Goal: Task Accomplishment & Management: Complete application form

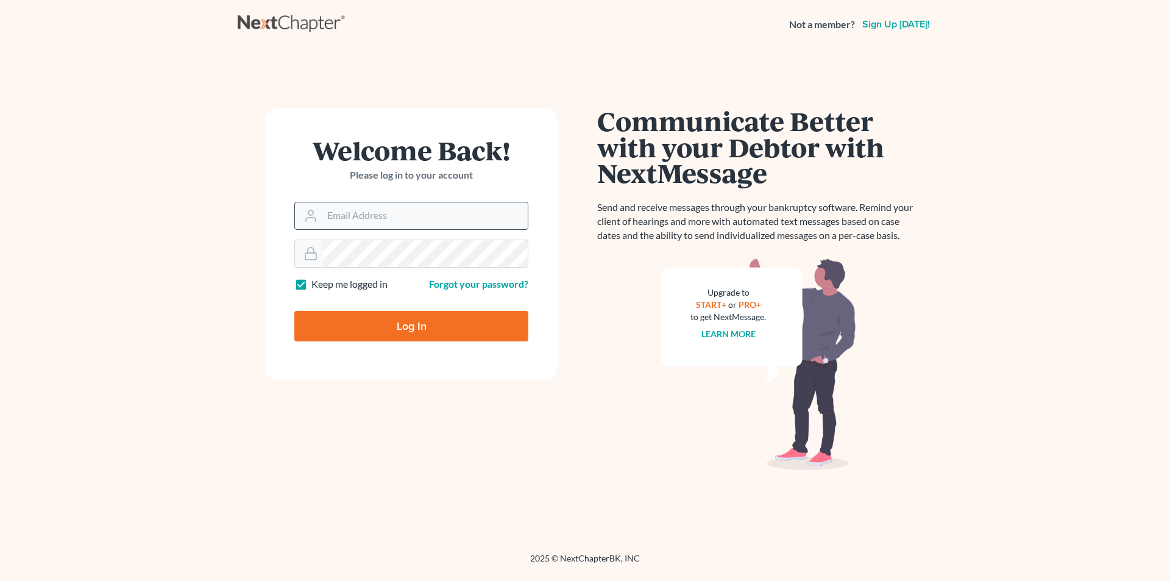
type input "ccd@dimentfirm.com"
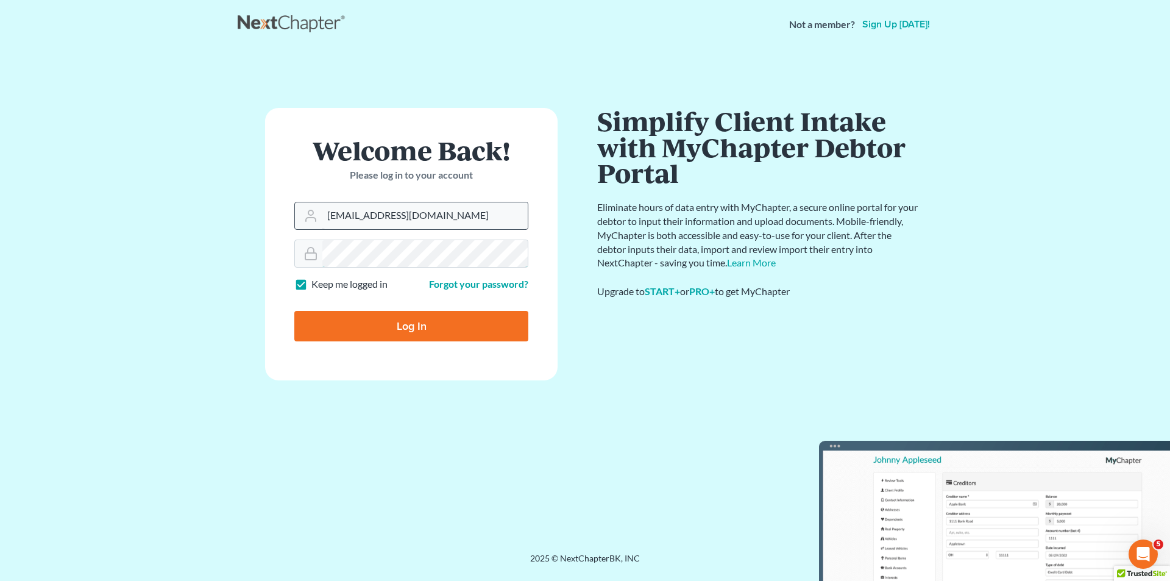
click at [294, 311] on input "Log In" at bounding box center [411, 326] width 234 height 30
type input "Thinking..."
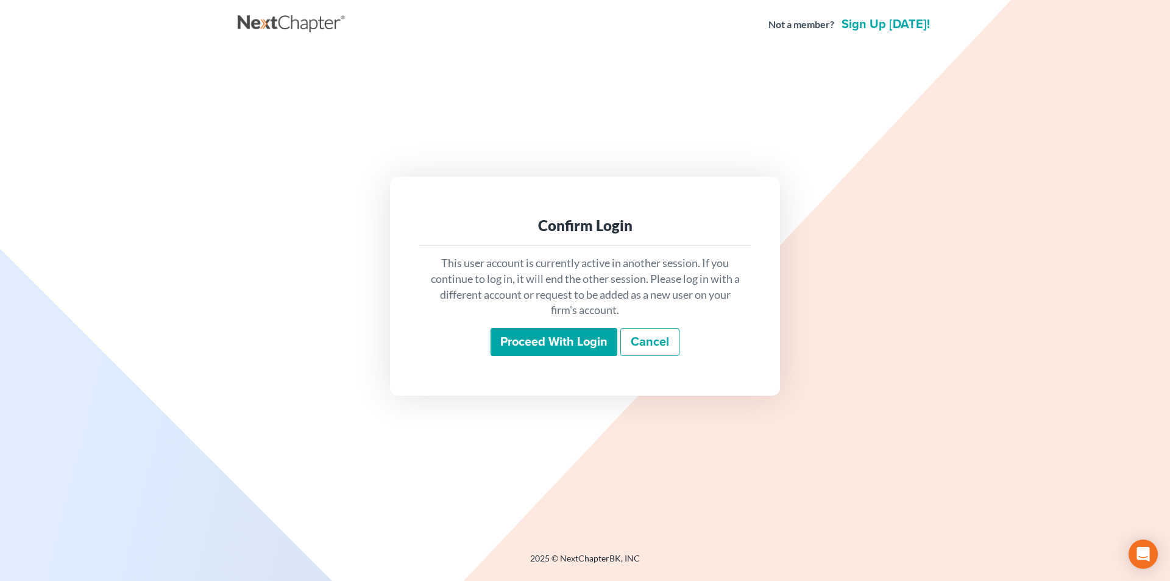
click at [533, 355] on input "Proceed with login" at bounding box center [554, 342] width 127 height 28
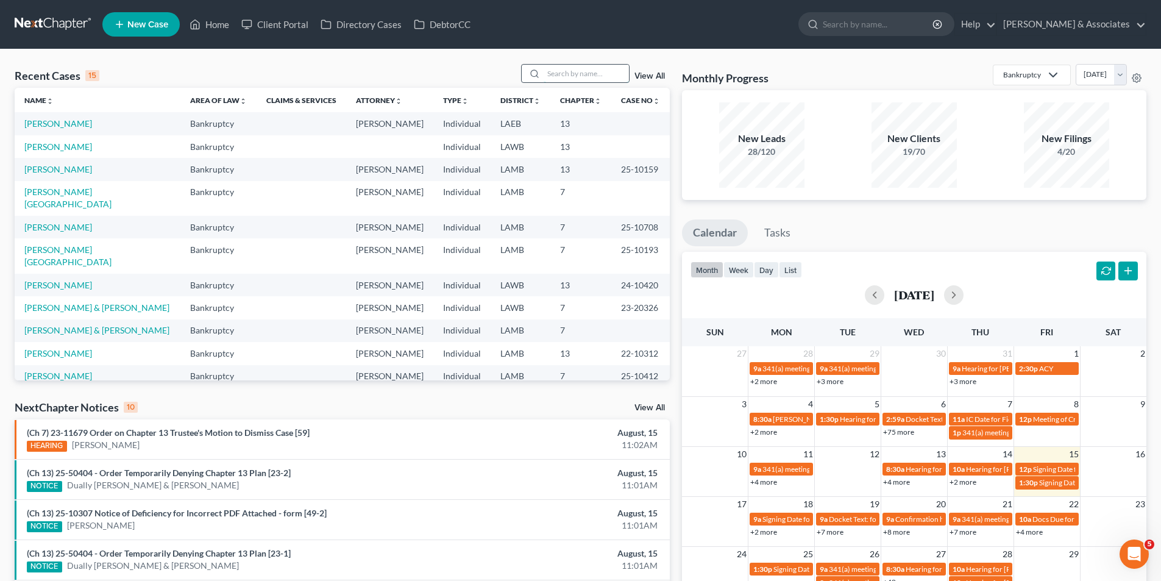
click at [582, 79] on input "search" at bounding box center [586, 74] width 85 height 18
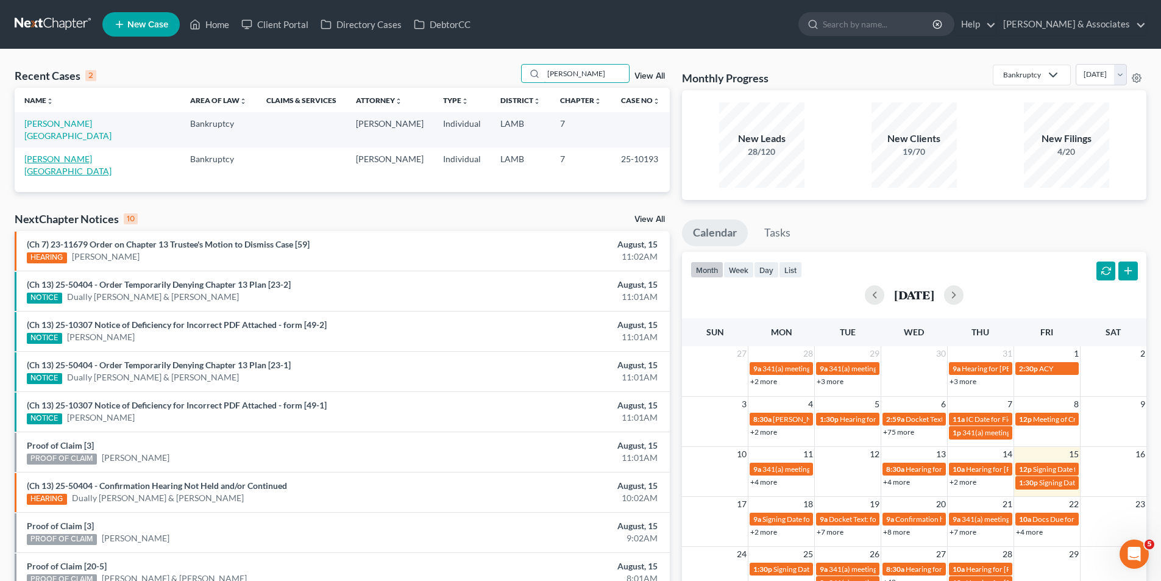
type input "saul"
click at [38, 154] on link "[PERSON_NAME][GEOGRAPHIC_DATA]" at bounding box center [67, 165] width 87 height 23
select select "8"
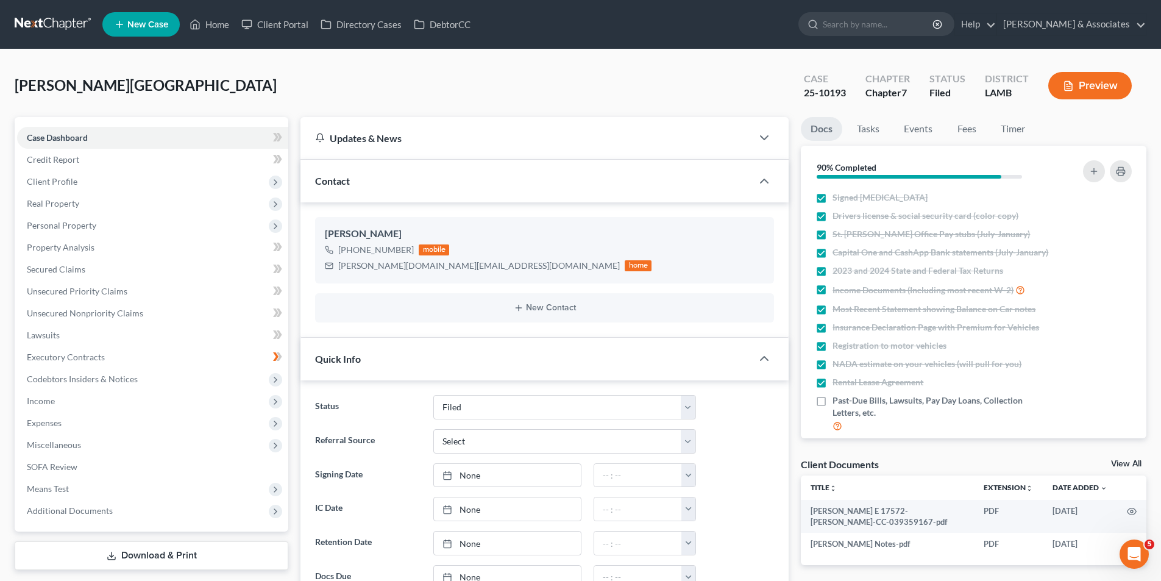
scroll to position [573, 0]
drag, startPoint x: 560, startPoint y: 407, endPoint x: 603, endPoint y: 579, distance: 177.1
click at [573, 454] on ng-include "Status Amended Plan Needed Awaiting Income Closed Confirmed Discharged Dismisse…" at bounding box center [544, 492] width 459 height 194
drag, startPoint x: 86, startPoint y: 180, endPoint x: 88, endPoint y: 197, distance: 16.6
click at [86, 180] on span "Client Profile" at bounding box center [152, 182] width 271 height 22
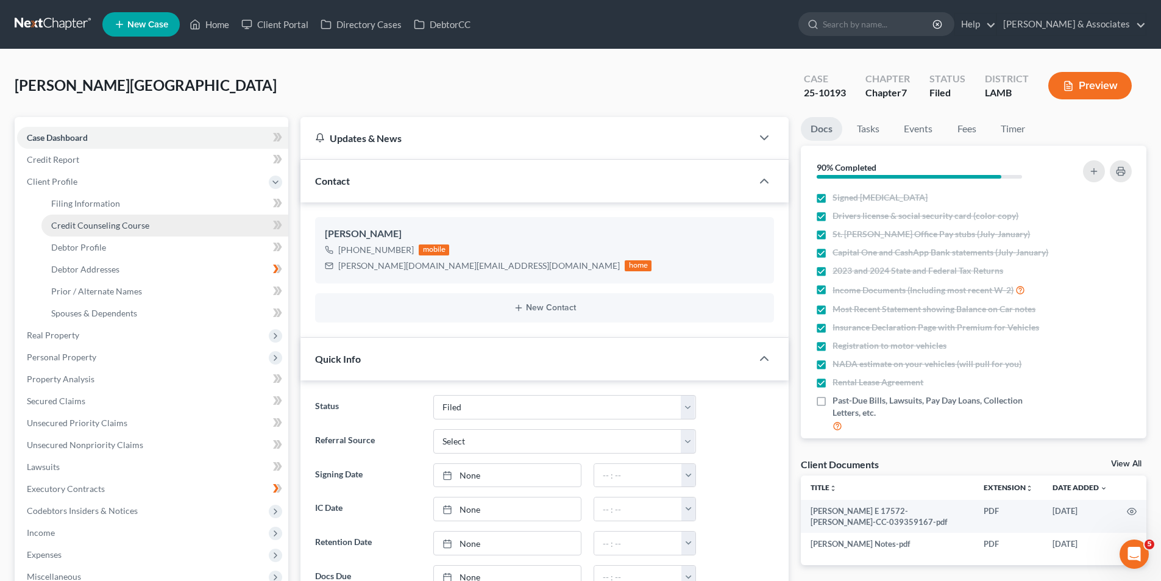
click at [101, 233] on link "Credit Counseling Course" at bounding box center [164, 226] width 247 height 22
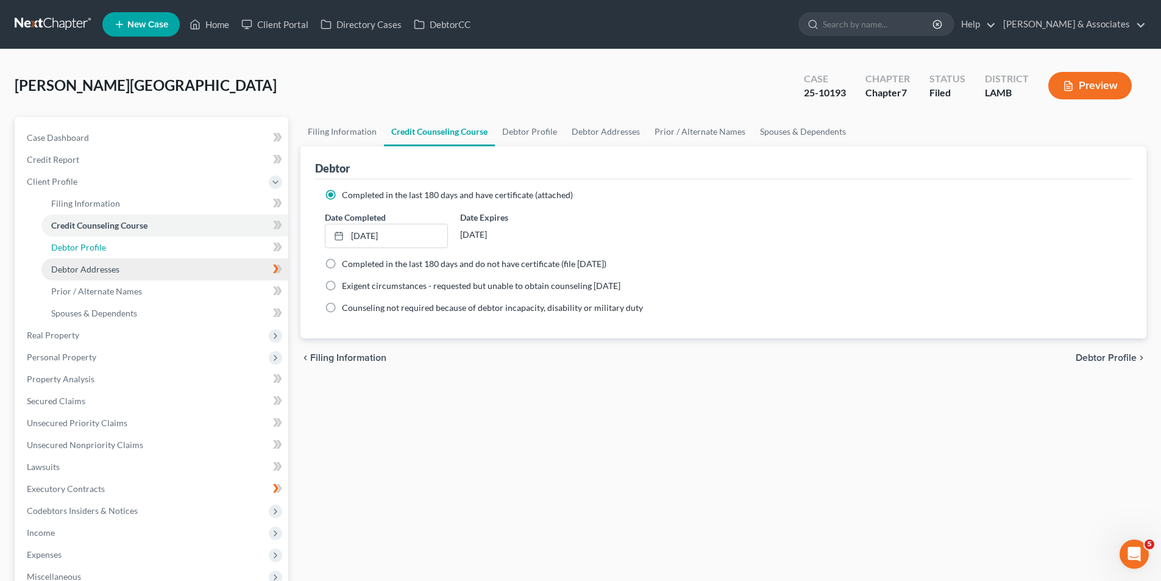
drag, startPoint x: 73, startPoint y: 250, endPoint x: 147, endPoint y: 271, distance: 76.6
click at [73, 250] on span "Debtor Profile" at bounding box center [78, 247] width 55 height 10
select select "0"
select select "1"
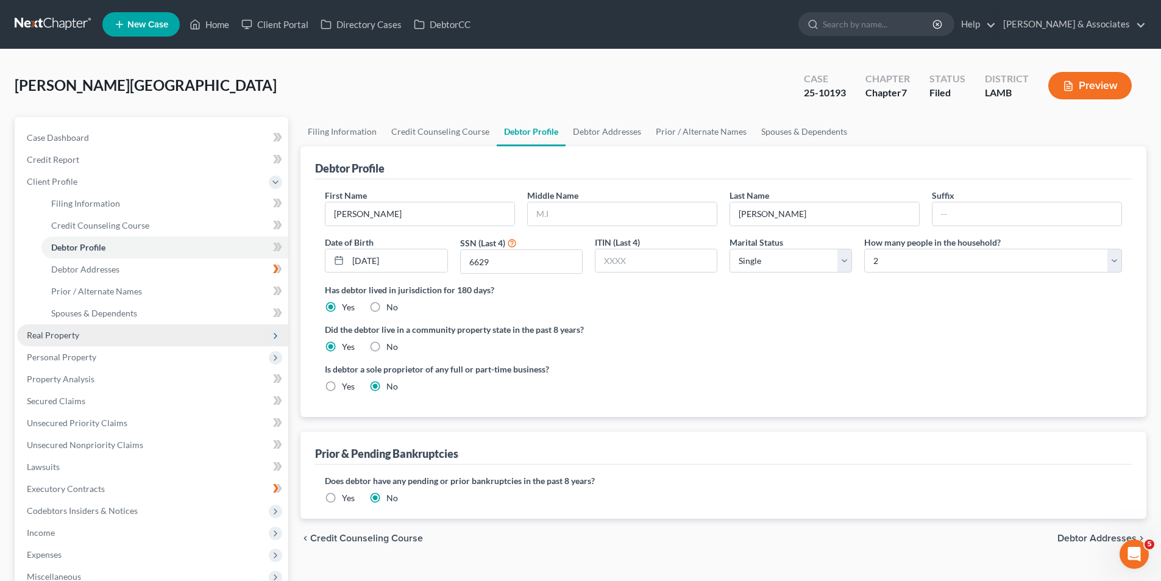
click at [87, 336] on span "Real Property" at bounding box center [152, 335] width 271 height 22
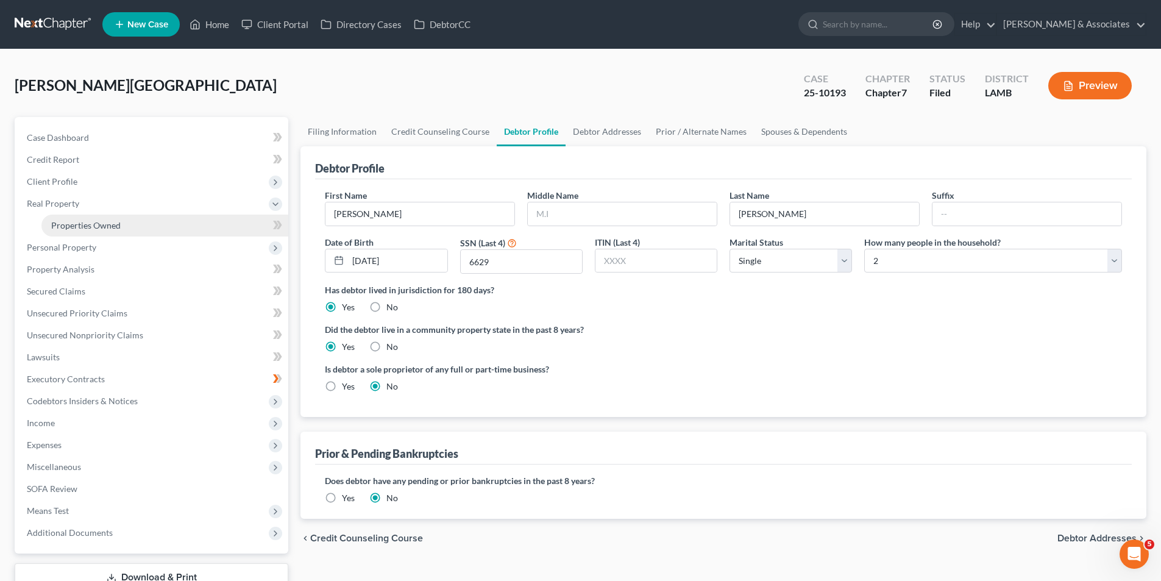
click at [103, 225] on span "Properties Owned" at bounding box center [85, 225] width 69 height 10
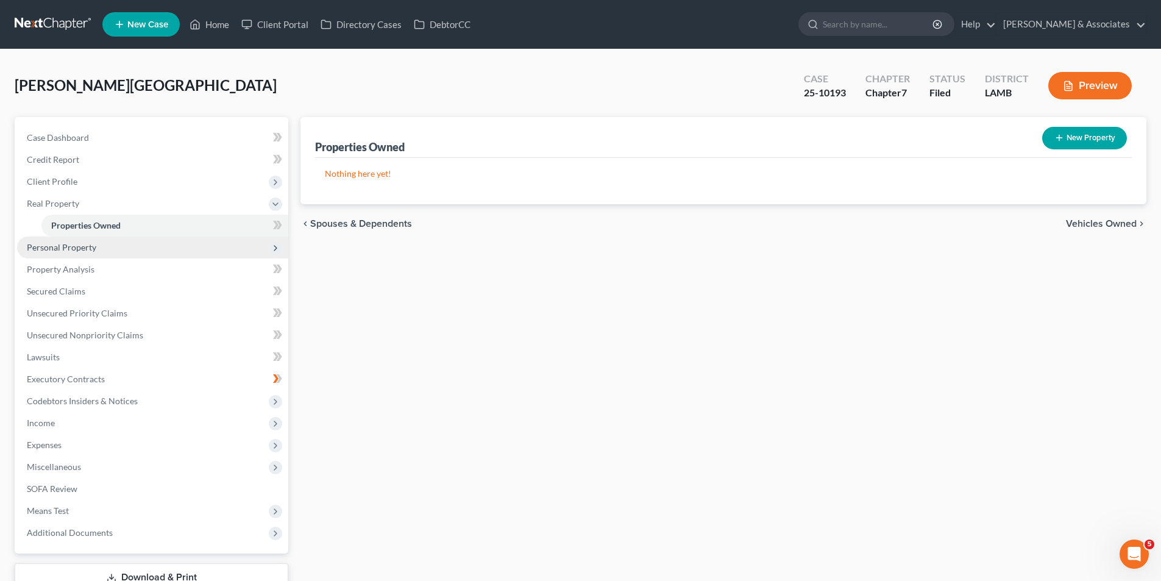
click at [102, 249] on span "Personal Property" at bounding box center [152, 247] width 271 height 22
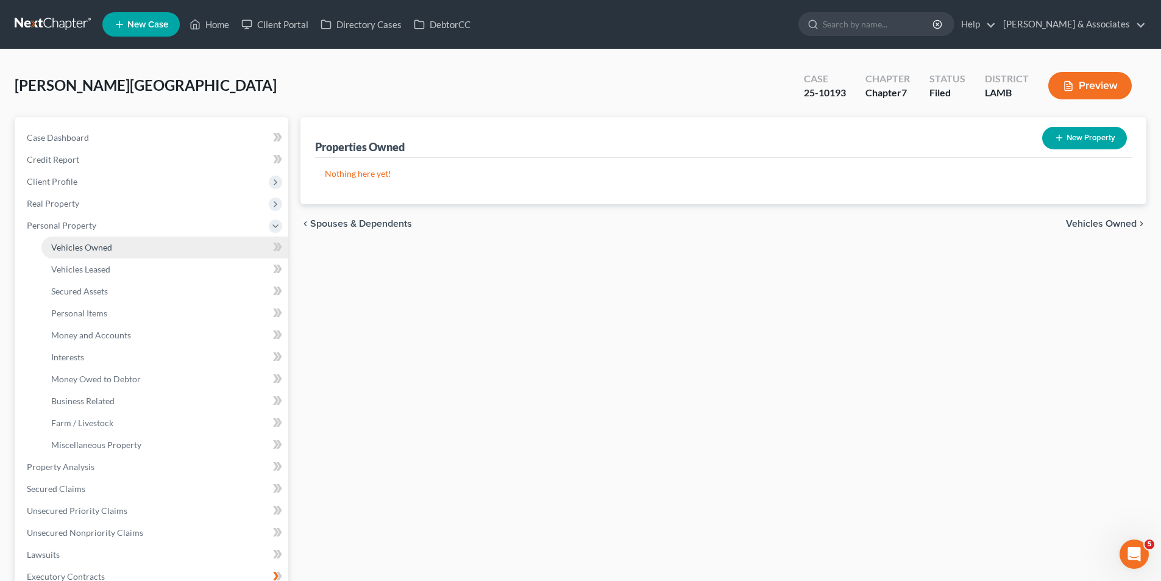
drag, startPoint x: 86, startPoint y: 250, endPoint x: 73, endPoint y: 250, distance: 13.4
click at [86, 250] on span "Vehicles Owned" at bounding box center [81, 247] width 61 height 10
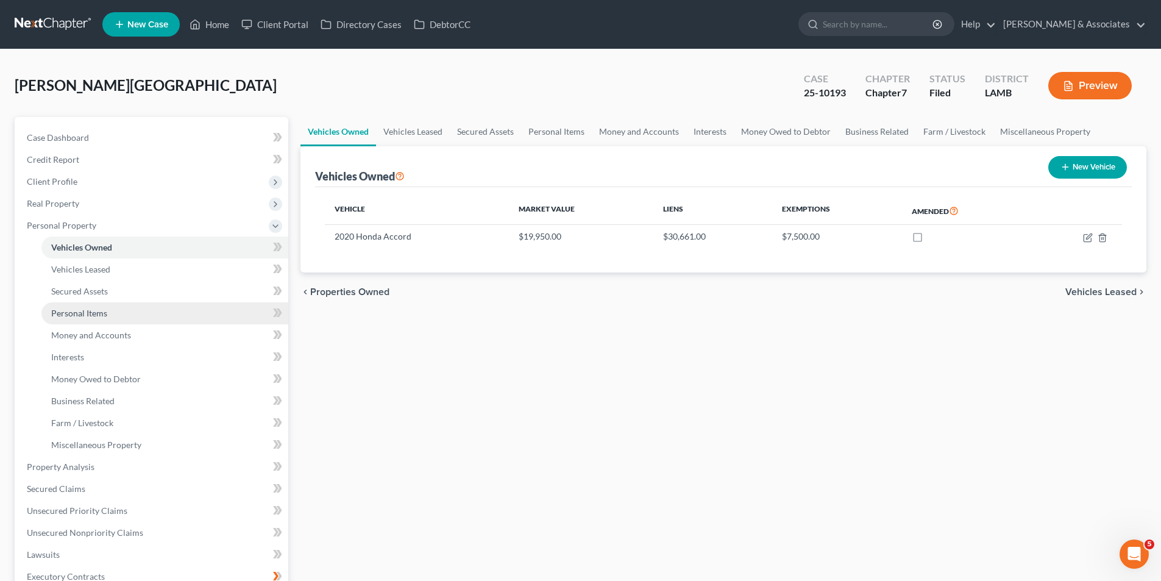
click at [62, 311] on span "Personal Items" at bounding box center [79, 313] width 56 height 10
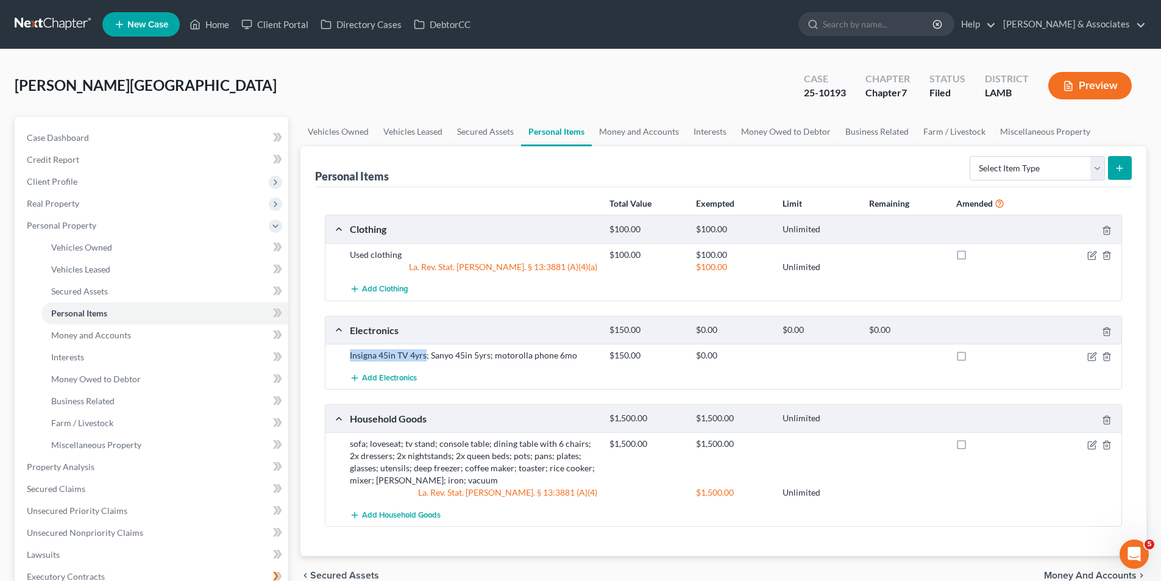
drag, startPoint x: 350, startPoint y: 353, endPoint x: 426, endPoint y: 361, distance: 75.9
click at [426, 361] on div "Insigna 45in TV 4yrs; Sanyo 45in 5yrs; motorolla phone 6mo" at bounding box center [474, 355] width 260 height 12
copy div "Insigna 45in TV 4yrs"
drag, startPoint x: 430, startPoint y: 357, endPoint x: 573, endPoint y: 361, distance: 143.9
click at [573, 361] on div "Insigna 45in TV 4yrs; Sanyo 45in 5yrs; motorolla phone 6mo" at bounding box center [474, 355] width 260 height 12
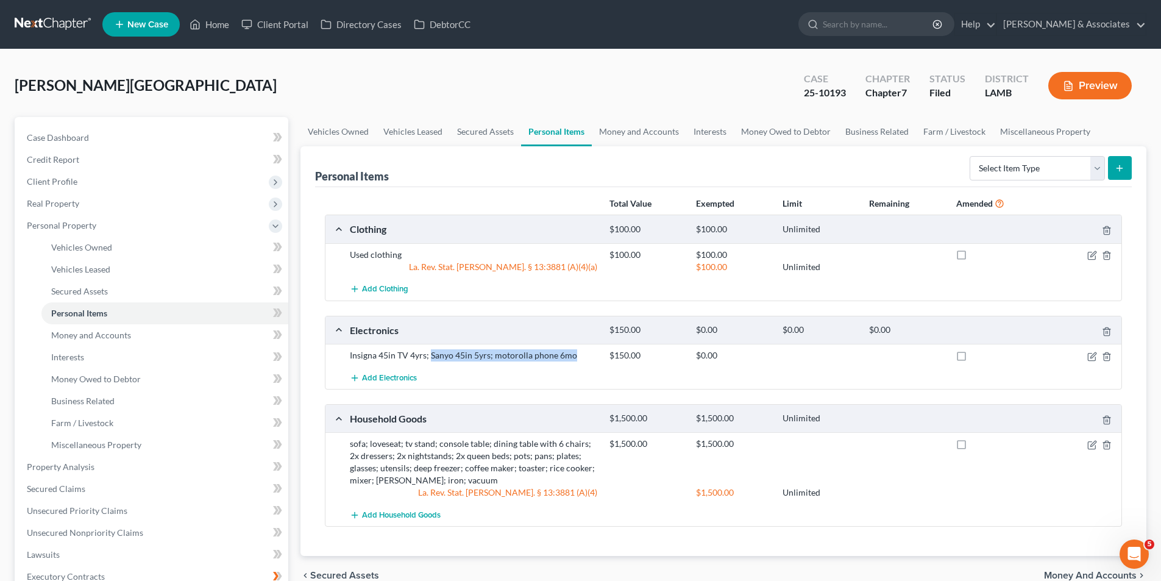
copy div "Sanyo 45in 5yrs; motorolla phone 6mo"
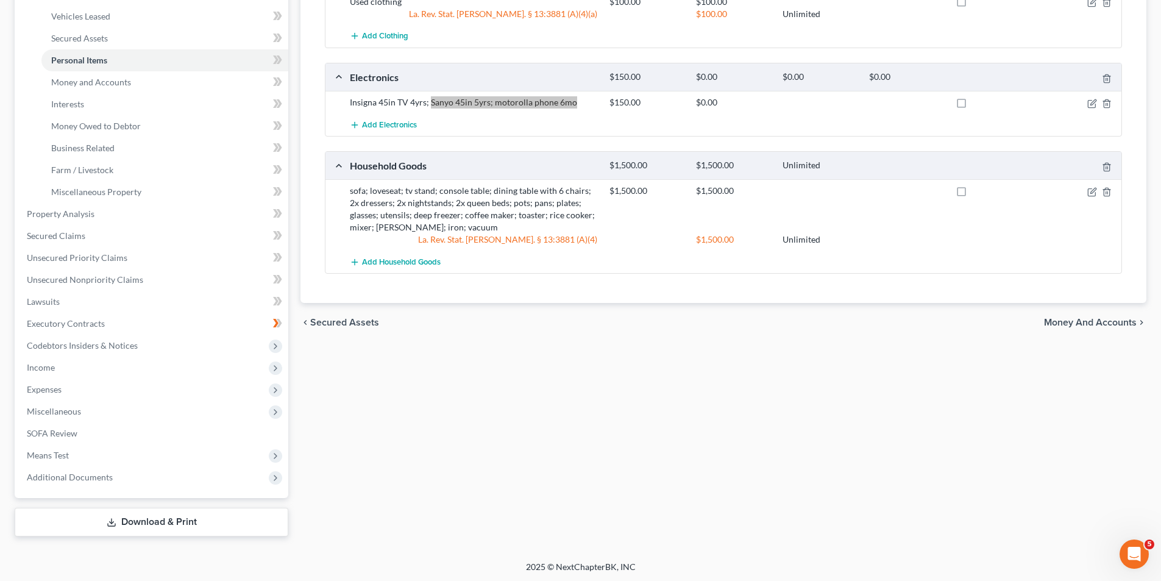
scroll to position [255, 0]
click at [351, 190] on div "sofa; loveseat; tv stand; console table; dining table with 6 chairs; 2x dresser…" at bounding box center [474, 207] width 260 height 49
drag, startPoint x: 491, startPoint y: 223, endPoint x: 340, endPoint y: 193, distance: 154.1
click at [340, 193] on div "sofa; loveseat; tv stand; console table; dining table with 6 chairs; 2x dresser…" at bounding box center [723, 212] width 796 height 71
copy div "sofa; loveseat; tv stand; console table; dining table with 6 chairs; 2x dresser…"
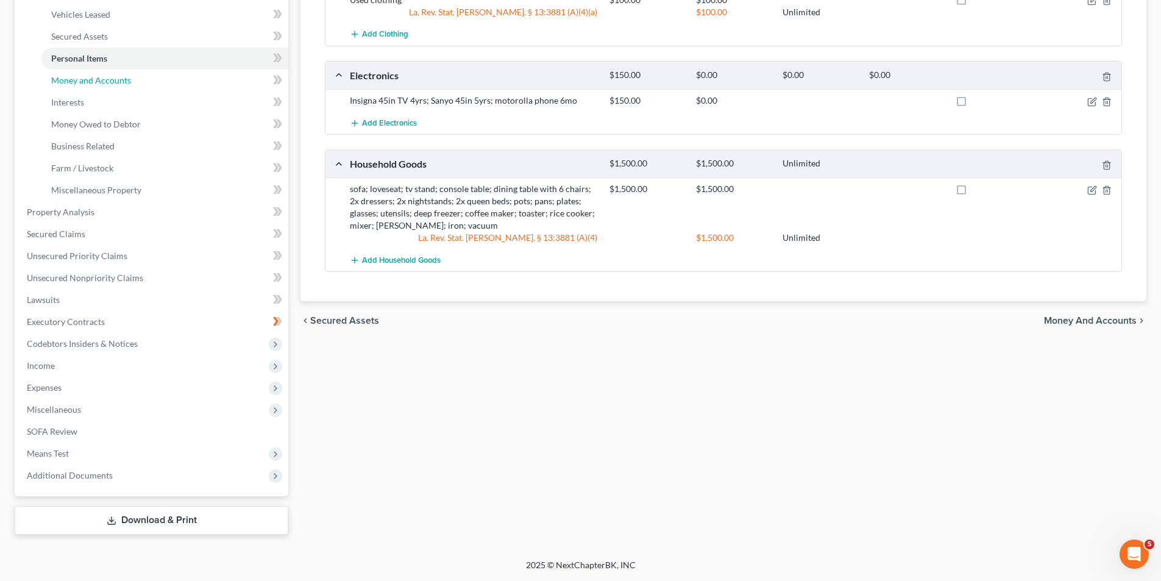
drag, startPoint x: 90, startPoint y: 76, endPoint x: 288, endPoint y: 168, distance: 219.0
click at [90, 76] on span "Money and Accounts" at bounding box center [91, 80] width 80 height 10
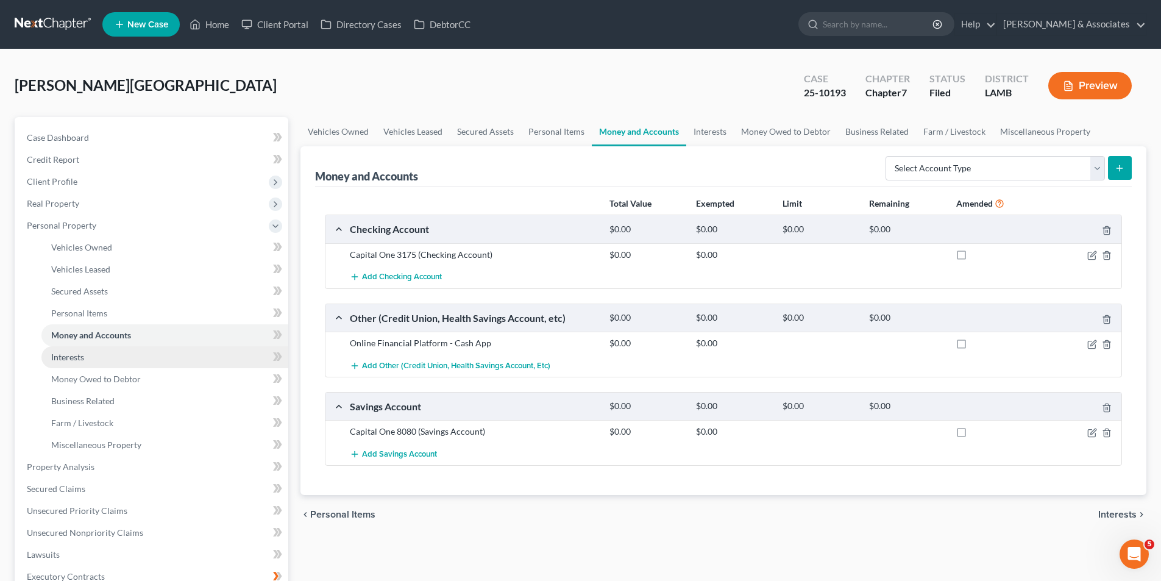
drag, startPoint x: 155, startPoint y: 354, endPoint x: 163, endPoint y: 349, distance: 9.6
click at [155, 354] on link "Interests" at bounding box center [164, 357] width 247 height 22
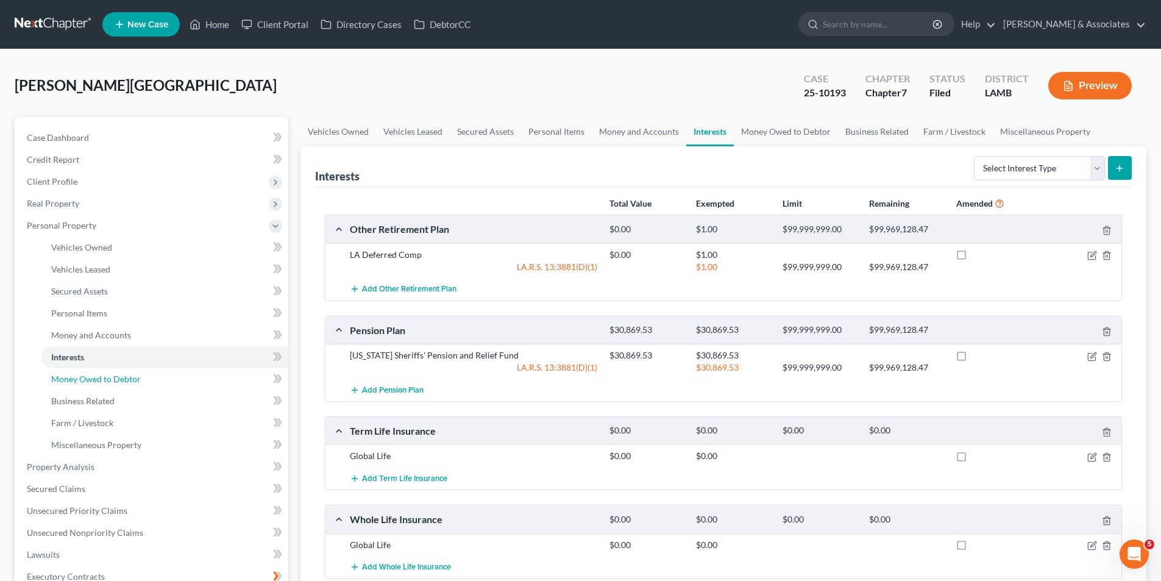
drag, startPoint x: 101, startPoint y: 380, endPoint x: 288, endPoint y: 392, distance: 188.1
click at [101, 380] on span "Money Owed to Debtor" at bounding box center [96, 379] width 90 height 10
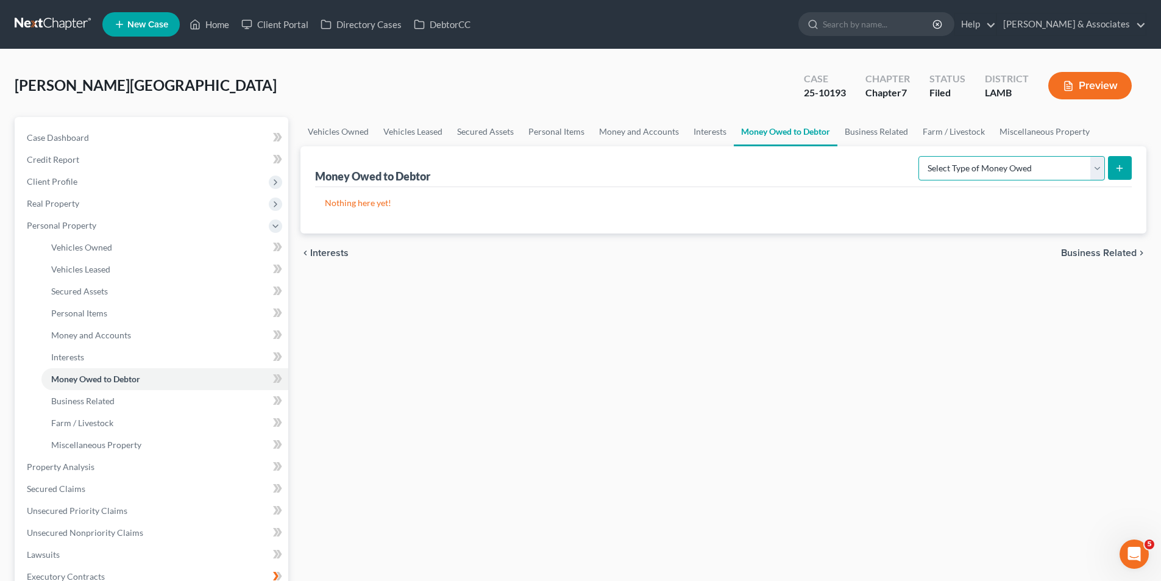
click at [998, 174] on select "Select Type of Money Owed Accounts Receivable Alimony Child Support Claims Agai…" at bounding box center [1011, 168] width 186 height 24
drag, startPoint x: 69, startPoint y: 445, endPoint x: 274, endPoint y: 474, distance: 206.8
click at [69, 445] on span "Miscellaneous Property" at bounding box center [96, 444] width 90 height 10
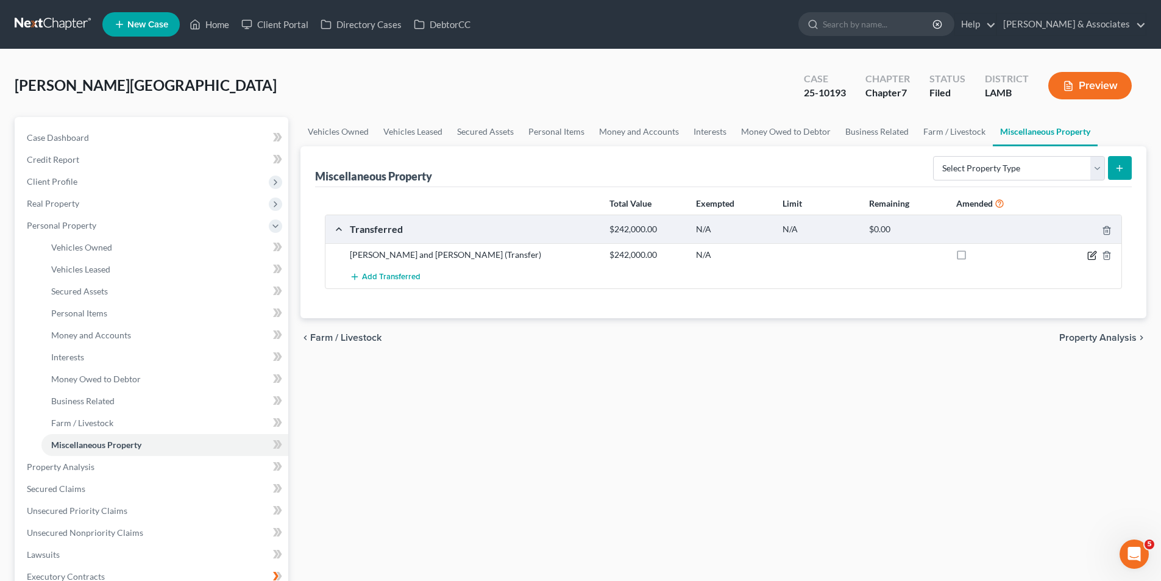
click at [1090, 253] on icon "button" at bounding box center [1092, 255] width 10 height 10
select select "Ordinary ([DATE])"
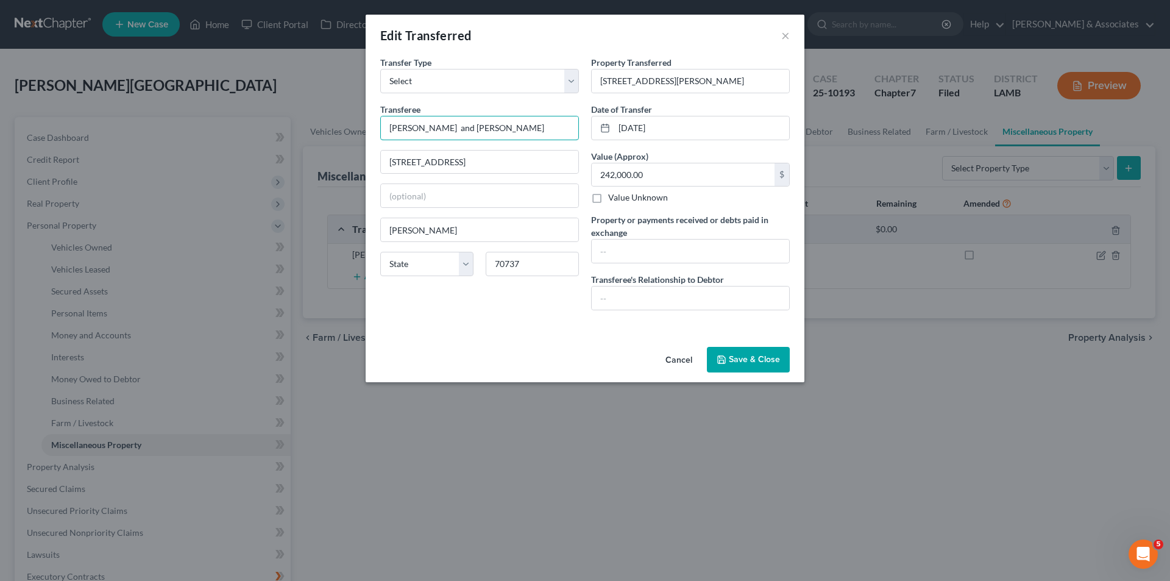
drag, startPoint x: 508, startPoint y: 130, endPoint x: 358, endPoint y: 126, distance: 150.6
click at [358, 126] on div "Edit Transferred × An exemption set must first be selected from the Filing Info…" at bounding box center [585, 290] width 1170 height 581
click at [419, 162] on input "[STREET_ADDRESS]" at bounding box center [479, 162] width 197 height 23
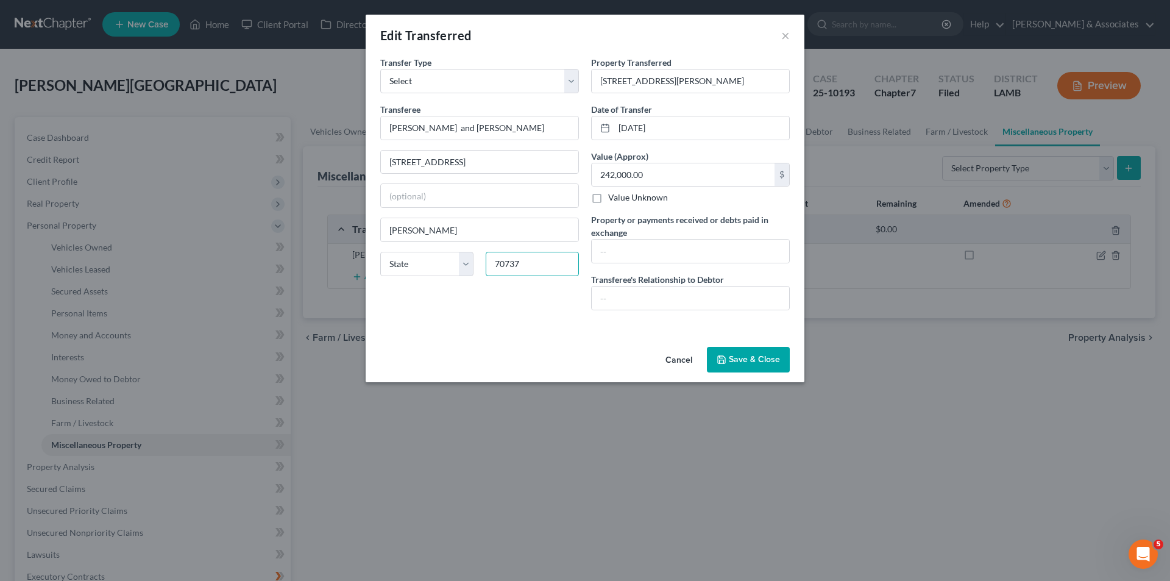
click at [519, 266] on input "70737" at bounding box center [532, 264] width 93 height 24
click at [463, 333] on div "An exemption set must first be selected from the Filing Information section. Tr…" at bounding box center [585, 199] width 439 height 286
click at [664, 86] on input "[STREET_ADDRESS][PERSON_NAME]" at bounding box center [690, 80] width 197 height 23
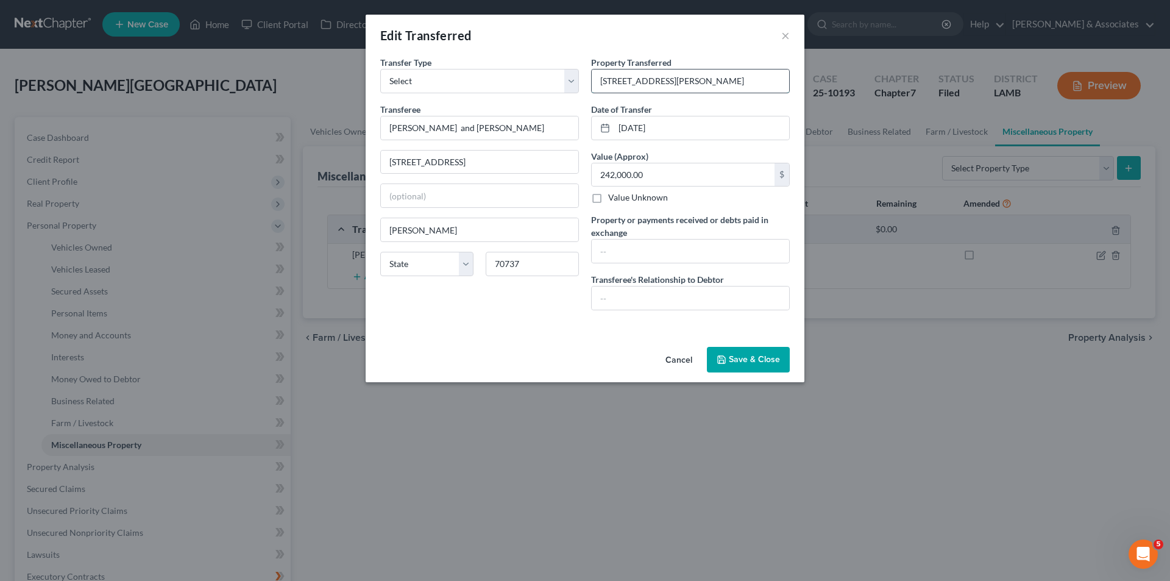
click at [664, 86] on input "[STREET_ADDRESS][PERSON_NAME]" at bounding box center [690, 80] width 197 height 23
click at [666, 130] on input "[DATE]" at bounding box center [701, 127] width 175 height 23
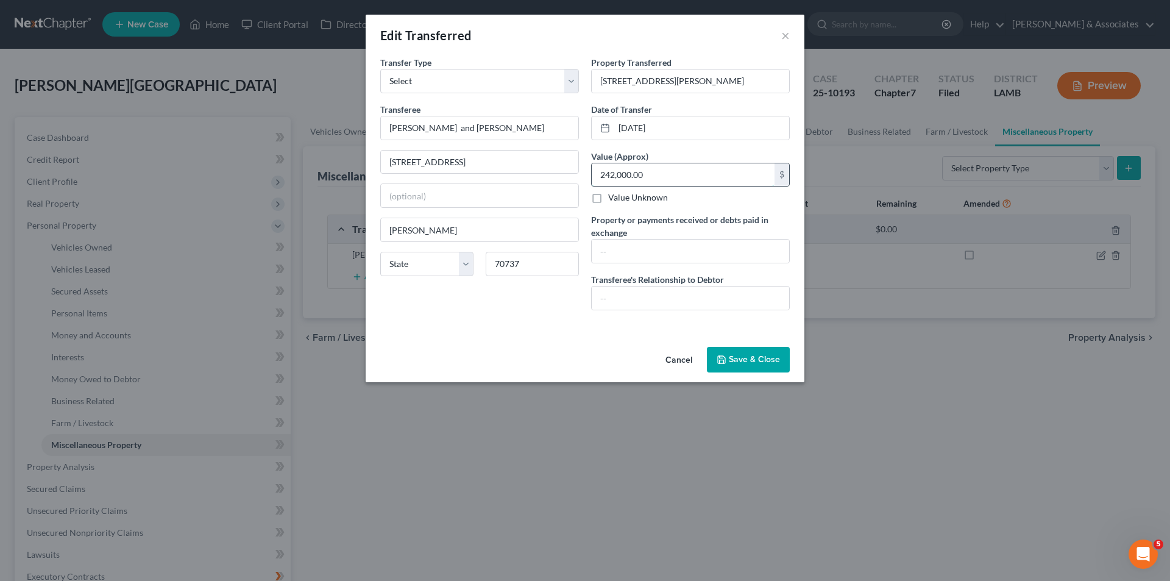
click at [693, 171] on input "242,000.00" at bounding box center [683, 174] width 183 height 23
drag, startPoint x: 784, startPoint y: 37, endPoint x: 112, endPoint y: 119, distance: 677.1
click at [784, 37] on button "×" at bounding box center [785, 35] width 9 height 15
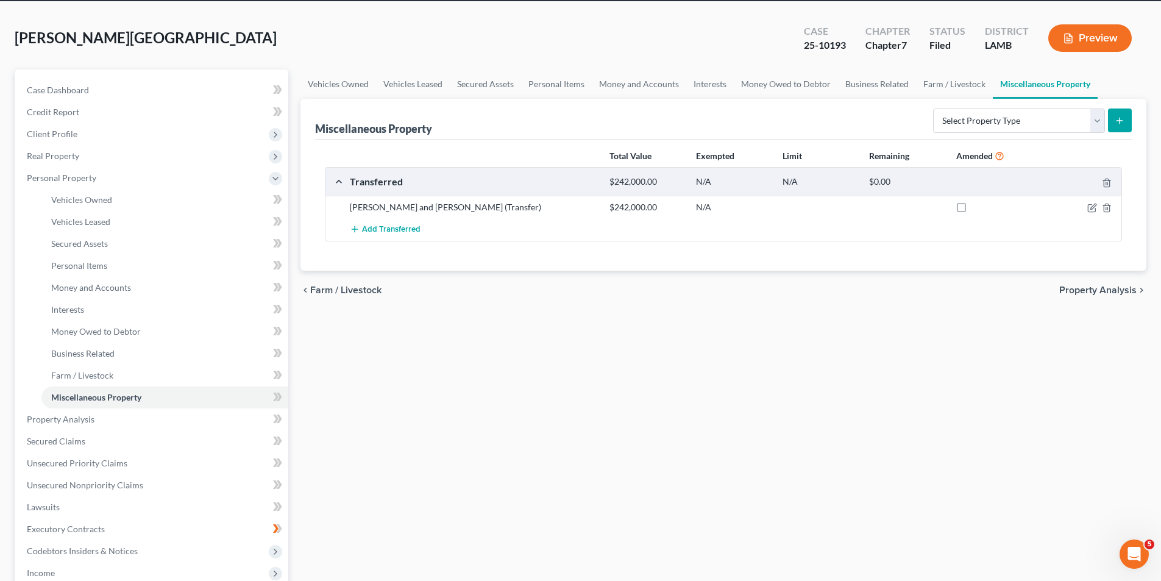
scroll to position [255, 0]
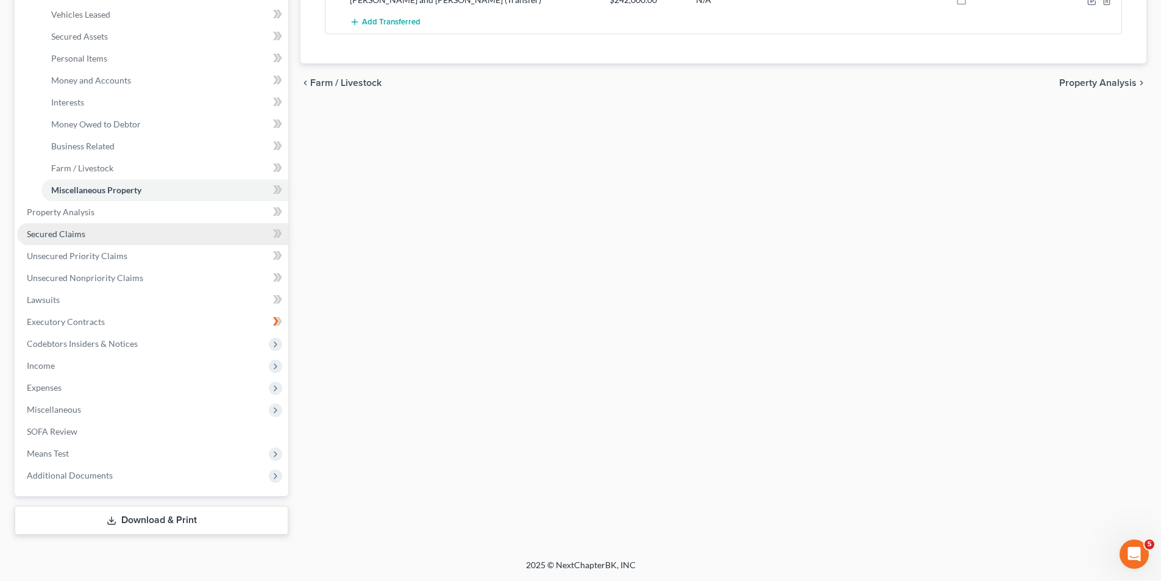
click at [158, 234] on link "Secured Claims" at bounding box center [152, 234] width 271 height 22
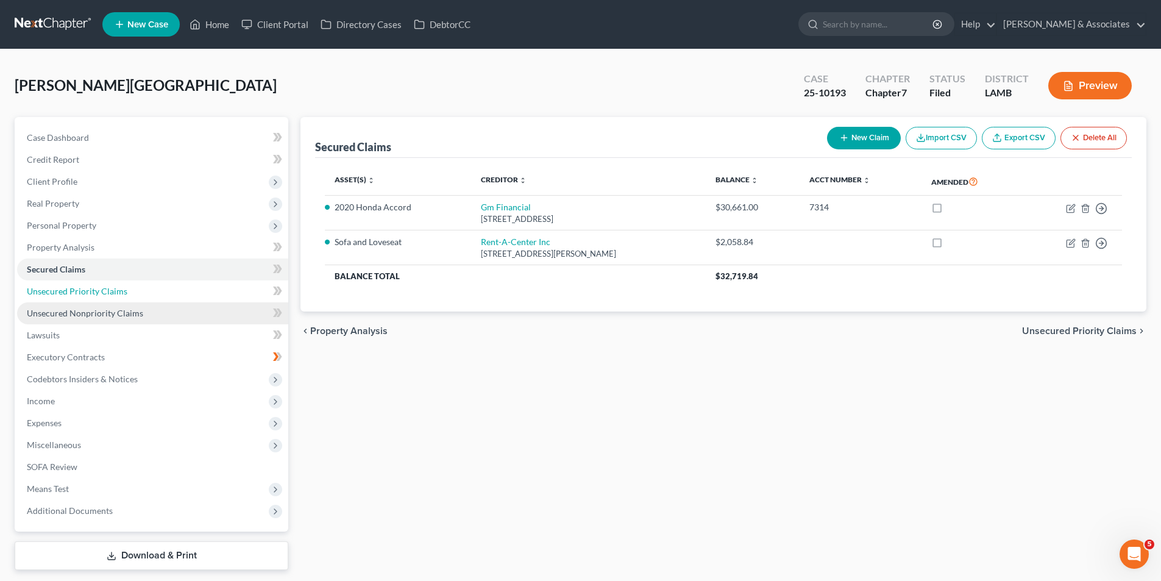
drag, startPoint x: 59, startPoint y: 297, endPoint x: 137, endPoint y: 305, distance: 78.4
click at [59, 297] on link "Unsecured Priority Claims" at bounding box center [152, 291] width 271 height 22
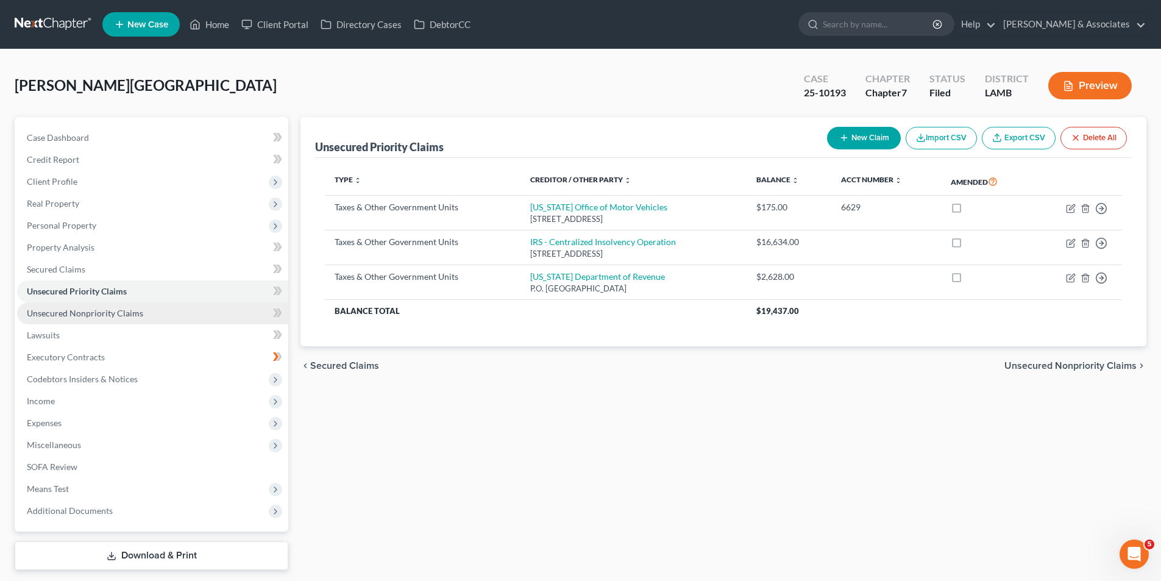
click at [155, 318] on link "Unsecured Nonpriority Claims" at bounding box center [152, 313] width 271 height 22
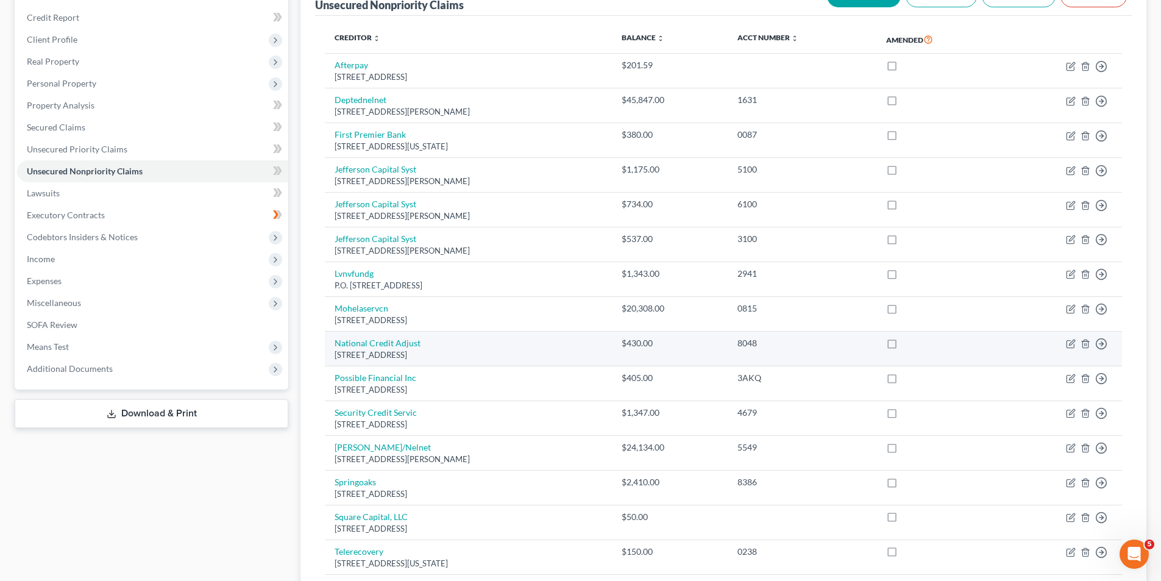
scroll to position [285, 0]
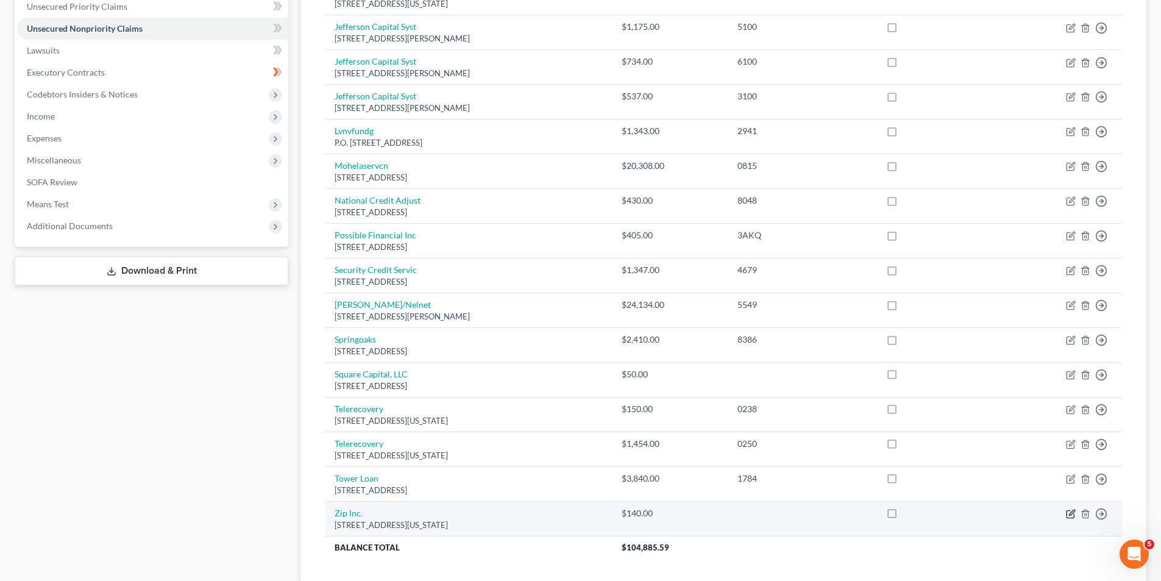
click at [1072, 516] on icon "button" at bounding box center [1071, 514] width 10 height 10
select select "35"
select select "10"
select select "0"
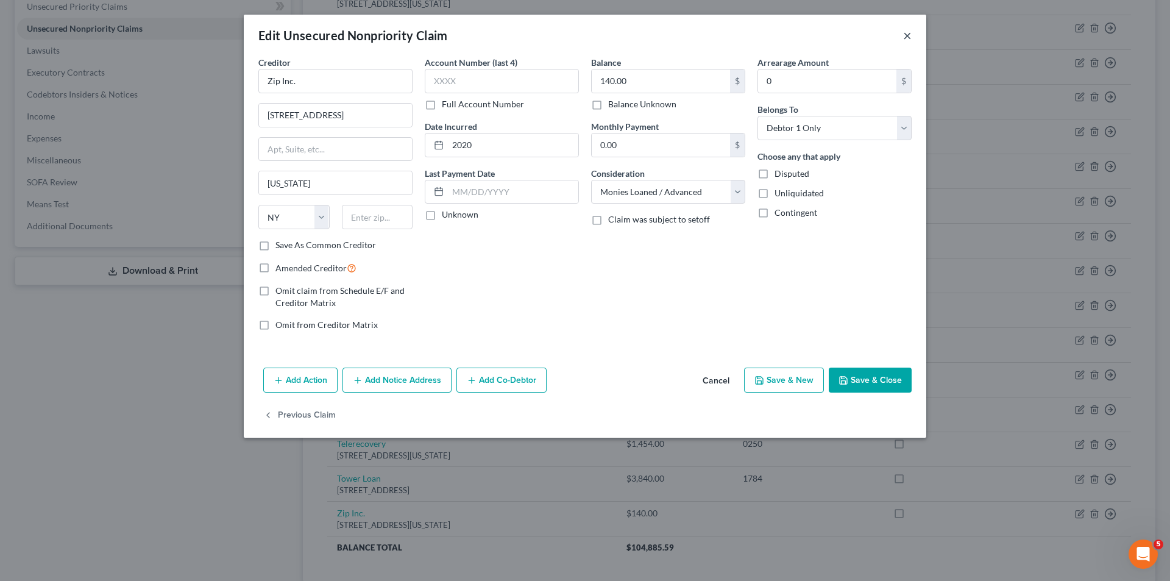
drag, startPoint x: 911, startPoint y: 35, endPoint x: 882, endPoint y: 35, distance: 29.3
click at [911, 35] on button "×" at bounding box center [907, 35] width 9 height 15
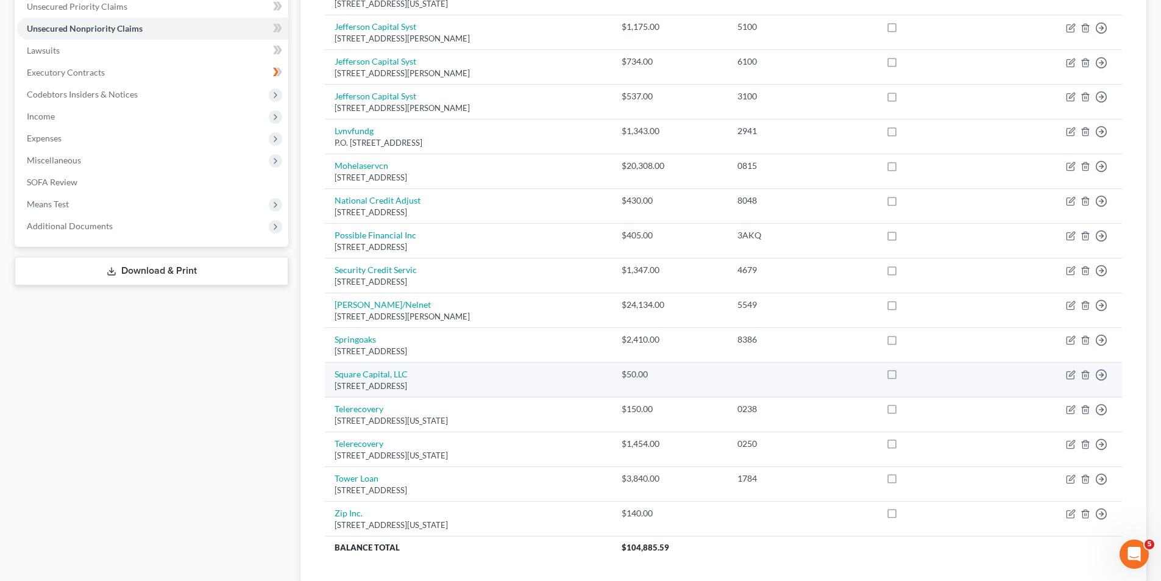
drag, startPoint x: 1077, startPoint y: 373, endPoint x: 1060, endPoint y: 375, distance: 16.6
click at [1077, 373] on td "Move to D Move to E Move to G Move to Notice Only" at bounding box center [1061, 380] width 122 height 35
click at [1068, 375] on icon "button" at bounding box center [1071, 375] width 10 height 10
select select "4"
select select "10"
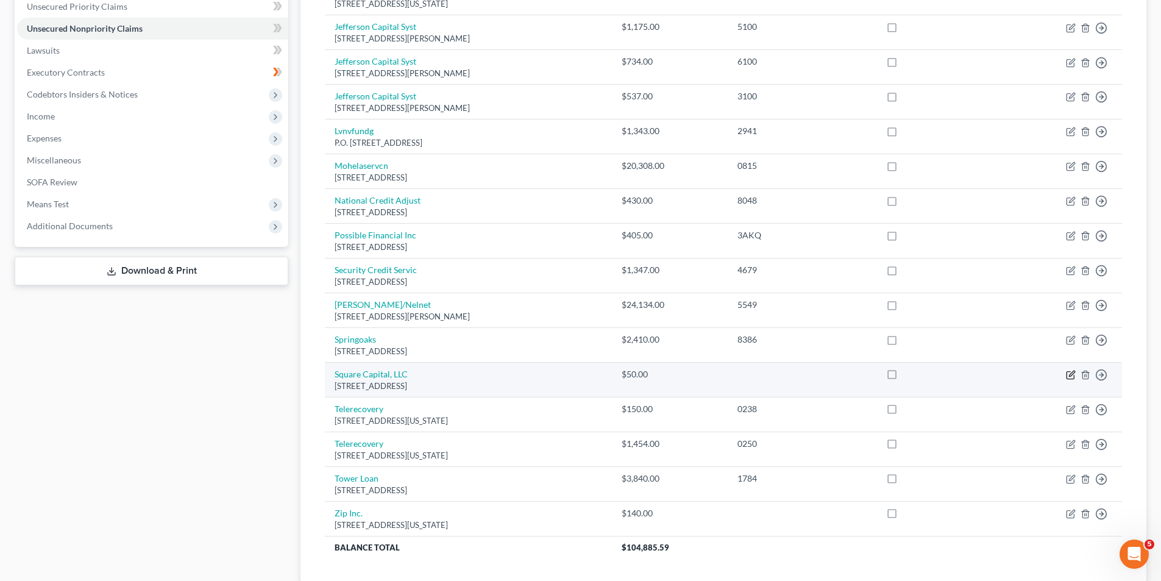
select select "0"
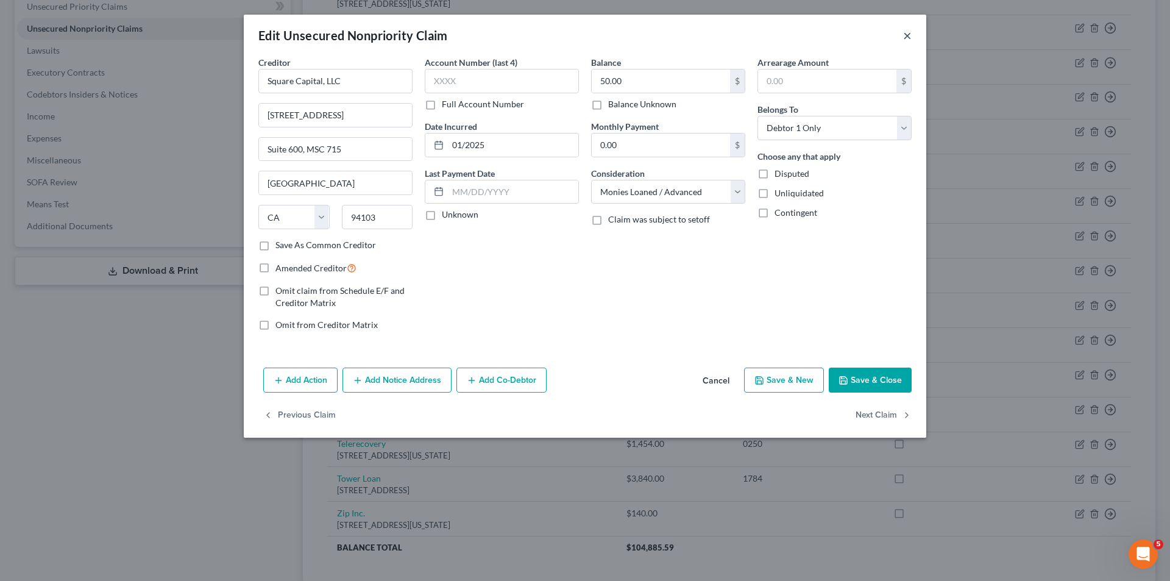
drag, startPoint x: 910, startPoint y: 37, endPoint x: 939, endPoint y: 34, distance: 29.5
click at [910, 37] on button "×" at bounding box center [907, 35] width 9 height 15
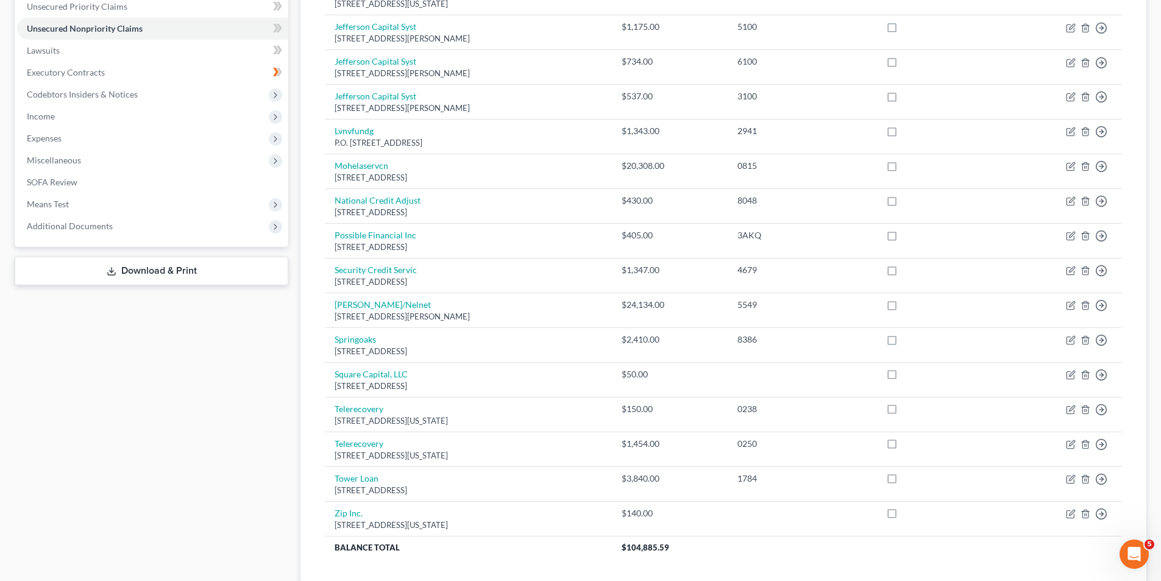
scroll to position [0, 0]
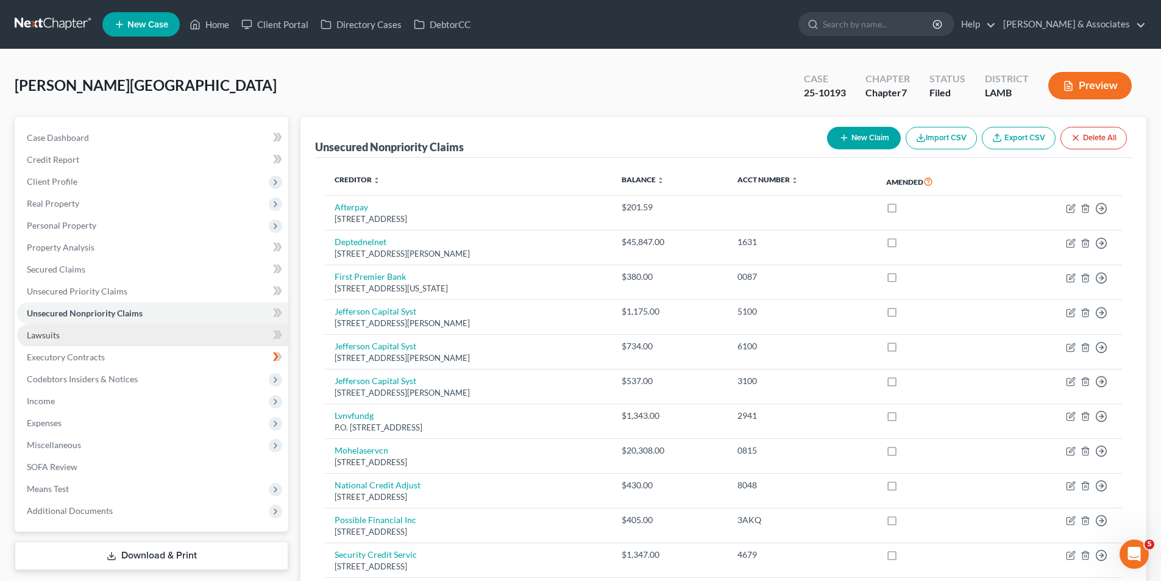
click at [98, 336] on link "Lawsuits" at bounding box center [152, 335] width 271 height 22
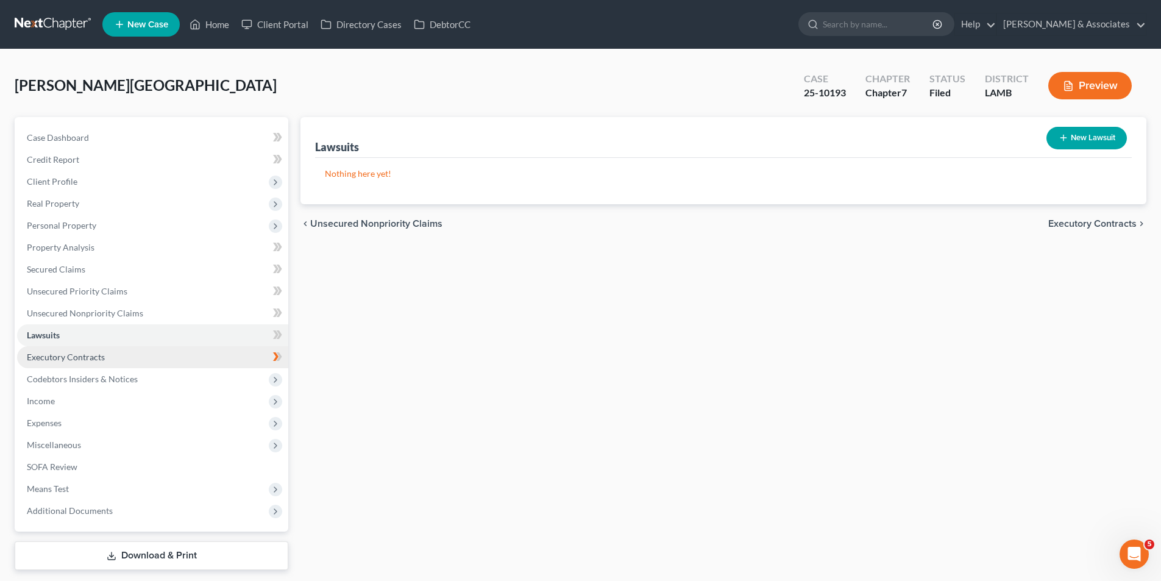
click at [61, 357] on span "Executory Contracts" at bounding box center [66, 357] width 78 height 10
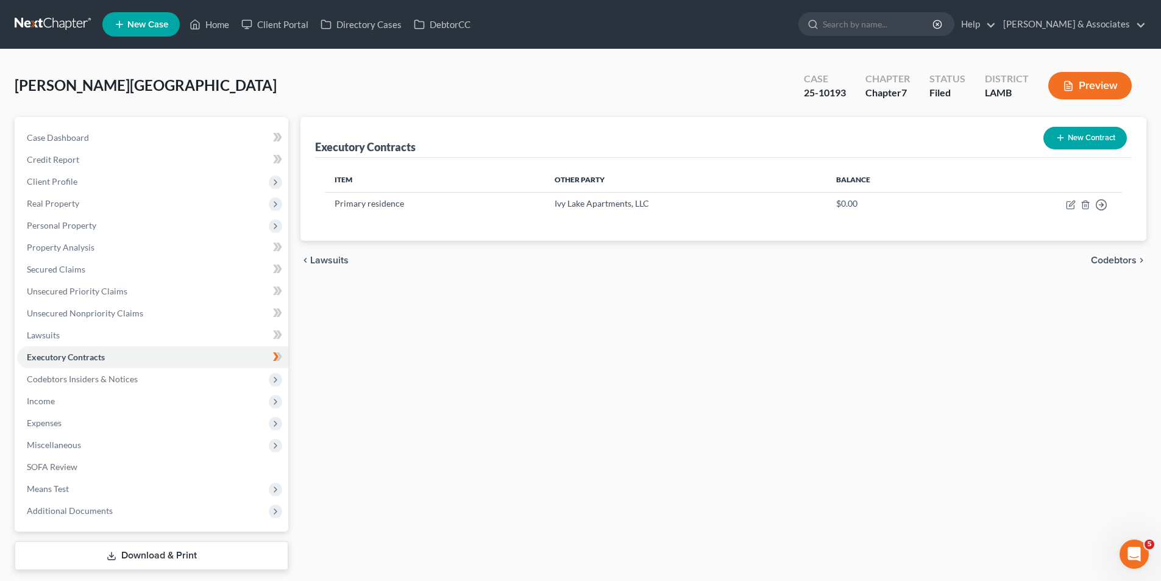
click at [629, 332] on div "Executory Contracts New Contract Item Other Party Balance Primary residence Ivy…" at bounding box center [723, 343] width 858 height 453
click at [44, 423] on span "Expenses" at bounding box center [44, 422] width 35 height 10
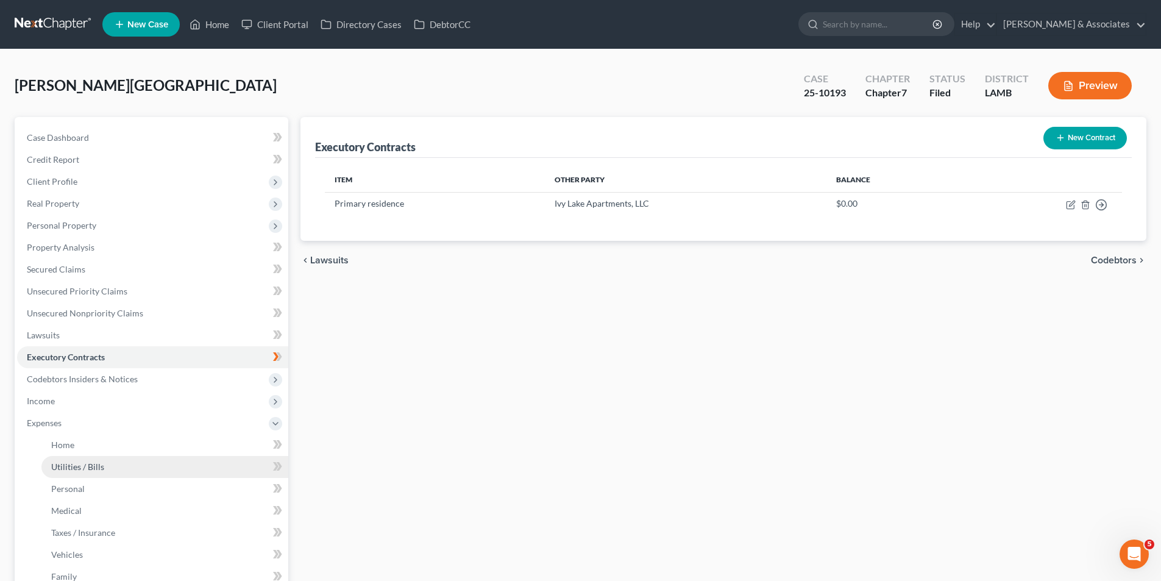
click at [100, 463] on span "Utilities / Bills" at bounding box center [77, 466] width 53 height 10
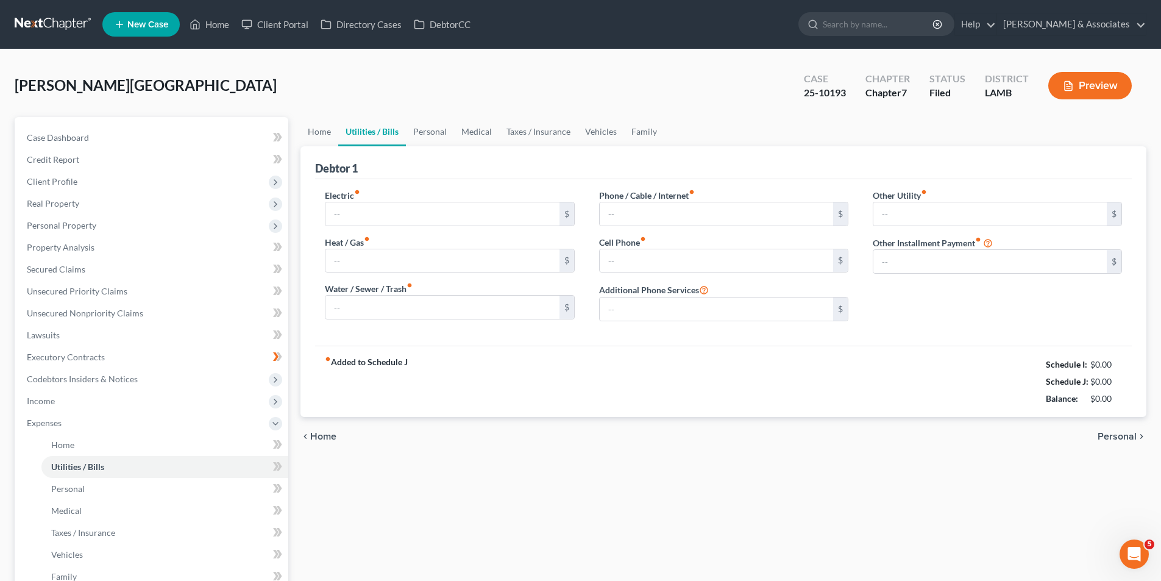
type input "250.00"
type input "0.00"
type input "75.00"
type input "350.00"
type input "0.00"
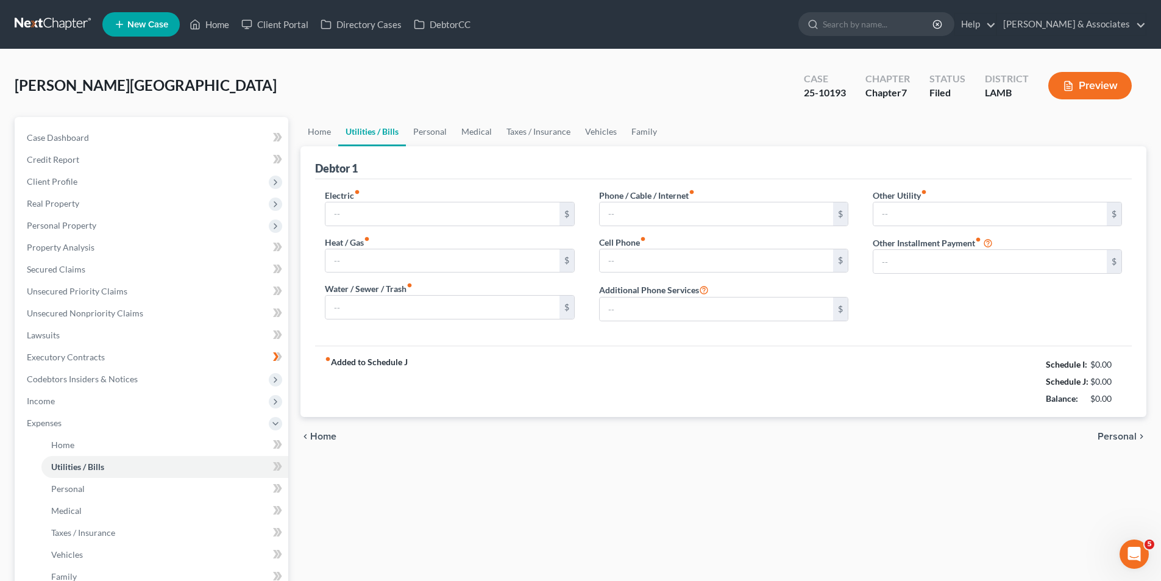
type input "15.00"
type input "Amazon"
type input "171.57"
type input "Rent-A-Center"
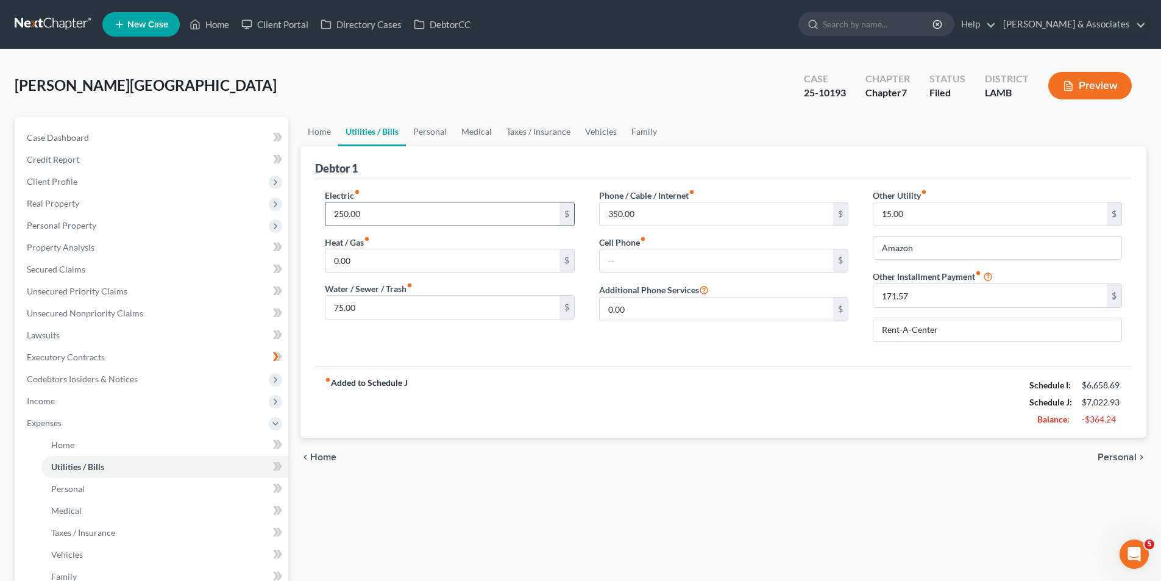
click at [446, 213] on input "250.00" at bounding box center [441, 213] width 233 height 23
drag, startPoint x: 130, startPoint y: 488, endPoint x: 218, endPoint y: 499, distance: 88.4
click at [130, 488] on link "Personal" at bounding box center [164, 489] width 247 height 22
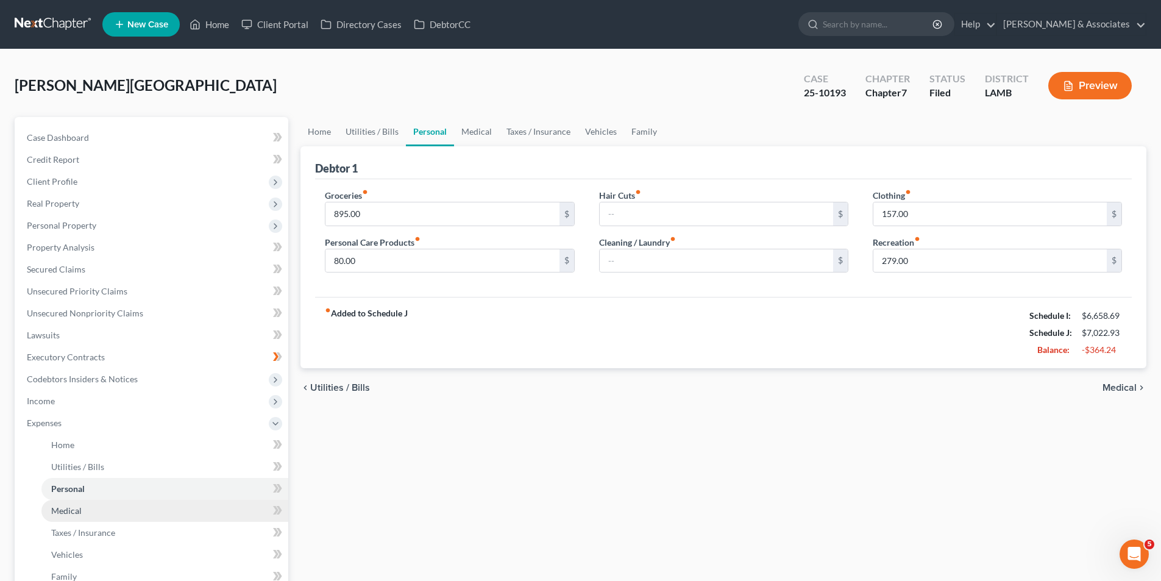
click at [83, 508] on link "Medical" at bounding box center [164, 511] width 247 height 22
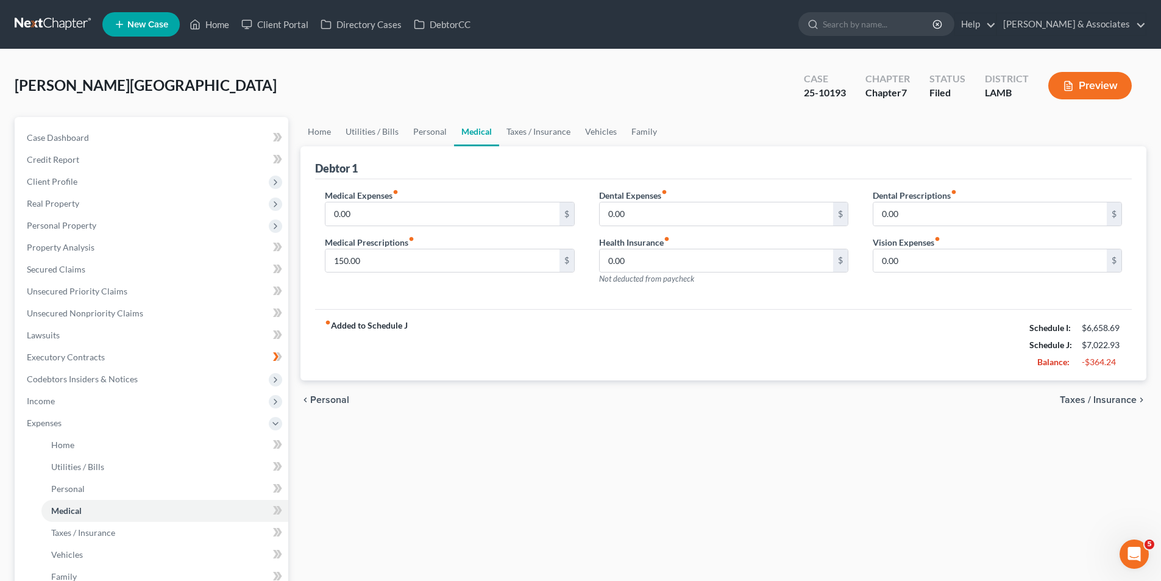
click at [461, 446] on div "Home Utilities / Bills Personal Medical Taxes / Insurance Vehicles Family Debto…" at bounding box center [723, 420] width 858 height 606
drag, startPoint x: 1120, startPoint y: 397, endPoint x: 853, endPoint y: 405, distance: 267.7
click at [1120, 397] on span "Taxes / Insurance" at bounding box center [1098, 400] width 77 height 10
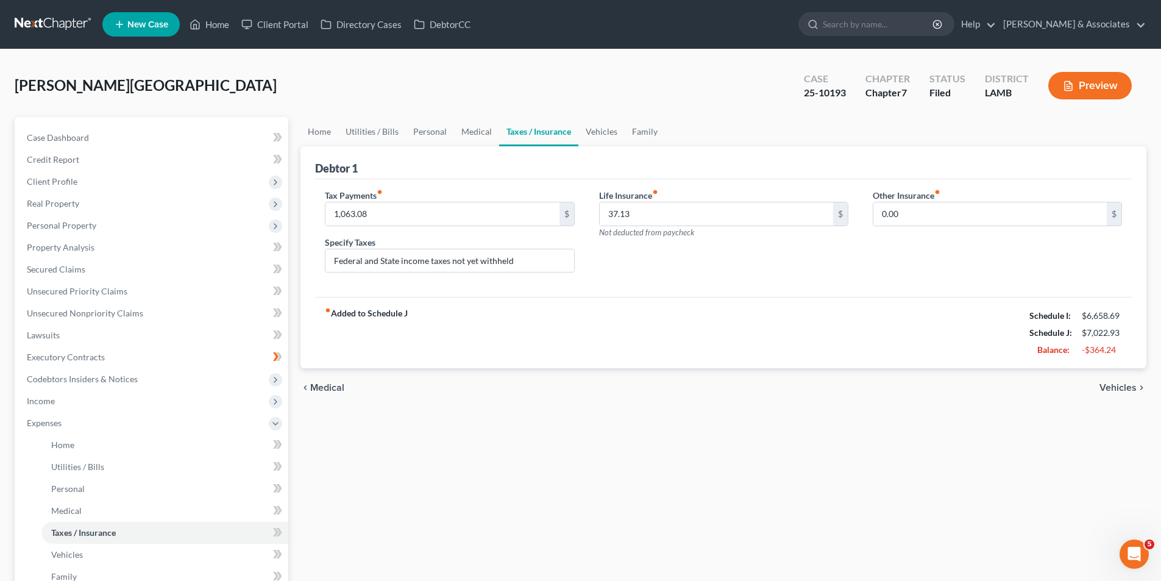
click at [1146, 393] on div "chevron_left Medical Vehicles chevron_right" at bounding box center [723, 387] width 846 height 39
click at [1132, 390] on span "Vehicles" at bounding box center [1117, 388] width 37 height 10
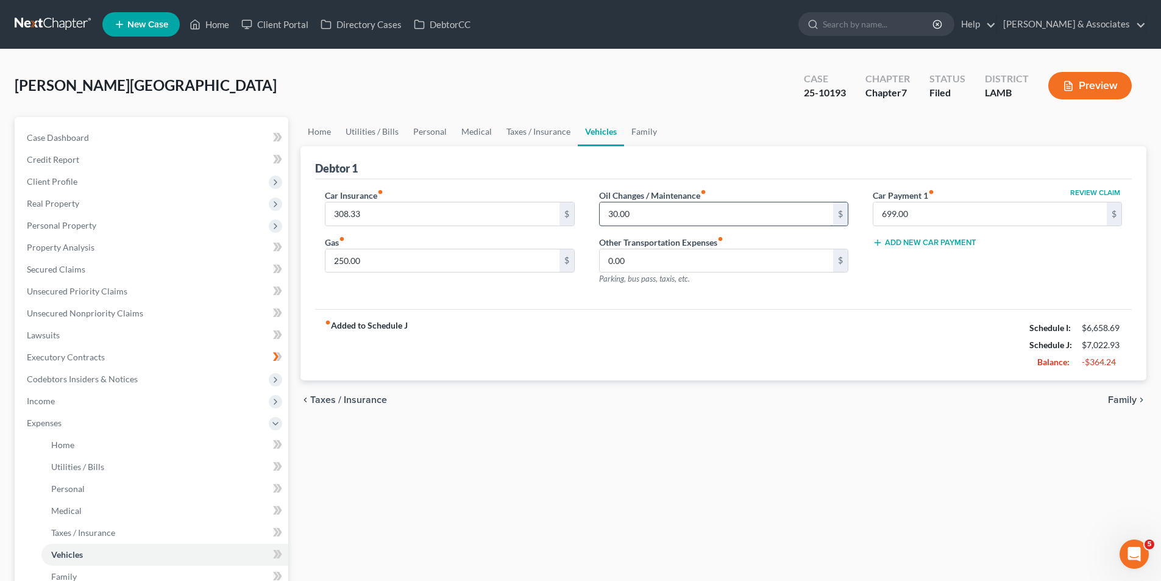
click at [650, 222] on input "30.00" at bounding box center [716, 213] width 233 height 23
click at [1120, 402] on span "Family" at bounding box center [1122, 400] width 29 height 10
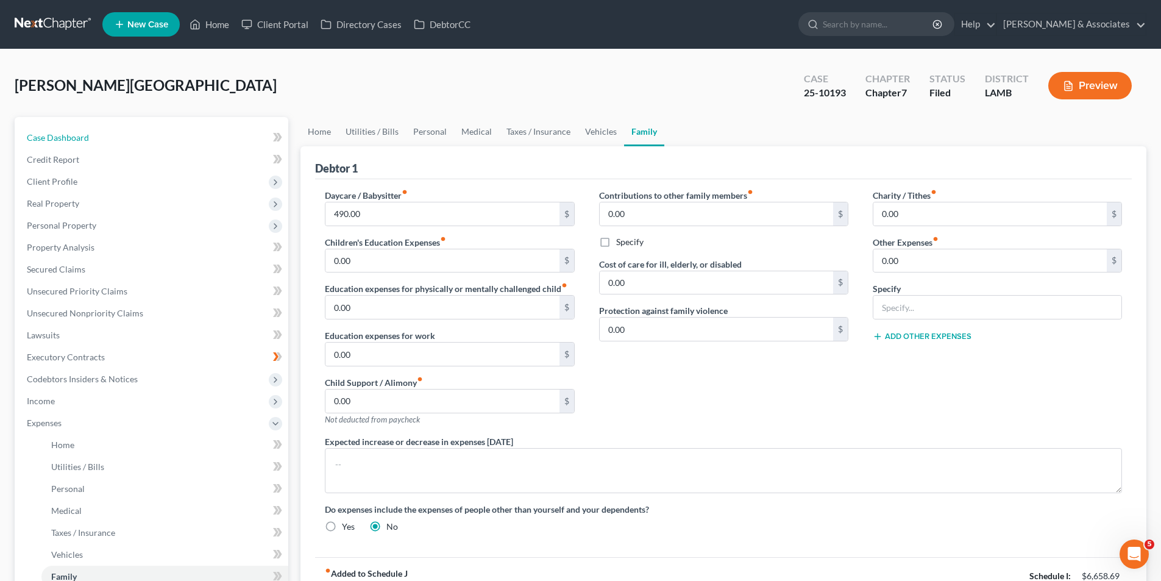
drag, startPoint x: 45, startPoint y: 130, endPoint x: 829, endPoint y: 2, distance: 794.8
click at [45, 130] on link "Case Dashboard" at bounding box center [152, 138] width 271 height 22
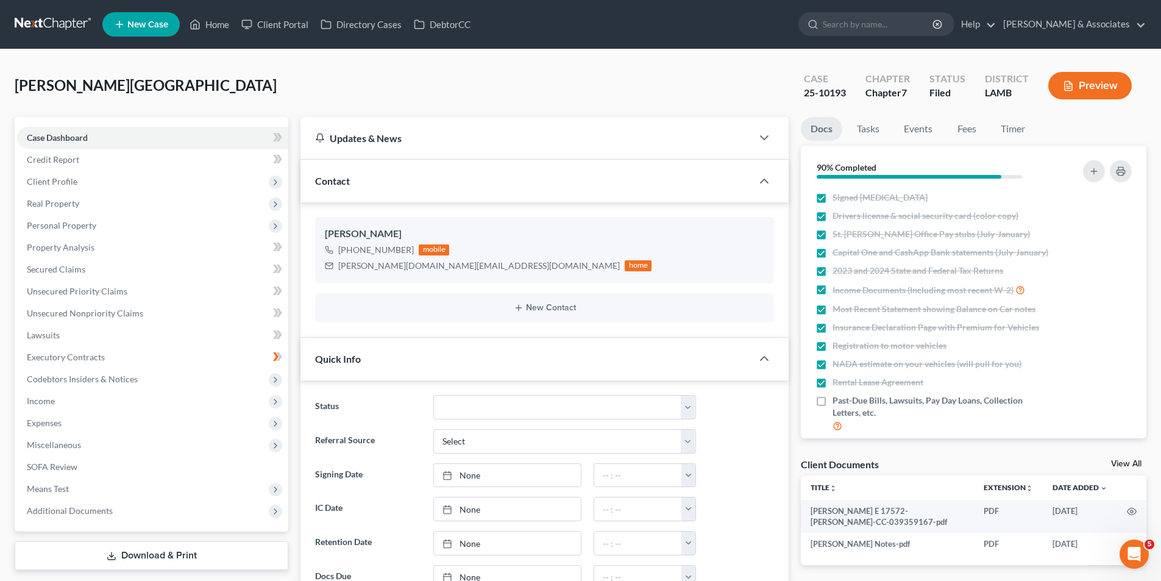
scroll to position [3757, 0]
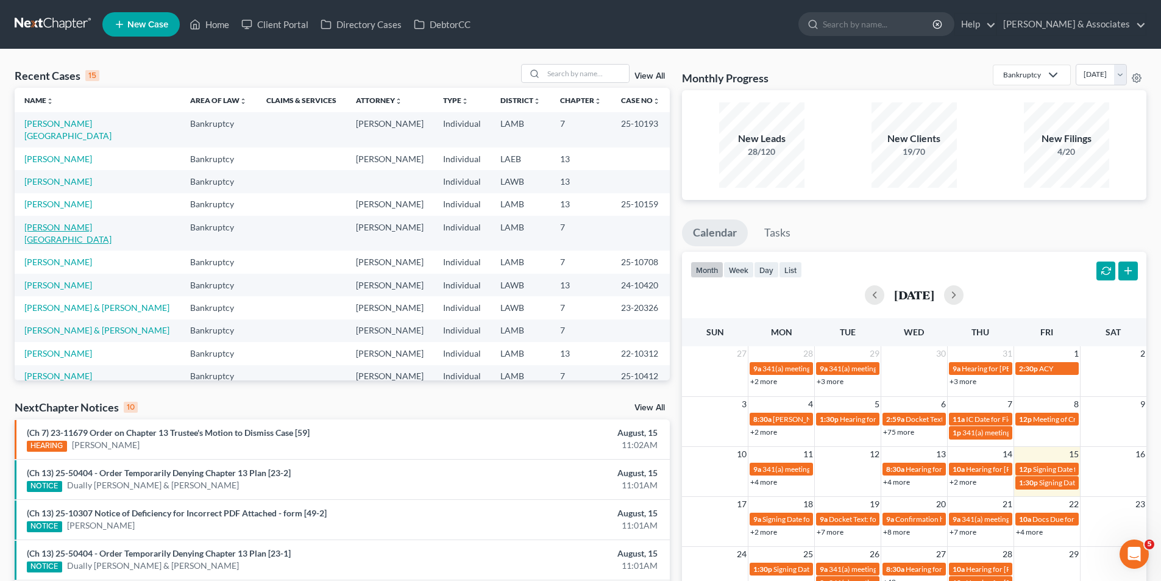
click at [35, 222] on link "[PERSON_NAME][GEOGRAPHIC_DATA]" at bounding box center [67, 233] width 87 height 23
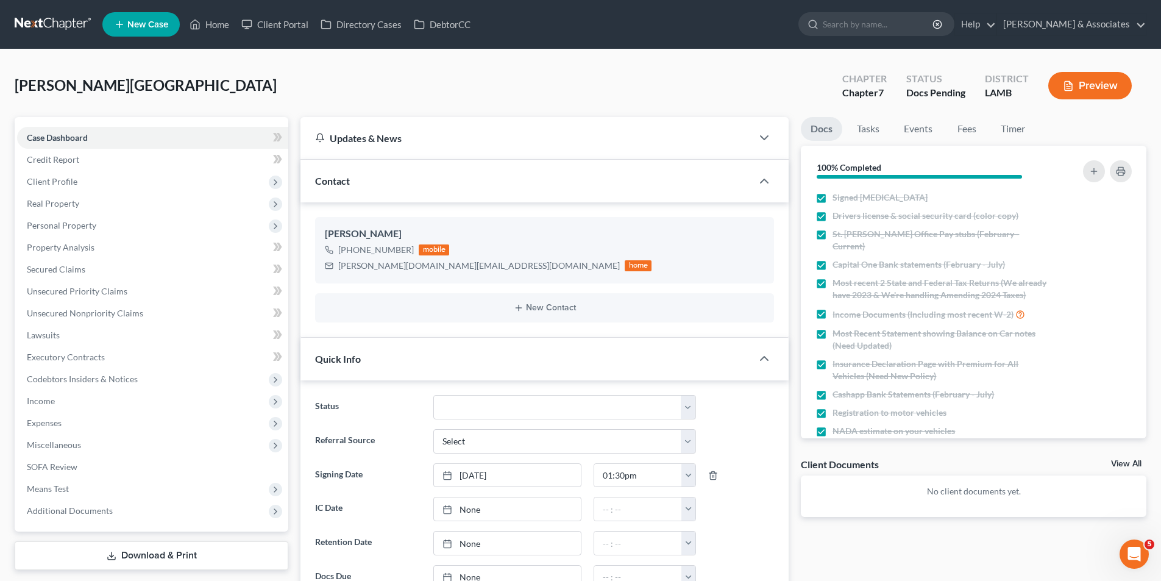
scroll to position [171, 0]
click at [61, 185] on span "Client Profile" at bounding box center [52, 181] width 51 height 10
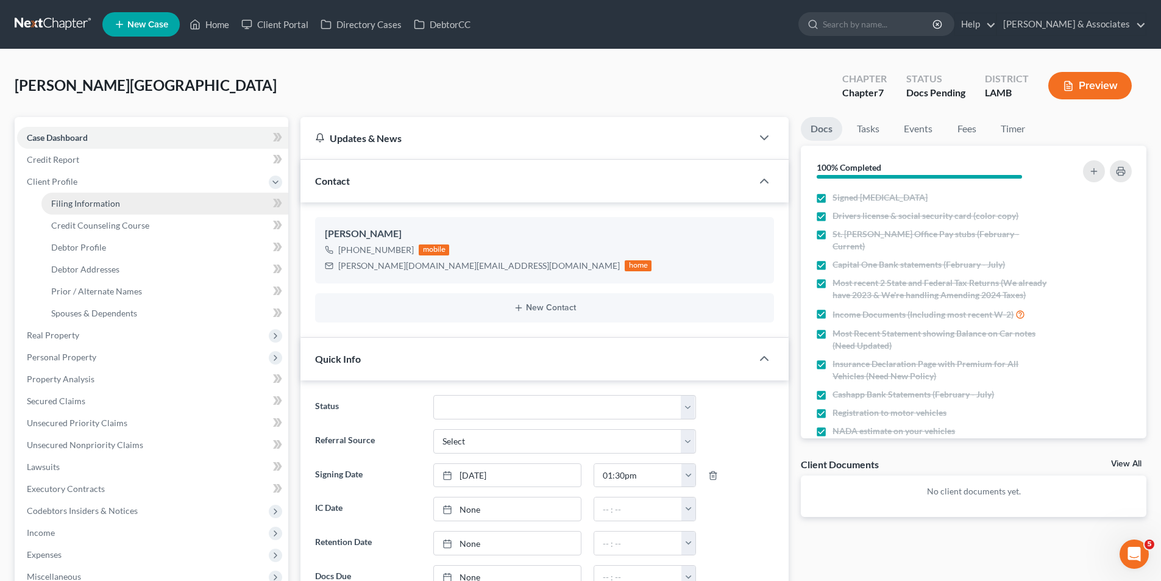
click at [86, 198] on span "Filing Information" at bounding box center [85, 203] width 69 height 10
select select "1"
select select "0"
select select "19"
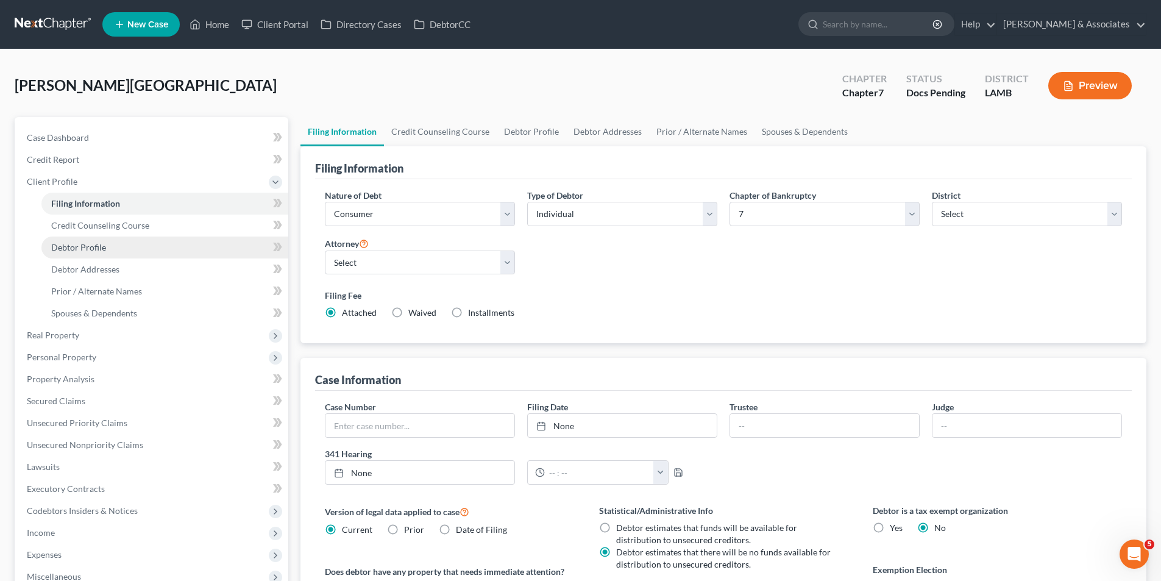
click at [102, 249] on span "Debtor Profile" at bounding box center [78, 247] width 55 height 10
select select "0"
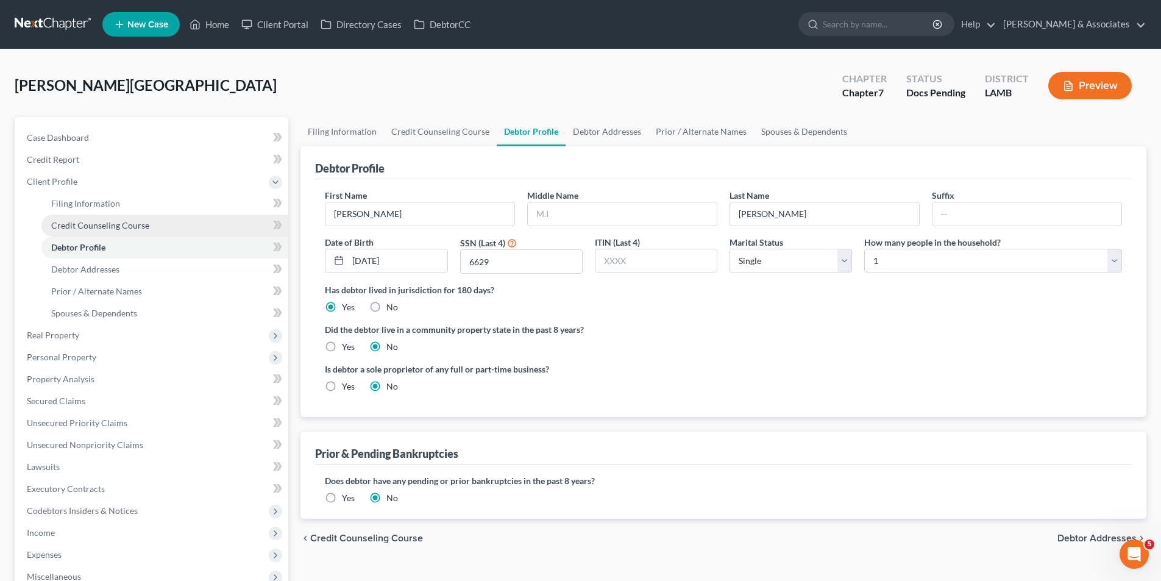
click at [100, 226] on span "Credit Counseling Course" at bounding box center [100, 225] width 98 height 10
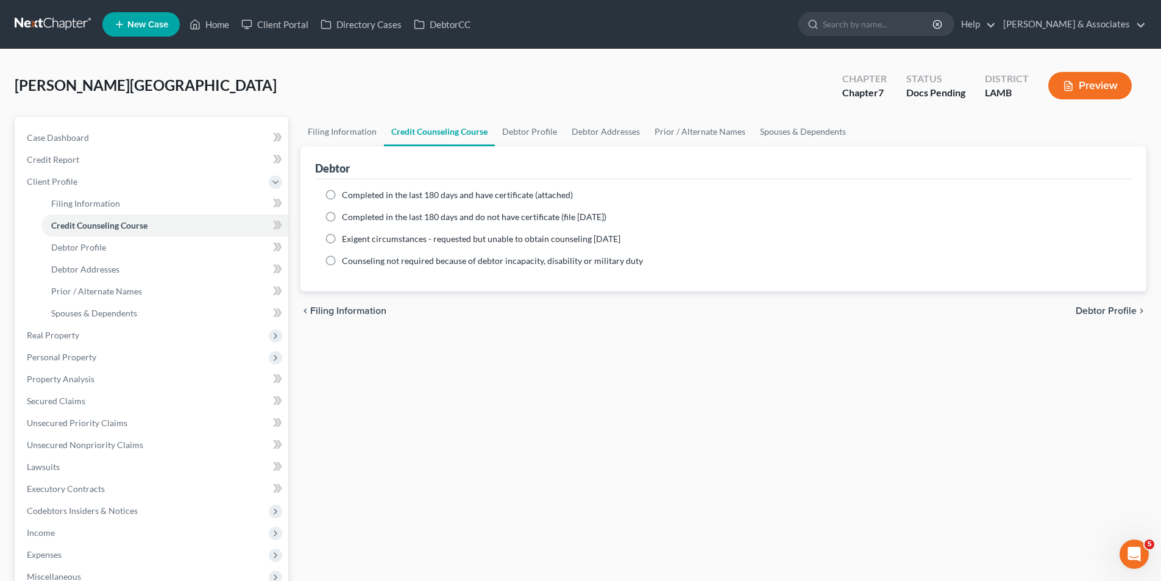
click at [428, 197] on span "Completed in the last 180 days and have certificate (attached)" at bounding box center [457, 195] width 231 height 10
click at [355, 197] on input "Completed in the last 180 days and have certificate (attached)" at bounding box center [351, 193] width 8 height 8
radio input "true"
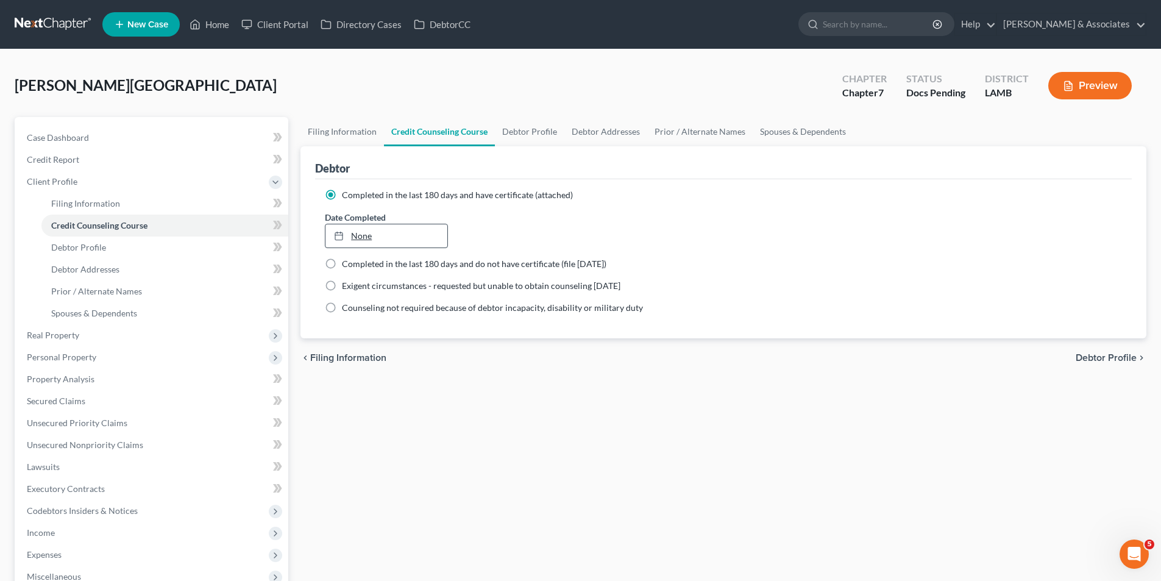
click at [358, 243] on link "None" at bounding box center [385, 235] width 121 height 23
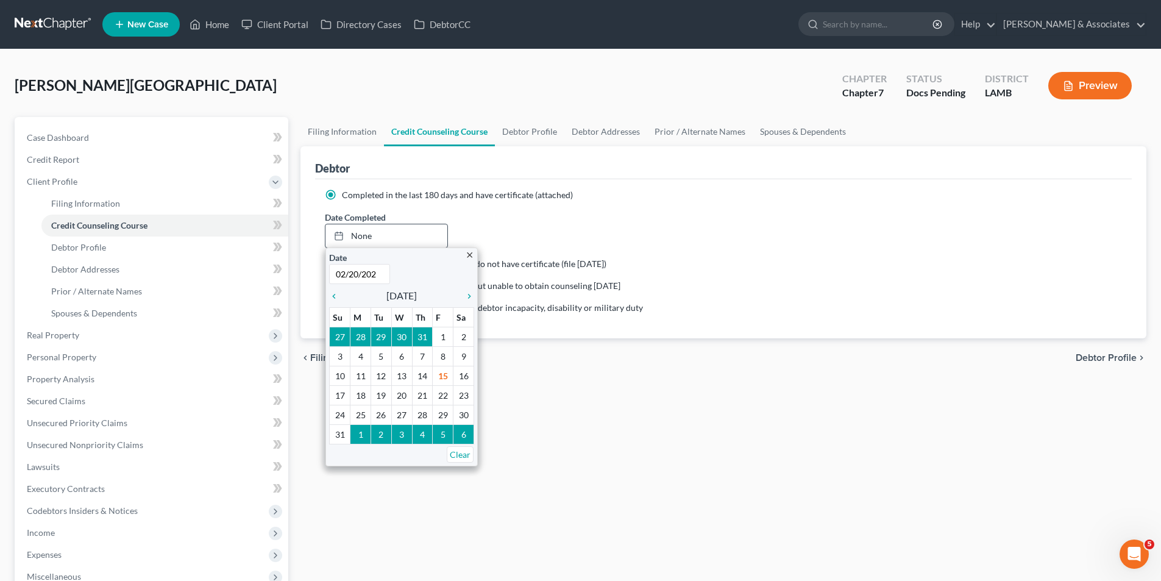
type input "[DATE]"
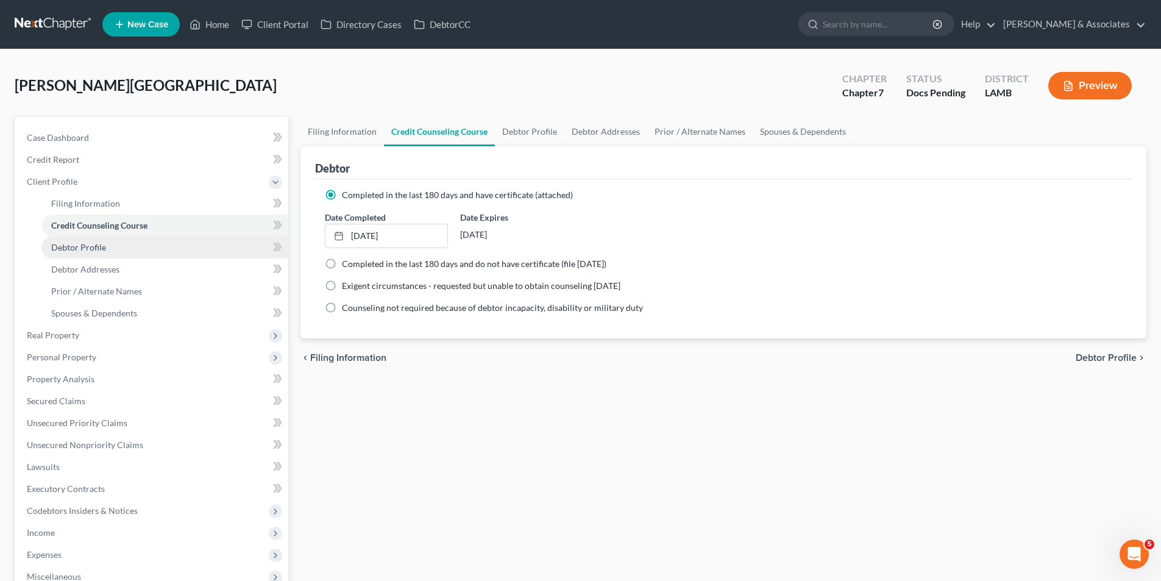
click at [85, 244] on span "Debtor Profile" at bounding box center [78, 247] width 55 height 10
select select "0"
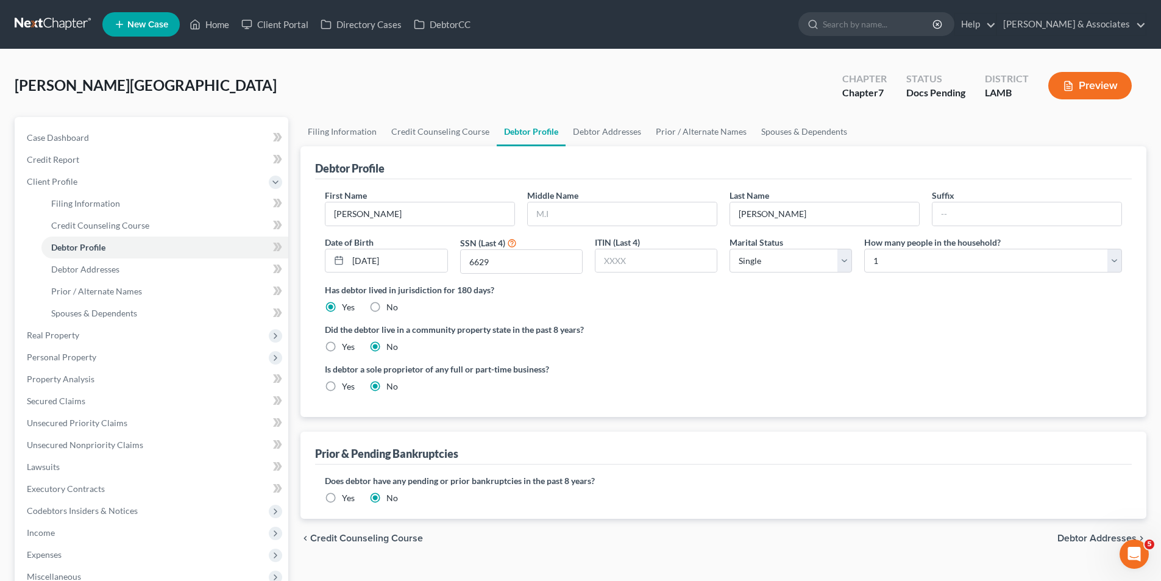
click at [342, 345] on label "Yes" at bounding box center [348, 347] width 13 height 12
click at [347, 345] on input "Yes" at bounding box center [351, 345] width 8 height 8
radio input "true"
radio input "false"
click at [342, 495] on label "Yes" at bounding box center [348, 498] width 13 height 12
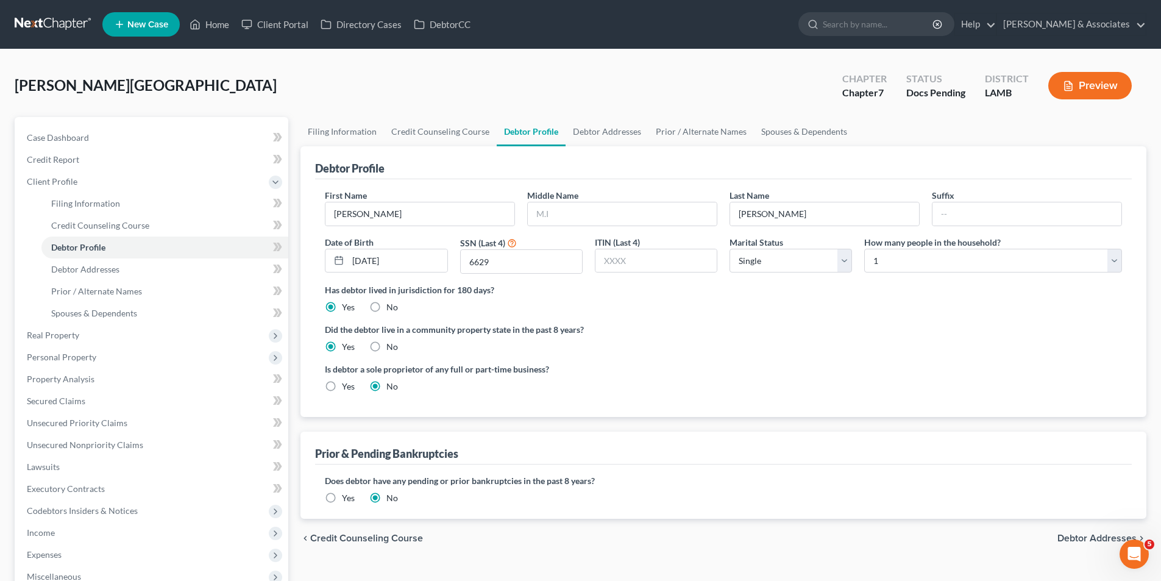
click at [347, 495] on input "Yes" at bounding box center [351, 496] width 8 height 8
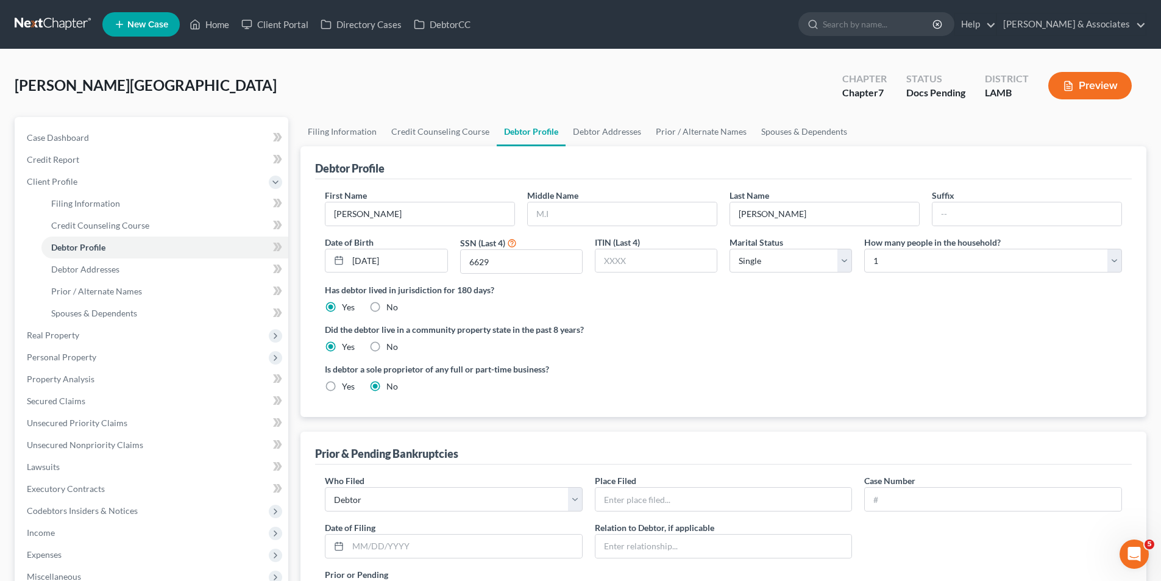
scroll to position [184, 0]
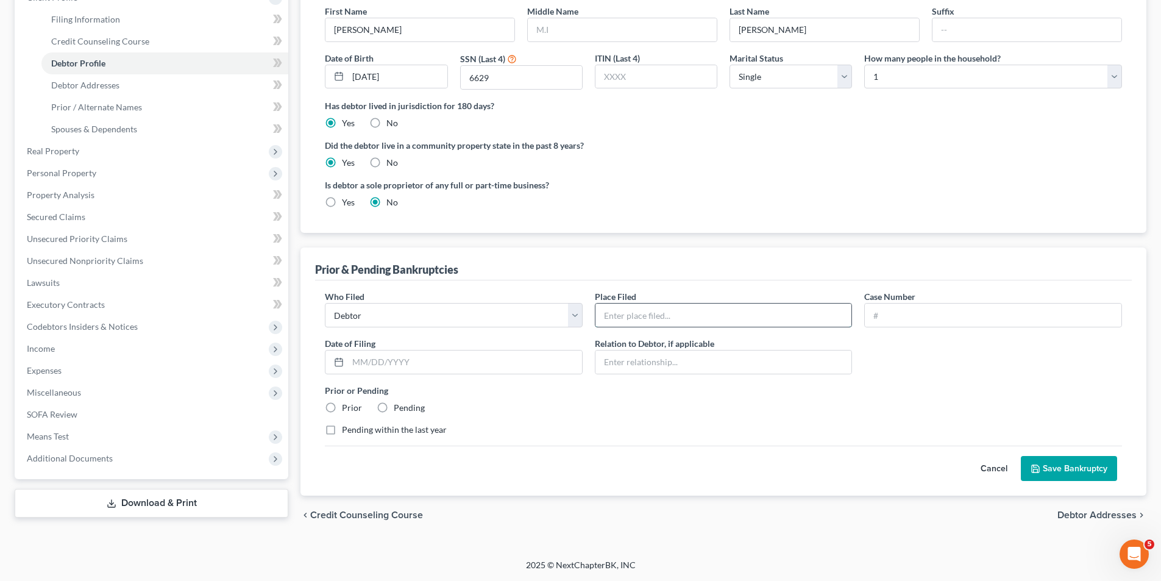
click at [683, 311] on input "text" at bounding box center [723, 314] width 257 height 23
type input "LAMB"
click at [694, 465] on div "Cancel Save Bankruptcy" at bounding box center [723, 463] width 797 height 36
click at [342, 402] on label "Prior" at bounding box center [352, 408] width 20 height 12
click at [347, 402] on input "Prior" at bounding box center [351, 406] width 8 height 8
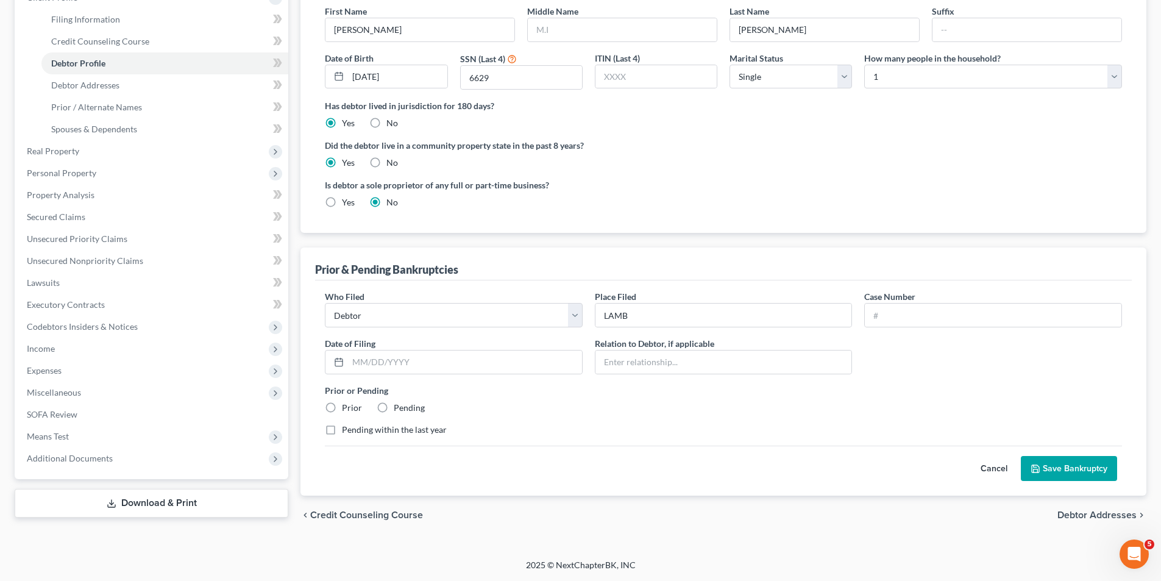
radio input "true"
click at [342, 404] on label "Prior" at bounding box center [352, 408] width 20 height 12
click at [347, 404] on input "Prior" at bounding box center [351, 406] width 8 height 8
click at [1079, 454] on div "Cancel Save Bankruptcy" at bounding box center [723, 463] width 797 height 36
click at [1077, 467] on button "Save Bankruptcy" at bounding box center [1069, 469] width 96 height 26
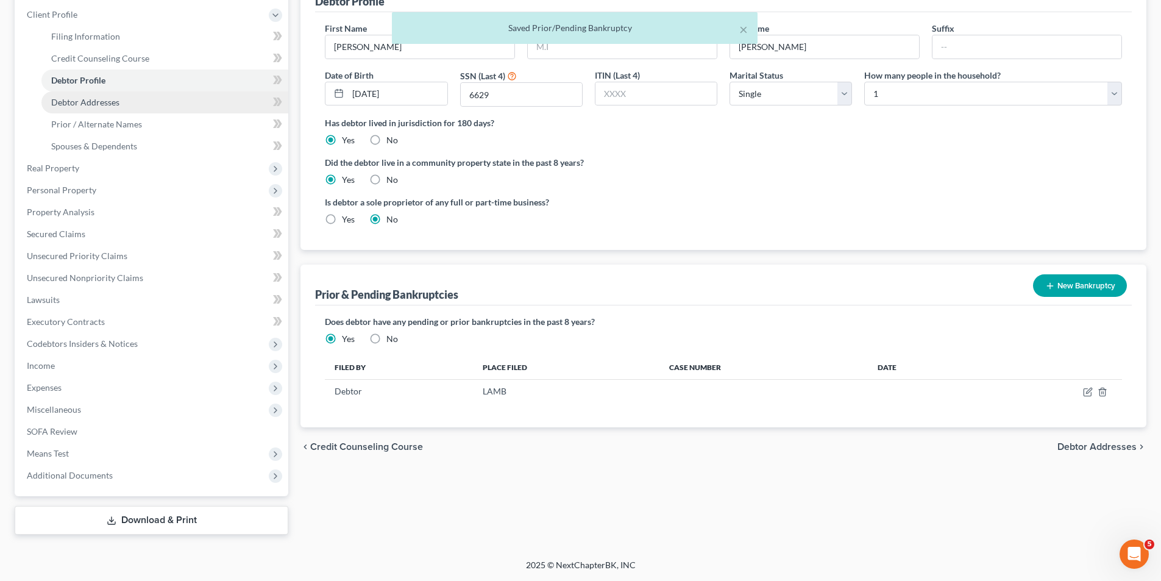
click at [86, 107] on link "Debtor Addresses" at bounding box center [164, 102] width 247 height 22
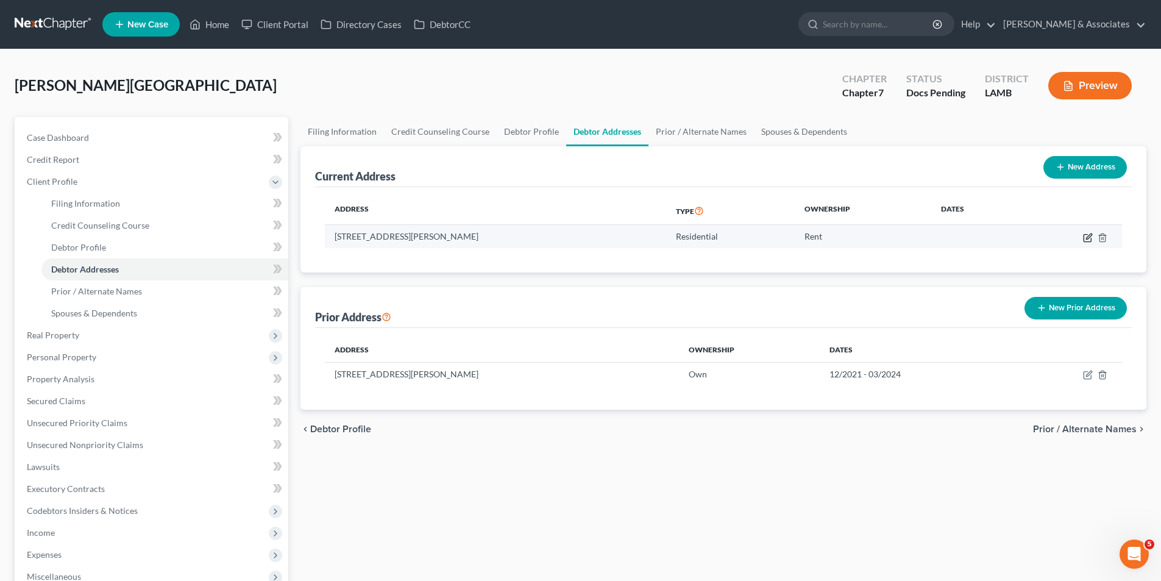
click at [1085, 241] on icon "button" at bounding box center [1087, 237] width 7 height 7
select select "19"
select select "0"
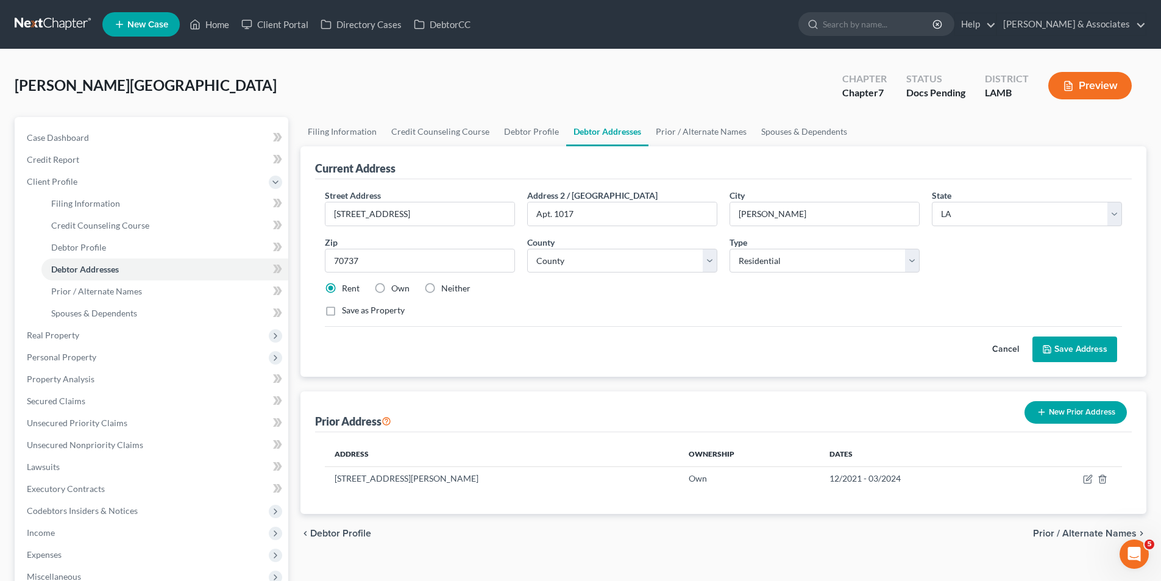
click at [1085, 351] on button "Save Address" at bounding box center [1074, 349] width 85 height 26
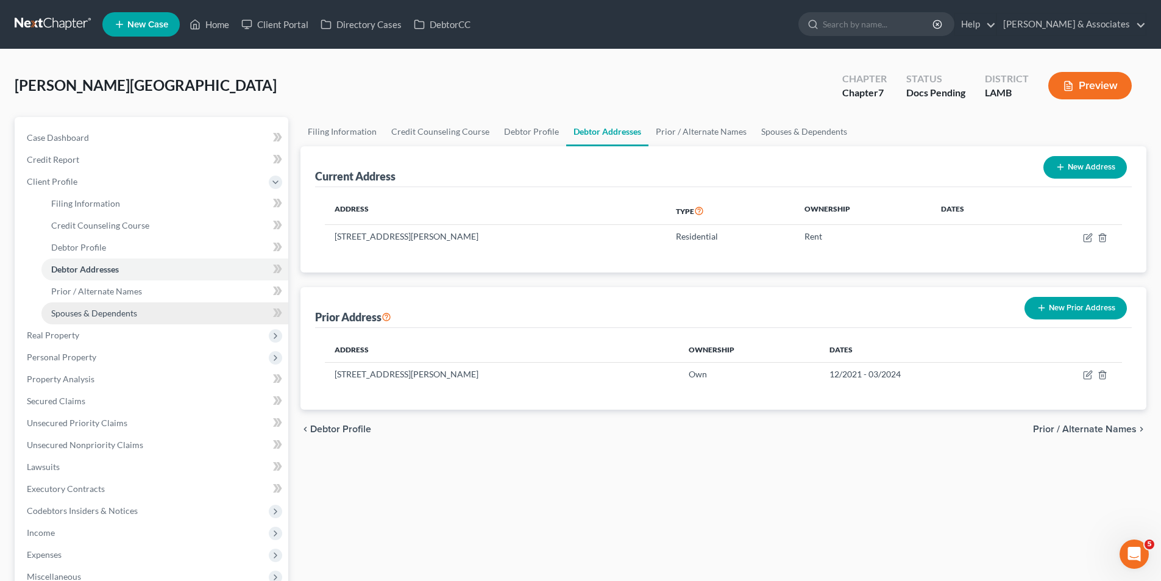
click at [120, 302] on link "Spouses & Dependents" at bounding box center [164, 313] width 247 height 22
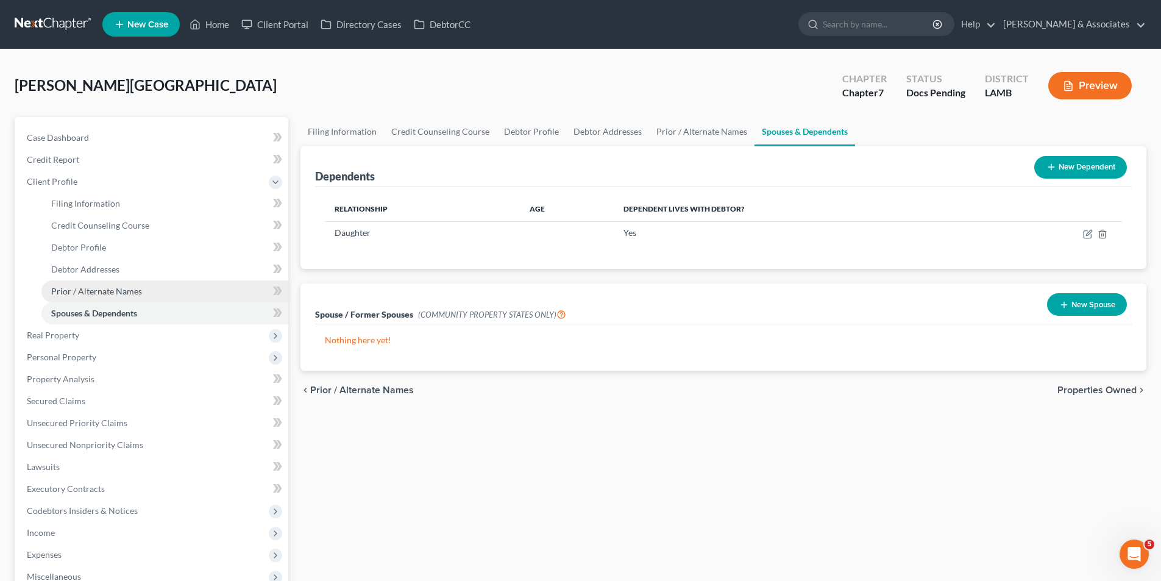
click at [126, 293] on span "Prior / Alternate Names" at bounding box center [96, 291] width 91 height 10
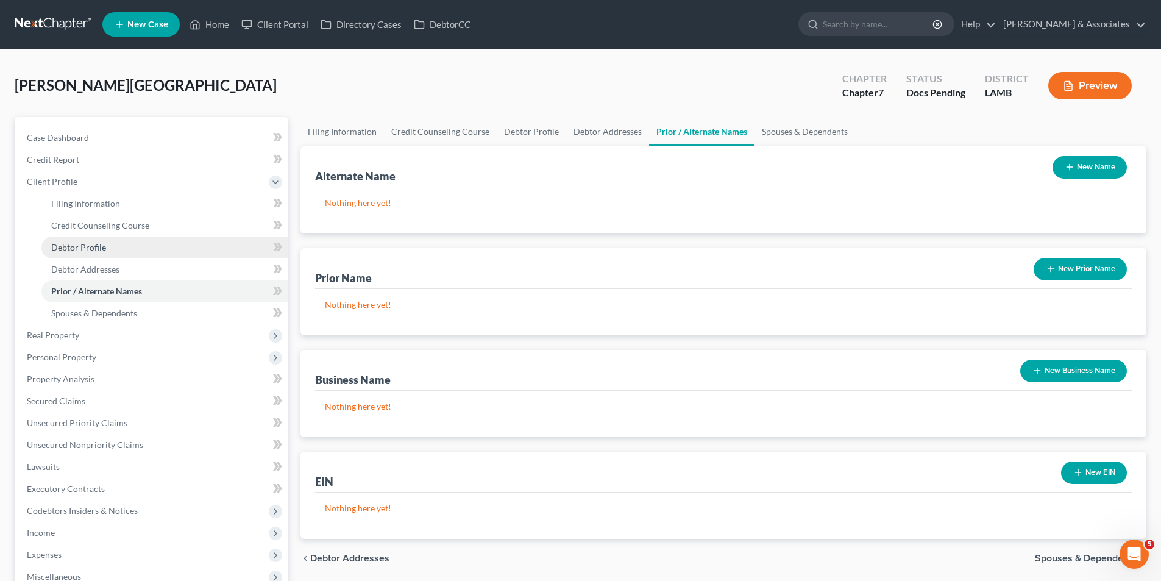
click at [79, 247] on span "Debtor Profile" at bounding box center [78, 247] width 55 height 10
select select "0"
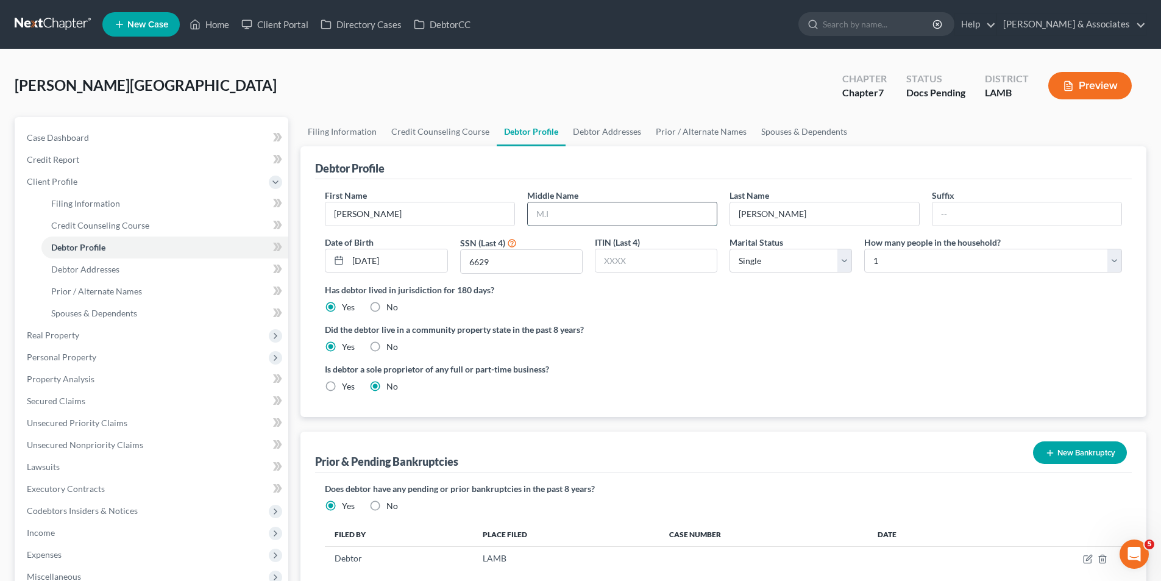
click at [573, 218] on input "text" at bounding box center [622, 213] width 189 height 23
type input "[PERSON_NAME]"
click at [82, 294] on span "Prior / Alternate Names" at bounding box center [96, 291] width 91 height 10
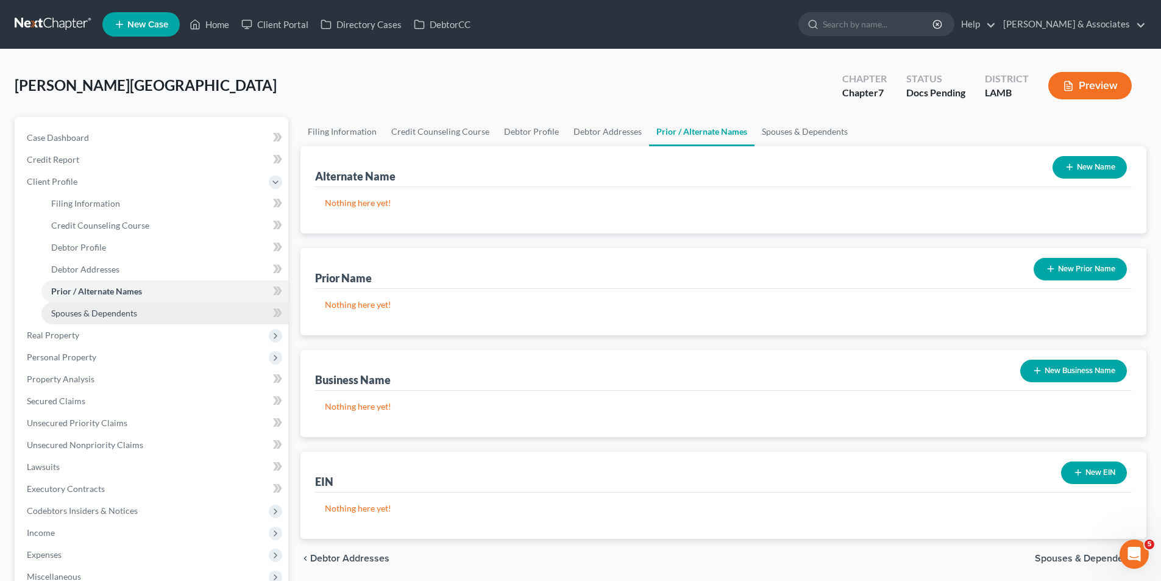
click at [92, 310] on span "Spouses & Dependents" at bounding box center [94, 313] width 86 height 10
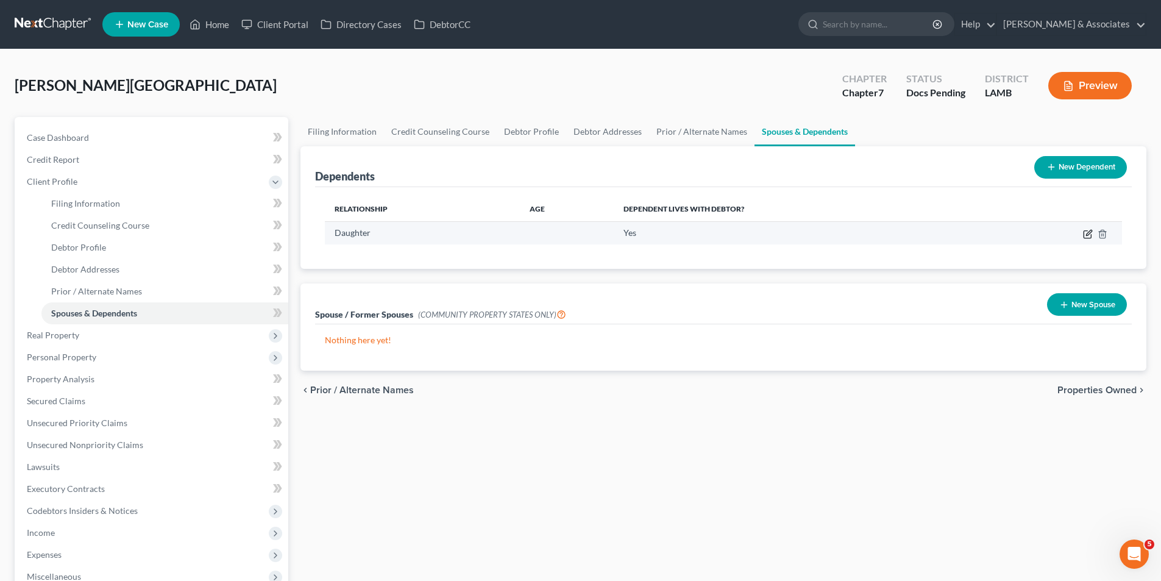
click at [1090, 234] on icon "button" at bounding box center [1088, 234] width 10 height 10
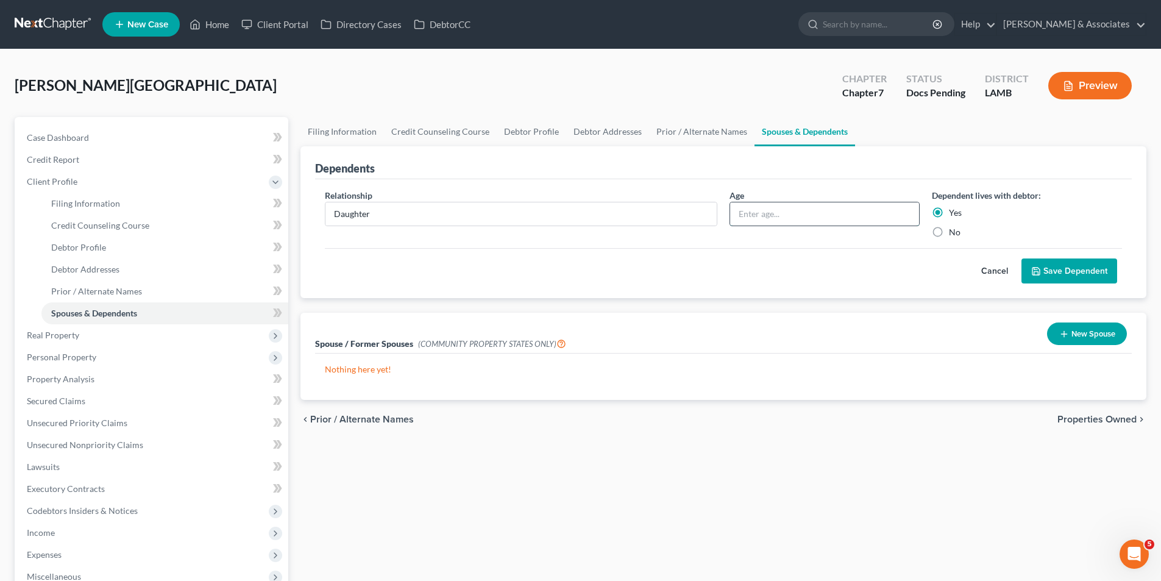
click at [779, 219] on input "text" at bounding box center [824, 213] width 189 height 23
type input "8"
click at [1065, 268] on button "Save Dependent" at bounding box center [1069, 271] width 96 height 26
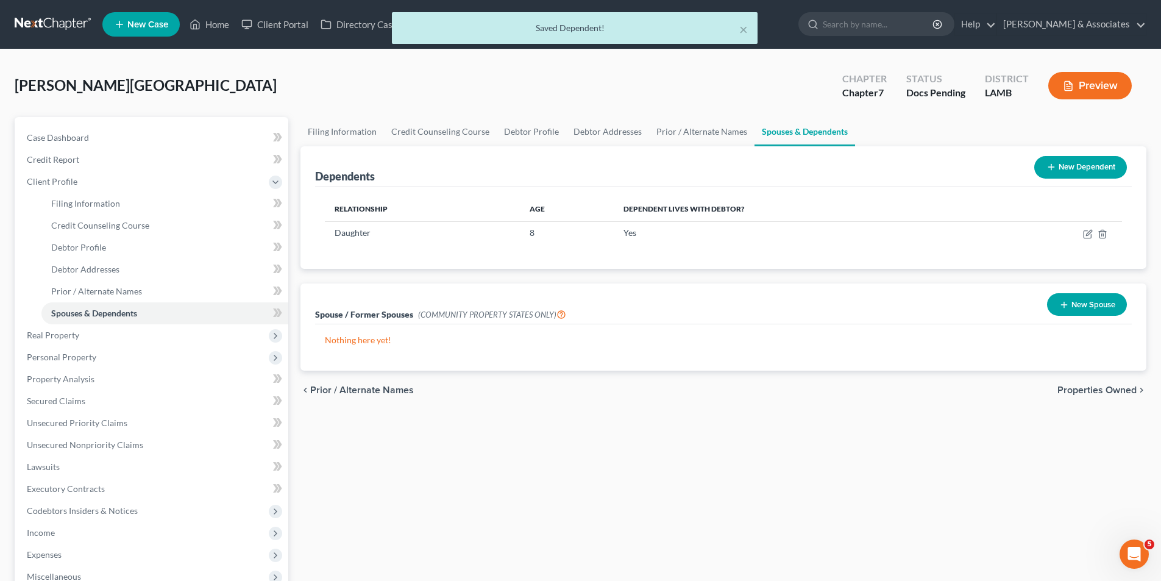
click at [756, 471] on div "Filing Information Credit Counseling Course Debtor Profile Debtor Addresses Pri…" at bounding box center [723, 409] width 858 height 584
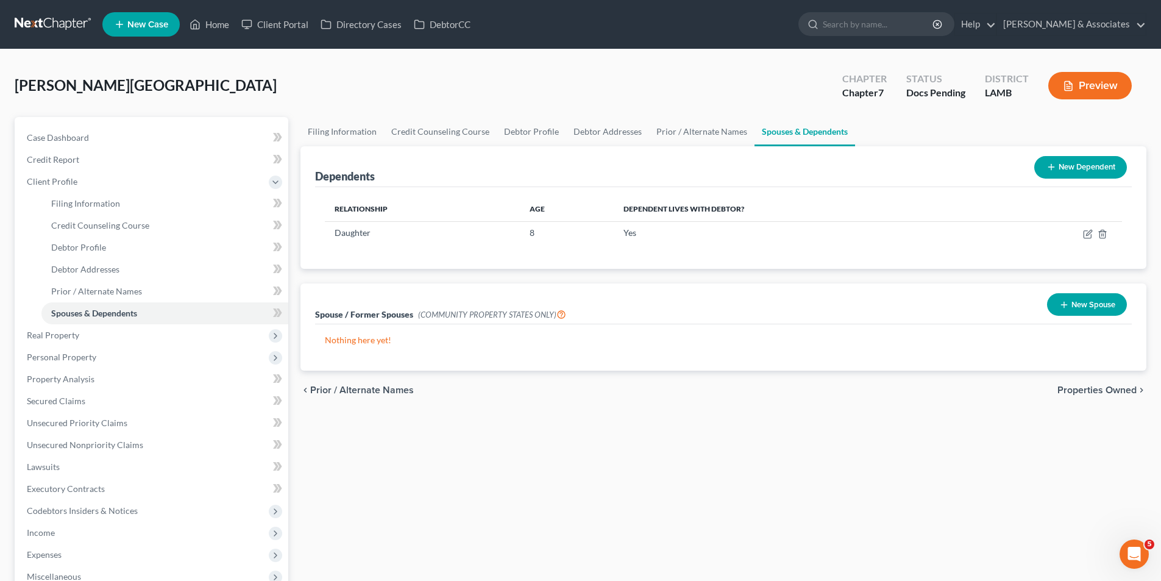
click at [400, 496] on div "Filing Information Credit Counseling Course Debtor Profile Debtor Addresses Pri…" at bounding box center [723, 409] width 858 height 584
click at [66, 337] on span "Real Property" at bounding box center [53, 335] width 52 height 10
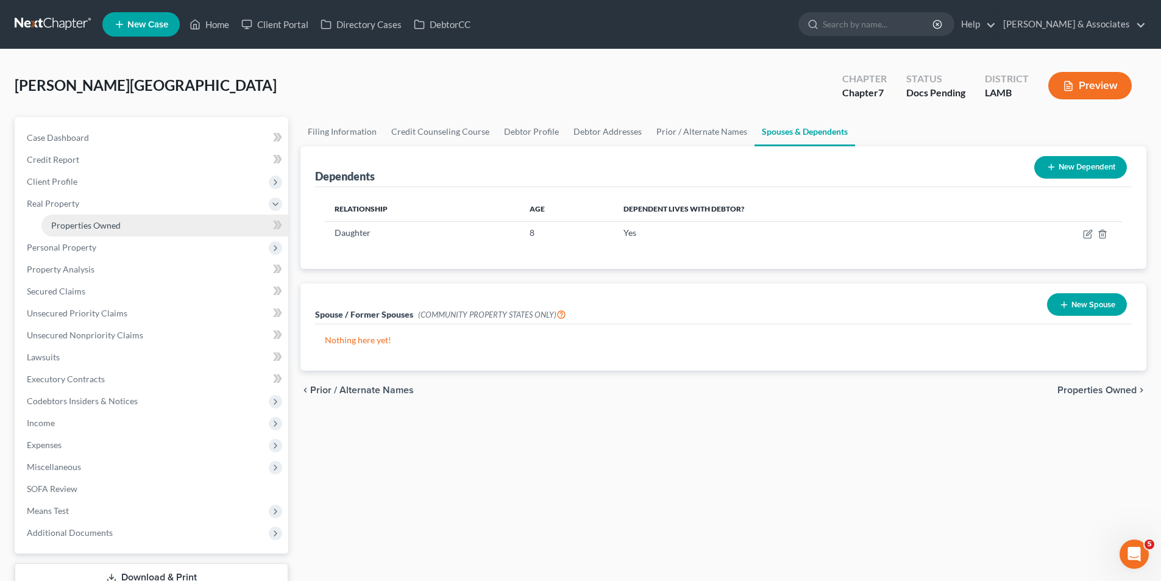
click at [102, 229] on span "Properties Owned" at bounding box center [85, 225] width 69 height 10
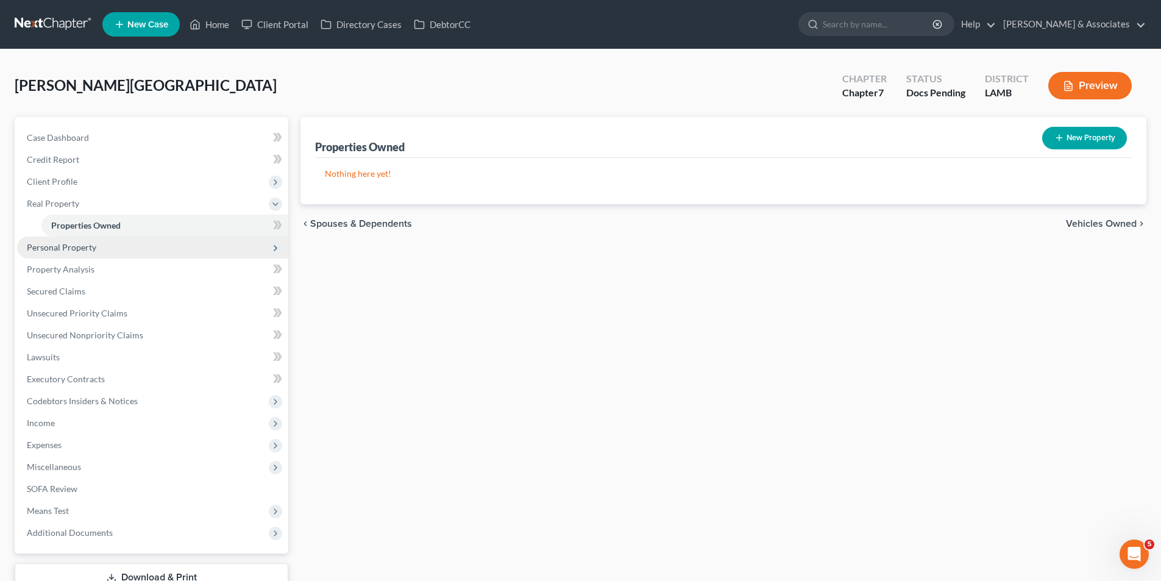
click at [98, 252] on span "Personal Property" at bounding box center [152, 247] width 271 height 22
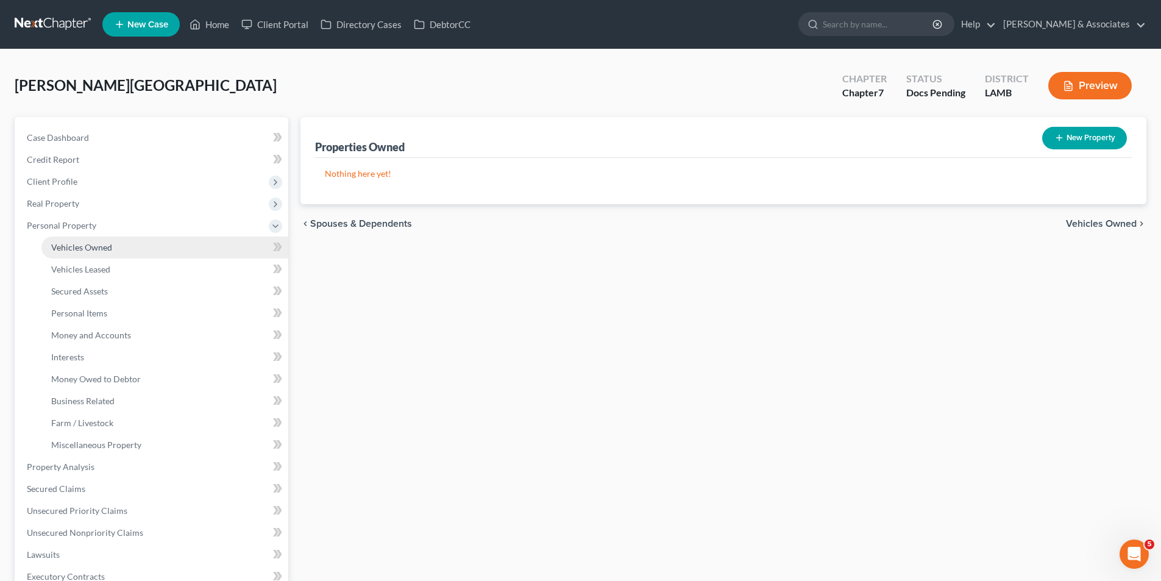
click at [81, 244] on span "Vehicles Owned" at bounding box center [81, 247] width 61 height 10
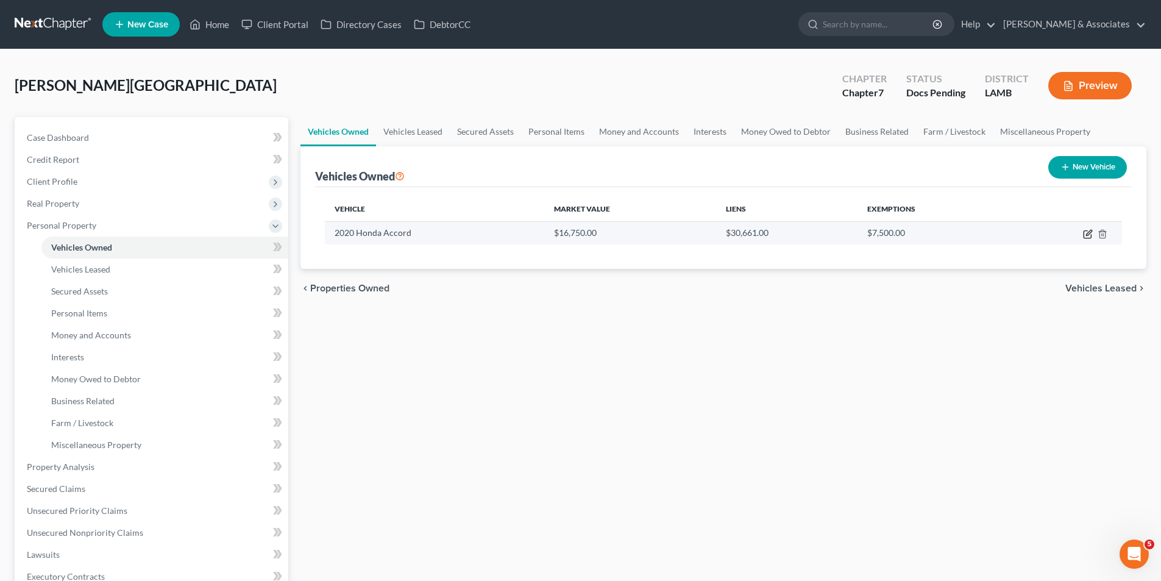
click at [1091, 236] on icon "button" at bounding box center [1087, 234] width 7 height 7
select select "0"
select select "6"
select select "3"
select select "0"
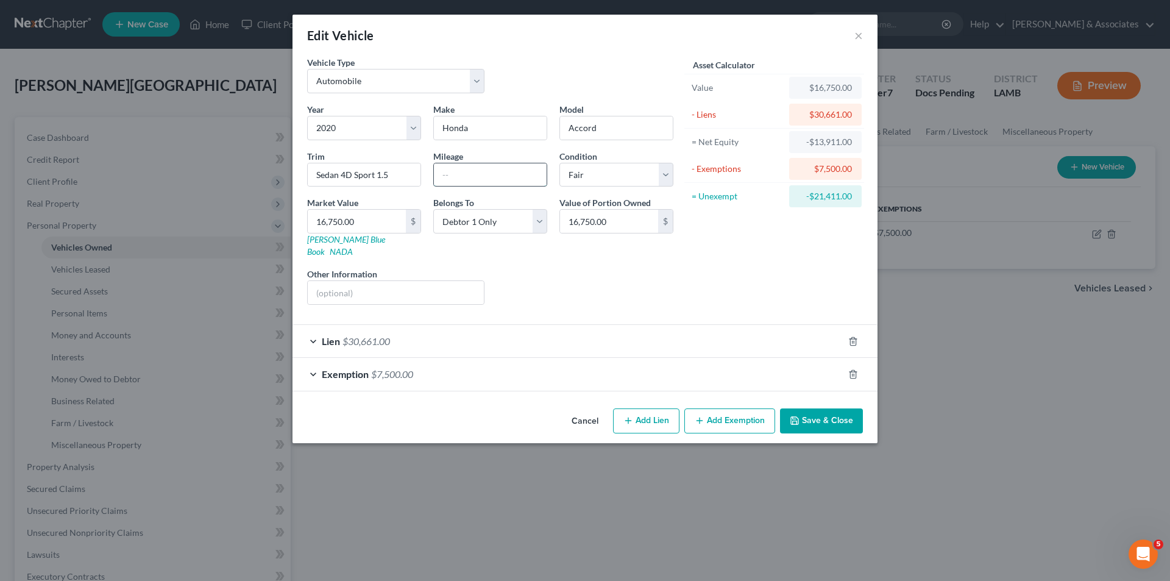
click at [448, 182] on input "text" at bounding box center [490, 174] width 113 height 23
type input "44000"
click at [818, 416] on button "Save & Close" at bounding box center [821, 421] width 83 height 26
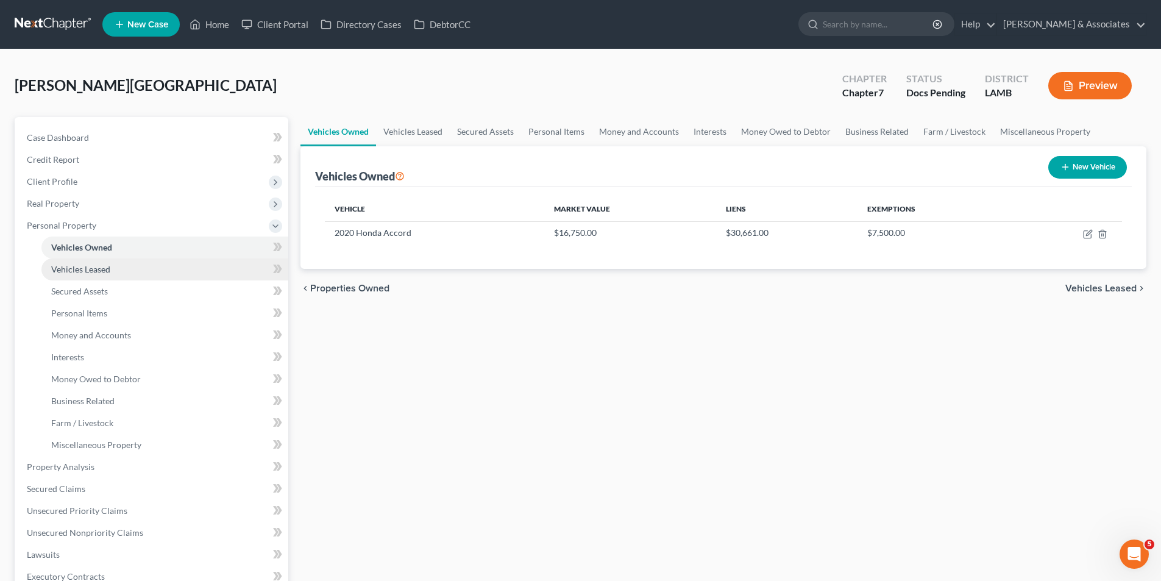
click at [79, 279] on link "Vehicles Leased" at bounding box center [164, 269] width 247 height 22
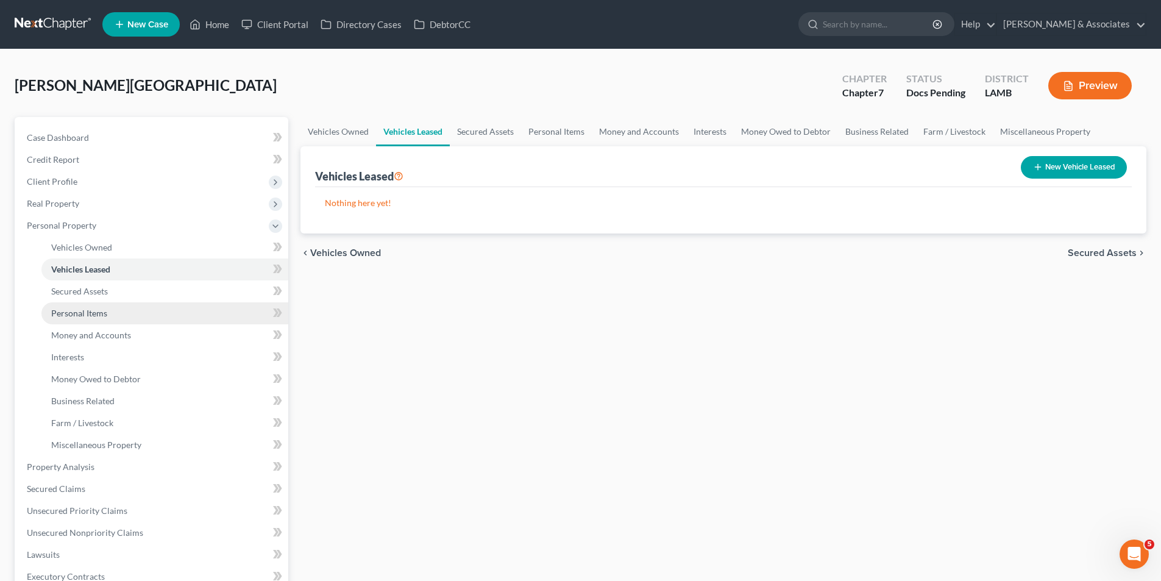
click at [101, 314] on span "Personal Items" at bounding box center [79, 313] width 56 height 10
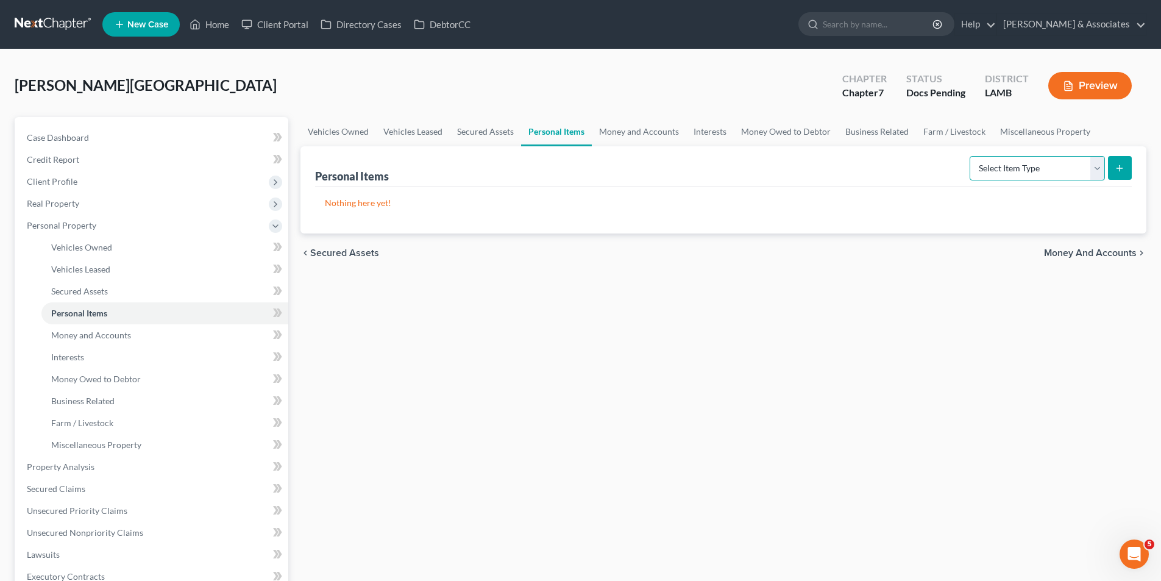
click at [1066, 176] on select "Select Item Type Clothing Collectibles Of Value Electronics Firearms Household …" at bounding box center [1037, 168] width 135 height 24
select select "clothing"
click at [971, 156] on select "Select Item Type Clothing Collectibles Of Value Electronics Firearms Household …" at bounding box center [1037, 168] width 135 height 24
click at [1116, 169] on icon "submit" at bounding box center [1120, 168] width 10 height 10
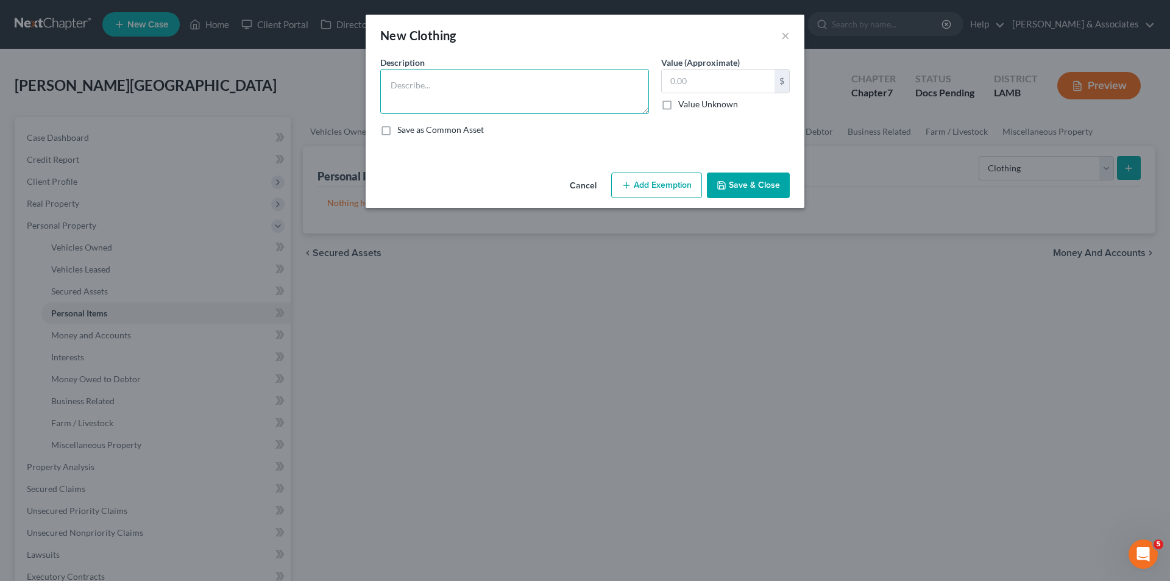
click at [439, 112] on textarea at bounding box center [514, 91] width 269 height 45
type textarea "u"
type textarea "Used clothing"
type input "100.00"
click at [625, 183] on icon "button" at bounding box center [627, 185] width 10 height 10
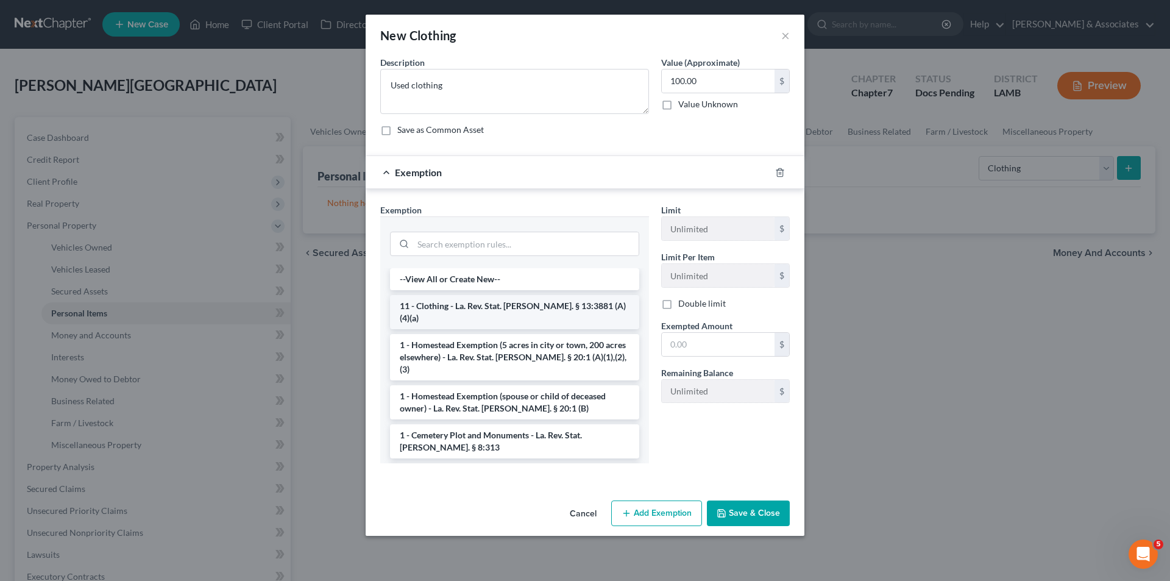
click at [437, 301] on li "11 - Clothing - La. Rev. Stat. [PERSON_NAME]. § 13:3881 (A)(4)(a)" at bounding box center [514, 312] width 249 height 34
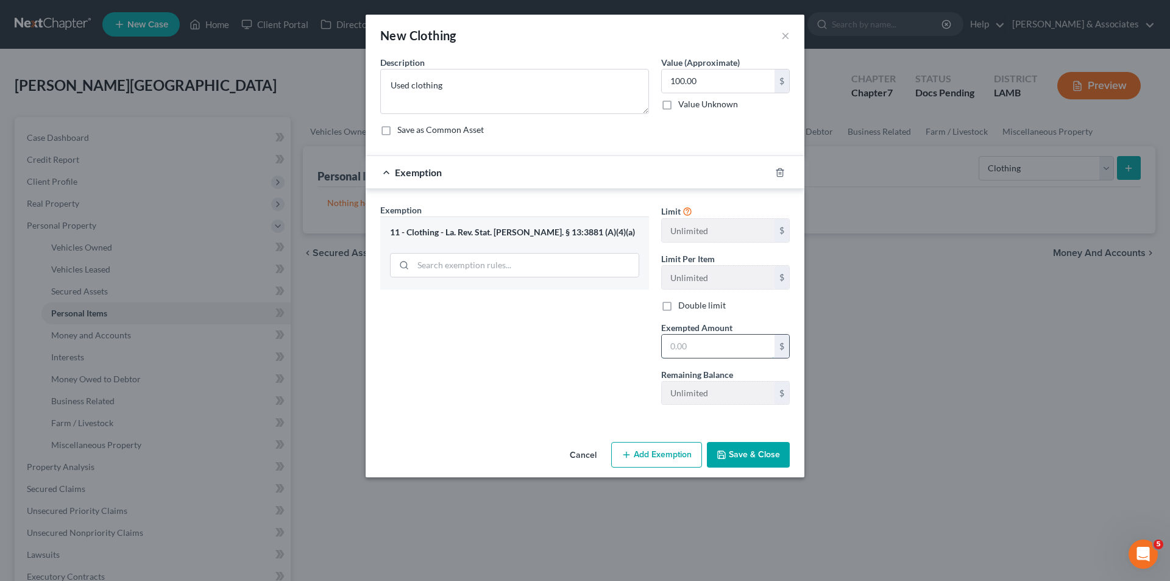
click at [700, 342] on input "text" at bounding box center [718, 346] width 113 height 23
type input "100.00"
click at [720, 448] on button "Save & Close" at bounding box center [748, 455] width 83 height 26
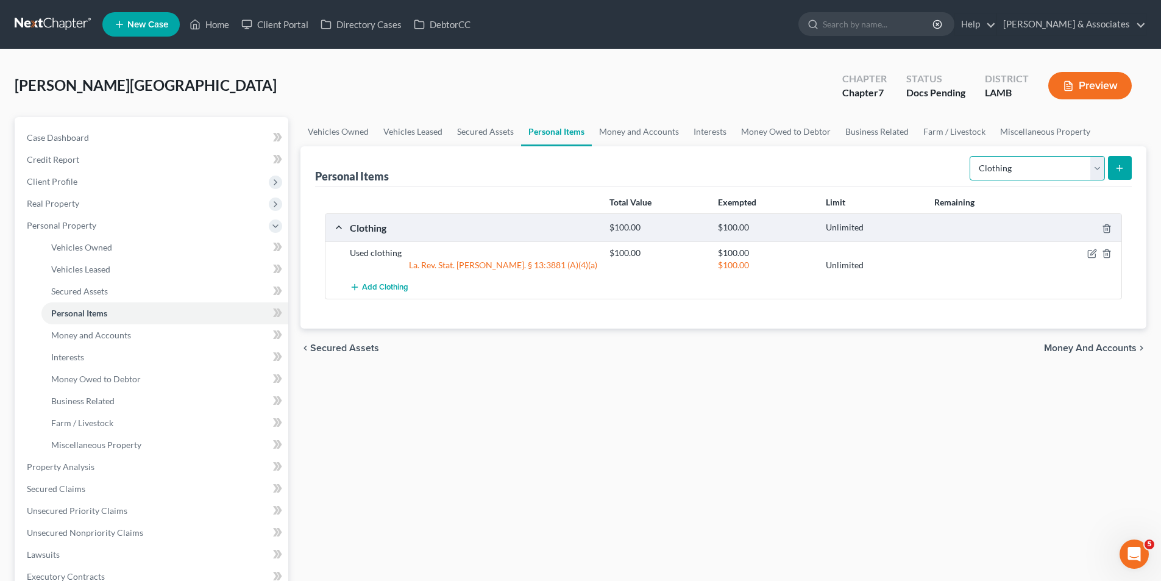
drag, startPoint x: 1028, startPoint y: 167, endPoint x: 1025, endPoint y: 172, distance: 6.3
click at [1028, 167] on select "Select Item Type Clothing Collectibles Of Value Electronics Firearms Household …" at bounding box center [1037, 168] width 135 height 24
select select "electronics"
click at [971, 156] on select "Select Item Type Clothing Collectibles Of Value Electronics Firearms Household …" at bounding box center [1037, 168] width 135 height 24
click at [1127, 177] on button "submit" at bounding box center [1120, 168] width 24 height 24
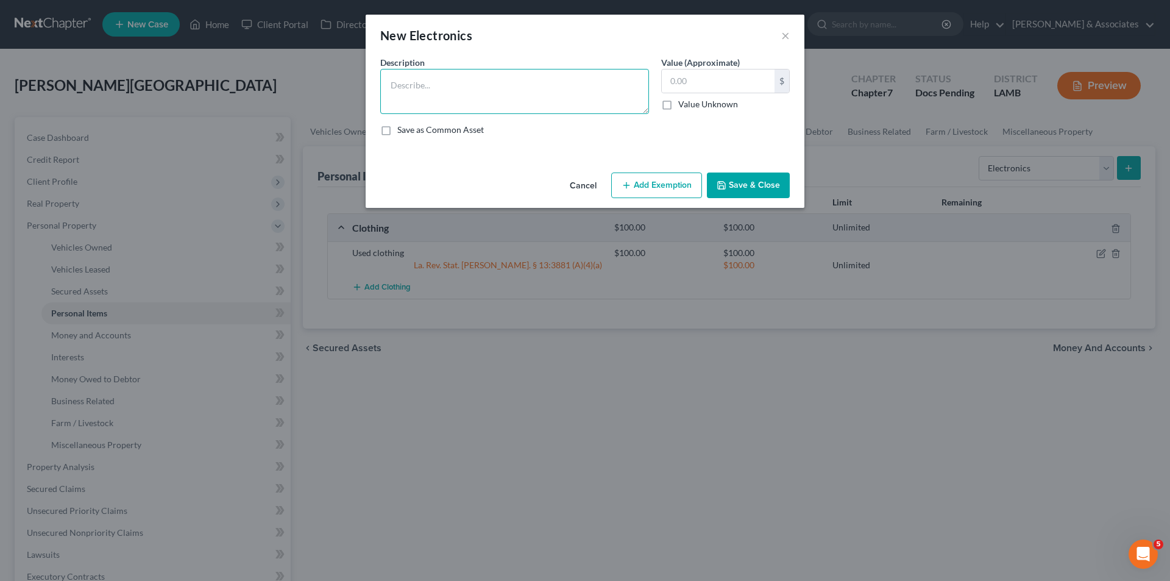
click at [497, 96] on textarea at bounding box center [514, 91] width 269 height 45
click at [483, 98] on textarea at bounding box center [514, 91] width 269 height 45
paste textarea "Insigna 45in TV 4yrs"
click at [517, 89] on textarea "Insigna 45in TV 4.5yrs" at bounding box center [514, 91] width 269 height 45
click at [550, 87] on textarea "Insigna 45in TV 4.5yrs;" at bounding box center [514, 91] width 269 height 45
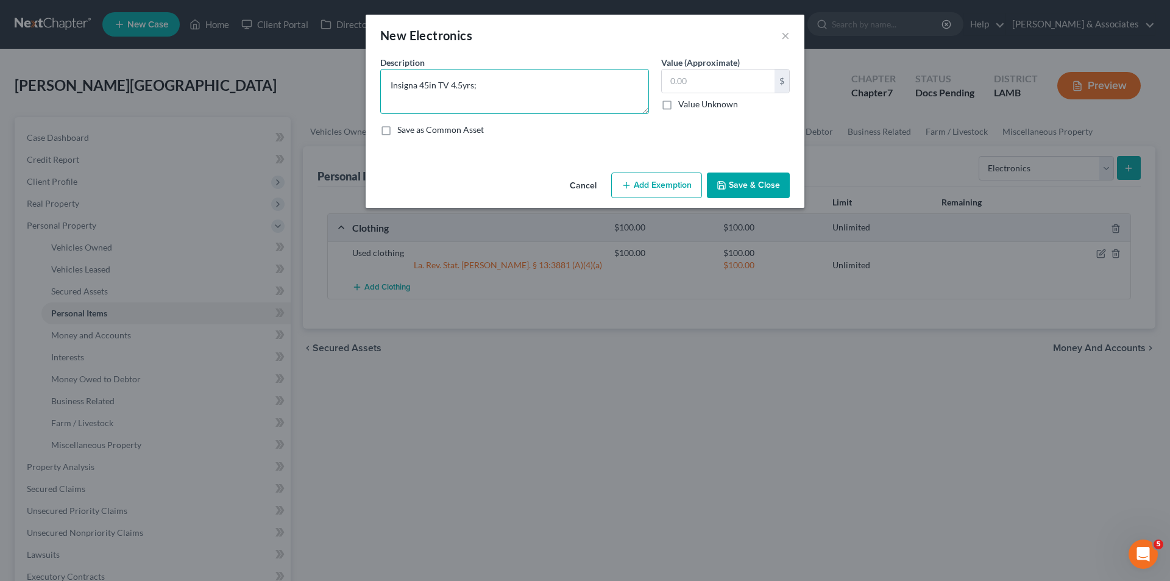
paste textarea "Sanyo 45in 5yrs; motorolla phone 6mo"
click at [525, 86] on textarea "Insigna 45in TV 4.5yrs; Sanyo 45in 5yrs; motorolla phone 6mo" at bounding box center [514, 91] width 269 height 45
click at [616, 87] on textarea "Insigna 45in TV 4.5yrs; Sanyo 45in 5.5yrs; motorolla phone 6mo" at bounding box center [514, 91] width 269 height 45
click at [628, 82] on textarea "Insigna 45in TV 4.5yrs; Sanyo 45in 5.5yrs; motorolla phone 1mo" at bounding box center [514, 91] width 269 height 45
type textarea "Insigna 45in TV 4.5yrs; Sanyo 45in 5.5yrs; motorolla phone 1yr"
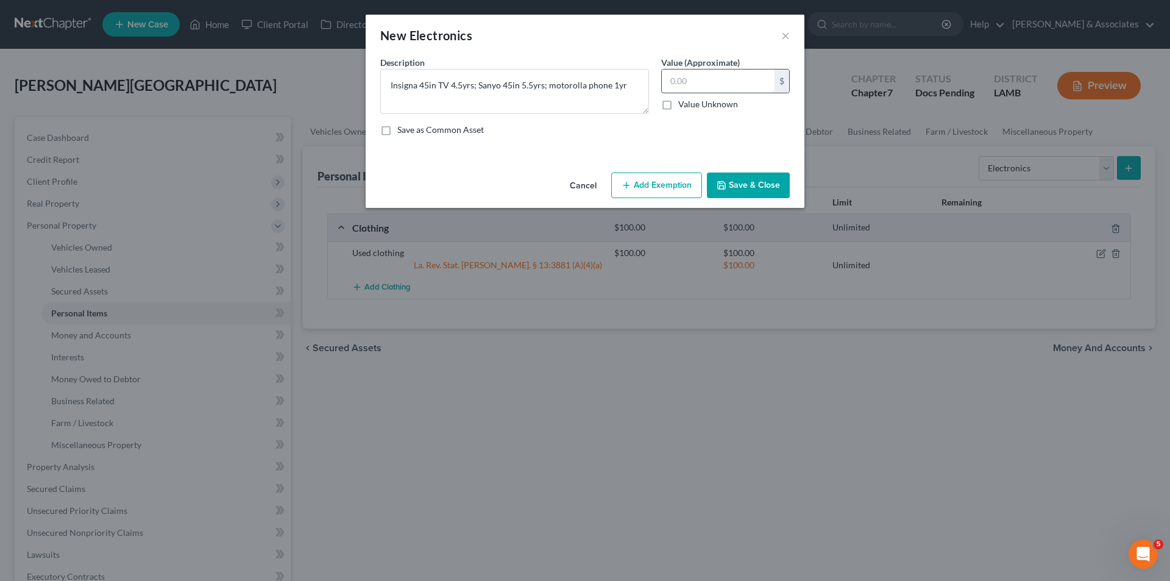
click at [676, 82] on input "text" at bounding box center [718, 80] width 113 height 23
type input "125.00"
click at [717, 186] on icon "button" at bounding box center [722, 185] width 10 height 10
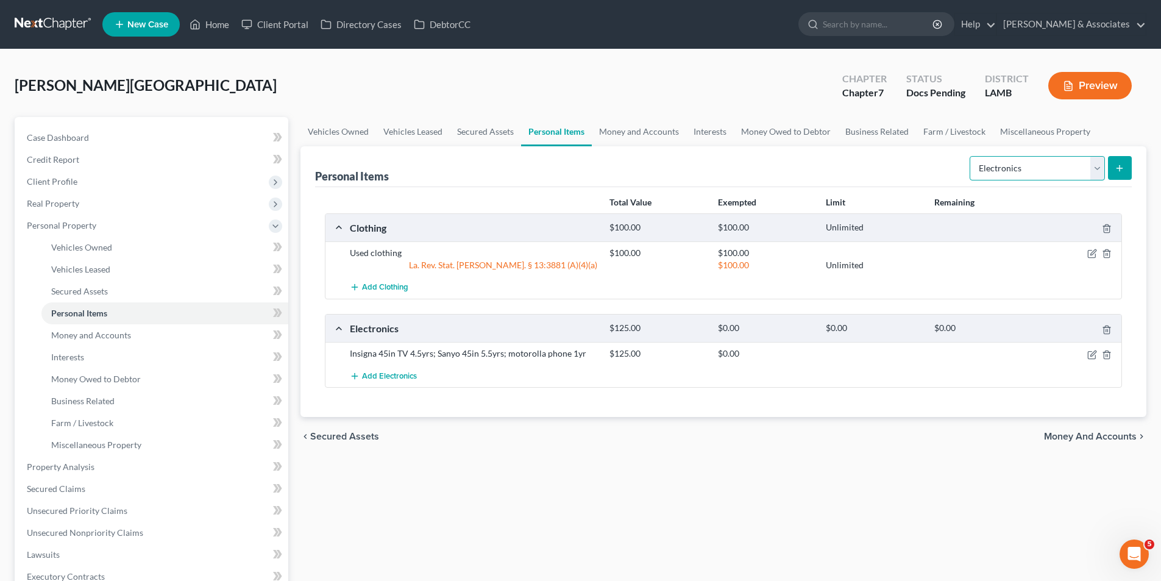
click at [1046, 168] on select "Select Item Type Clothing Collectibles Of Value Electronics Firearms Household …" at bounding box center [1037, 168] width 135 height 24
select select "household_goods"
click at [971, 156] on select "Select Item Type Clothing Collectibles Of Value Electronics Firearms Household …" at bounding box center [1037, 168] width 135 height 24
click at [1110, 171] on button "submit" at bounding box center [1120, 168] width 24 height 24
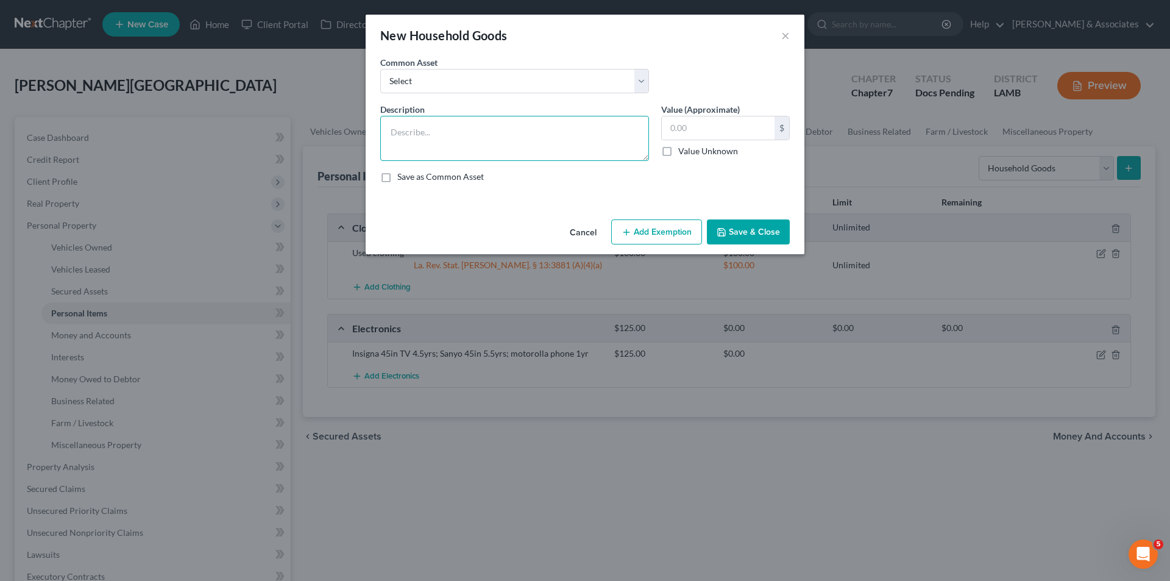
click at [455, 137] on textarea at bounding box center [514, 138] width 269 height 45
paste textarea "sofa; loveseat; tv stand; console table; dining table with 6 chairs; 2x dresser…"
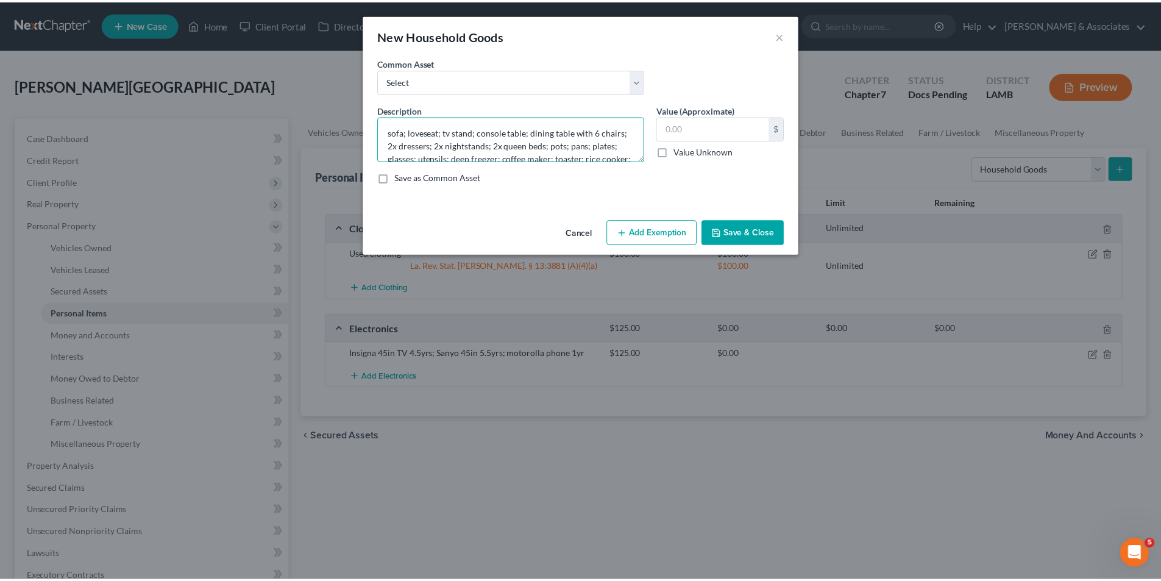
scroll to position [15, 0]
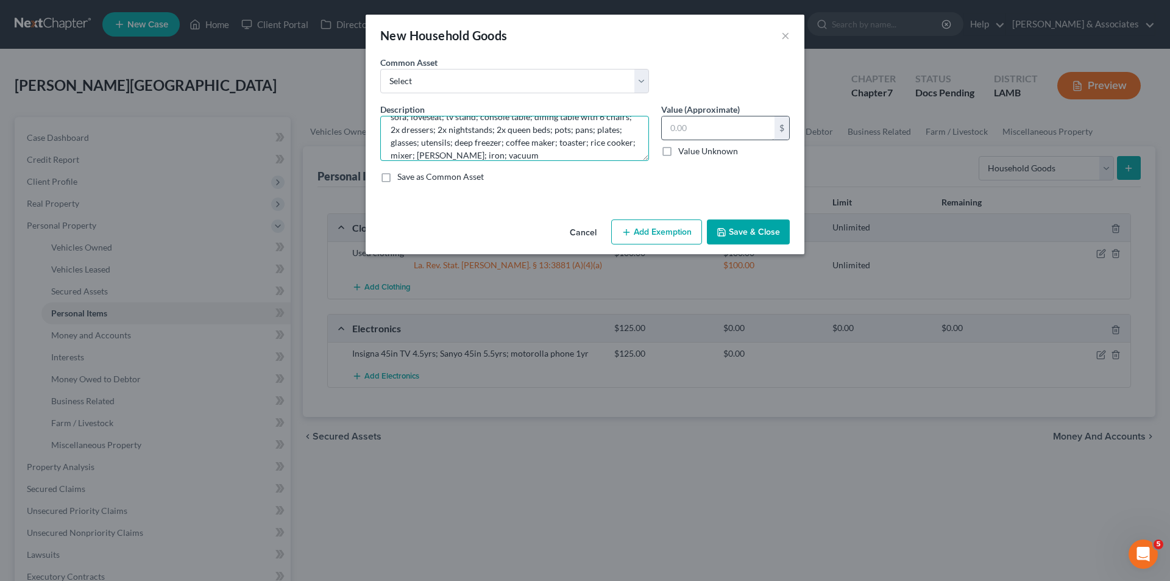
type textarea "sofa; loveseat; tv stand; console table; dining table with 6 chairs; 2x dresser…"
click at [736, 127] on input "text" at bounding box center [718, 127] width 113 height 23
type input "1,500"
click at [661, 238] on button "Add Exemption" at bounding box center [656, 232] width 91 height 26
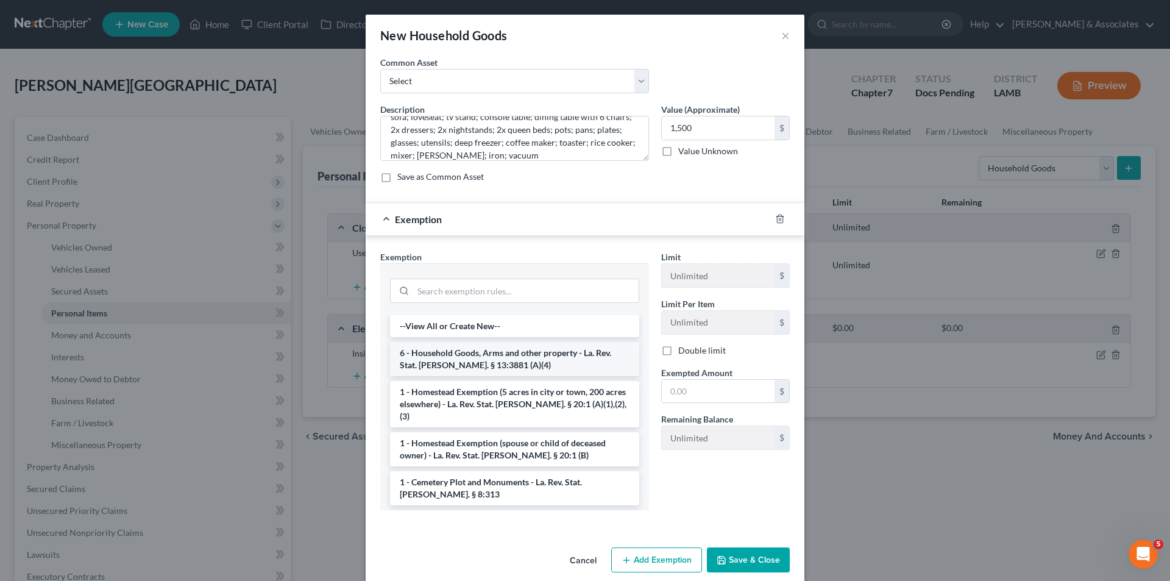
click at [520, 347] on li "6 - Household Goods, Arms and other property - La. Rev. Stat. [PERSON_NAME]. § …" at bounding box center [514, 359] width 249 height 34
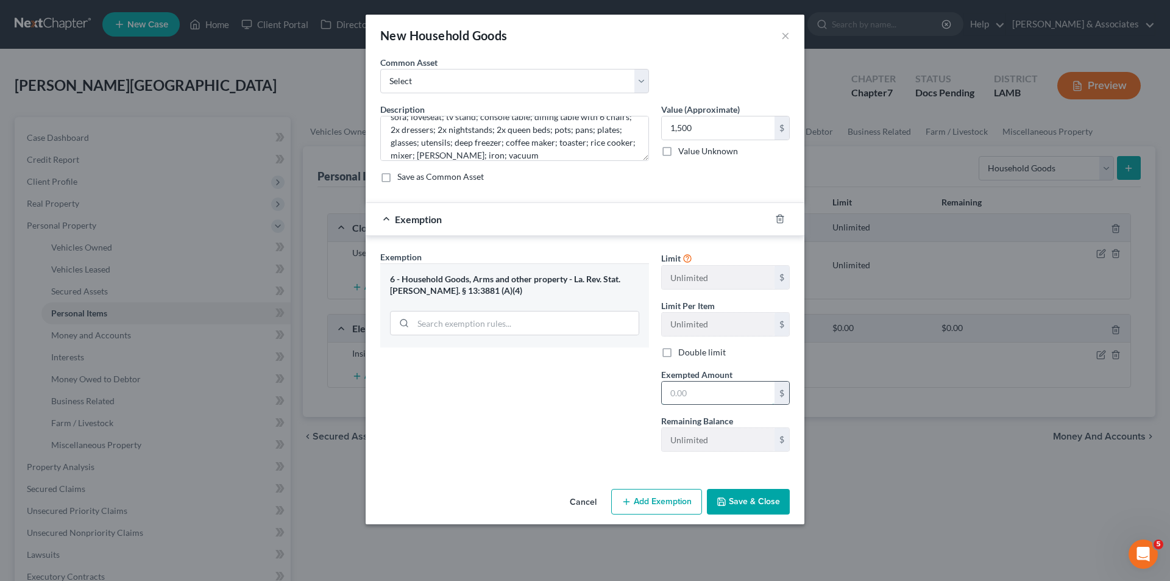
click at [696, 391] on input "text" at bounding box center [718, 393] width 113 height 23
type input "1,500"
click at [736, 506] on button "Save & Close" at bounding box center [748, 502] width 83 height 26
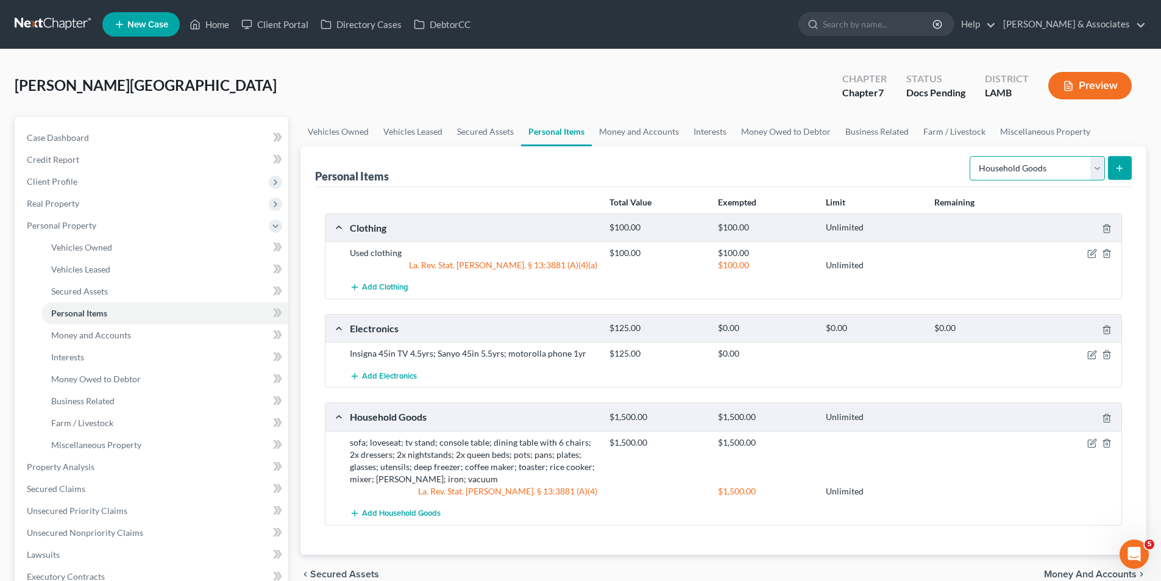
click at [1068, 163] on select "Select Item Type Clothing Collectibles Of Value Electronics Firearms Household …" at bounding box center [1037, 168] width 135 height 24
drag, startPoint x: 76, startPoint y: 335, endPoint x: 105, endPoint y: 336, distance: 29.3
click at [76, 335] on span "Money and Accounts" at bounding box center [91, 335] width 80 height 10
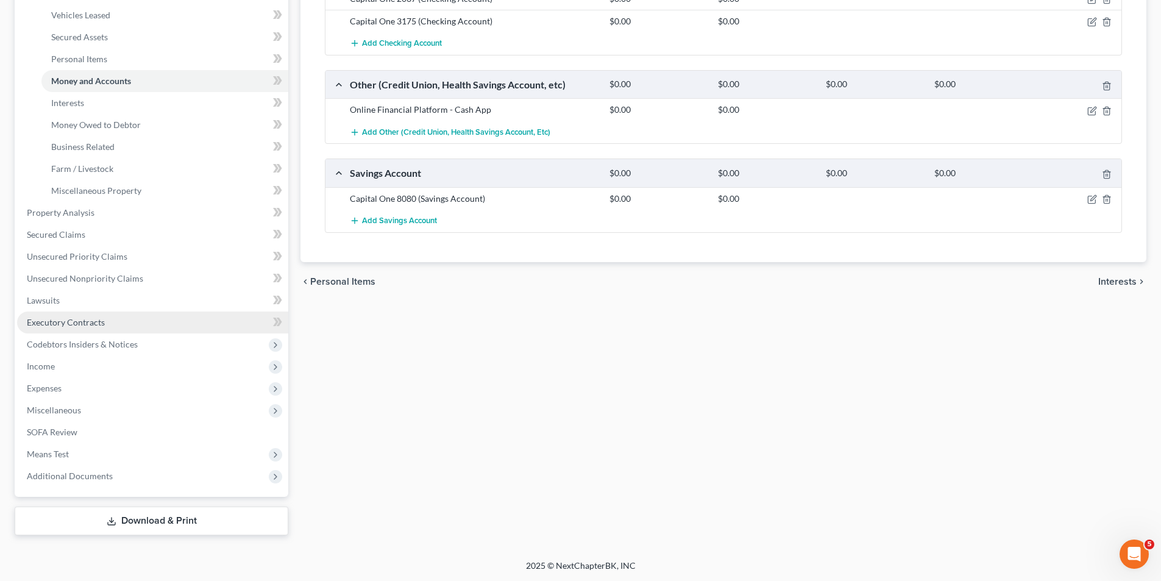
scroll to position [255, 0]
click at [101, 94] on link "Interests" at bounding box center [164, 102] width 247 height 22
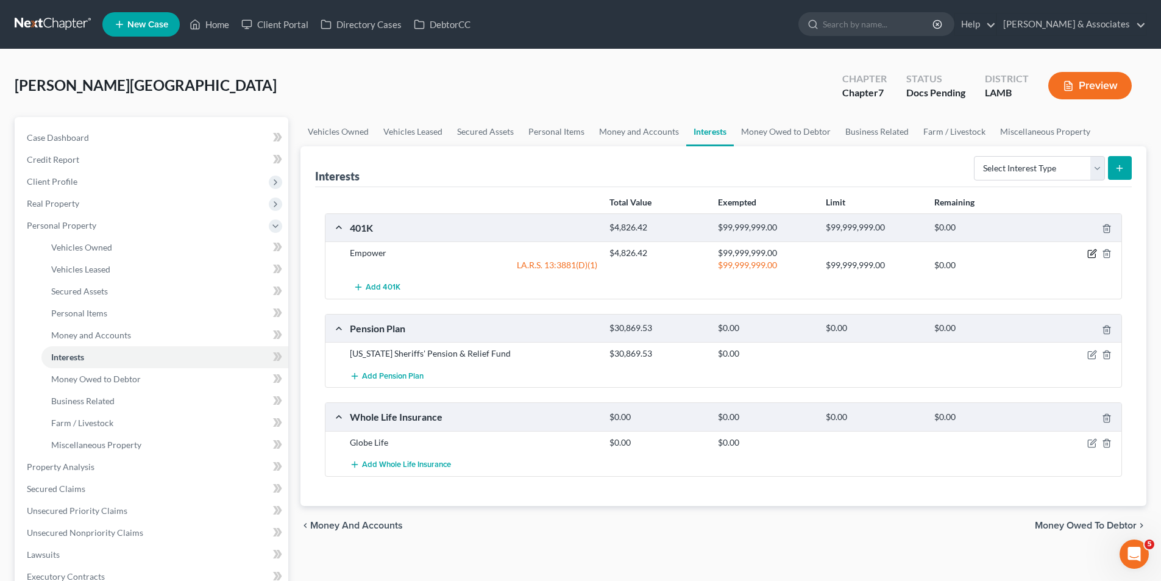
click at [1092, 254] on icon "button" at bounding box center [1092, 254] width 10 height 10
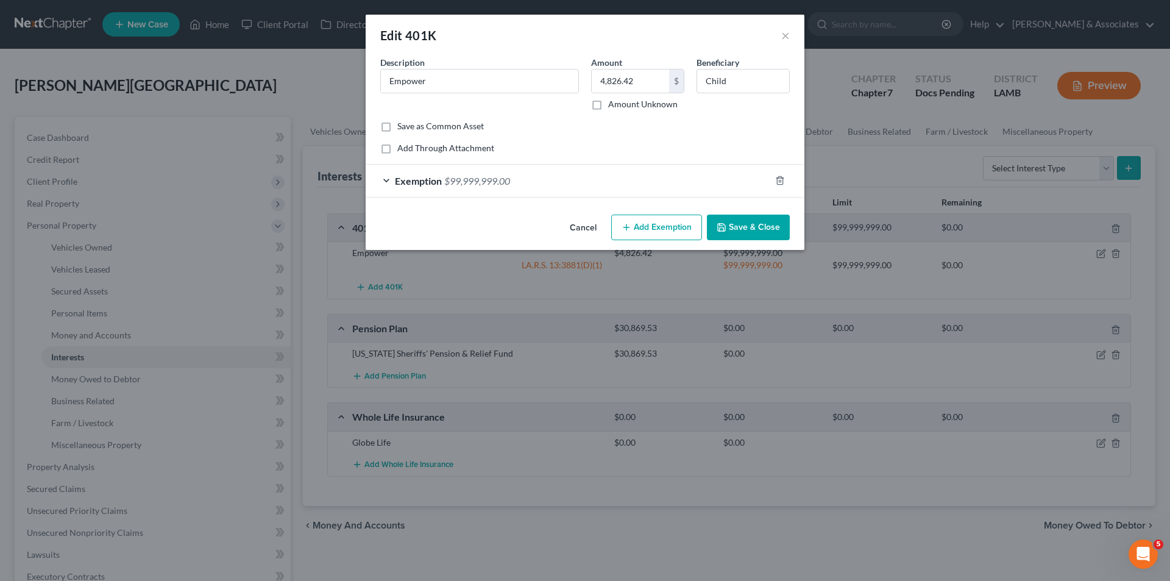
click at [496, 175] on span "$99,999,999.00" at bounding box center [477, 181] width 66 height 12
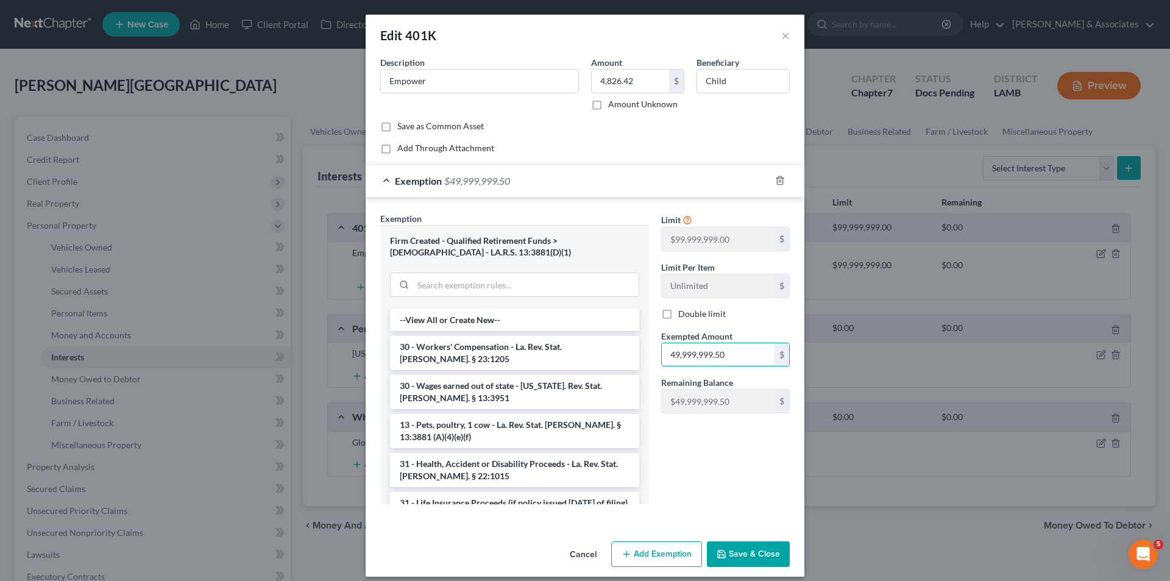
drag, startPoint x: 723, startPoint y: 357, endPoint x: 652, endPoint y: 358, distance: 71.3
click at [655, 358] on div "Exempted Amount * 49,999,999.50 $" at bounding box center [725, 348] width 141 height 37
type input "49,999,999.50"
click at [712, 559] on button "Save & Close" at bounding box center [748, 554] width 83 height 26
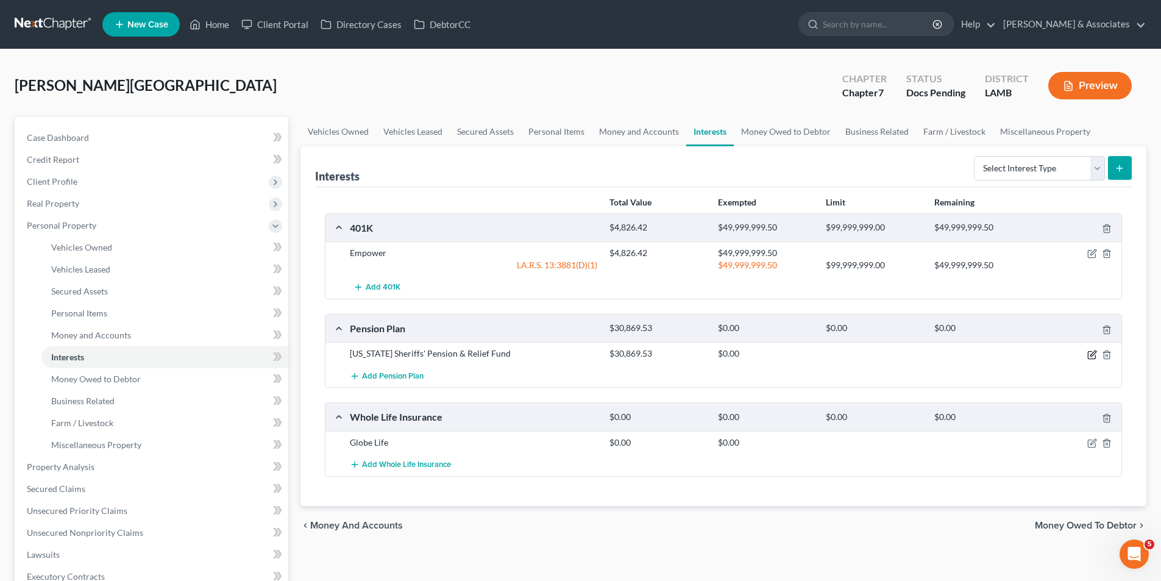
click at [1087, 357] on div at bounding box center [1079, 353] width 87 height 12
click at [1087, 357] on icon "button" at bounding box center [1092, 355] width 10 height 10
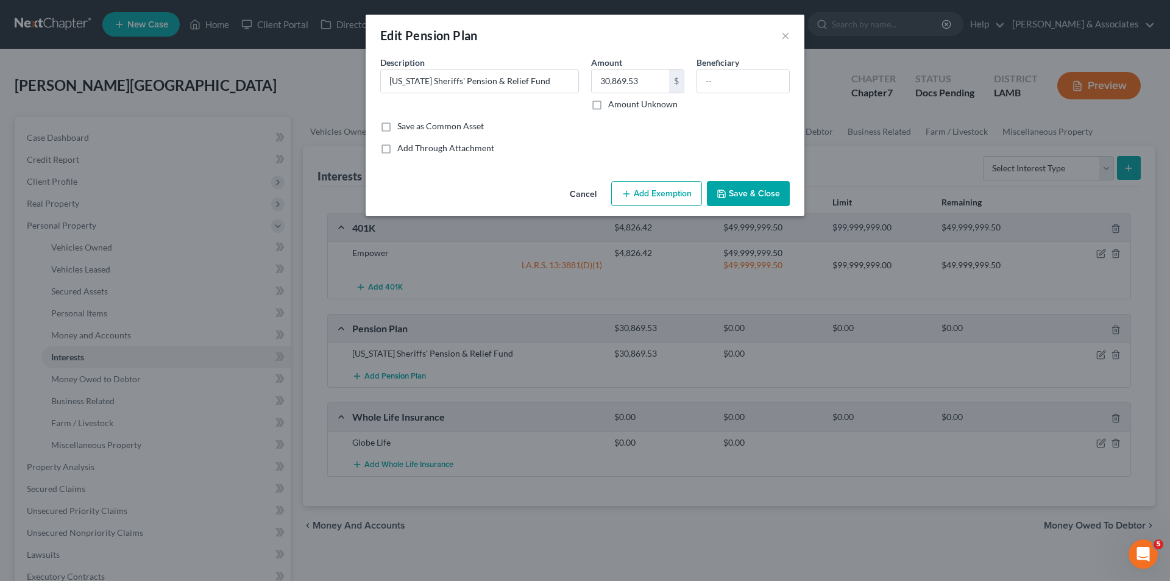
click at [650, 193] on button "Add Exemption" at bounding box center [656, 194] width 91 height 26
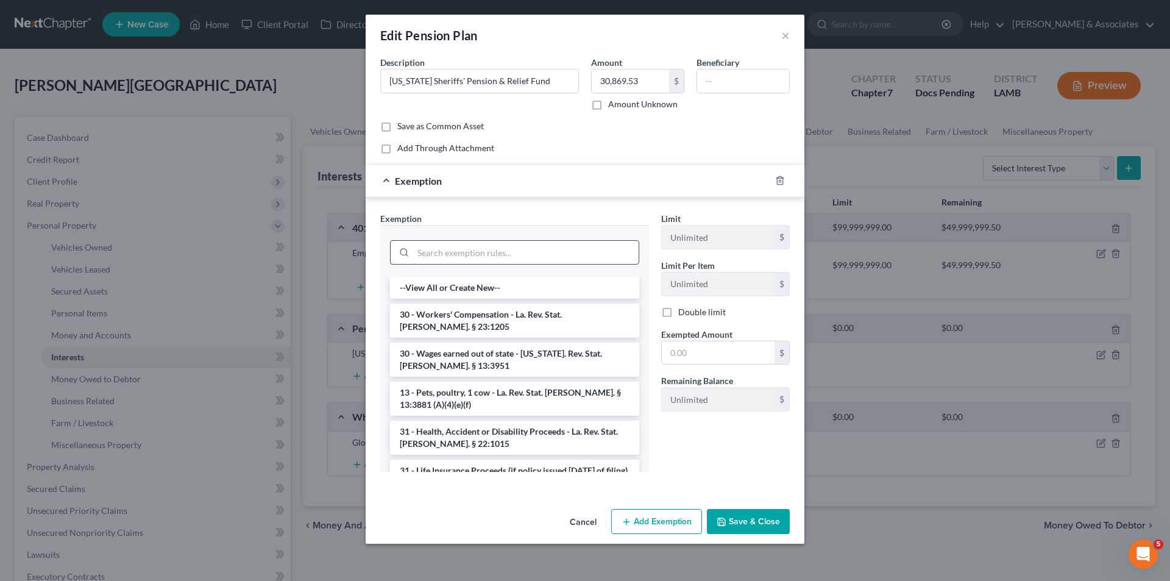
click at [484, 263] on input "search" at bounding box center [525, 252] width 225 height 23
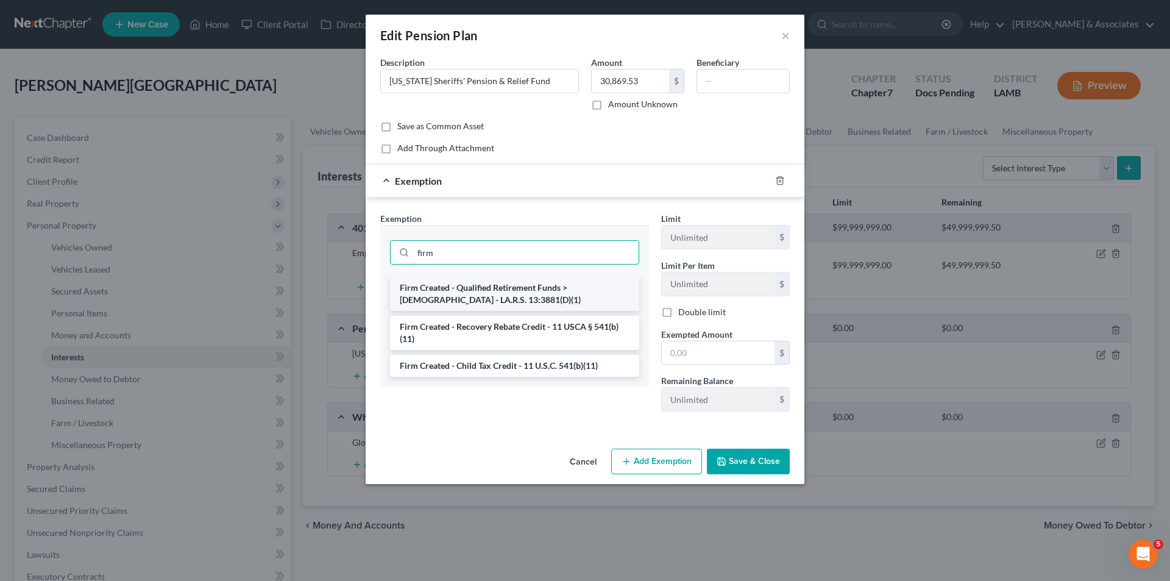
type input "firm"
click at [489, 296] on li "Firm Created - Qualified Retirement Funds > [DEMOGRAPHIC_DATA] - LA.R.S. 13:388…" at bounding box center [514, 294] width 249 height 34
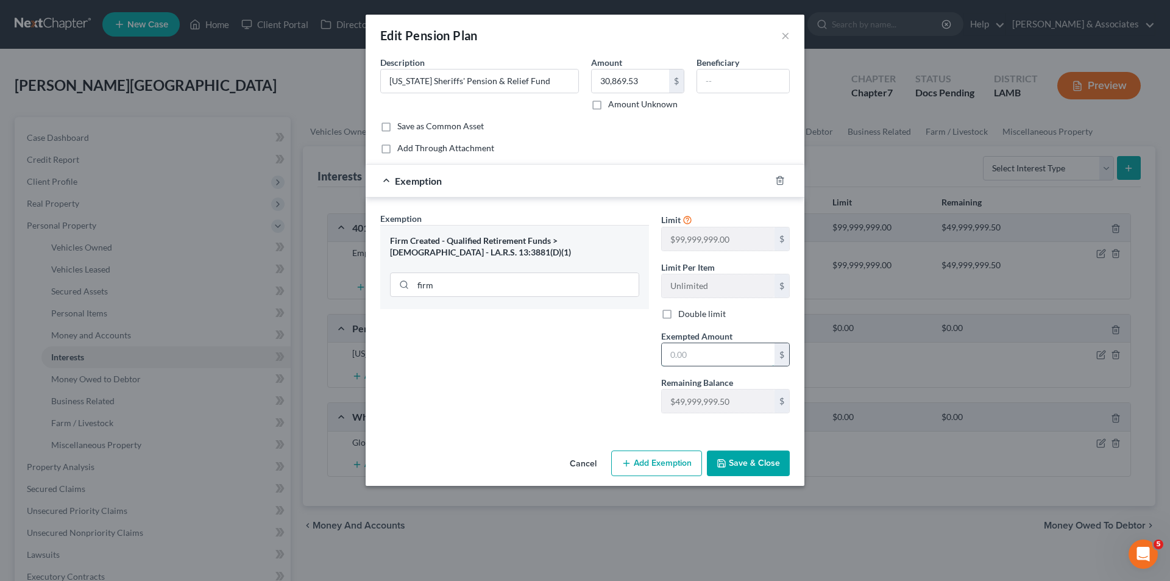
drag, startPoint x: 677, startPoint y: 348, endPoint x: 690, endPoint y: 357, distance: 16.2
click at [677, 348] on input "text" at bounding box center [718, 354] width 113 height 23
paste input "49,999,999.50"
type input "49,999,999.50"
click at [759, 470] on button "Save & Close" at bounding box center [748, 463] width 83 height 26
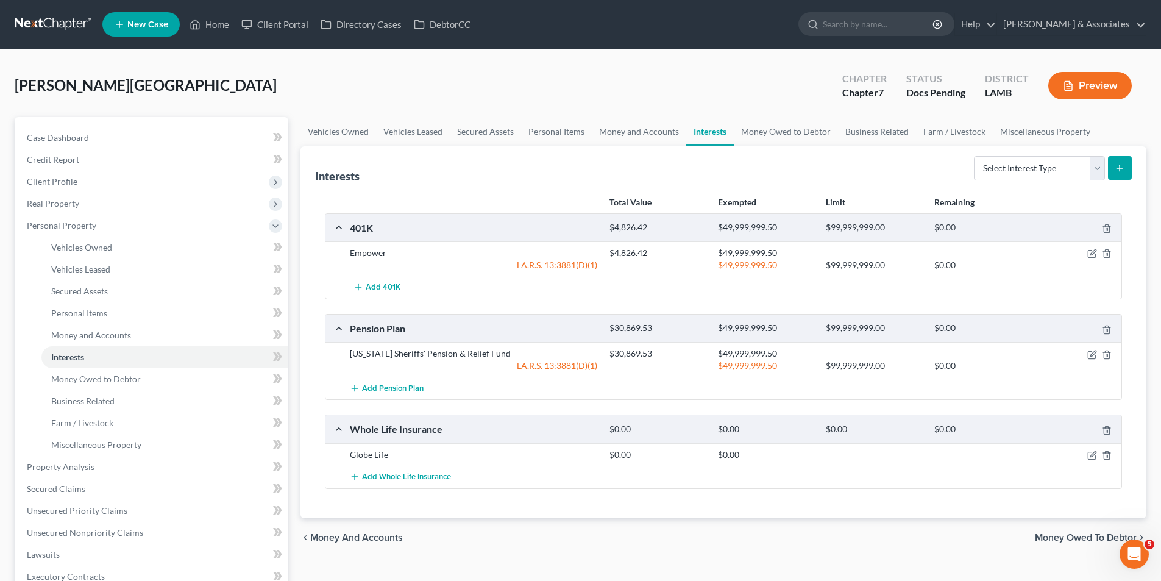
click at [714, 500] on div "Total Value Exempted Limit Remaining 401K $4,826.42 $49,999,999.50 $99,999,999.…" at bounding box center [723, 352] width 817 height 331
click at [113, 377] on span "Money Owed to Debtor" at bounding box center [96, 379] width 90 height 10
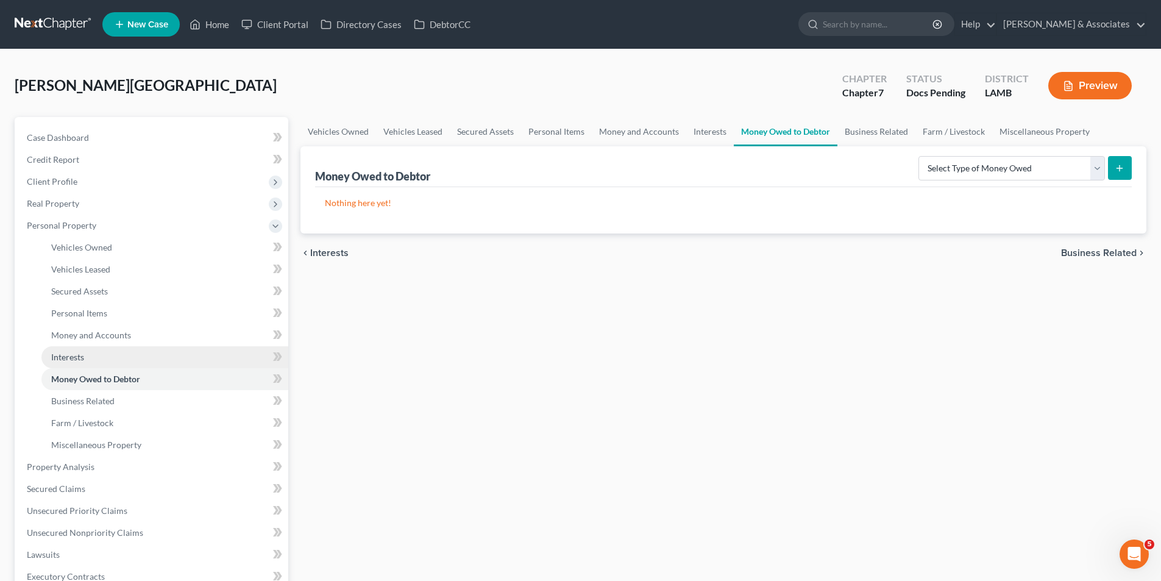
click at [107, 350] on link "Interests" at bounding box center [164, 357] width 247 height 22
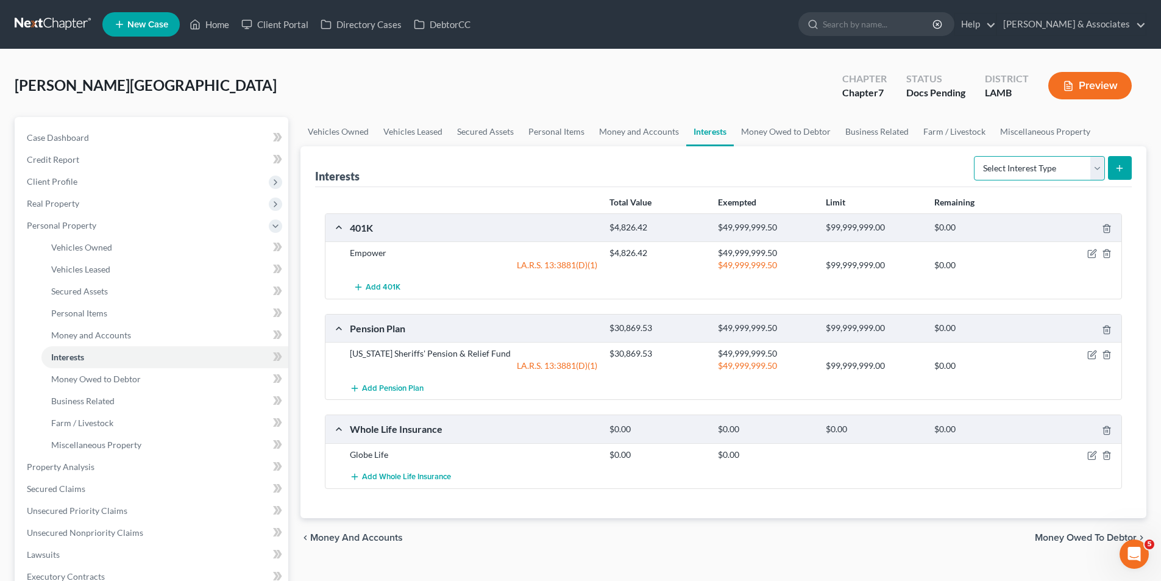
click at [1014, 172] on select "Select Interest Type 401K Annuity Bond Education IRA Government Bond Government…" at bounding box center [1039, 168] width 131 height 24
drag, startPoint x: 70, startPoint y: 384, endPoint x: 666, endPoint y: 388, distance: 595.4
click at [70, 384] on link "Money Owed to Debtor" at bounding box center [164, 379] width 247 height 22
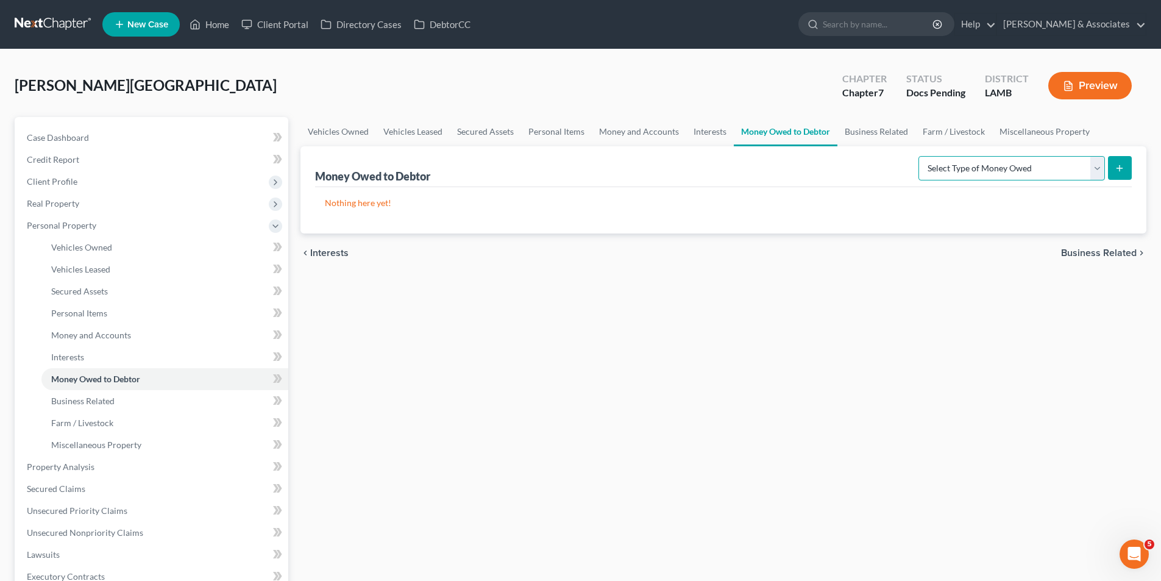
click at [958, 161] on select "Select Type of Money Owed Accounts Receivable Alimony Child Support Claims Agai…" at bounding box center [1011, 168] width 186 height 24
click at [687, 307] on div "Vehicles Owned Vehicles Leased Secured Assets Personal Items Money and Accounts…" at bounding box center [723, 453] width 858 height 672
click at [1030, 176] on select "Select Type of Money Owed Accounts Receivable Alimony Child Support Claims Agai…" at bounding box center [1011, 168] width 186 height 24
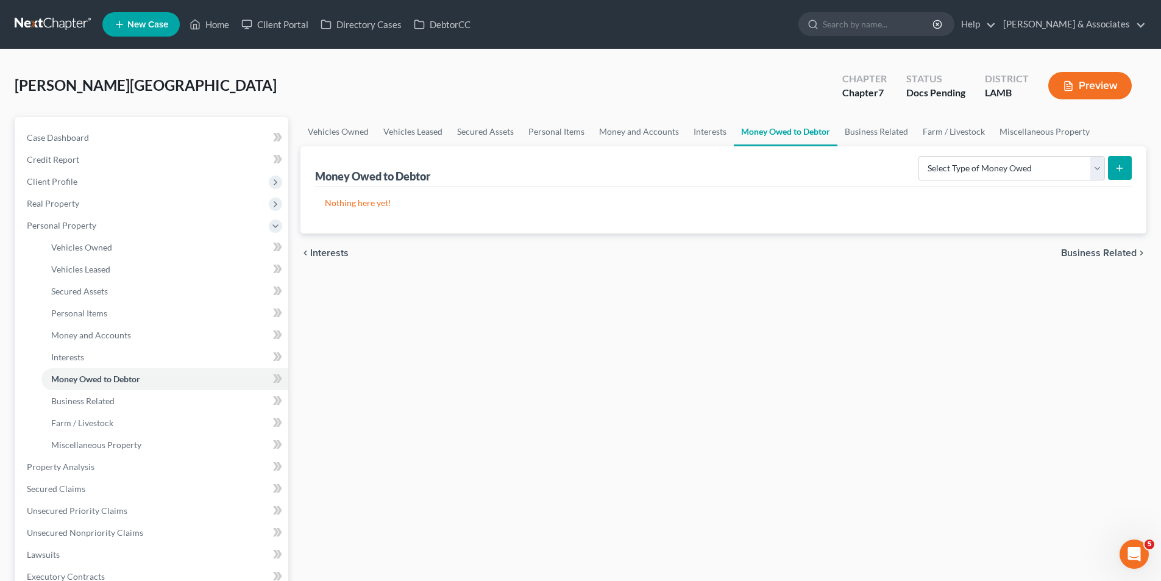
click at [708, 469] on div "Vehicles Owned Vehicles Leased Secured Assets Personal Items Money and Accounts…" at bounding box center [723, 453] width 858 height 672
click at [102, 410] on link "Business Related" at bounding box center [164, 401] width 247 height 22
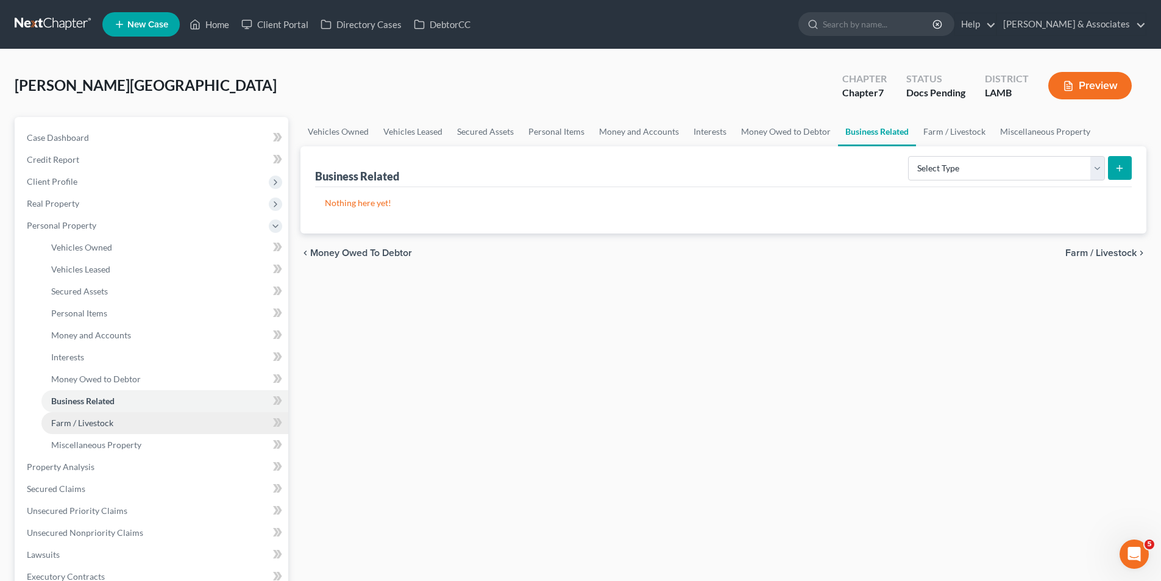
click at [127, 423] on link "Farm / Livestock" at bounding box center [164, 423] width 247 height 22
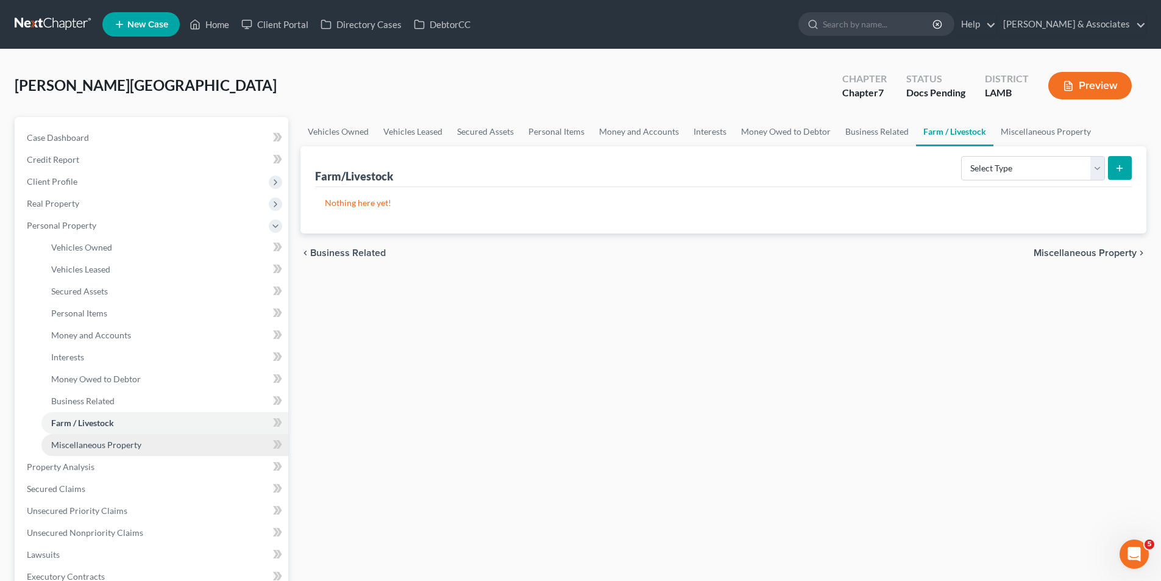
click at [95, 451] on link "Miscellaneous Property" at bounding box center [164, 445] width 247 height 22
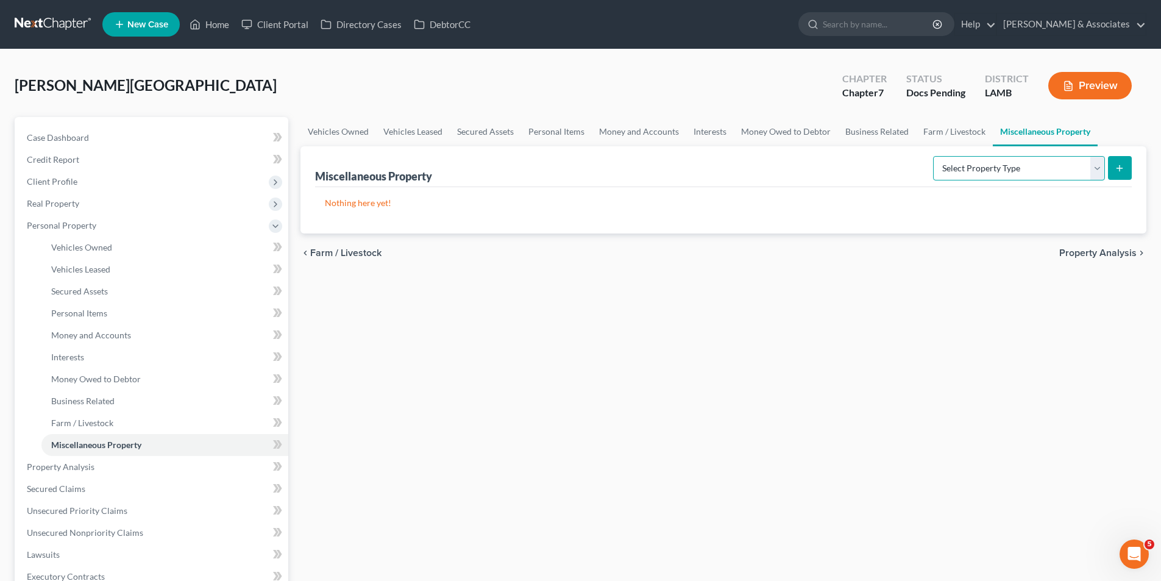
click at [933, 175] on select "Select Property Type Assigned for Creditor Benefit [DATE] Holding for Another N…" at bounding box center [1019, 168] width 172 height 24
select select "transferred"
click at [933, 156] on select "Select Property Type Assigned for Creditor Benefit [DATE] Holding for Another N…" at bounding box center [1019, 168] width 172 height 24
click at [1124, 170] on icon "submit" at bounding box center [1120, 168] width 10 height 10
select select "Ordinary ([DATE])"
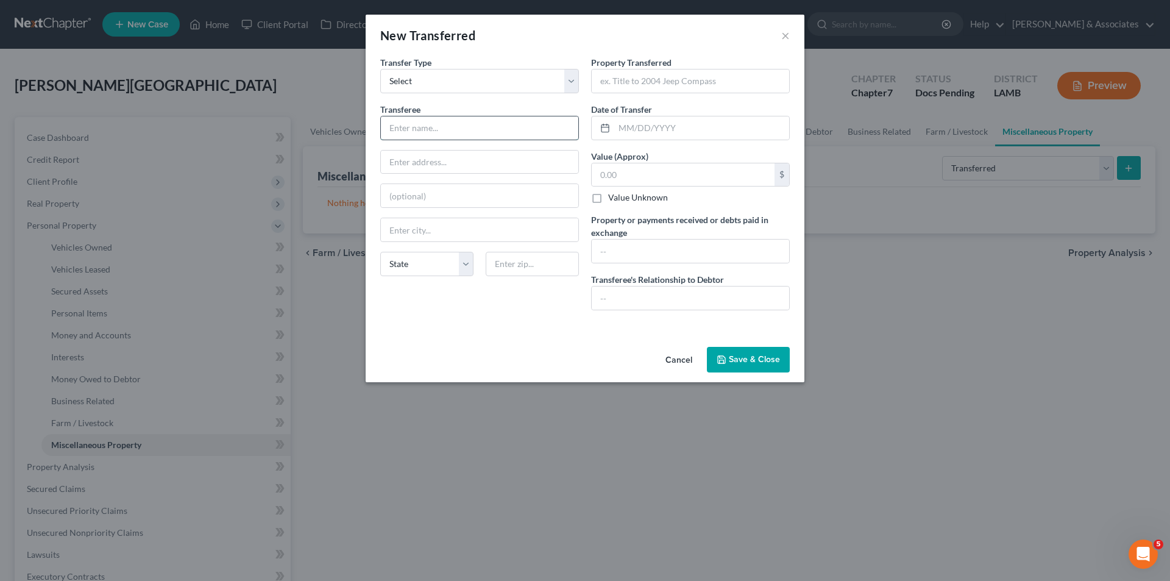
click at [437, 118] on input "text" at bounding box center [479, 127] width 197 height 23
paste input "[PERSON_NAME] and [PERSON_NAME]"
type input "[PERSON_NAME] and [PERSON_NAME]"
click at [444, 171] on input "text" at bounding box center [479, 162] width 197 height 23
paste input "[STREET_ADDRESS]"
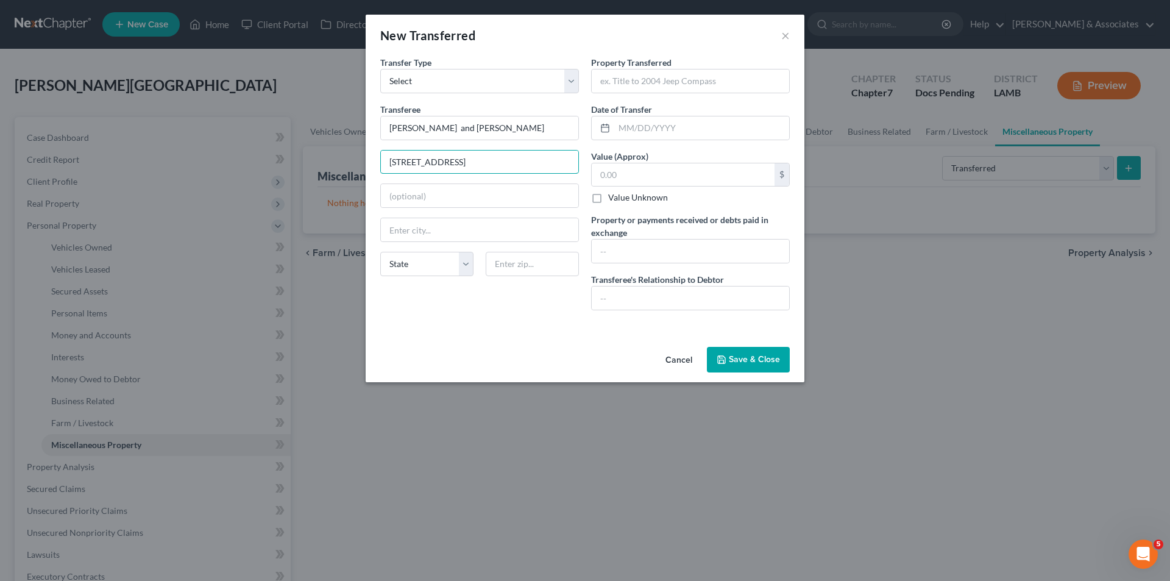
type input "[STREET_ADDRESS]"
click at [536, 269] on input "text" at bounding box center [532, 264] width 93 height 24
click at [501, 256] on input "text" at bounding box center [532, 264] width 93 height 24
paste input "70737"
type input "70737"
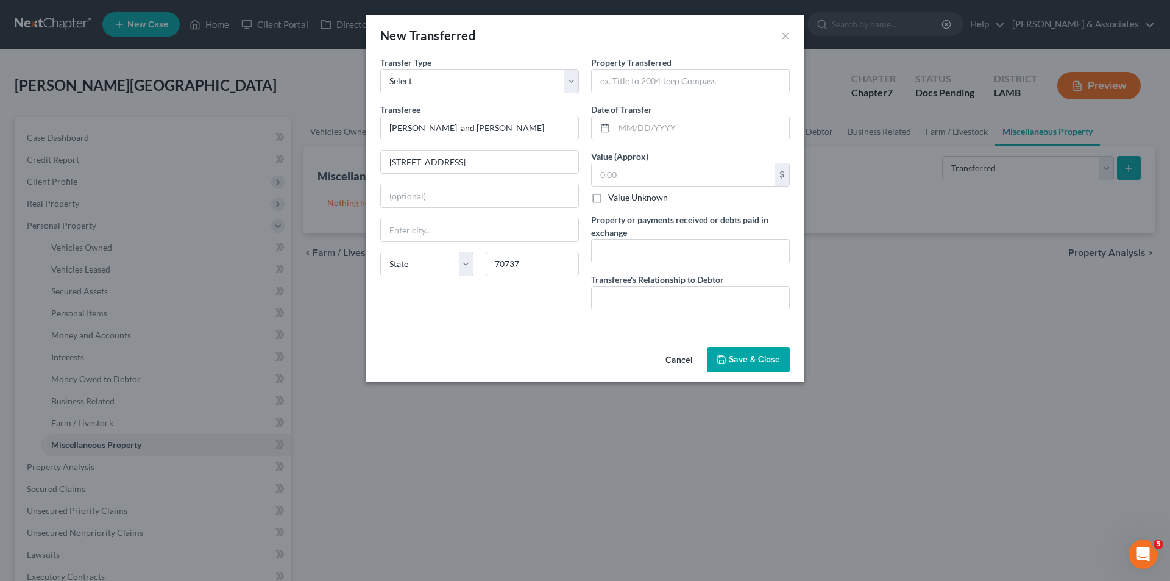
type input "[PERSON_NAME]"
click at [715, 86] on input "text" at bounding box center [690, 80] width 197 height 23
paste input "[STREET_ADDRESS][PERSON_NAME]"
type input "[STREET_ADDRESS][PERSON_NAME]"
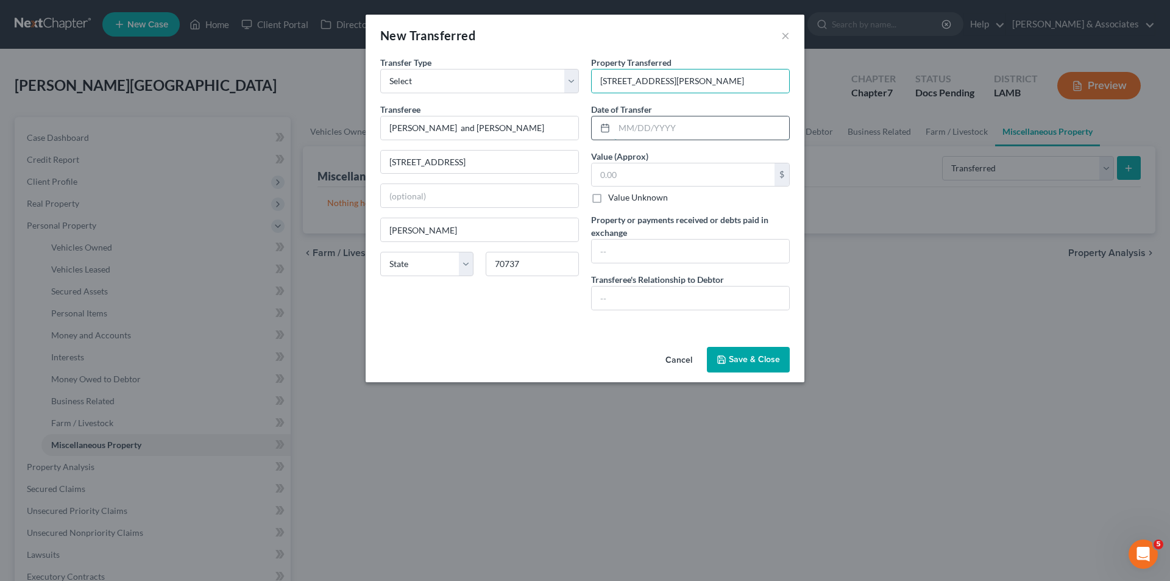
click at [751, 129] on input "text" at bounding box center [701, 127] width 175 height 23
paste input "[DATE]"
type input "[DATE]"
click at [684, 182] on input "text" at bounding box center [683, 174] width 183 height 23
paste input "242,000.00"
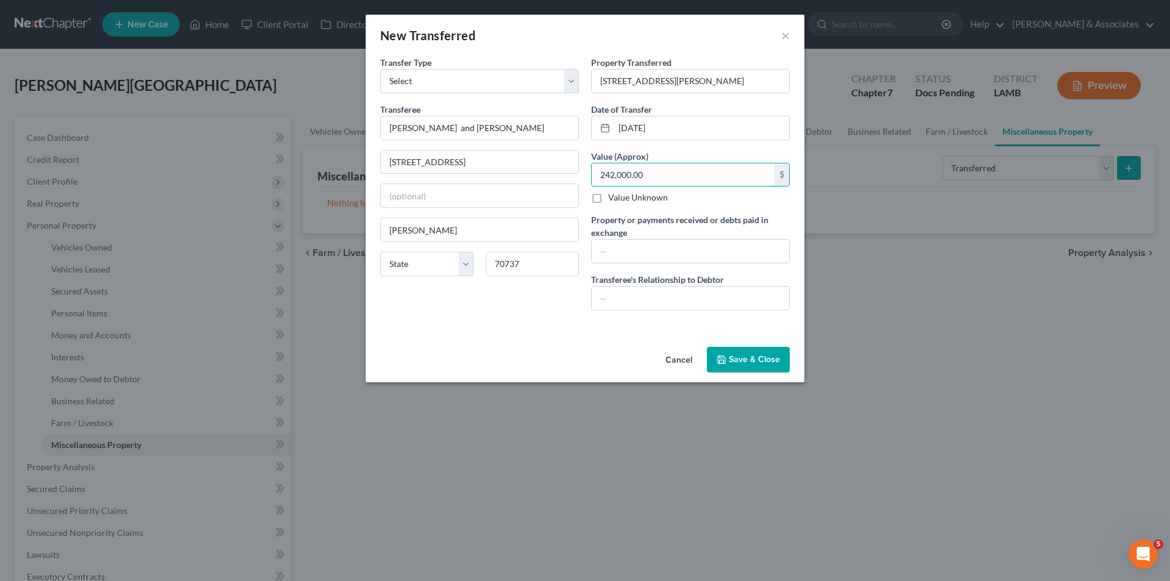
type input "242,000.00"
click at [544, 335] on div "An exemption set must first be selected from the Filing Information section. Tr…" at bounding box center [585, 199] width 439 height 286
click at [750, 361] on button "Save & Close" at bounding box center [748, 360] width 83 height 26
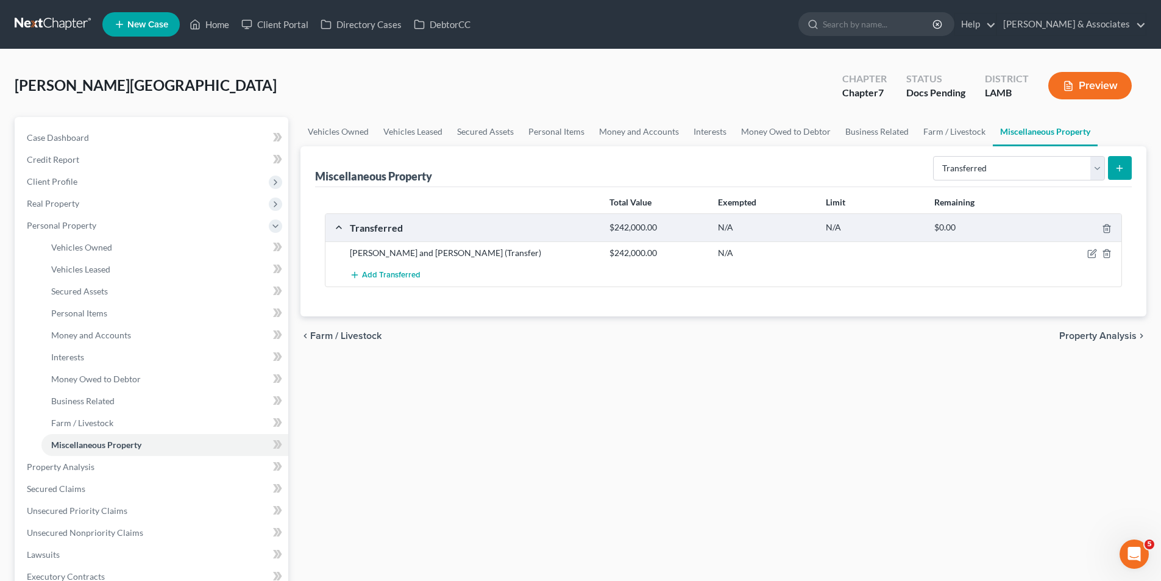
click at [475, 389] on div "Vehicles Owned Vehicles Leased Secured Assets Personal Items Money and Accounts…" at bounding box center [723, 453] width 858 height 672
click at [76, 488] on span "Secured Claims" at bounding box center [56, 488] width 59 height 10
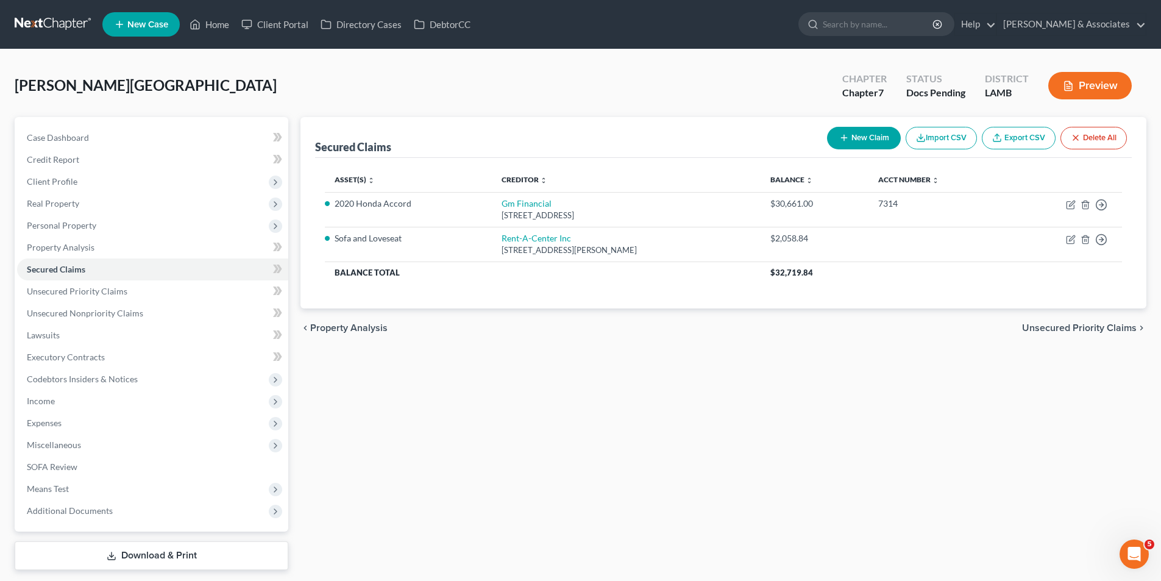
click at [511, 400] on div "Secured Claims New Claim Import CSV Export CSV Delete All Asset(s) expand_more …" at bounding box center [723, 343] width 858 height 453
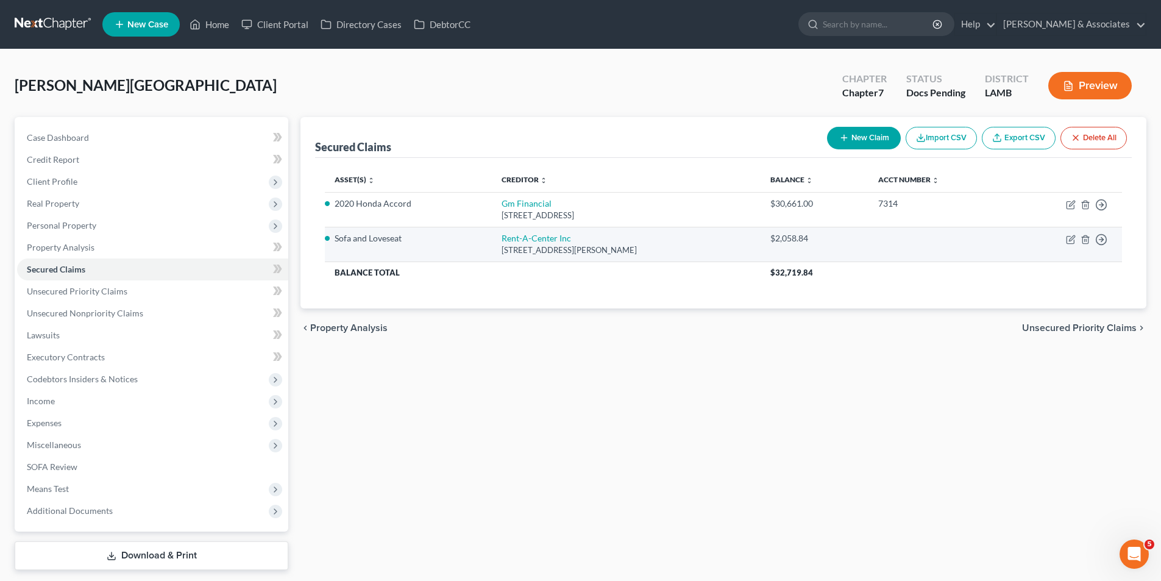
click at [1065, 238] on td "Move to E Move to F Move to G Move to Notice Only" at bounding box center [1065, 244] width 114 height 35
click at [1067, 241] on icon "button" at bounding box center [1070, 239] width 7 height 7
select select "19"
select select "2"
select select "0"
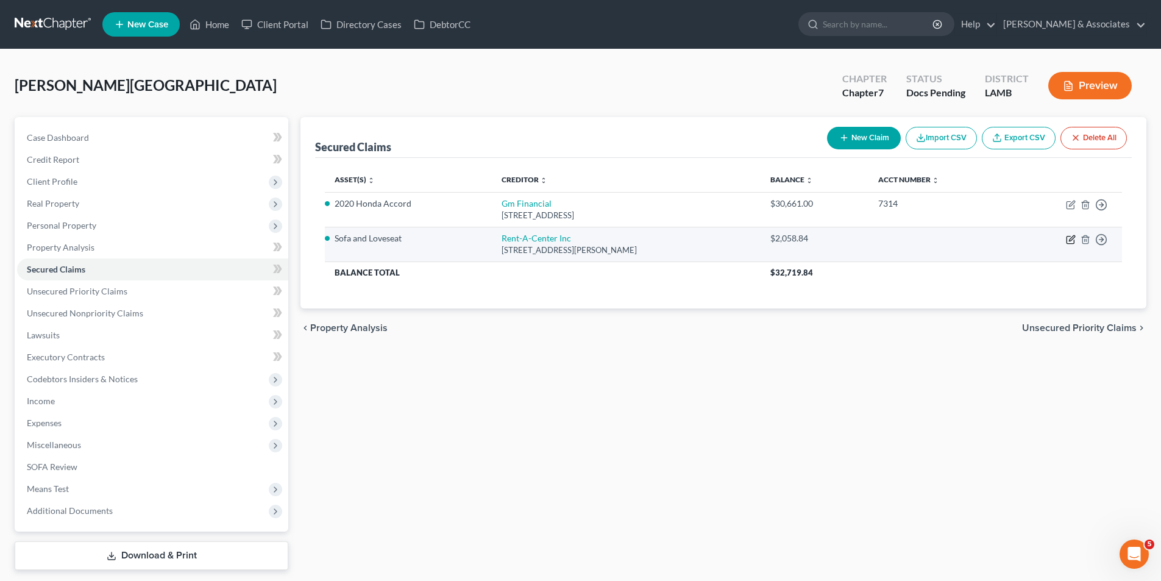
select select "0"
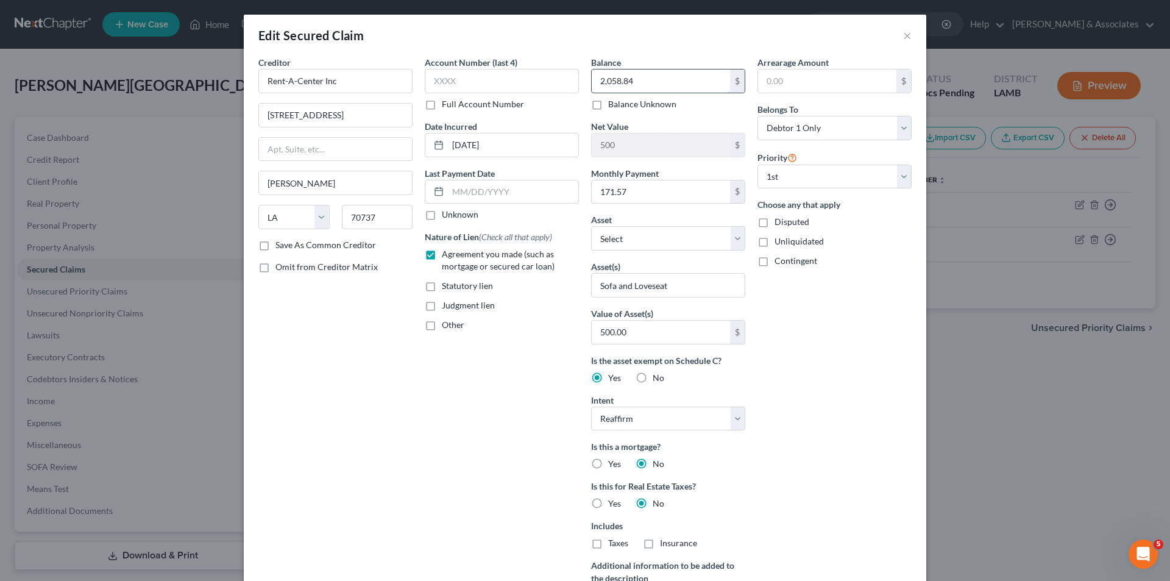
click at [670, 84] on input "2,058.84" at bounding box center [661, 80] width 138 height 23
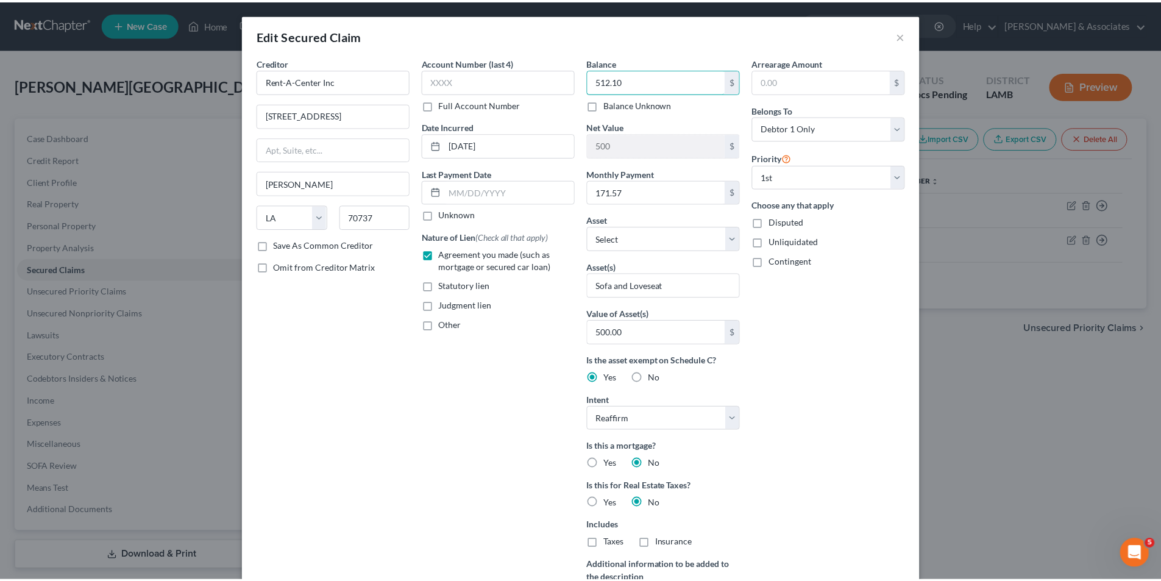
scroll to position [171, 0]
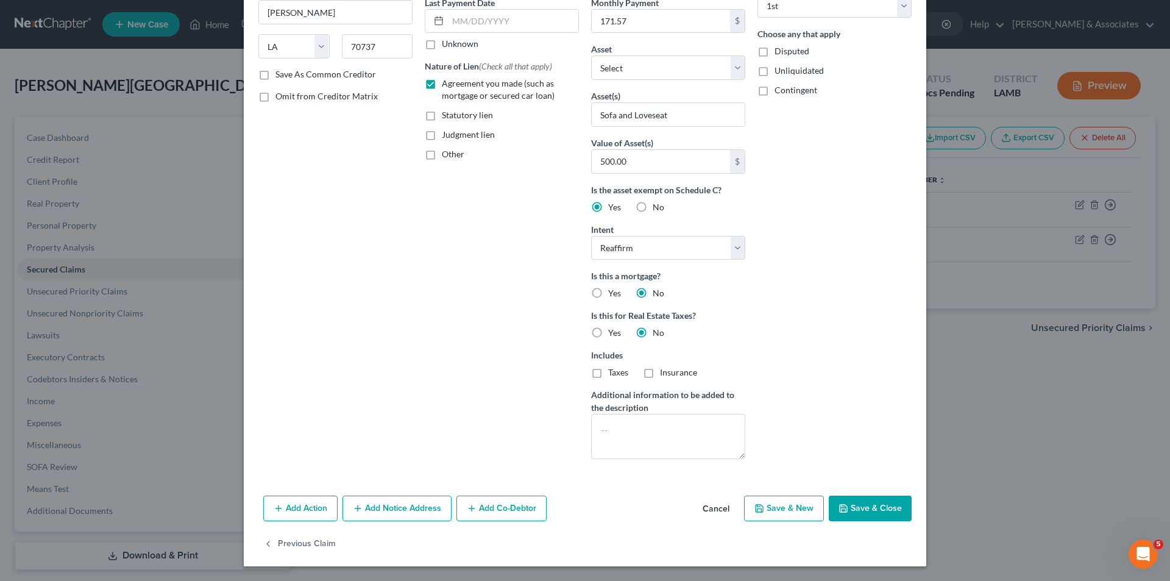
type input "512.10"
click at [850, 511] on button "Save & Close" at bounding box center [870, 508] width 83 height 26
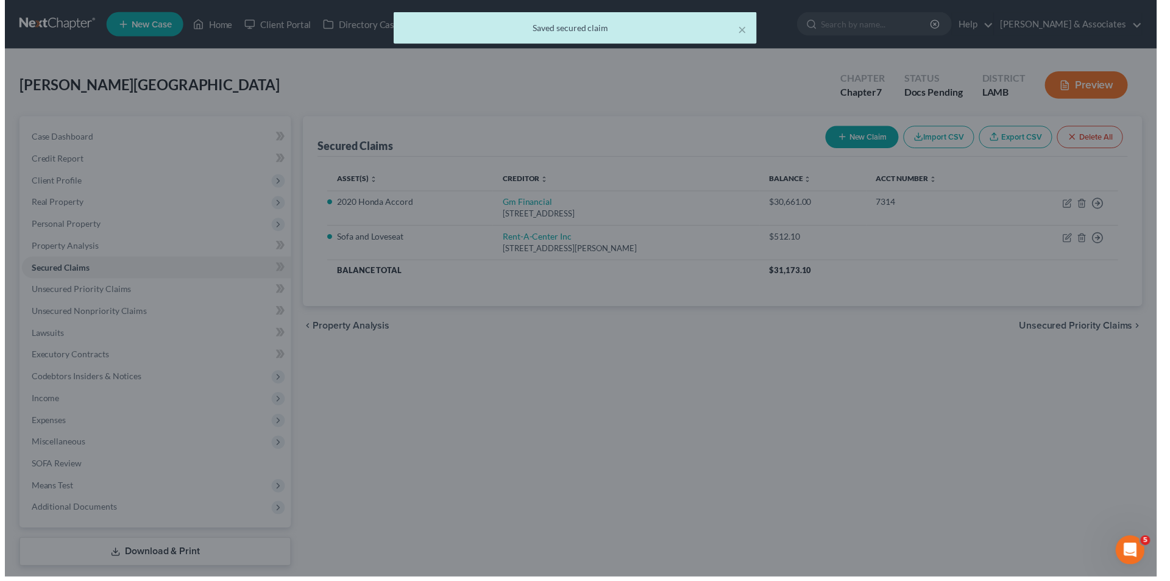
scroll to position [0, 0]
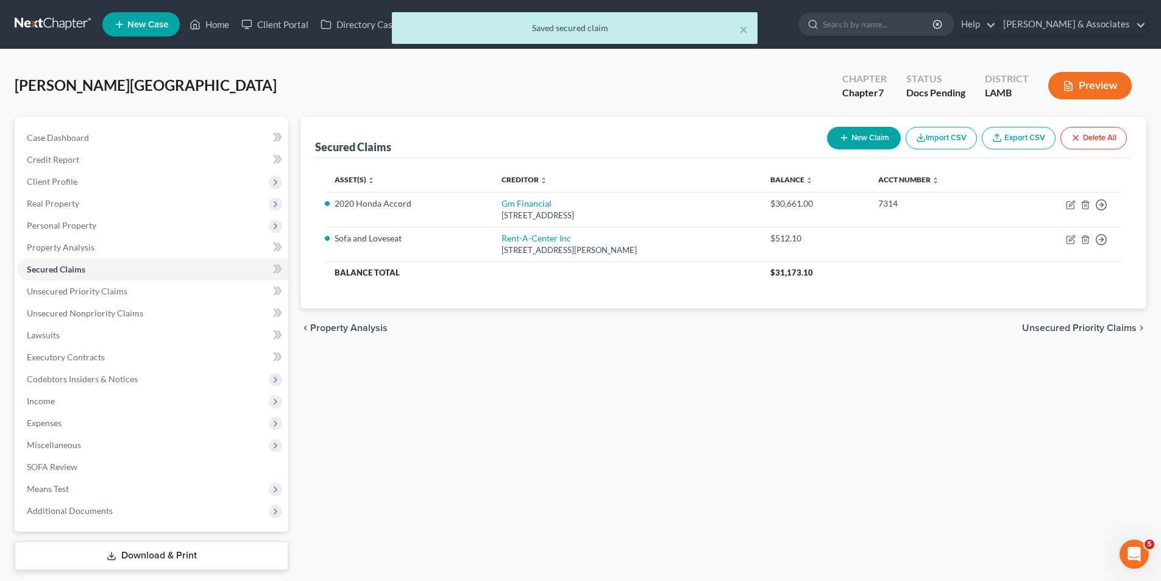
click at [684, 440] on div "Secured Claims New Claim Import CSV Export CSV Delete All Asset(s) expand_more …" at bounding box center [723, 343] width 858 height 453
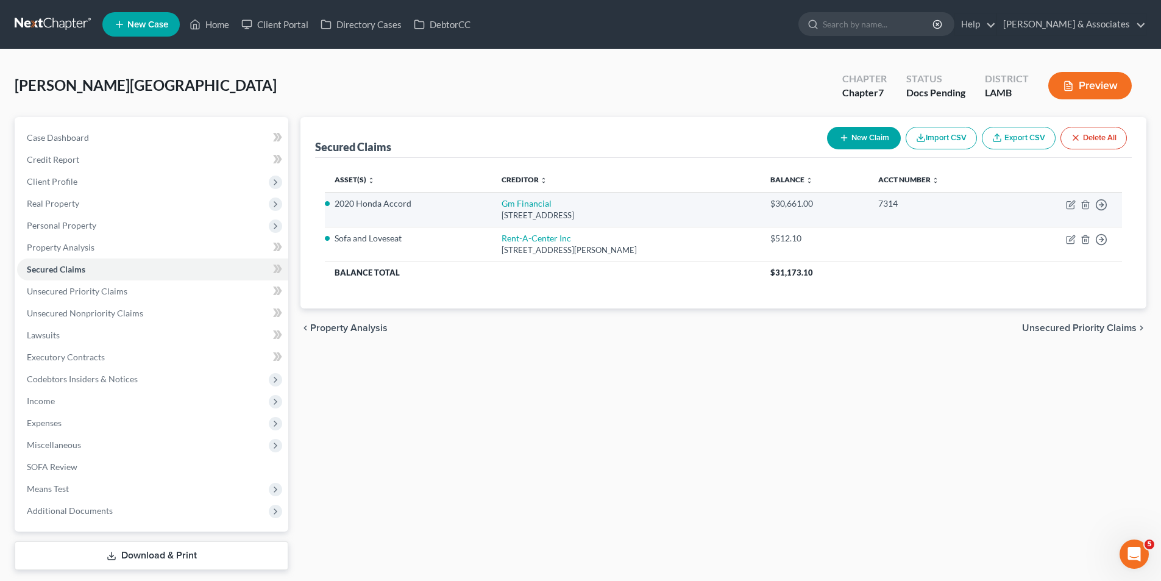
click at [1065, 205] on td "Move to E Move to F Move to G Move to Notice Only" at bounding box center [1065, 209] width 114 height 35
click at [1069, 205] on icon "button" at bounding box center [1071, 205] width 10 height 10
select select "45"
select select "2"
select select "0"
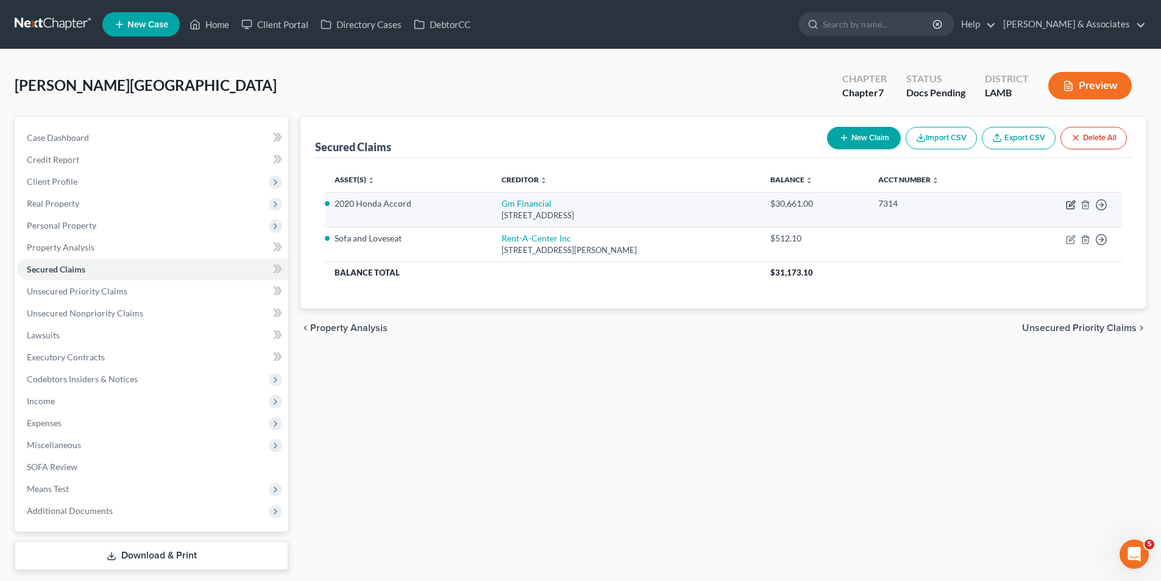
select select "0"
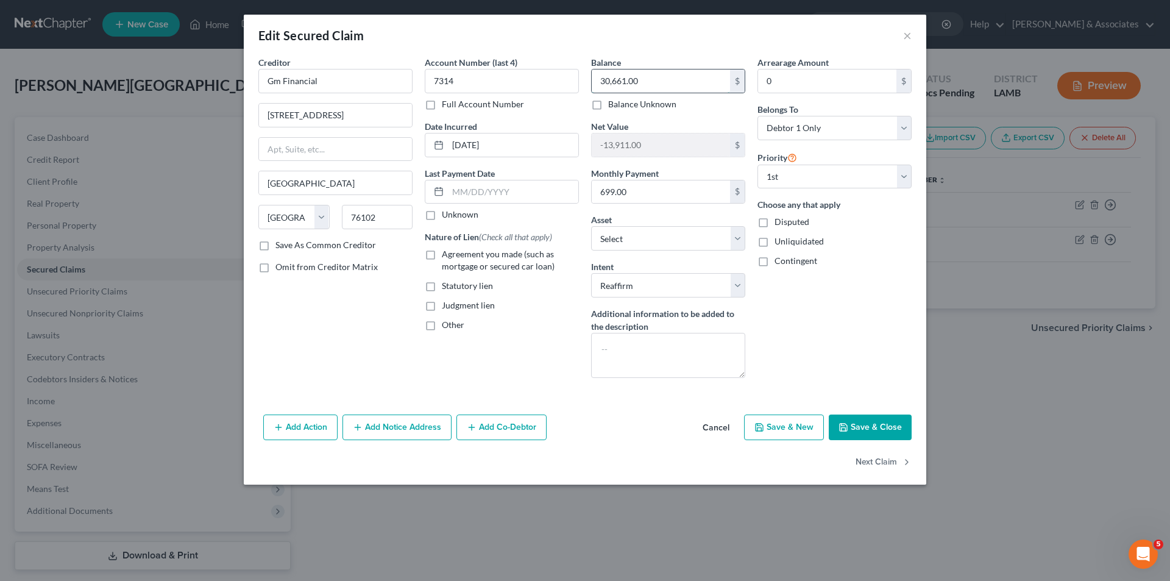
click at [675, 77] on input "30,661.00" at bounding box center [661, 80] width 138 height 23
type input "28,566.60"
click at [529, 277] on div "Nature of Lien (Check all that apply) Agreement you made (such as mortgage or s…" at bounding box center [502, 280] width 154 height 101
click at [530, 265] on span "Agreement you made (such as mortgage or secured car loan)" at bounding box center [498, 260] width 113 height 23
click at [455, 256] on input "Agreement you made (such as mortgage or secured car loan)" at bounding box center [451, 252] width 8 height 8
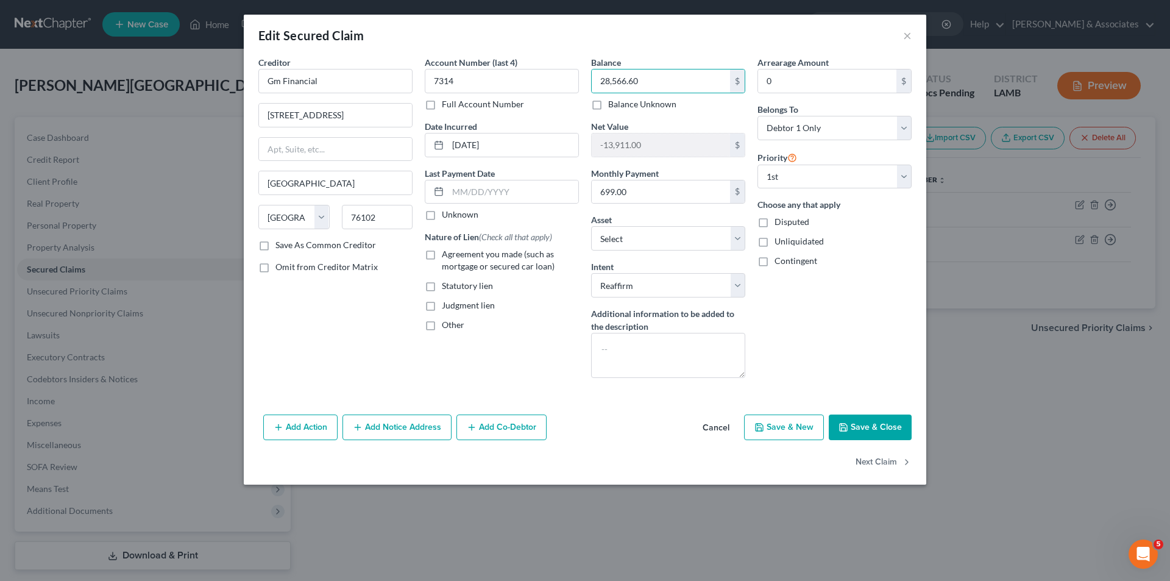
checkbox input "true"
click at [867, 420] on button "Save & Close" at bounding box center [870, 427] width 83 height 26
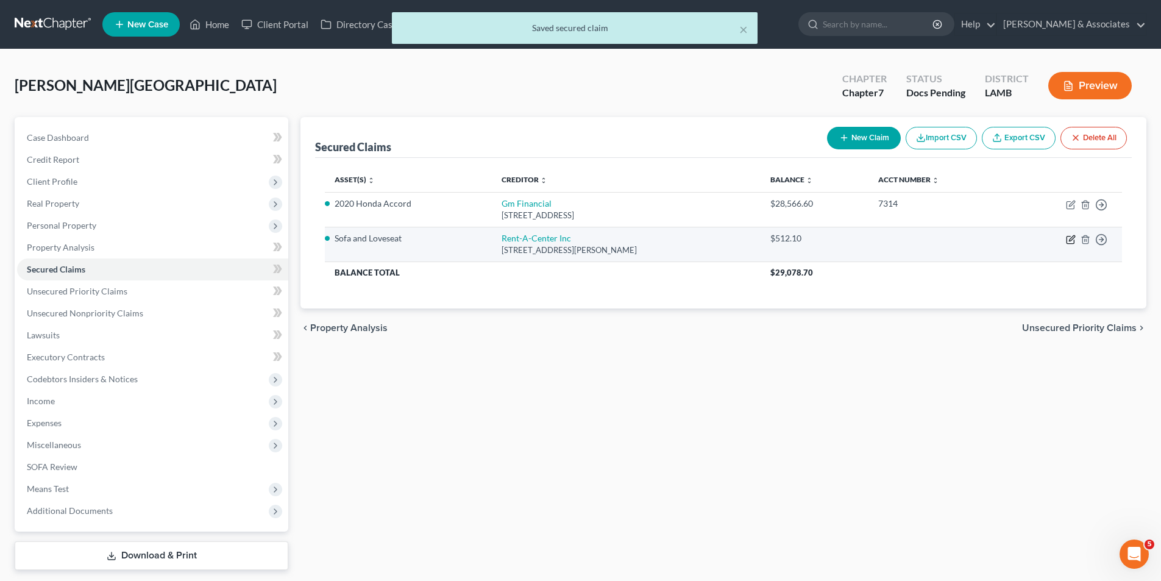
click at [1067, 241] on icon "button" at bounding box center [1070, 239] width 7 height 7
select select "19"
select select "2"
select select "0"
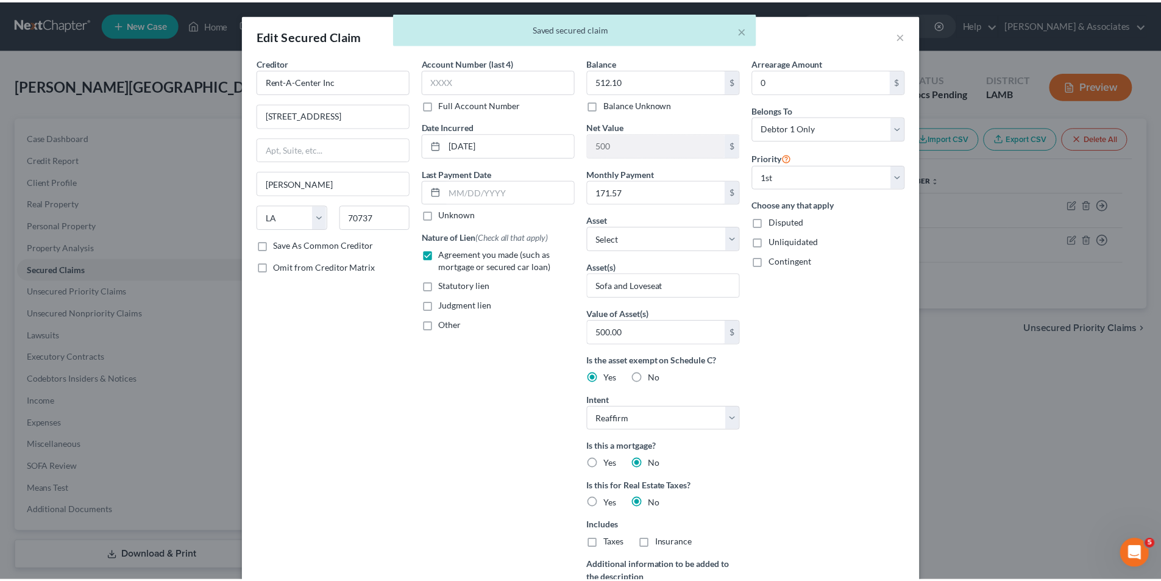
scroll to position [171, 0]
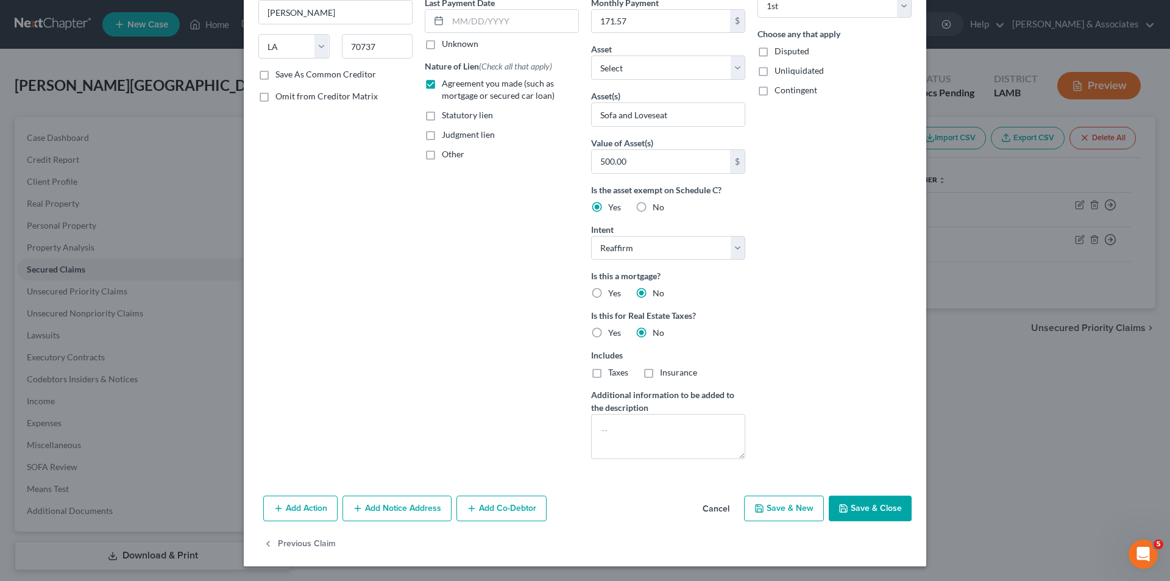
click at [882, 504] on button "Save & Close" at bounding box center [870, 508] width 83 height 26
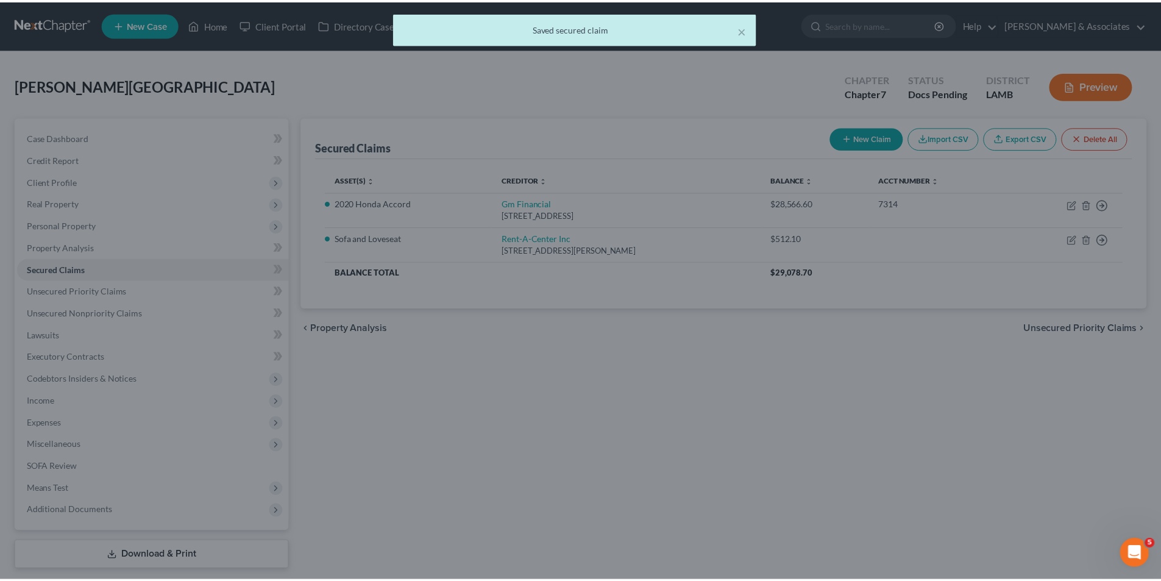
scroll to position [0, 0]
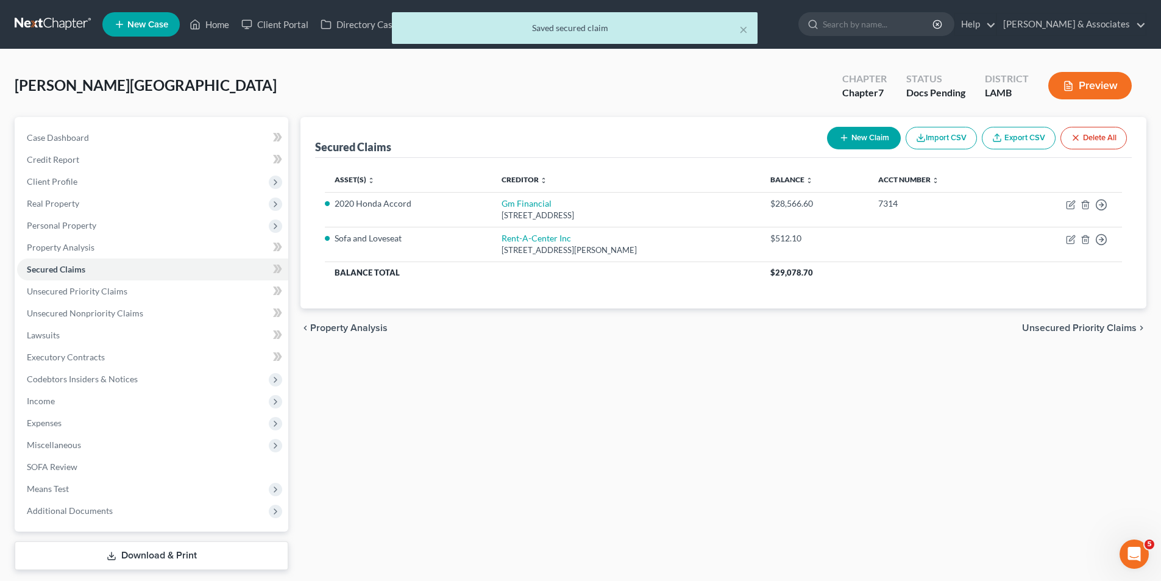
click at [606, 403] on div "Secured Claims New Claim Import CSV Export CSV Delete All Asset(s) expand_more …" at bounding box center [723, 343] width 858 height 453
click at [72, 292] on span "Unsecured Priority Claims" at bounding box center [77, 291] width 101 height 10
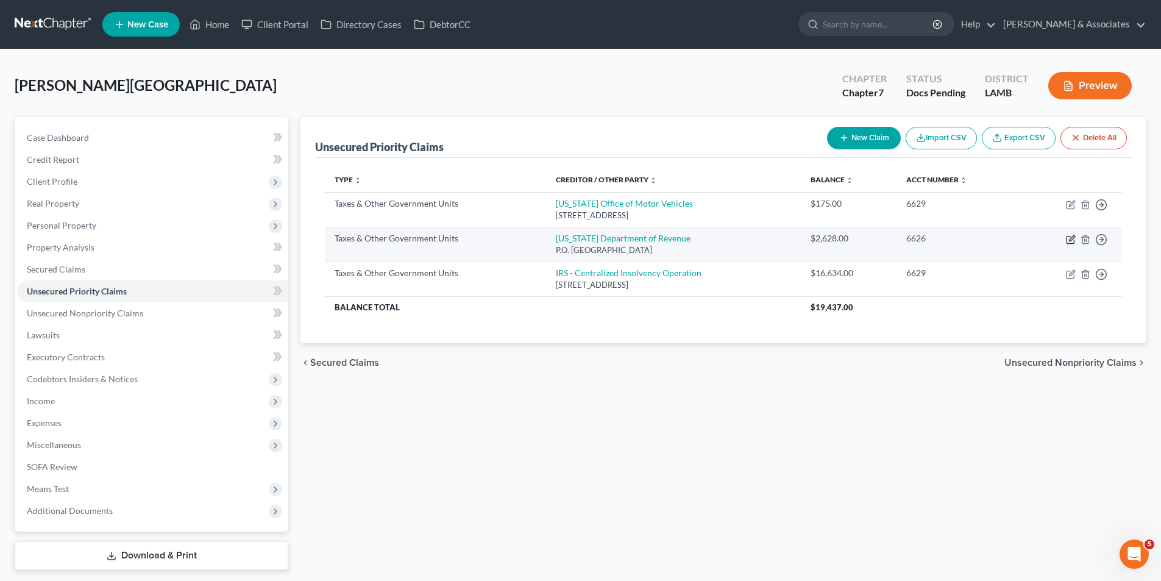
click at [1067, 236] on icon "button" at bounding box center [1070, 239] width 7 height 7
select select "2"
select select "19"
select select "0"
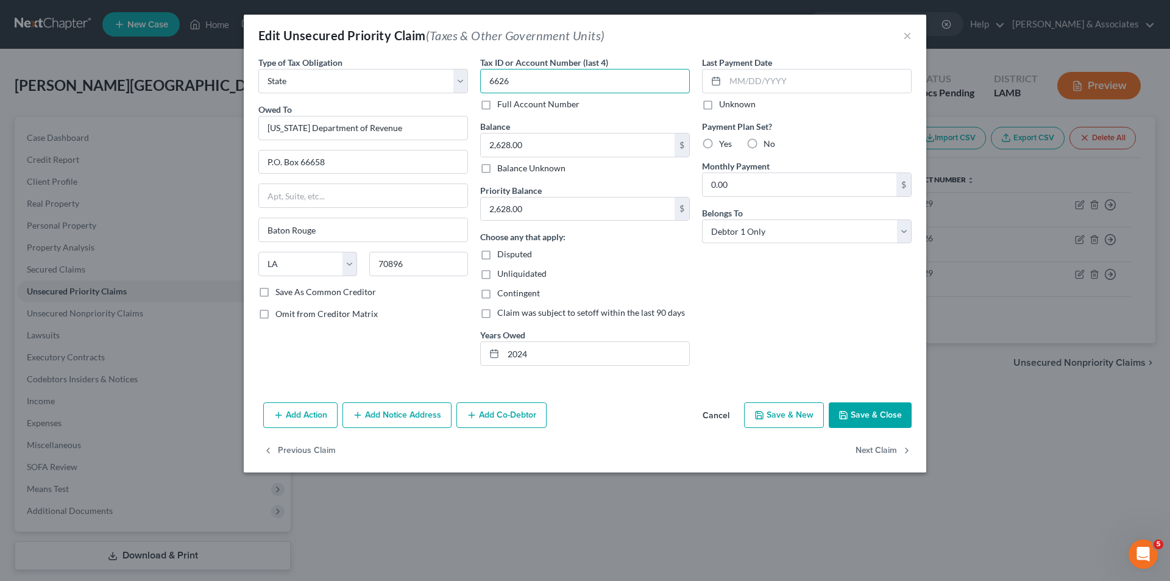
click at [581, 72] on input "6626" at bounding box center [585, 81] width 210 height 24
type input "6629"
click at [896, 411] on button "Save & Close" at bounding box center [870, 415] width 83 height 26
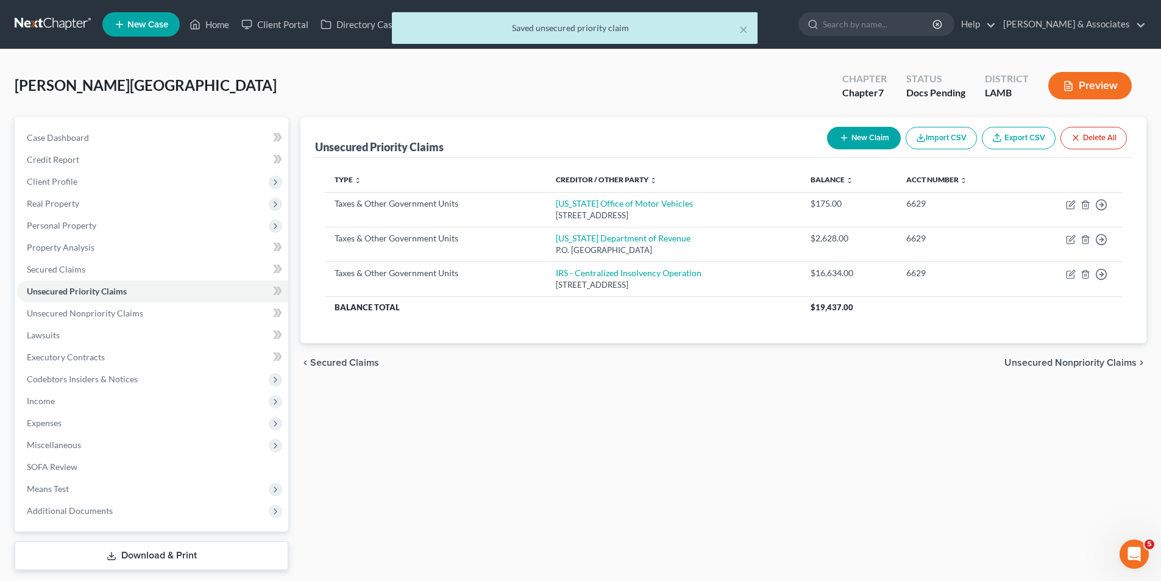
drag, startPoint x: 1030, startPoint y: 366, endPoint x: 750, endPoint y: 416, distance: 284.7
click at [1030, 366] on span "Unsecured Nonpriority Claims" at bounding box center [1070, 363] width 132 height 10
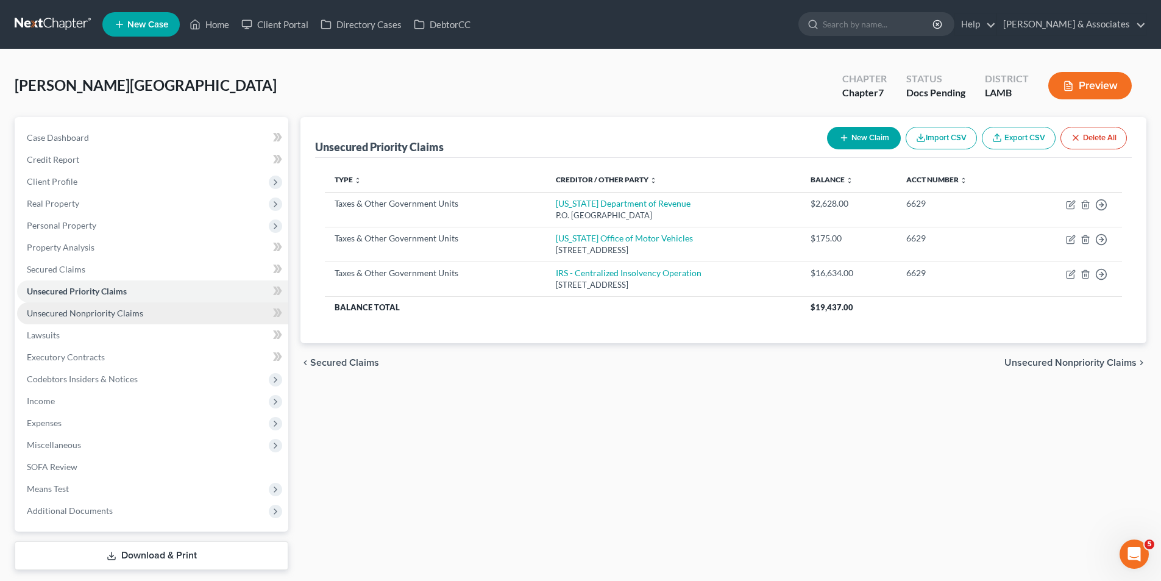
click at [133, 308] on span "Unsecured Nonpriority Claims" at bounding box center [85, 313] width 116 height 10
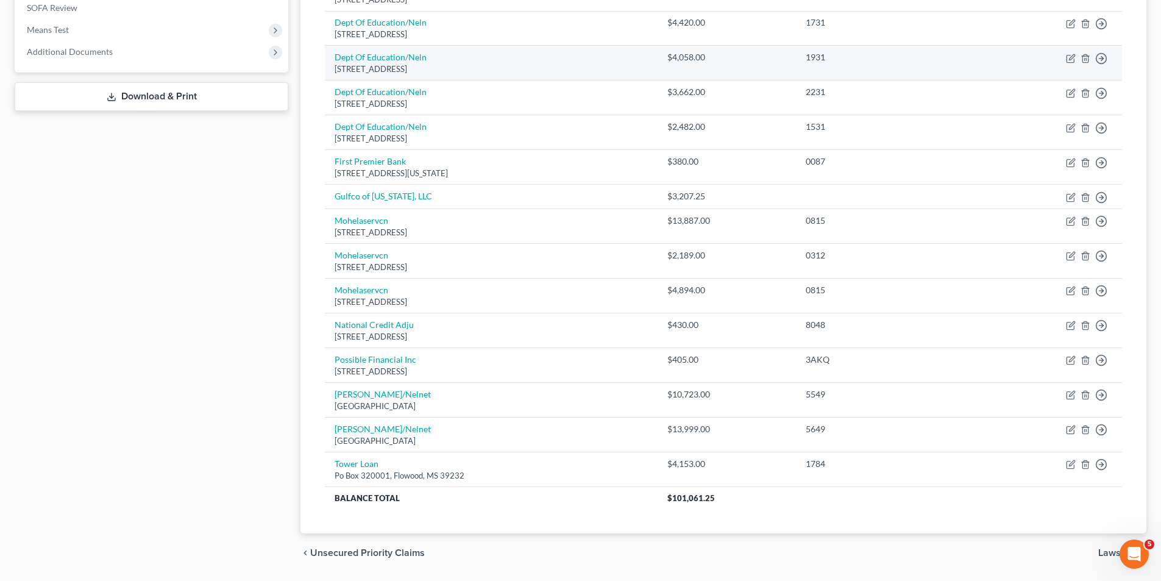
scroll to position [497, 0]
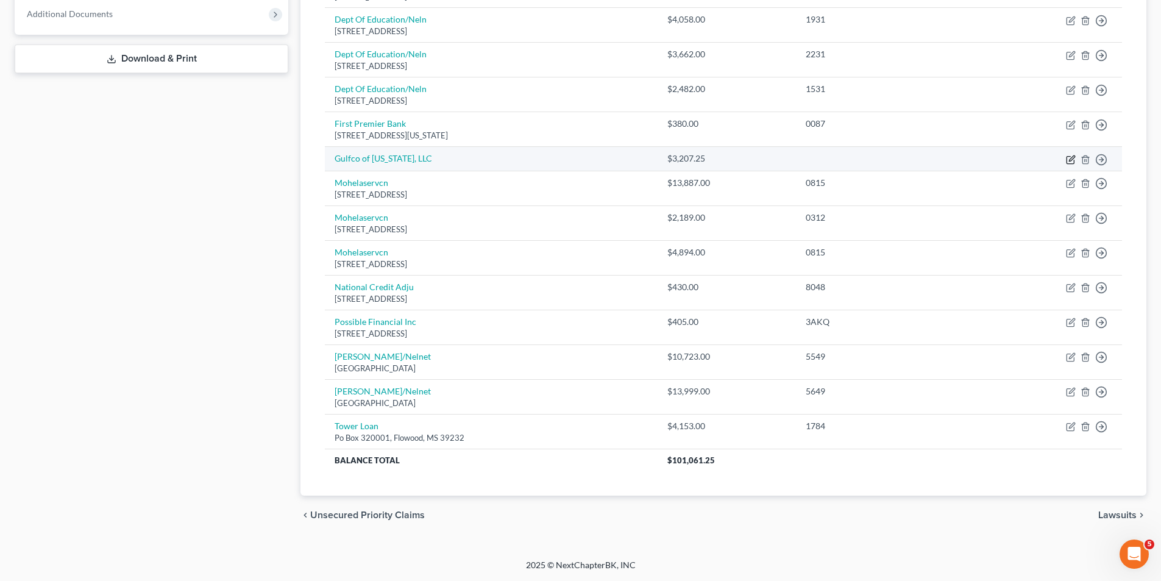
click at [1068, 162] on icon "button" at bounding box center [1071, 160] width 10 height 10
select select "10"
select select "0"
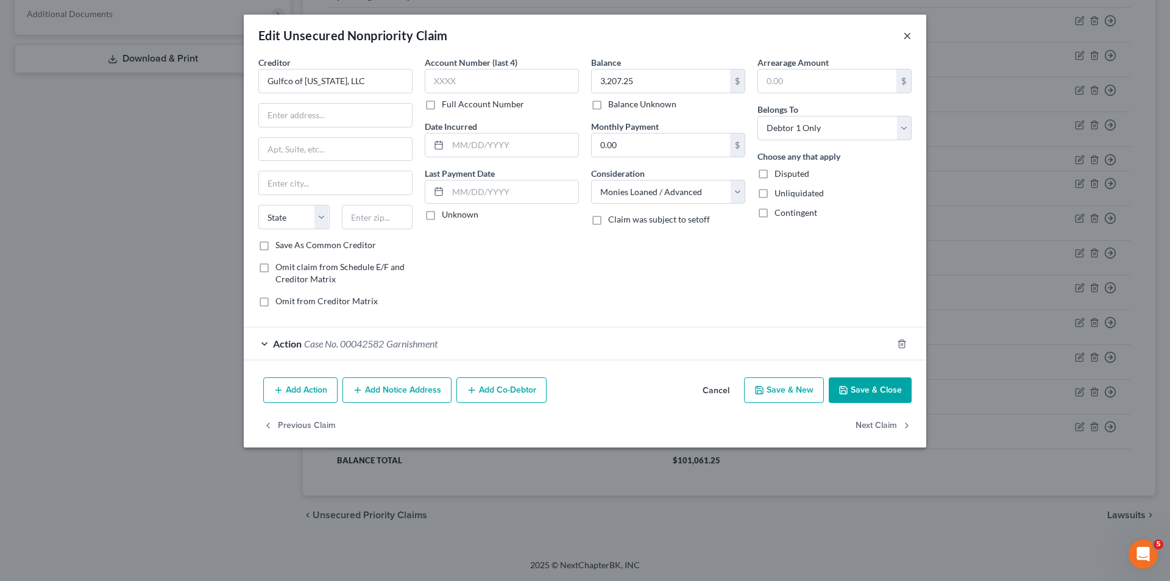
click at [903, 35] on button "×" at bounding box center [907, 35] width 9 height 15
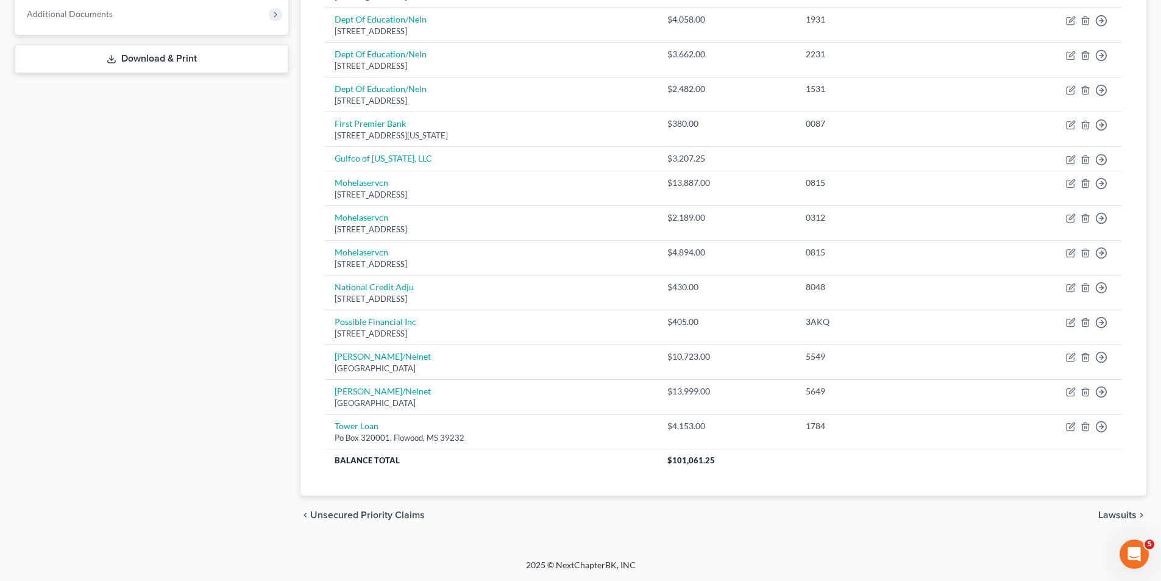
scroll to position [0, 0]
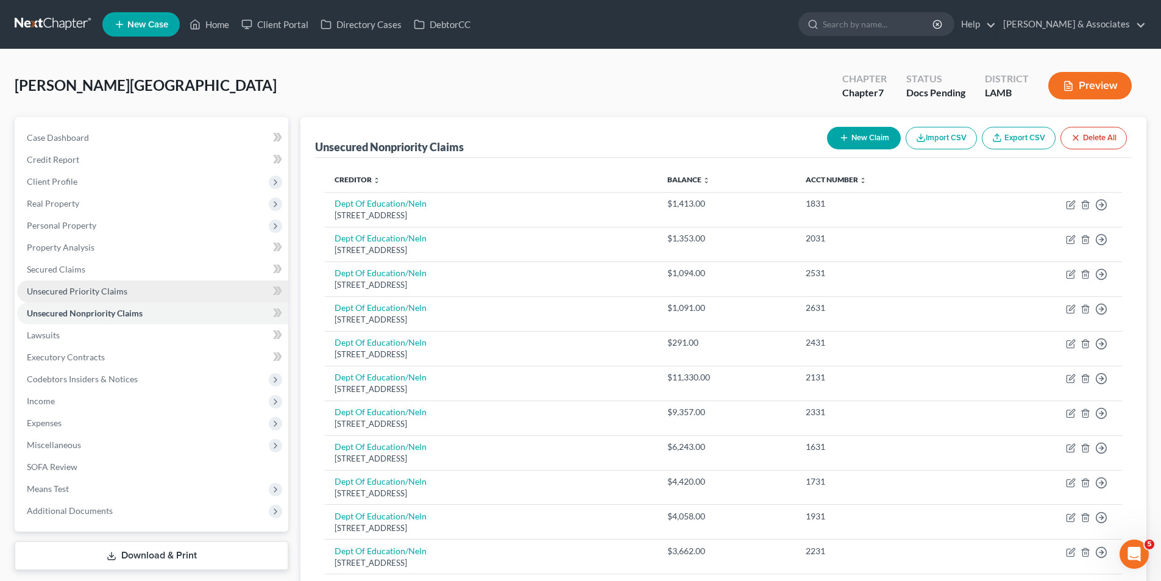
click at [115, 288] on span "Unsecured Priority Claims" at bounding box center [77, 291] width 101 height 10
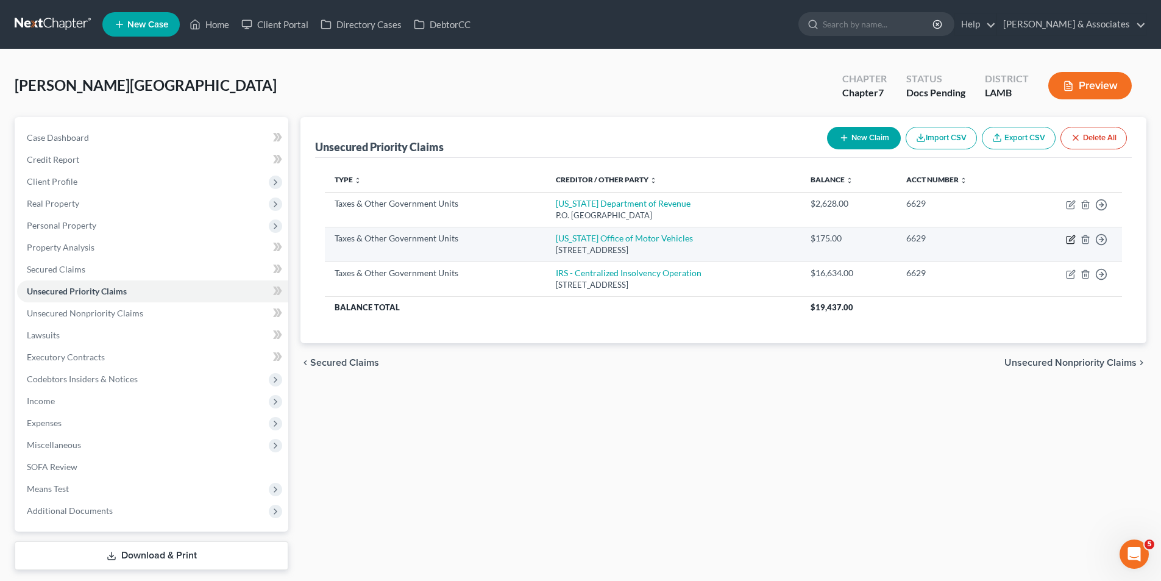
click at [1072, 242] on icon "button" at bounding box center [1071, 240] width 10 height 10
select select "2"
select select "19"
select select "0"
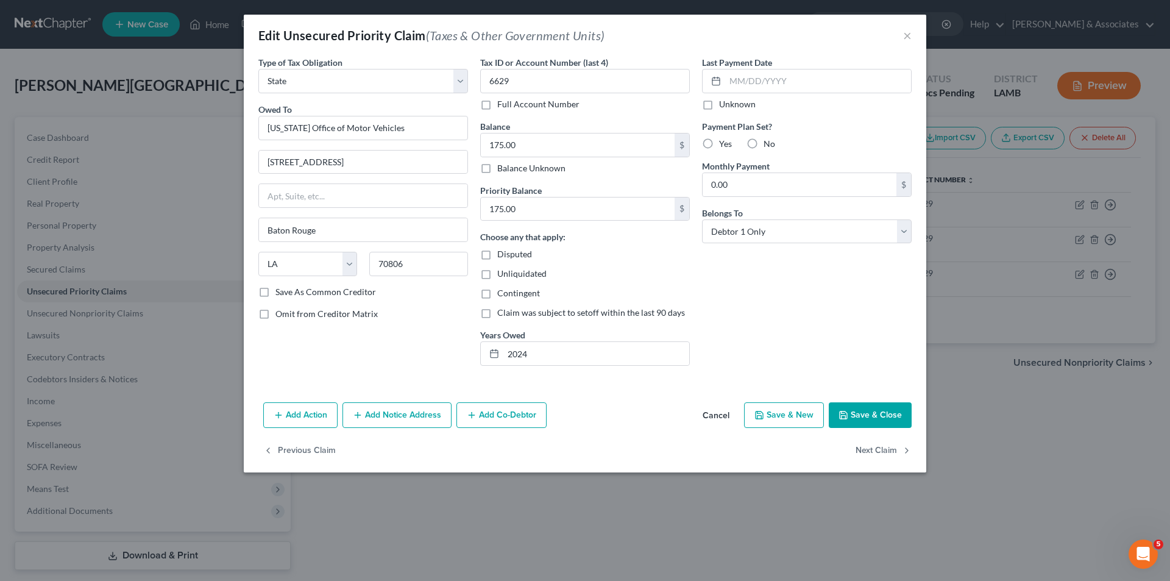
click at [882, 411] on button "Save & Close" at bounding box center [870, 415] width 83 height 26
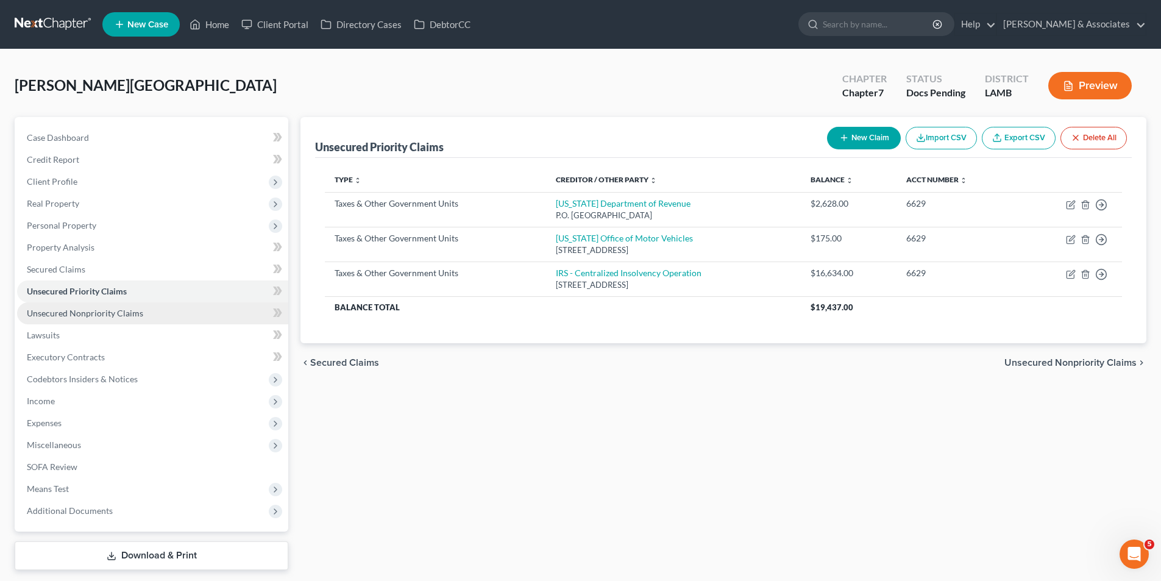
click at [105, 318] on link "Unsecured Nonpriority Claims" at bounding box center [152, 313] width 271 height 22
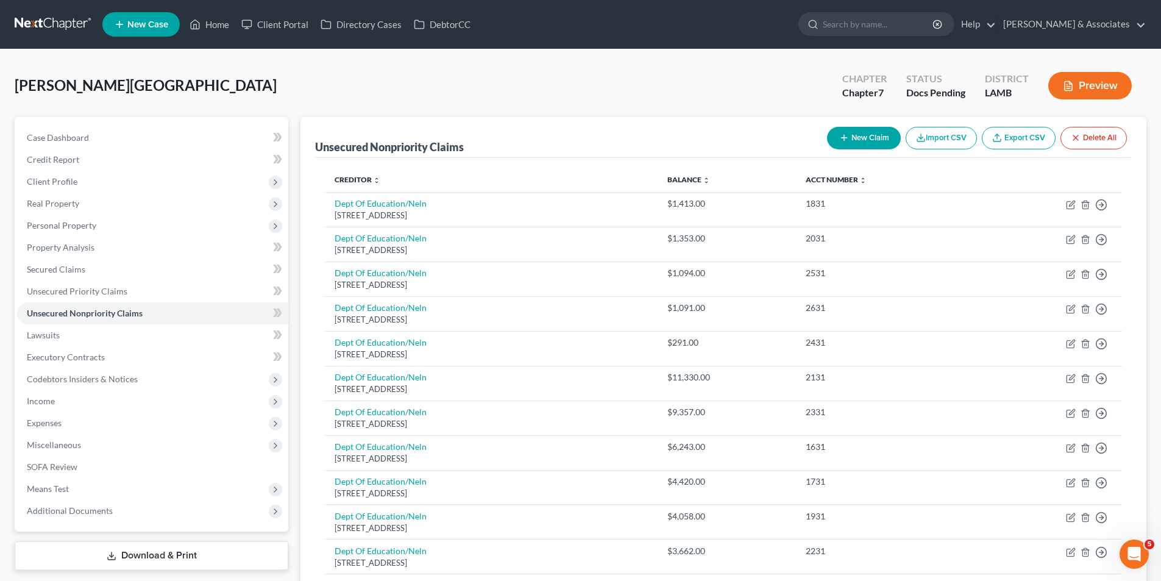
click at [864, 146] on button "New Claim" at bounding box center [864, 138] width 74 height 23
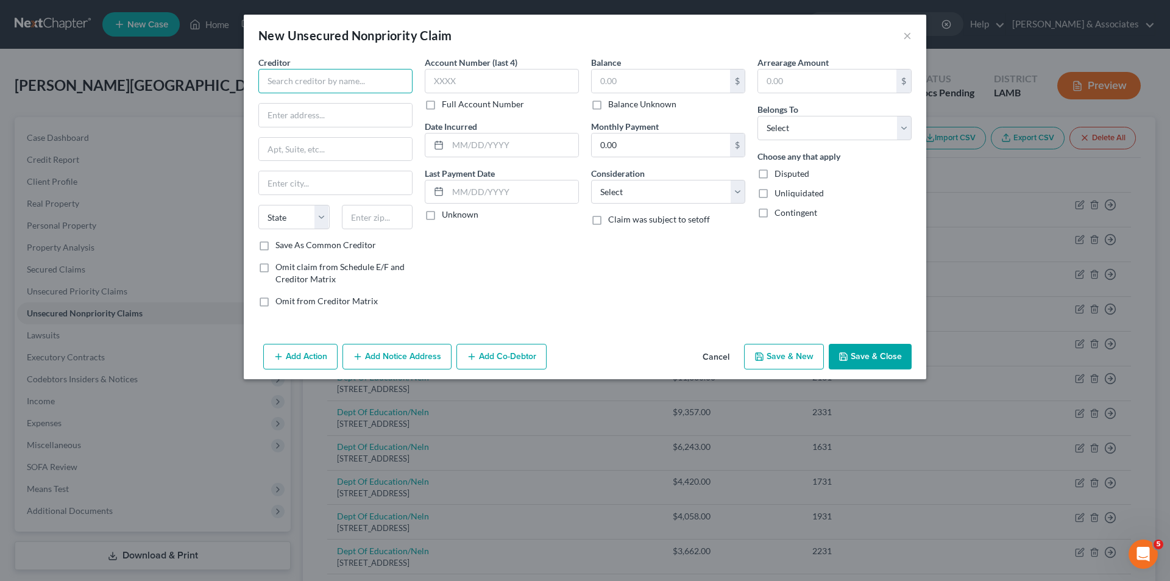
click at [339, 79] on input "text" at bounding box center [335, 81] width 154 height 24
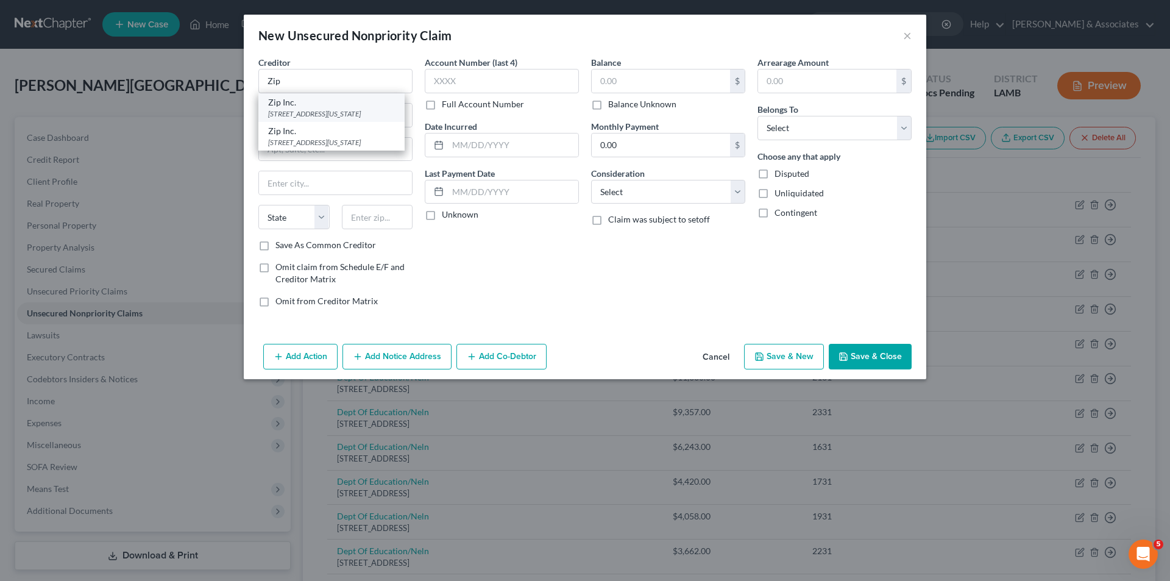
click at [306, 105] on div "Zip Inc." at bounding box center [331, 102] width 127 height 12
type input "Zip Inc."
type input "[STREET_ADDRESS]"
type input "PMB 59872"
type input "[US_STATE]"
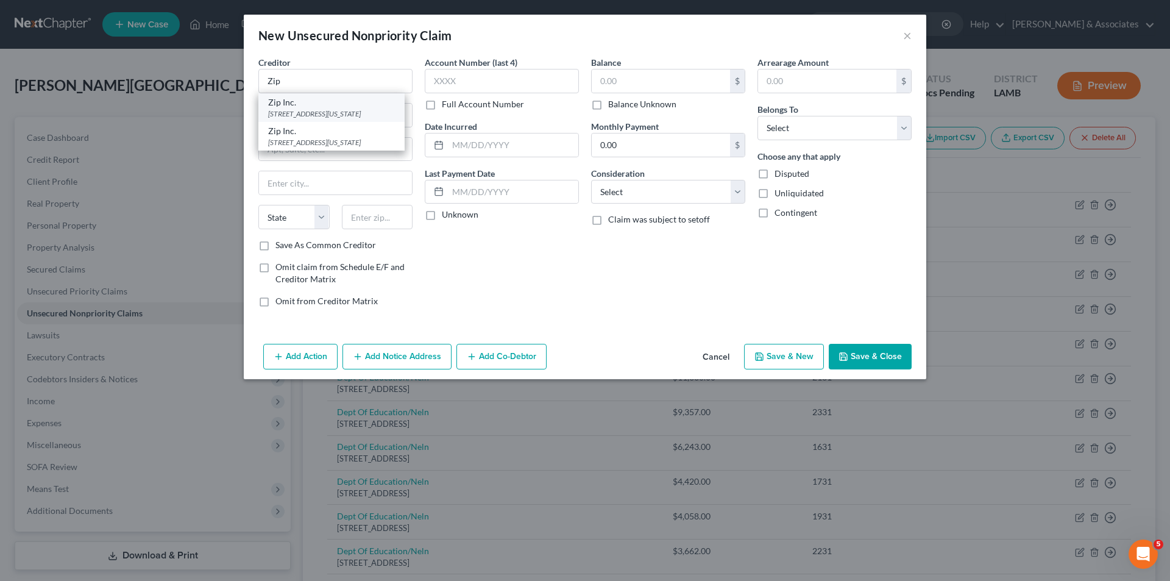
select select "35"
type input "10003"
click at [524, 141] on input "text" at bounding box center [513, 144] width 130 height 23
type input "2020"
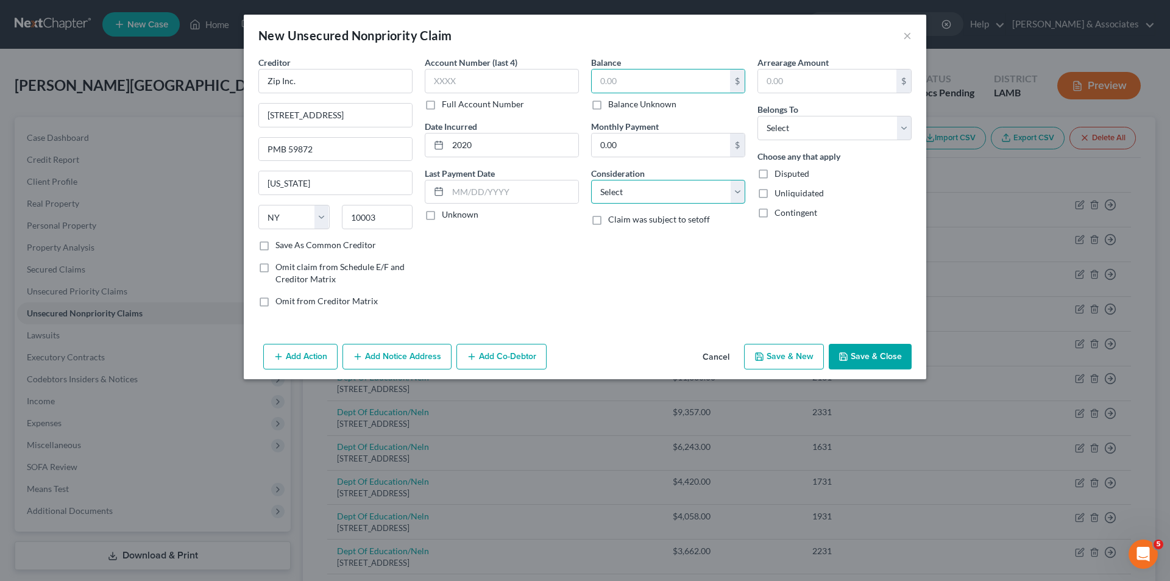
click at [636, 202] on select "Select Cable / Satellite Services Collection Agency Credit Card Debt Debt Couns…" at bounding box center [668, 192] width 154 height 24
select select "10"
click at [591, 180] on select "Select Cable / Satellite Services Collection Agency Credit Card Debt Debt Couns…" at bounding box center [668, 192] width 154 height 24
click at [802, 133] on select "Select Debtor 1 Only Debtor 2 Only Debtor 1 And Debtor 2 Only At Least One Of T…" at bounding box center [835, 128] width 154 height 24
select select "0"
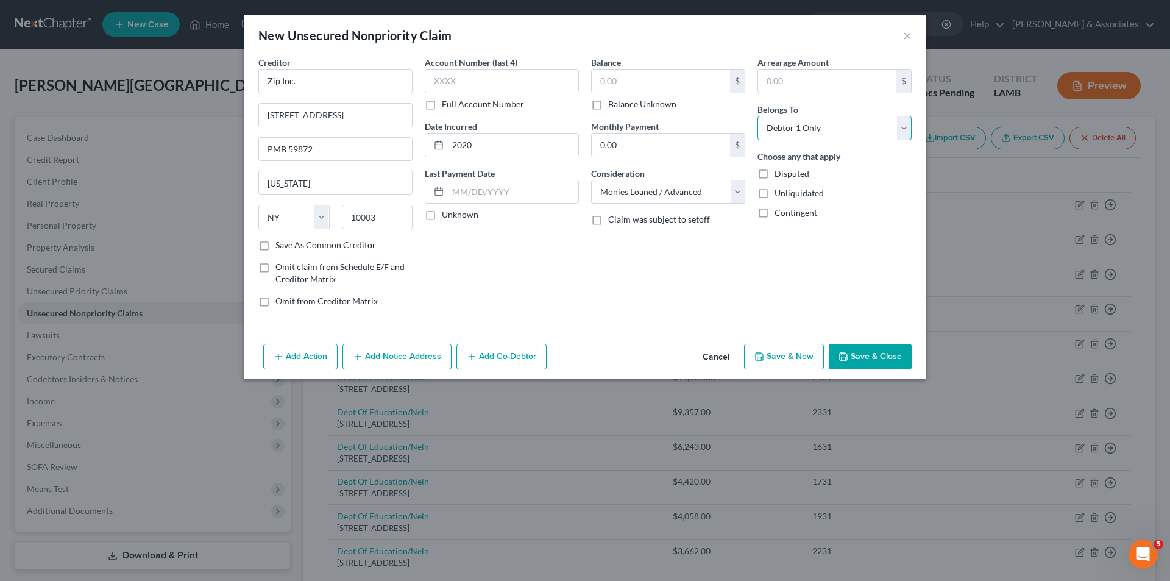
click at [758, 116] on select "Select Debtor 1 Only Debtor 2 Only Debtor 1 And Debtor 2 Only At Least One Of T…" at bounding box center [835, 128] width 154 height 24
click at [681, 289] on div "Balance $ Balance Unknown Balance Undetermined $ Balance Unknown Monthly Paymen…" at bounding box center [668, 186] width 166 height 261
click at [688, 79] on input "text" at bounding box center [661, 80] width 138 height 23
click at [656, 88] on input "text" at bounding box center [661, 80] width 138 height 23
type input "1"
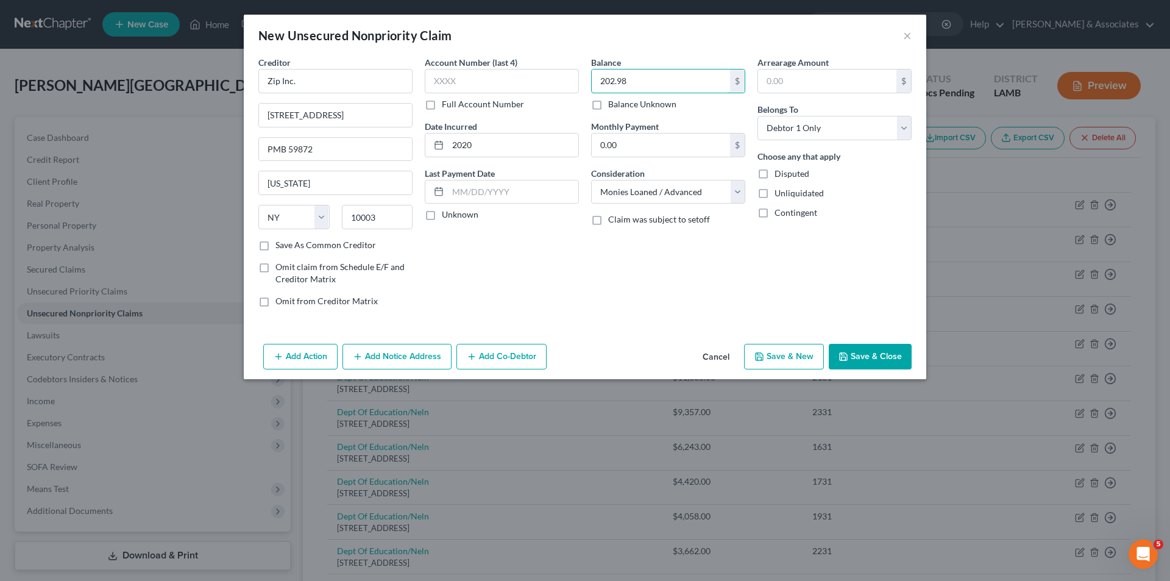
type input "202.98"
click at [876, 357] on button "Save & Close" at bounding box center [870, 357] width 83 height 26
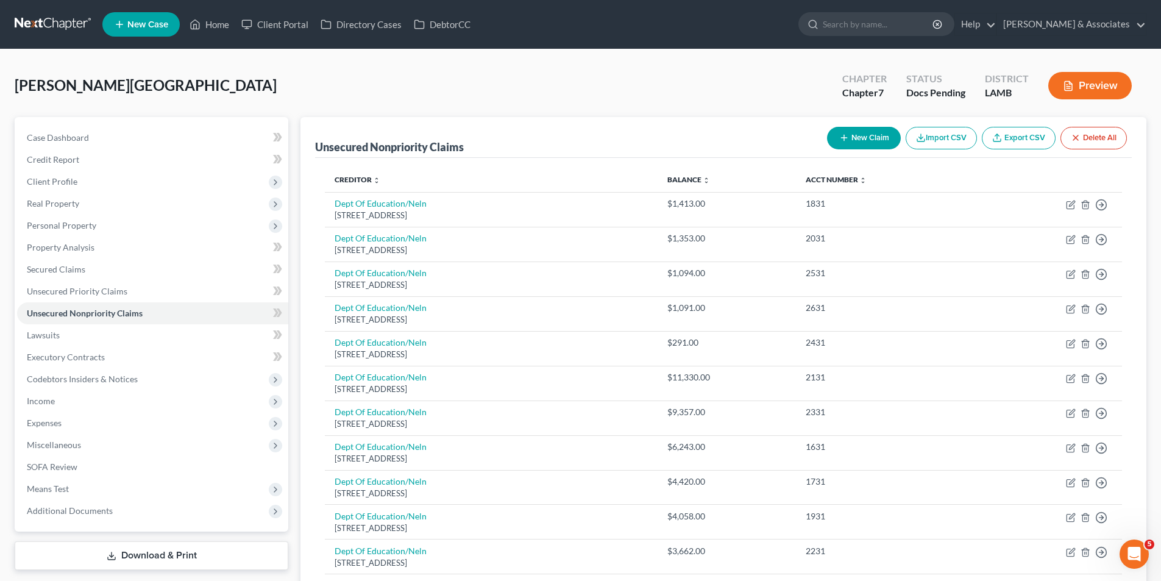
click at [887, 144] on button "New Claim" at bounding box center [864, 138] width 74 height 23
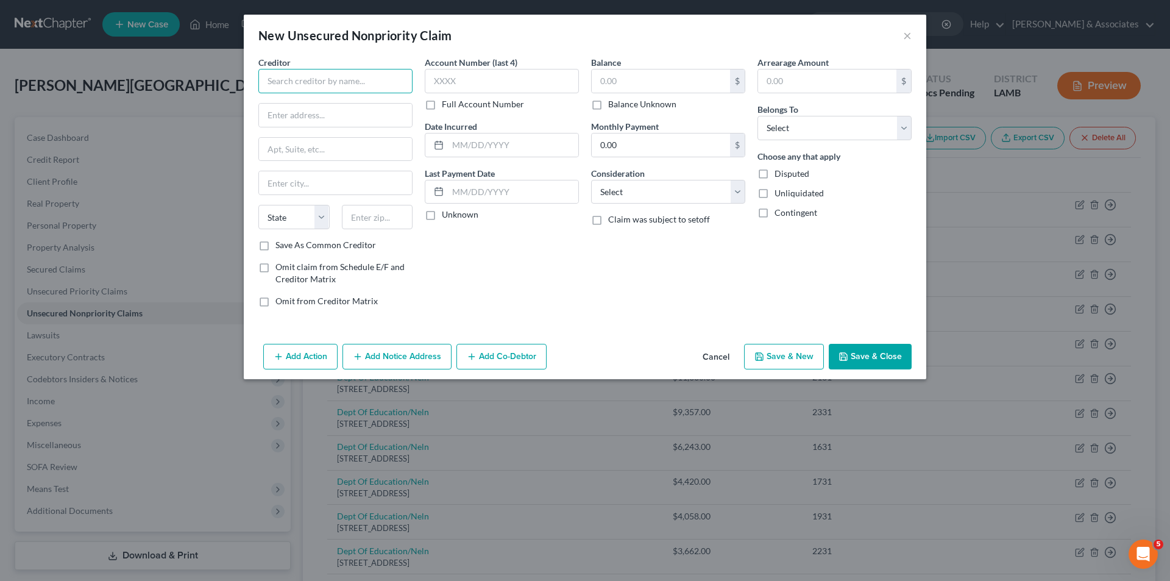
click at [363, 81] on input "text" at bounding box center [335, 81] width 154 height 24
click at [357, 101] on div "Square Capital, LLC" at bounding box center [331, 102] width 127 height 12
type input "Square Capital, LLC"
type input "[STREET_ADDRESS]"
type input "Suite 600, MSC 715"
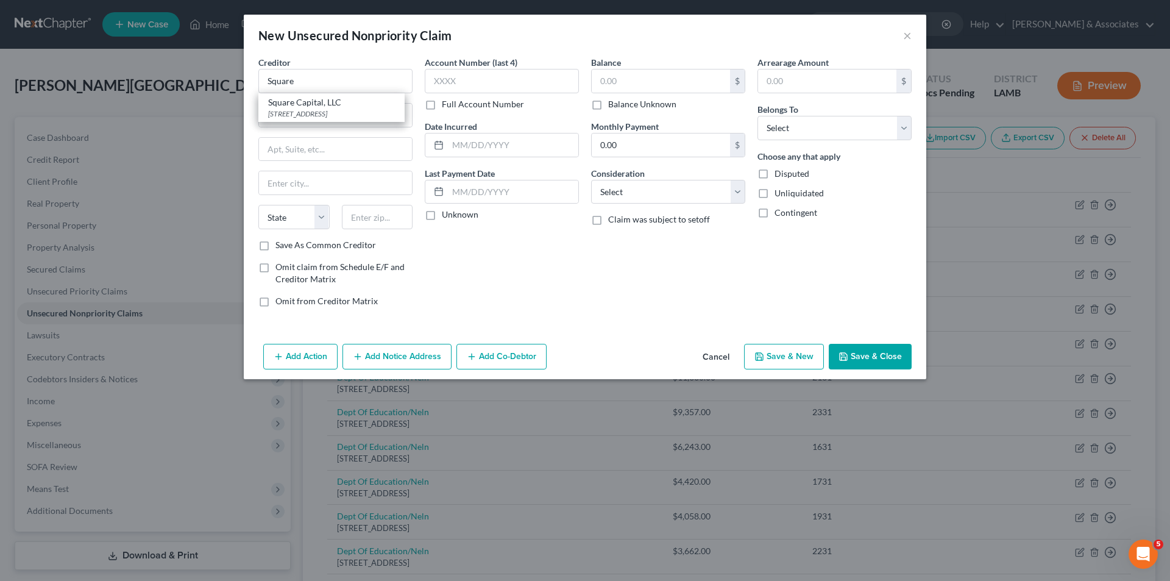
type input "[GEOGRAPHIC_DATA]"
select select "4"
type input "94103"
click at [511, 150] on input "text" at bounding box center [513, 144] width 130 height 23
type input "2025"
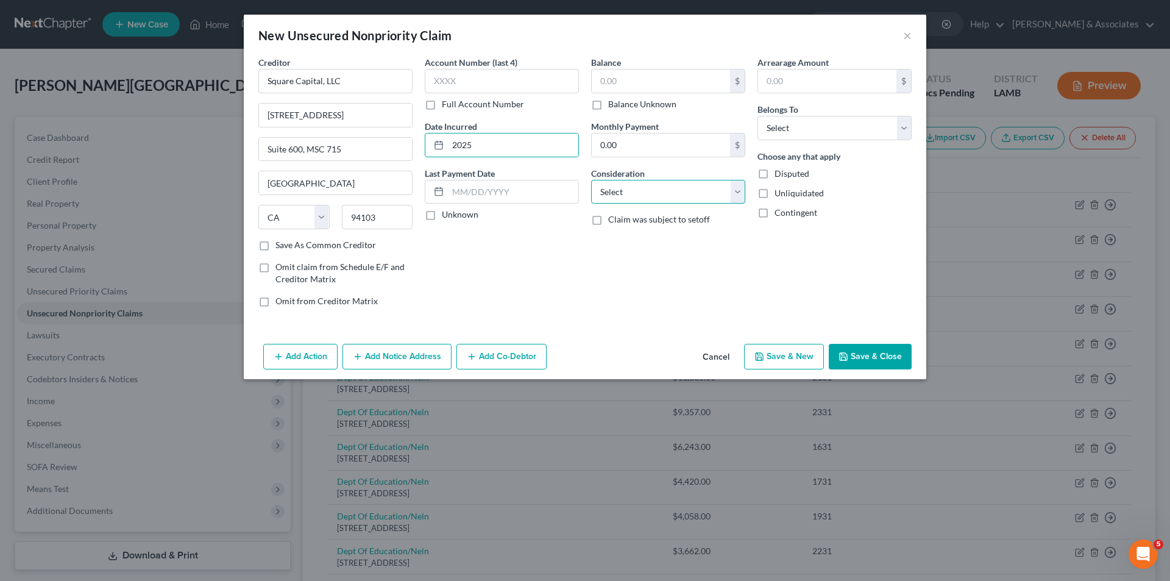
drag, startPoint x: 623, startPoint y: 189, endPoint x: 622, endPoint y: 203, distance: 14.0
click at [623, 189] on select "Select Cable / Satellite Services Collection Agency Credit Card Debt Debt Couns…" at bounding box center [668, 192] width 154 height 24
click at [591, 180] on select "Select Cable / Satellite Services Collection Agency Credit Card Debt Debt Couns…" at bounding box center [668, 192] width 154 height 24
select select "10"
click at [795, 134] on select "Select Debtor 1 Only Debtor 2 Only Debtor 1 And Debtor 2 Only At Least One Of T…" at bounding box center [835, 128] width 154 height 24
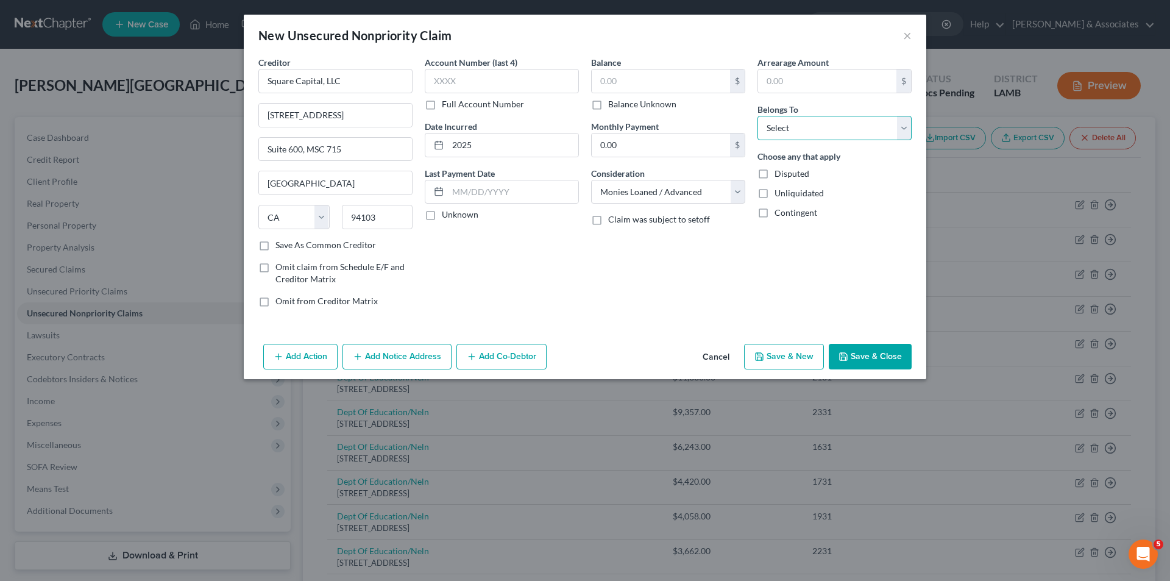
select select "0"
click at [758, 116] on select "Select Debtor 1 Only Debtor 2 Only Debtor 1 And Debtor 2 Only At Least One Of T…" at bounding box center [835, 128] width 154 height 24
click at [619, 51] on div "New Unsecured Nonpriority Claim ×" at bounding box center [585, 35] width 683 height 41
click at [621, 82] on input "text" at bounding box center [661, 80] width 138 height 23
type input "478.44"
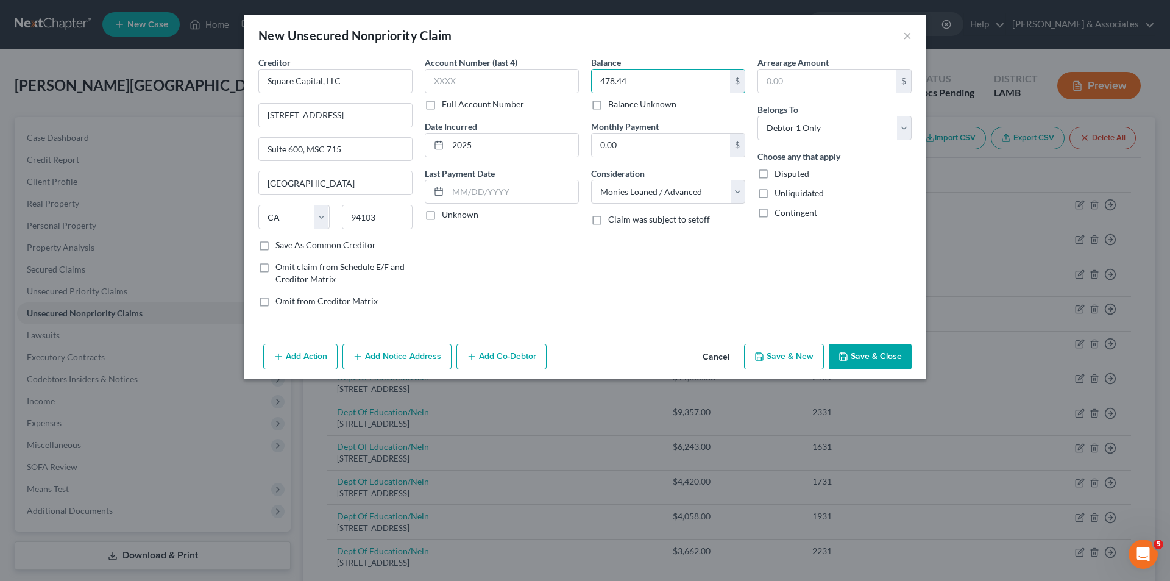
click at [860, 349] on button "Save & Close" at bounding box center [870, 357] width 83 height 26
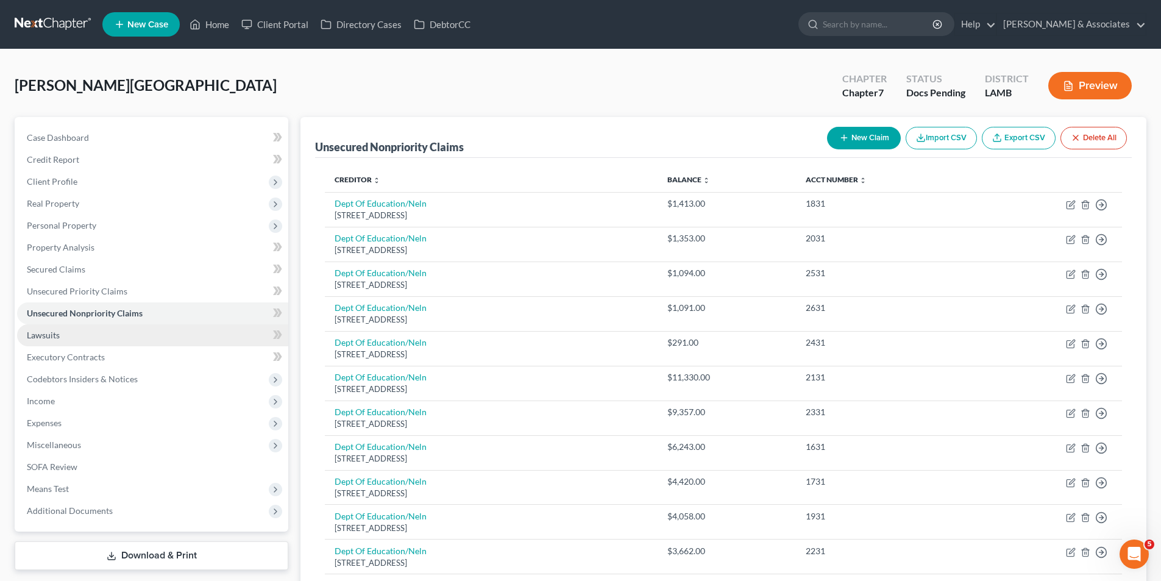
click at [88, 341] on link "Lawsuits" at bounding box center [152, 335] width 271 height 22
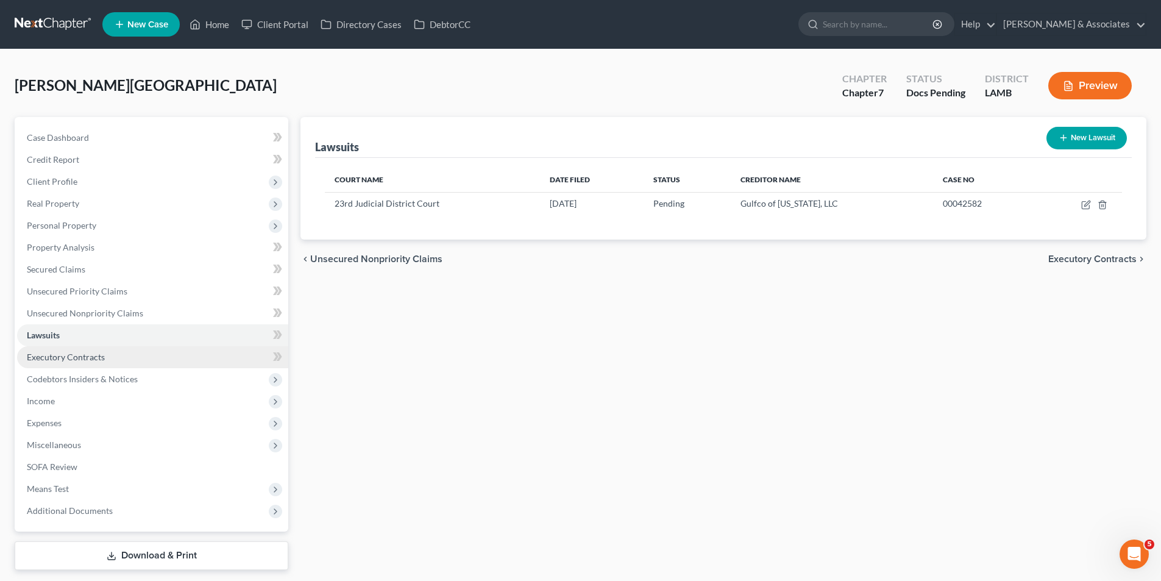
click at [95, 360] on span "Executory Contracts" at bounding box center [66, 357] width 78 height 10
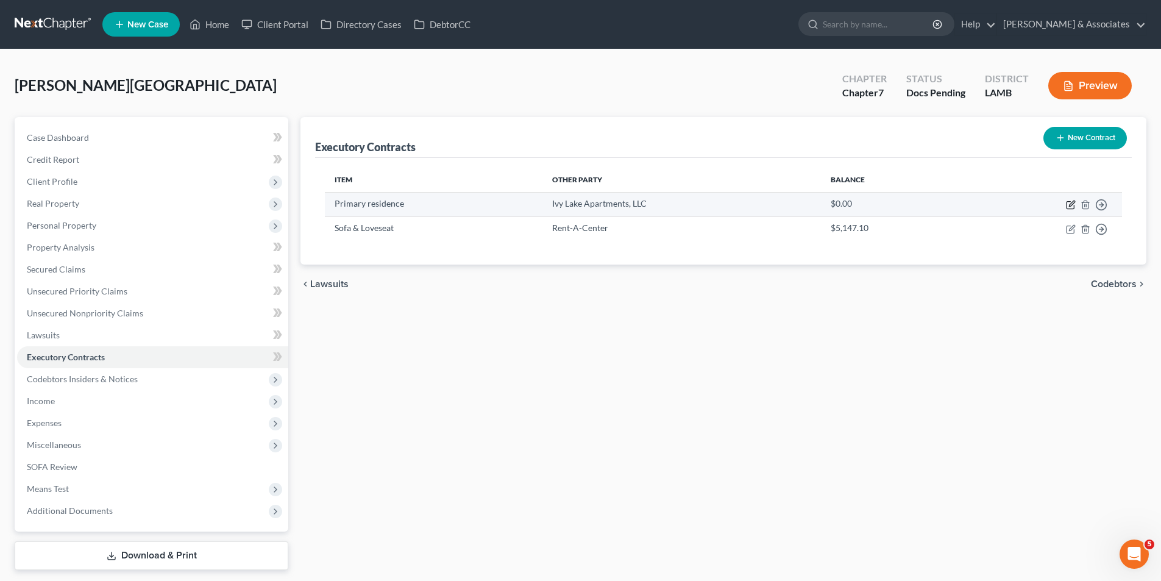
click at [1070, 205] on icon "button" at bounding box center [1071, 205] width 10 height 10
select select "3"
select select "19"
select select "0"
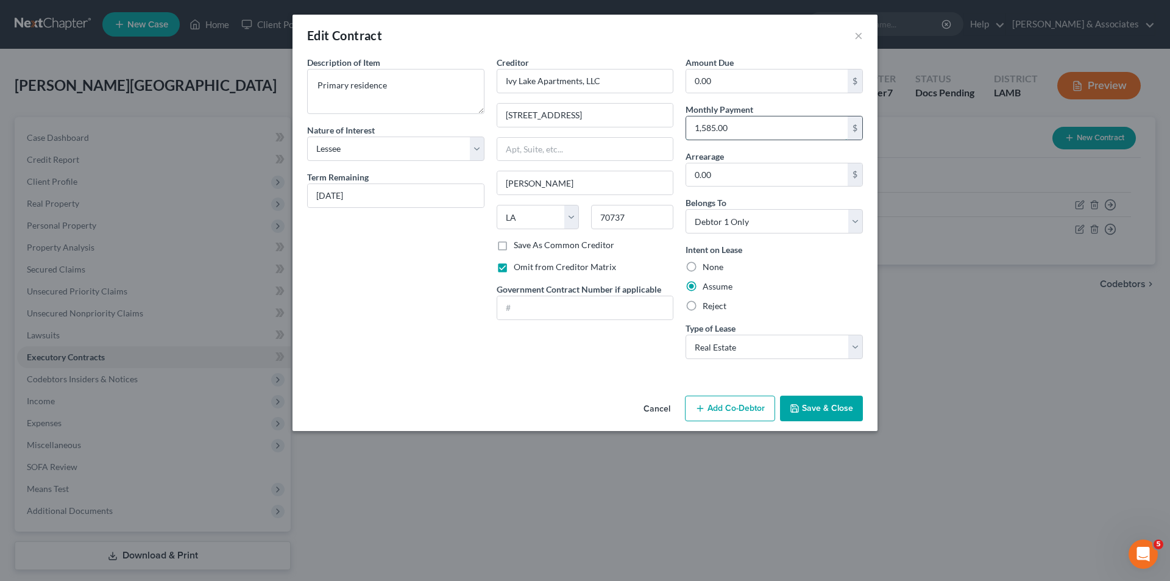
click at [757, 130] on input "1,585.00" at bounding box center [766, 127] width 161 height 23
click at [717, 129] on input "1,585.00" at bounding box center [766, 127] width 161 height 23
type input "1"
type input "1,595.00"
click at [531, 394] on div "Cancel Add Co-Debtor Save & Close" at bounding box center [585, 411] width 585 height 40
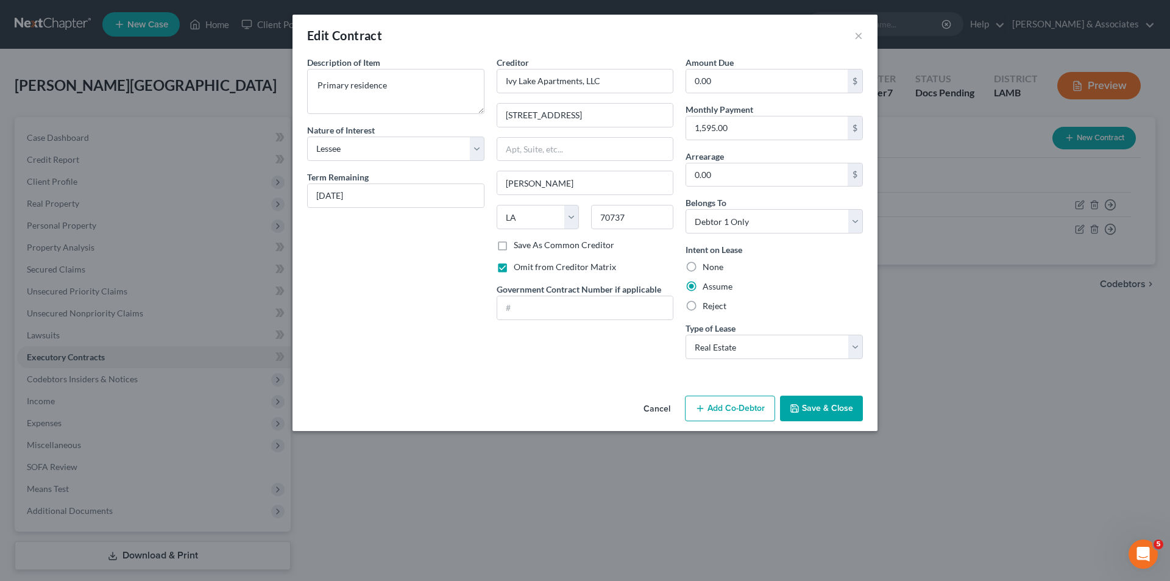
click at [815, 404] on button "Save & Close" at bounding box center [821, 409] width 83 height 26
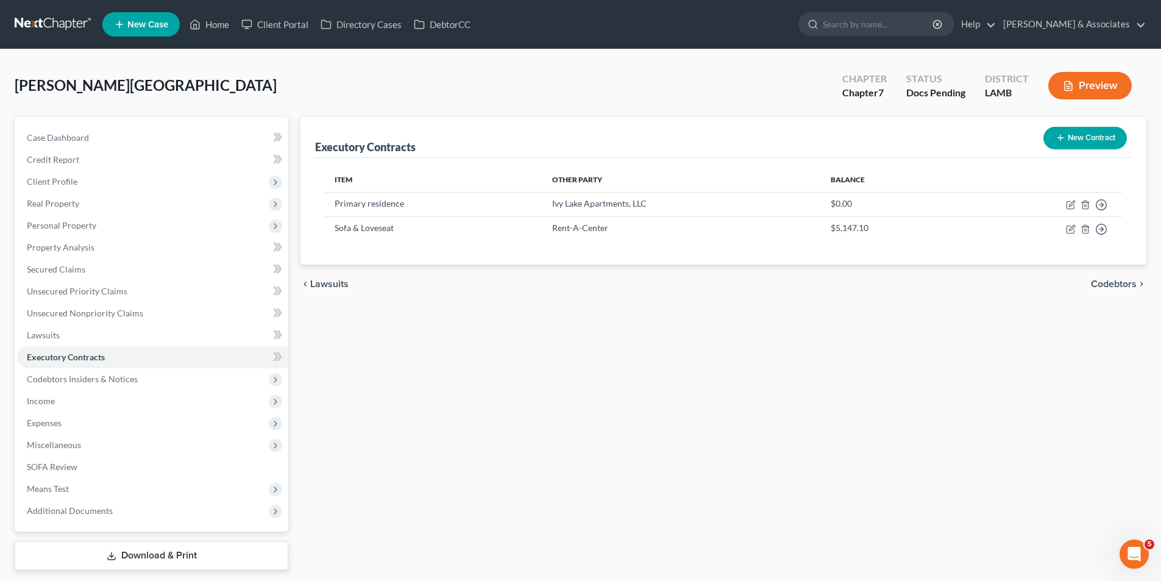
drag, startPoint x: 921, startPoint y: 311, endPoint x: 978, endPoint y: 254, distance: 80.6
click at [921, 311] on div "Executory Contracts New Contract Item Other Party Balance Primary residence [GE…" at bounding box center [723, 343] width 858 height 453
click at [1071, 205] on icon "button" at bounding box center [1071, 203] width 5 height 5
select select "3"
select select "19"
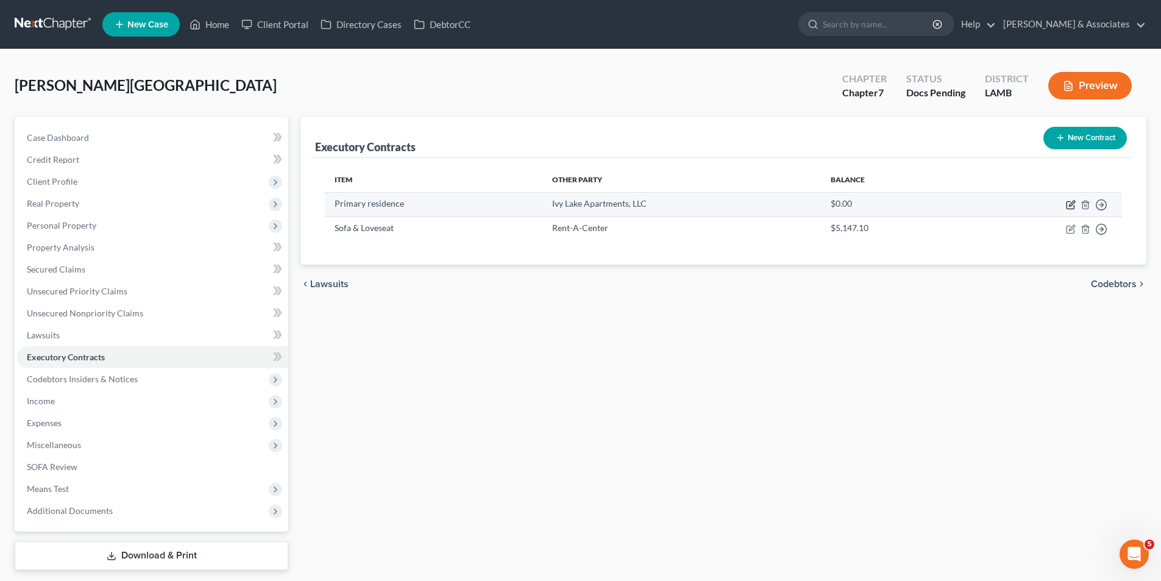
select select "0"
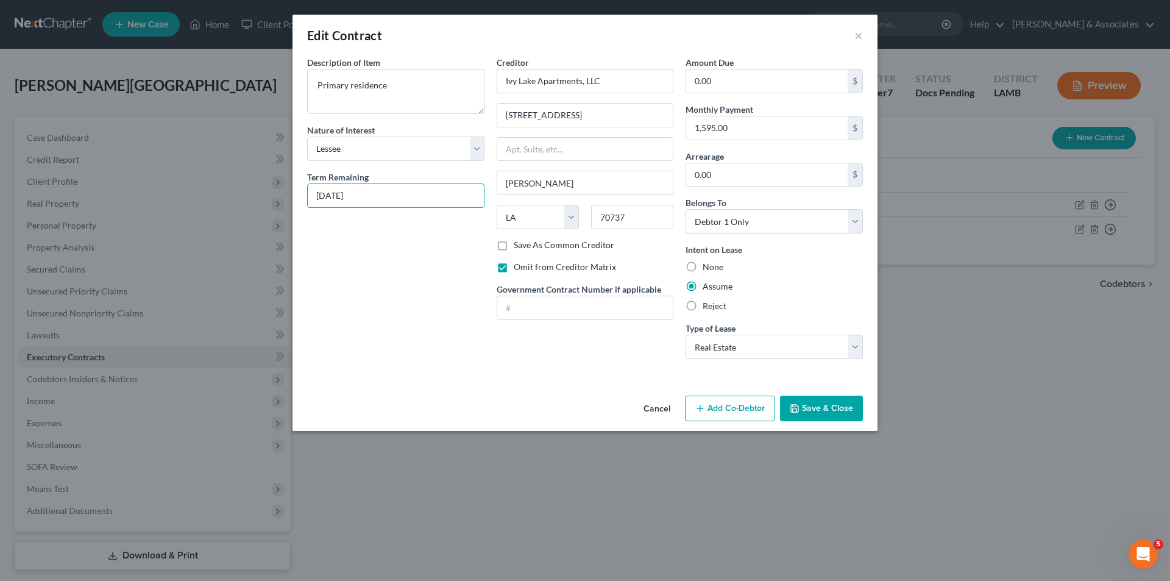
drag, startPoint x: 410, startPoint y: 198, endPoint x: 161, endPoint y: 180, distance: 249.3
click at [178, 180] on div "Edit Contract × Description of non-residential real property * Description of I…" at bounding box center [585, 290] width 1170 height 581
type input "[DATE]"
click at [810, 402] on button "Save & Close" at bounding box center [821, 409] width 83 height 26
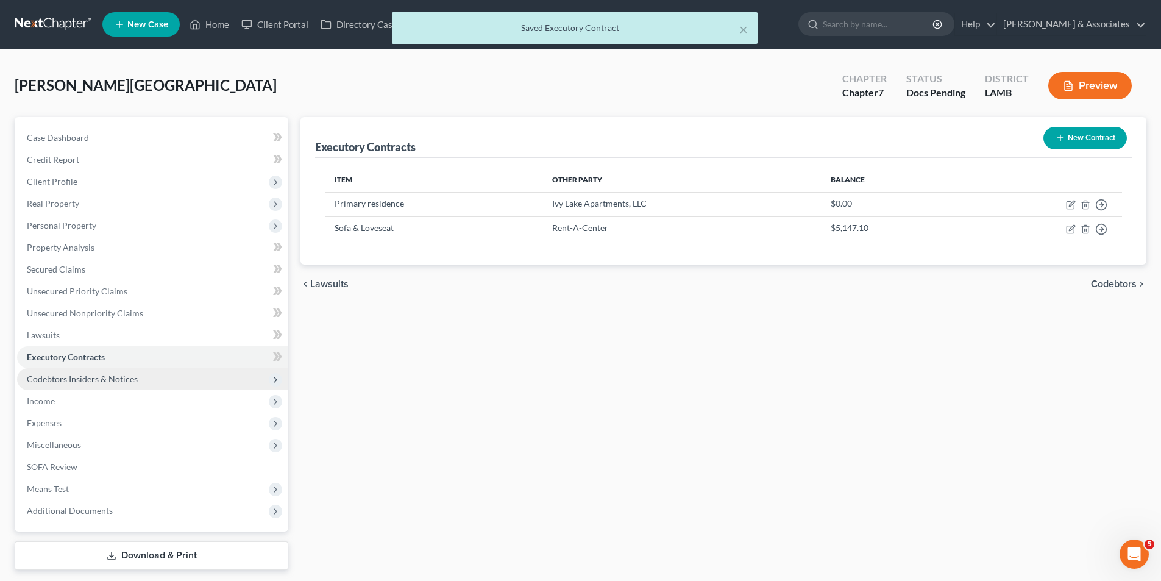
click at [108, 380] on span "Codebtors Insiders & Notices" at bounding box center [82, 379] width 111 height 10
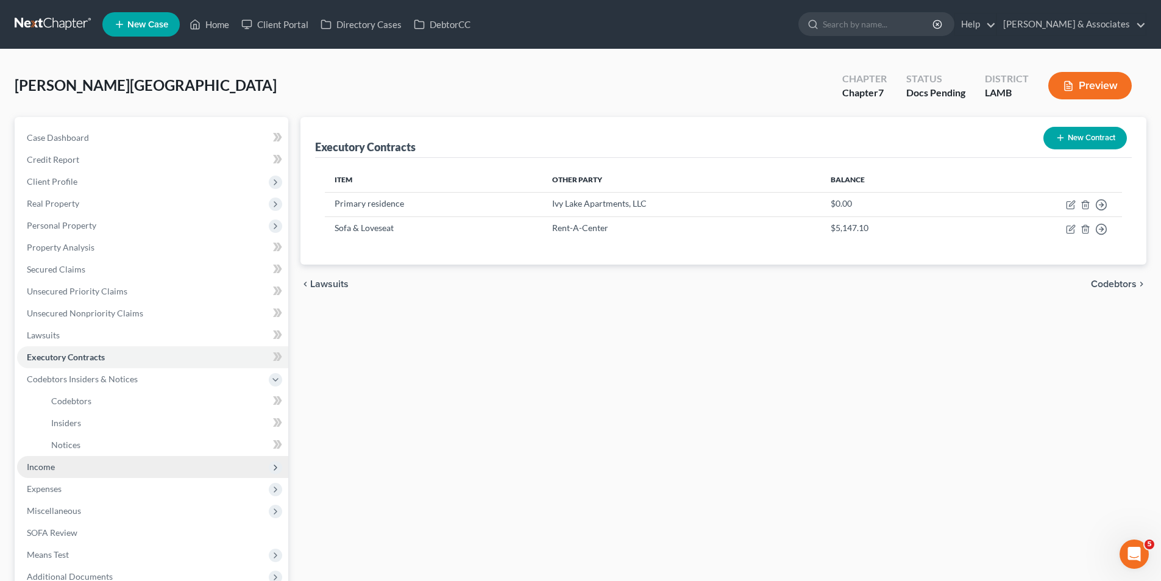
click at [41, 466] on span "Income" at bounding box center [41, 466] width 28 height 10
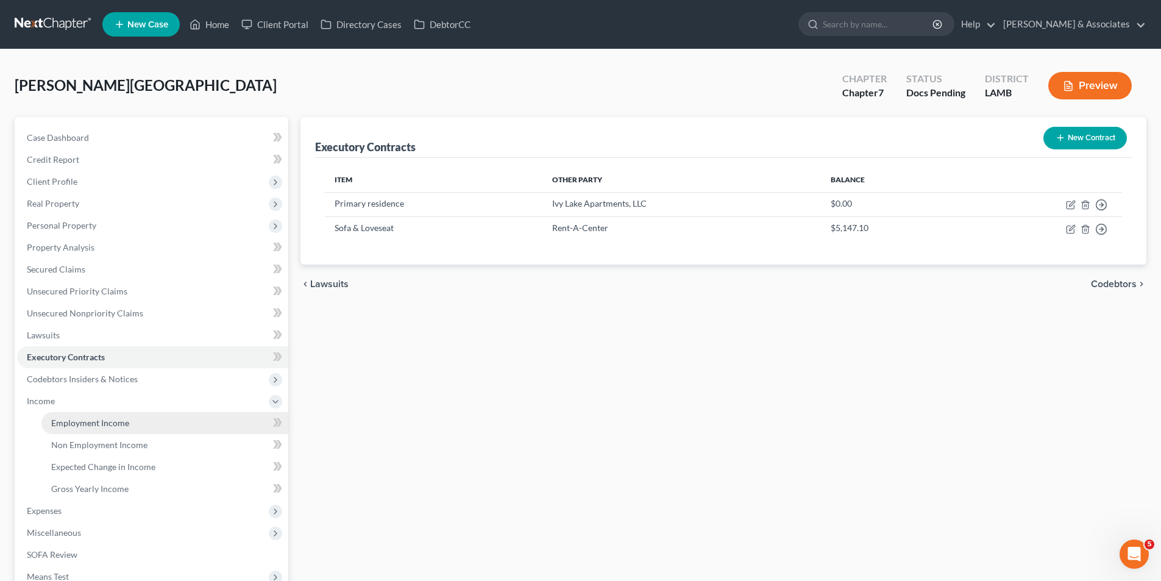
click at [103, 422] on span "Employment Income" at bounding box center [90, 422] width 78 height 10
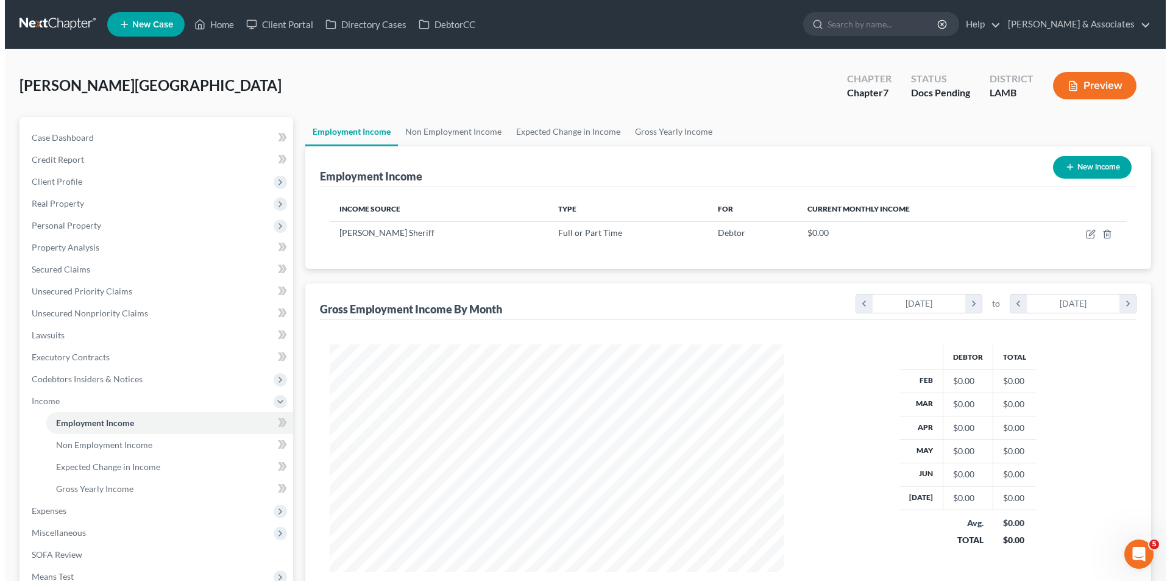
scroll to position [227, 479]
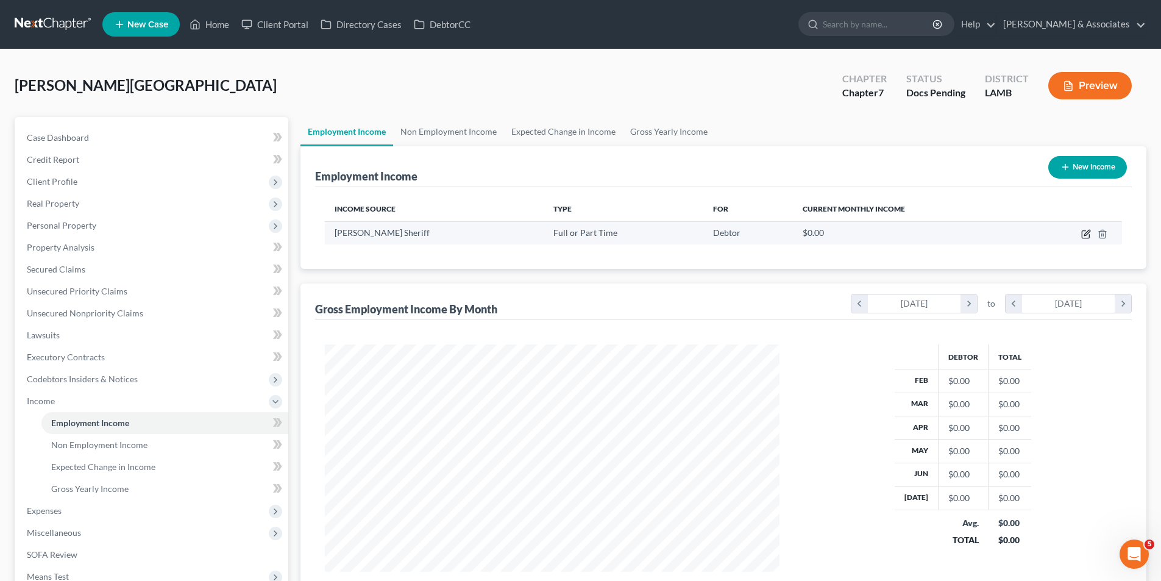
click at [1084, 233] on icon "button" at bounding box center [1086, 234] width 10 height 10
select select "0"
select select "19"
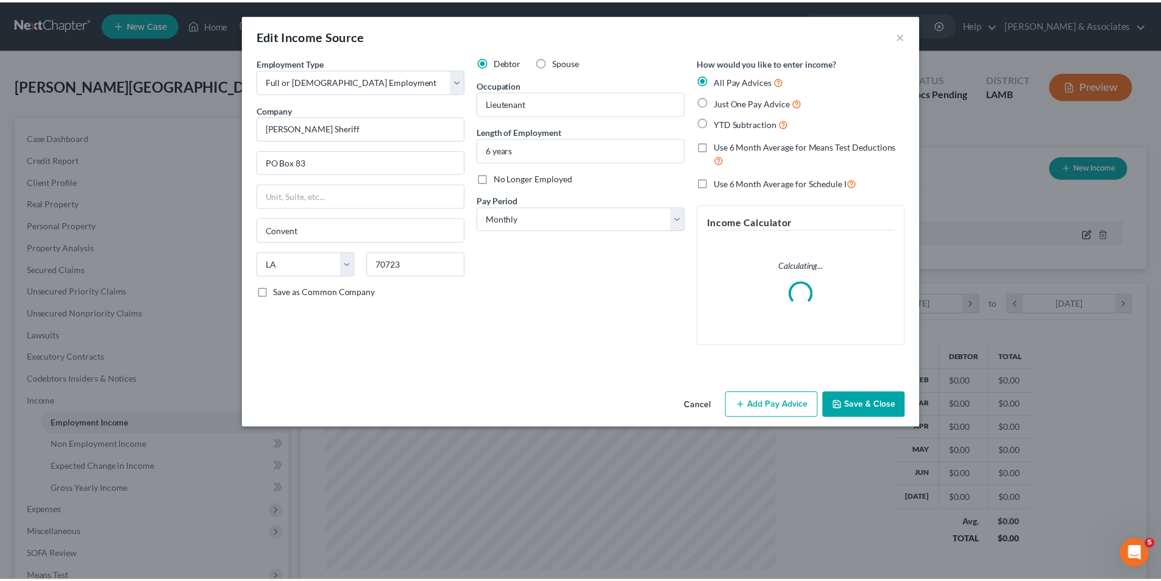
scroll to position [229, 483]
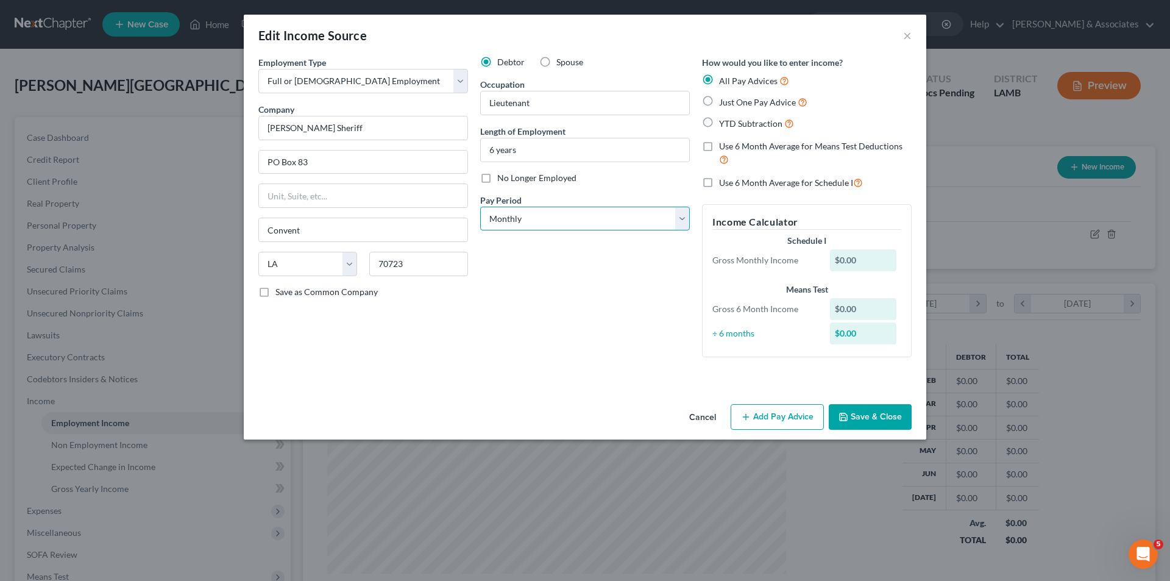
click at [617, 224] on select "Select Monthly Twice Monthly Every Other Week Weekly" at bounding box center [585, 219] width 210 height 24
select select "2"
click at [480, 207] on select "Select Monthly Twice Monthly Every Other Week Weekly" at bounding box center [585, 219] width 210 height 24
click at [898, 415] on button "Save & Close" at bounding box center [870, 417] width 83 height 26
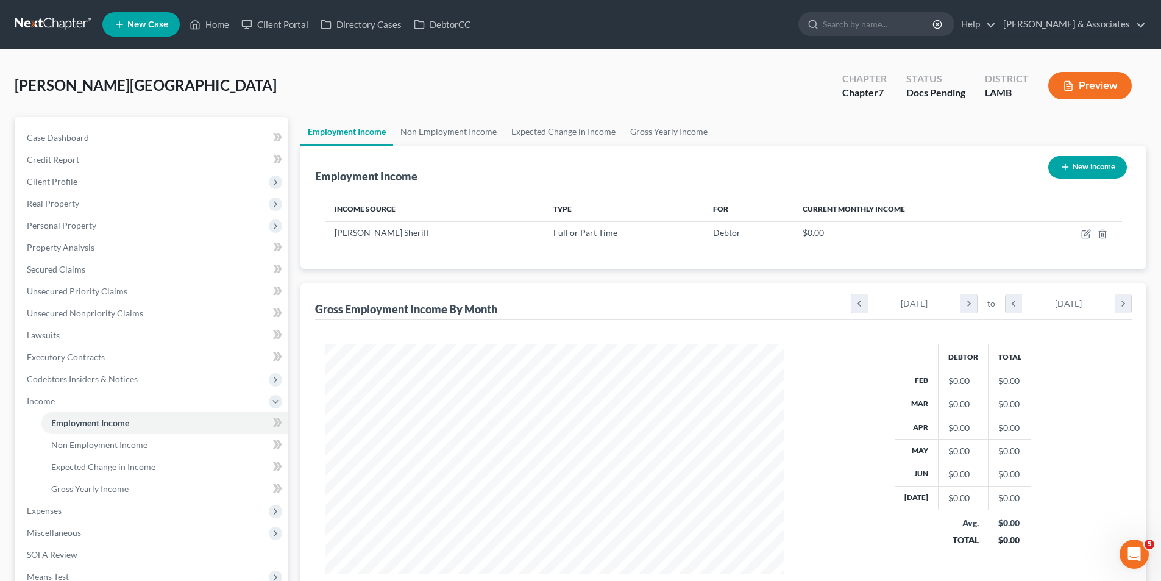
scroll to position [609206, 608954]
click at [420, 136] on link "Non Employment Income" at bounding box center [448, 131] width 111 height 29
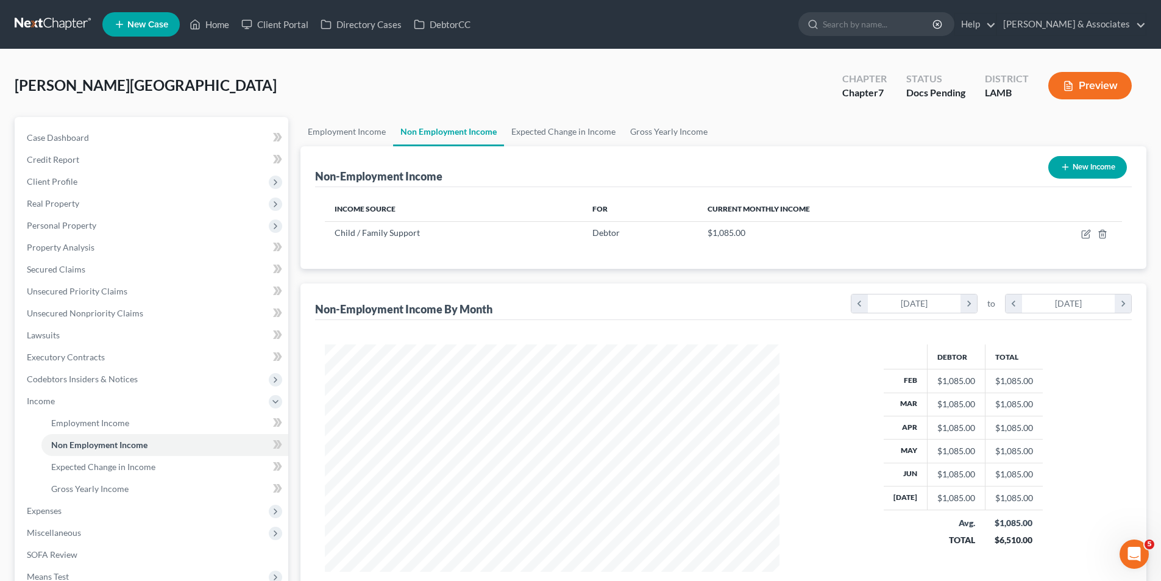
scroll to position [227, 479]
click at [570, 129] on link "Expected Change in Income" at bounding box center [563, 131] width 119 height 29
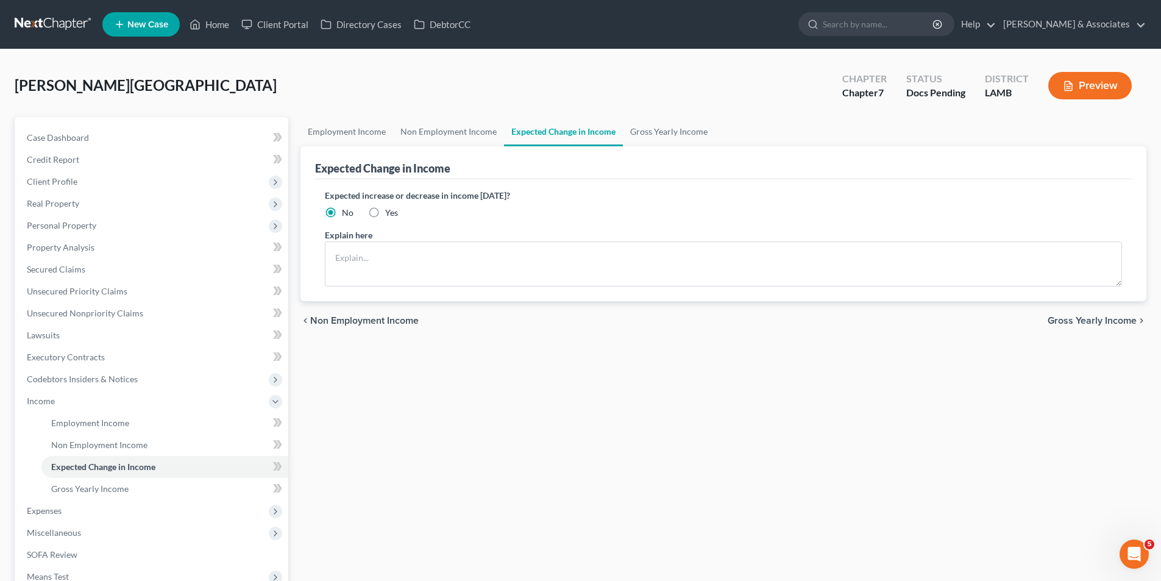
drag, startPoint x: 548, startPoint y: 196, endPoint x: 530, endPoint y: 196, distance: 17.7
click at [530, 196] on label "Expected increase or decrease in income [DATE]?" at bounding box center [723, 195] width 797 height 13
click at [542, 196] on label "Expected increase or decrease in income [DATE]?" at bounding box center [723, 195] width 797 height 13
click at [612, 271] on textarea at bounding box center [723, 263] width 797 height 45
click at [696, 130] on link "Gross Yearly Income" at bounding box center [669, 131] width 92 height 29
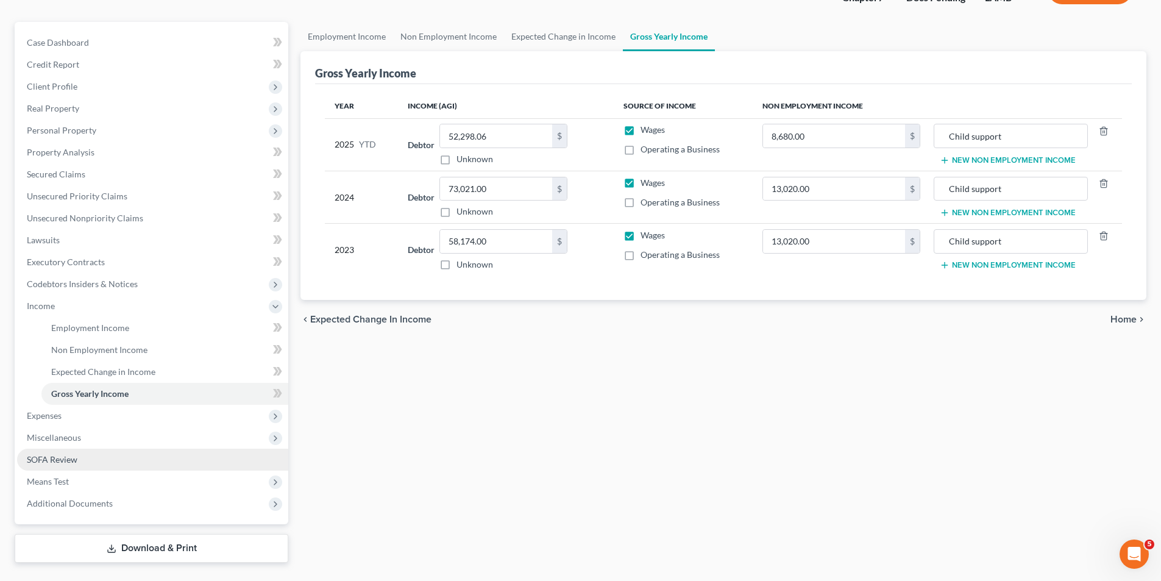
scroll to position [123, 0]
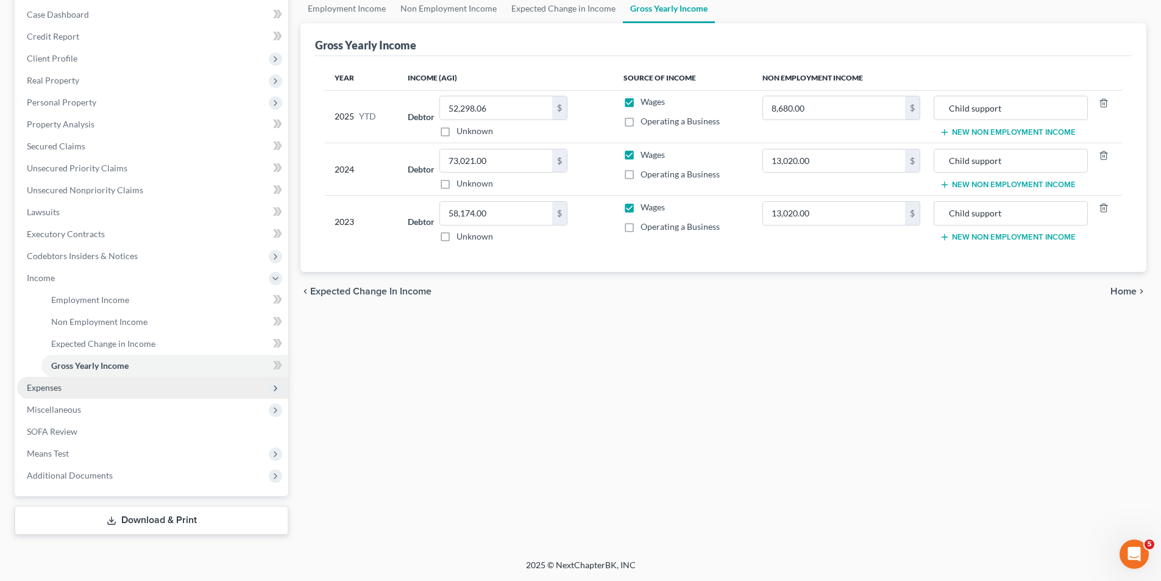
click at [58, 386] on span "Expenses" at bounding box center [44, 387] width 35 height 10
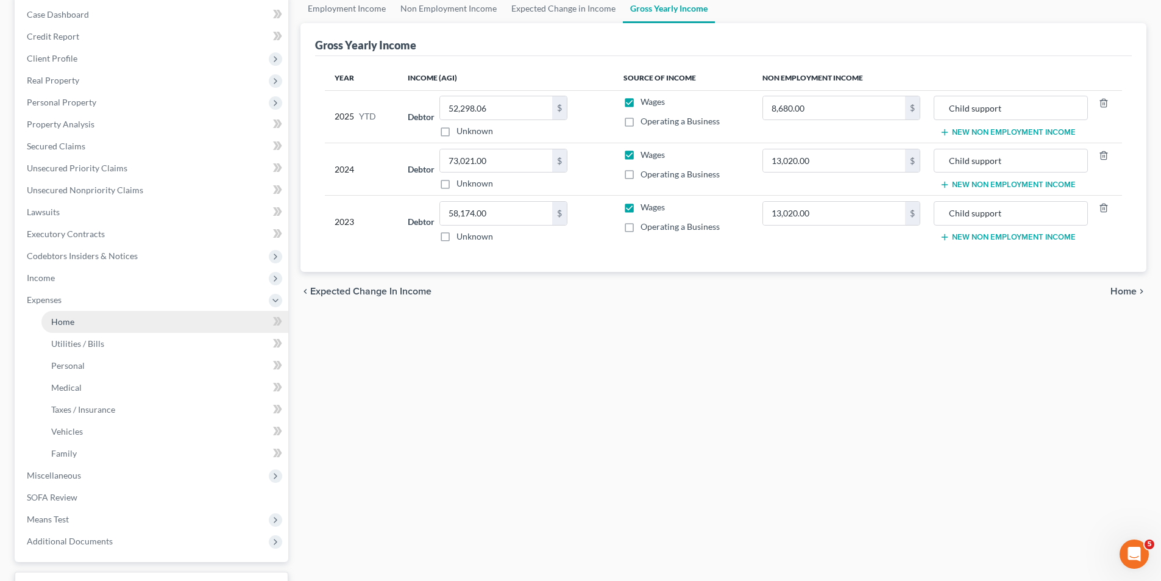
click at [76, 324] on link "Home" at bounding box center [164, 322] width 247 height 22
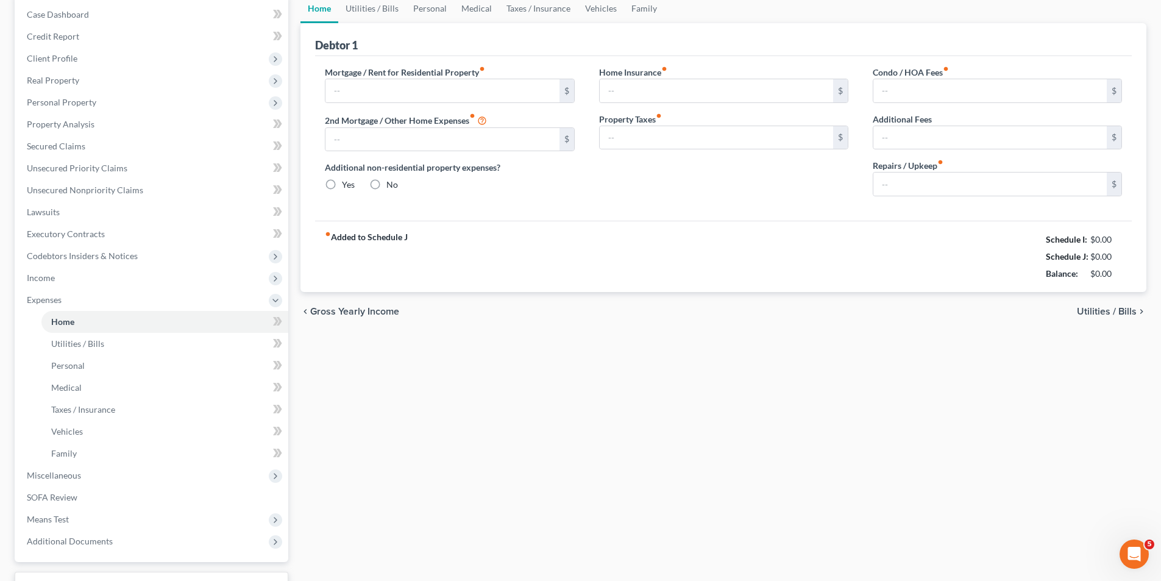
type input "0.00"
radio input "true"
type input "0.00"
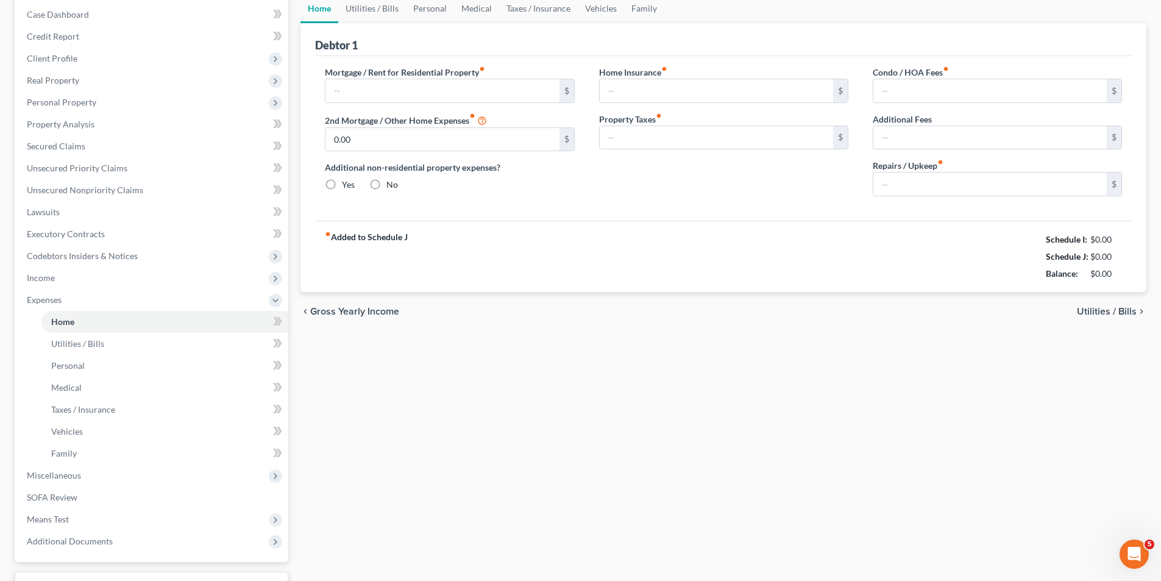
type input "0.00"
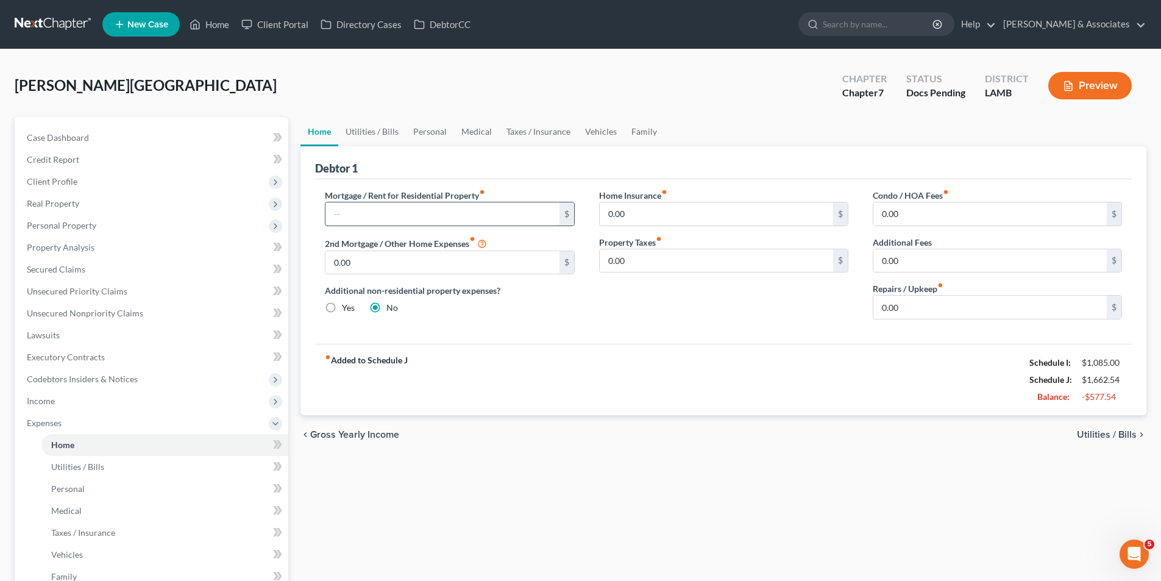
click at [374, 211] on input "text" at bounding box center [441, 213] width 233 height 23
type input "1,595"
click at [664, 215] on input "0.00" at bounding box center [716, 213] width 233 height 23
click at [662, 305] on div "Home Insurance fiber_manual_record 0.00 $ Property Taxes fiber_manual_record 0.…" at bounding box center [724, 259] width 274 height 140
click at [656, 213] on input "0.00" at bounding box center [716, 213] width 233 height 23
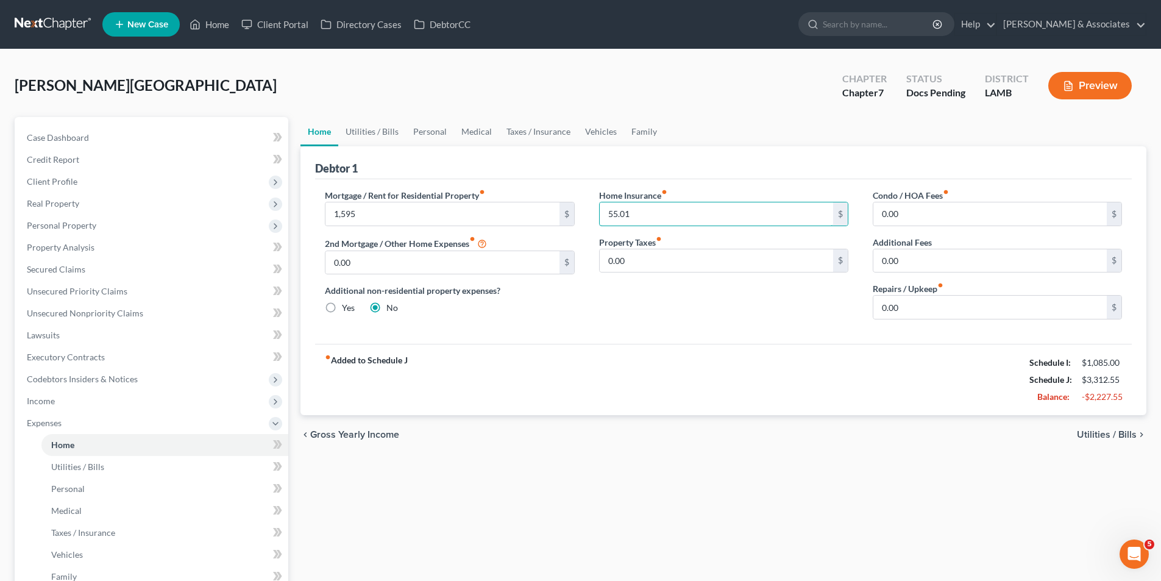
type input "55.01"
click at [611, 346] on div "fiber_manual_record Added to Schedule J Schedule I: $1,085.00 Schedule J: $3,31…" at bounding box center [723, 379] width 817 height 71
click at [583, 385] on div "fiber_manual_record Added to Schedule J Schedule I: $1,085.00 Schedule J: $3,31…" at bounding box center [723, 379] width 817 height 71
click at [840, 397] on div "fiber_manual_record Added to Schedule J Schedule I: $1,085.00 Schedule J: $3,31…" at bounding box center [723, 379] width 817 height 71
click at [1104, 441] on div "chevron_left Gross Yearly Income Utilities / Bills chevron_right" at bounding box center [723, 434] width 846 height 39
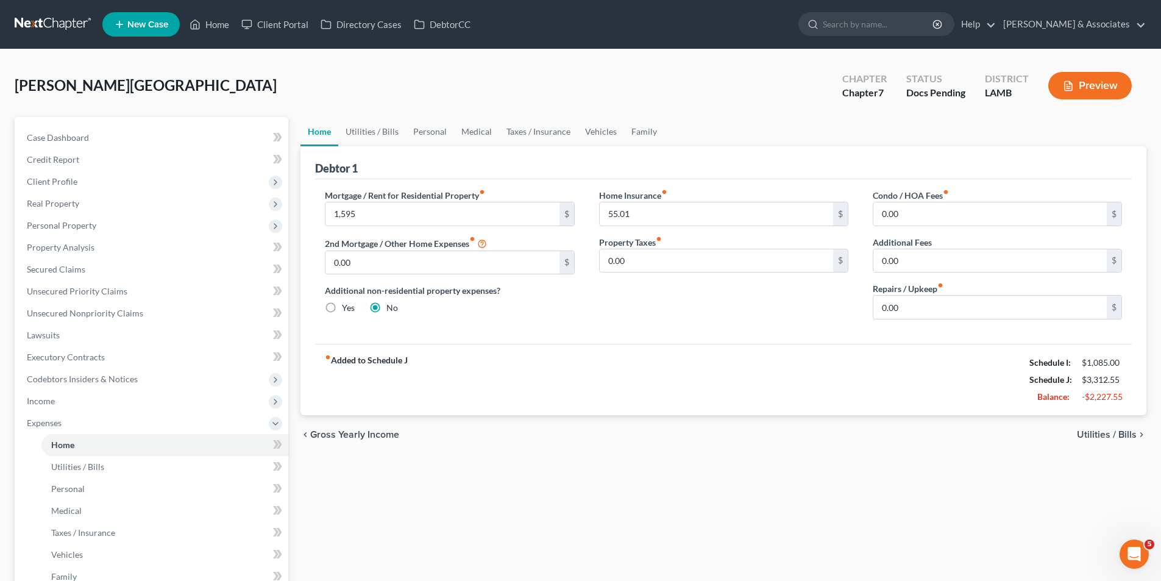
click at [1104, 439] on span "Utilities / Bills" at bounding box center [1107, 435] width 60 height 10
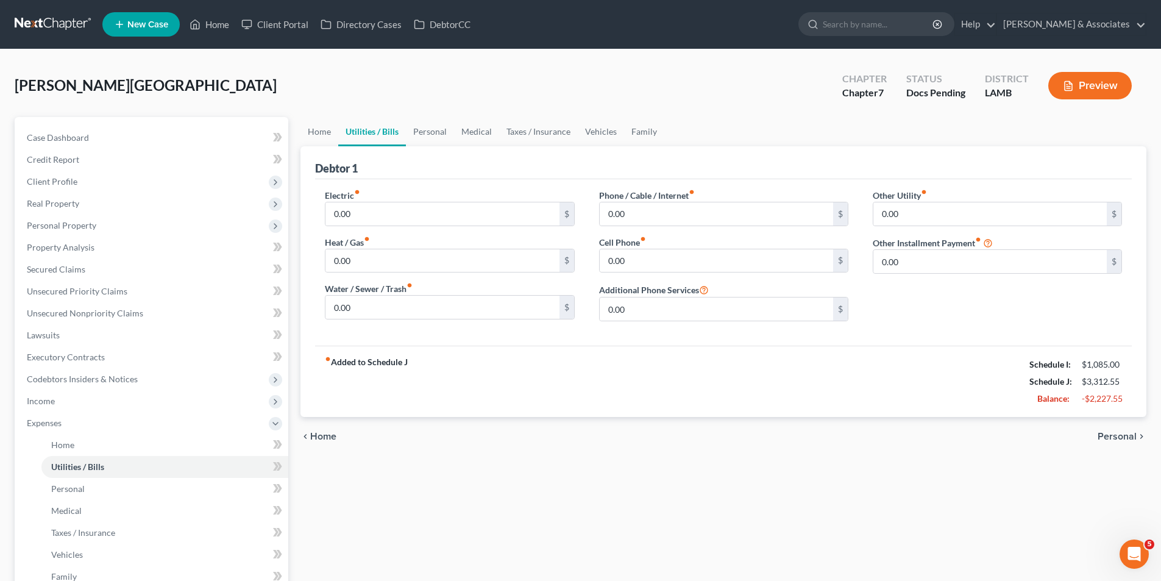
click at [794, 466] on div "Home Utilities / Bills Personal Medical Taxes / Insurance Vehicles Family Debto…" at bounding box center [723, 420] width 858 height 606
click at [388, 219] on input "0.00" at bounding box center [441, 213] width 233 height 23
type input "190.00"
click at [378, 310] on input "0.00" at bounding box center [441, 307] width 233 height 23
type input "75.00"
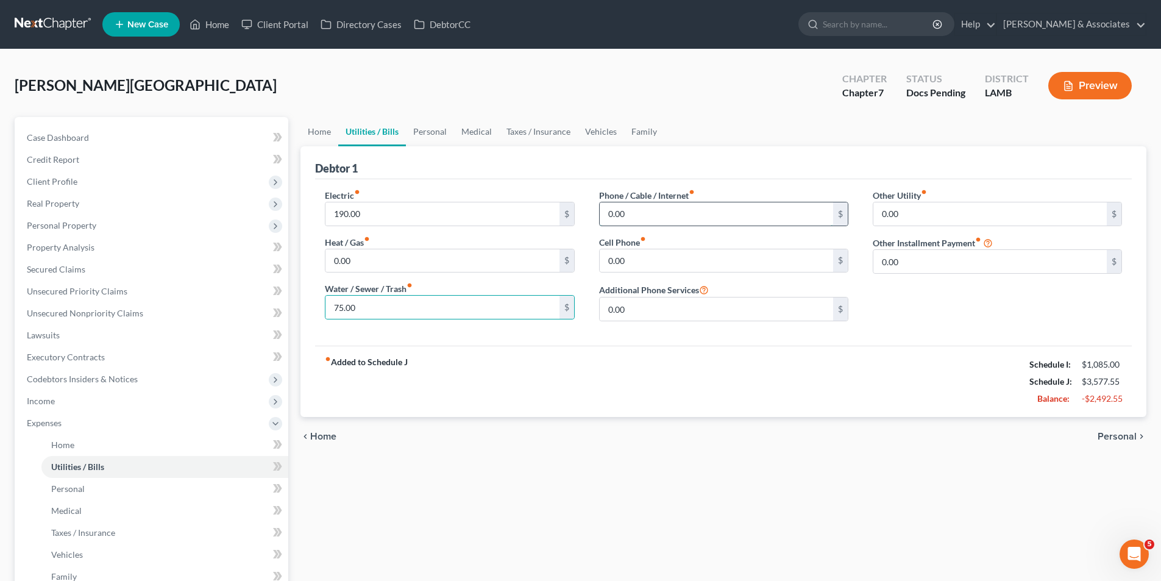
click at [703, 219] on input "0.00" at bounding box center [716, 213] width 233 height 23
click at [631, 261] on input "0.00" at bounding box center [716, 260] width 233 height 23
click at [645, 208] on input "35" at bounding box center [716, 213] width 233 height 23
click at [637, 213] on input "35" at bounding box center [716, 213] width 233 height 23
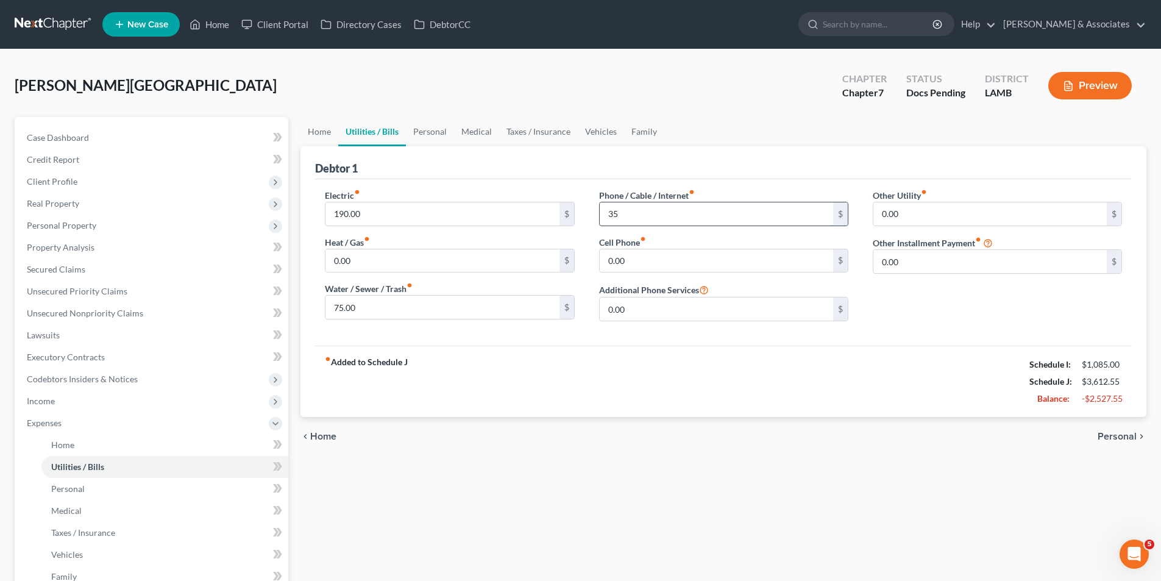
click at [616, 215] on input "35" at bounding box center [716, 213] width 233 height 23
click at [629, 213] on input "35" at bounding box center [716, 213] width 233 height 23
type input "98.00"
click at [644, 255] on input "0.00" at bounding box center [716, 260] width 233 height 23
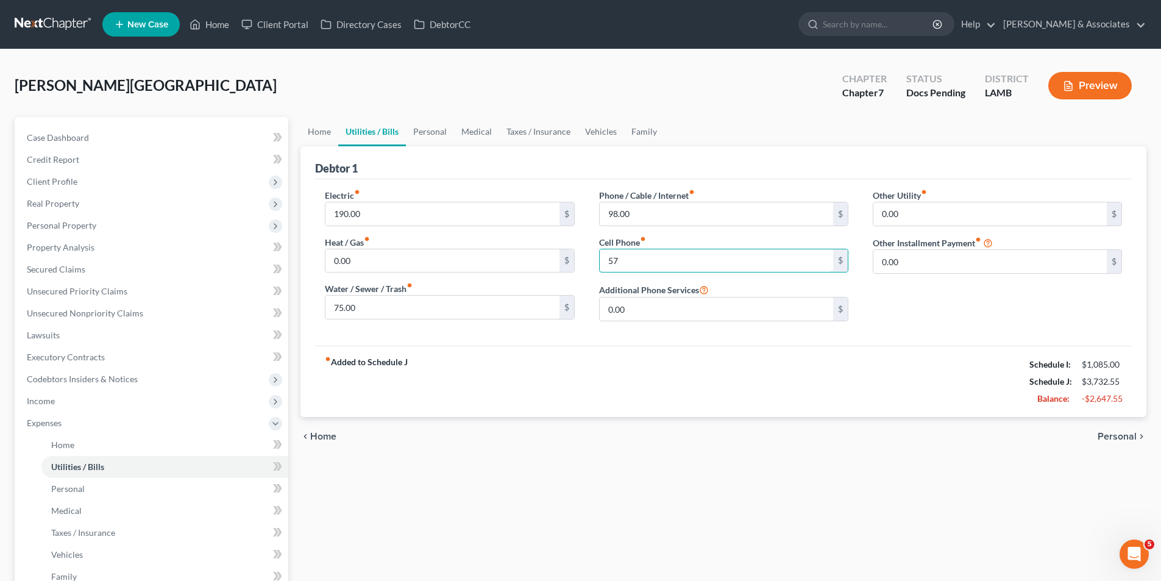
type input "57"
click at [962, 227] on div "Other Utility fiber_manual_record 0.00 $ Other Installment Payment fiber_manual…" at bounding box center [998, 260] width 274 height 142
click at [960, 221] on input "0.00" at bounding box center [989, 213] width 233 height 23
click at [957, 218] on input "0.00" at bounding box center [989, 213] width 233 height 23
click at [931, 215] on input "0.00" at bounding box center [989, 213] width 233 height 23
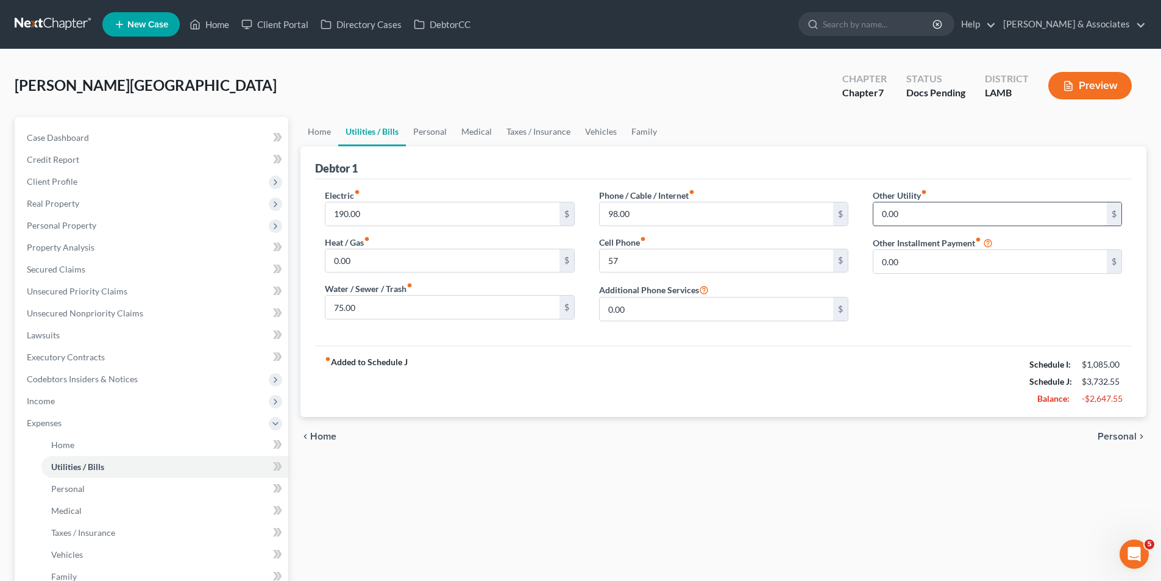
click at [916, 215] on input "0.00" at bounding box center [989, 213] width 233 height 23
click at [902, 215] on input "0.00" at bounding box center [989, 213] width 233 height 23
click at [886, 213] on input "0.00" at bounding box center [989, 213] width 233 height 23
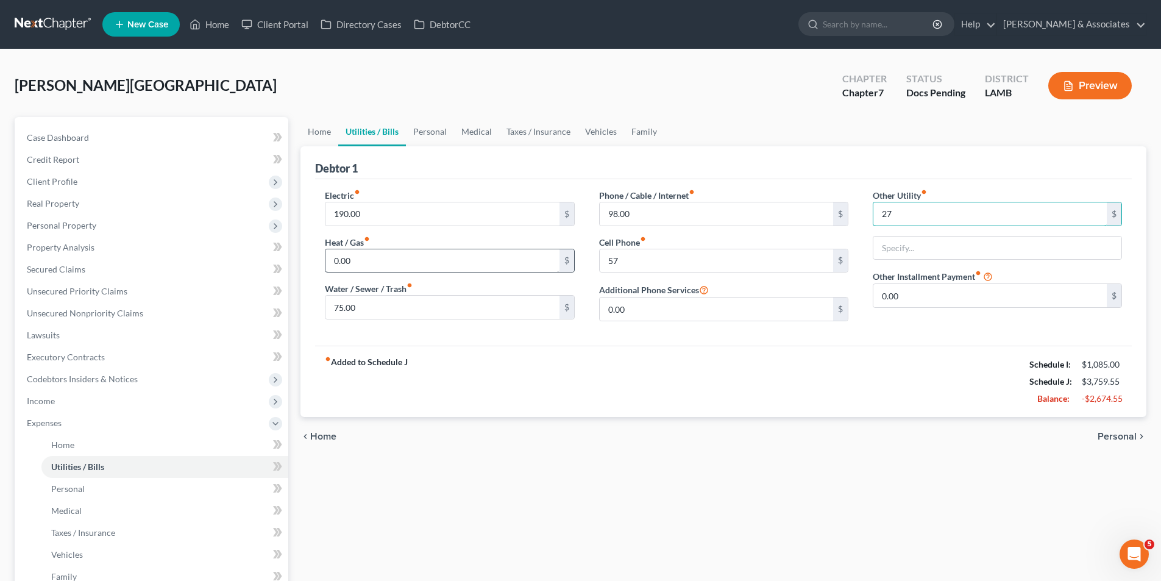
type input "27"
type input "Netflix, Amazon"
click at [706, 417] on div "fiber_manual_record Added to Schedule J Schedule I: $1,085.00 Schedule J: $3,75…" at bounding box center [723, 381] width 817 height 71
click at [83, 492] on span "Personal" at bounding box center [68, 488] width 34 height 10
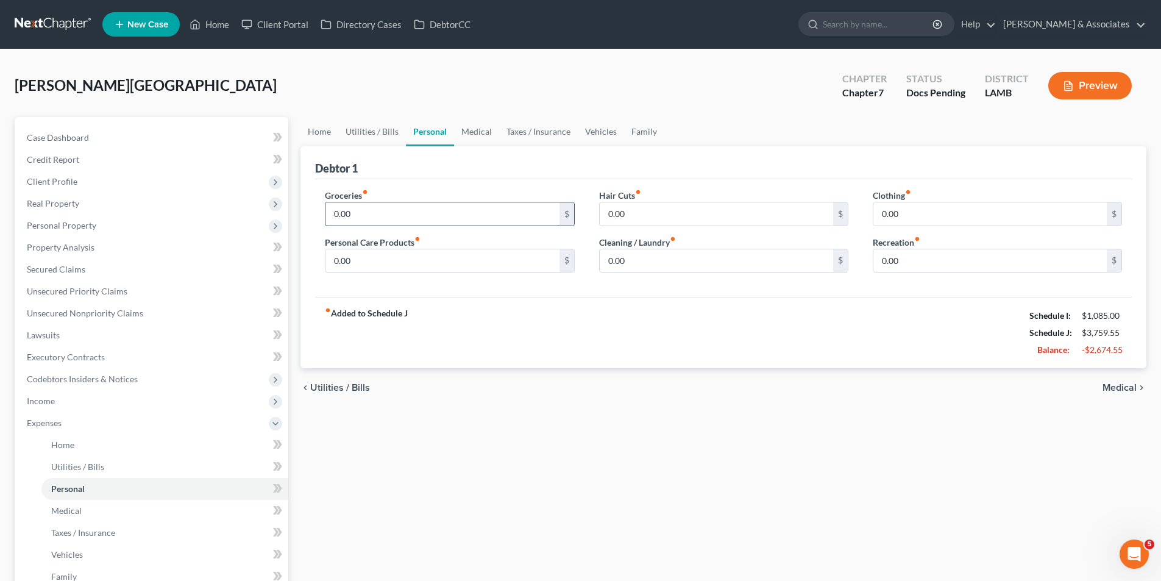
click at [383, 221] on input "0.00" at bounding box center [441, 213] width 233 height 23
click at [378, 218] on input "9" at bounding box center [441, 213] width 233 height 23
type input "938"
click at [361, 255] on input "0.00" at bounding box center [441, 260] width 233 height 23
type input "181"
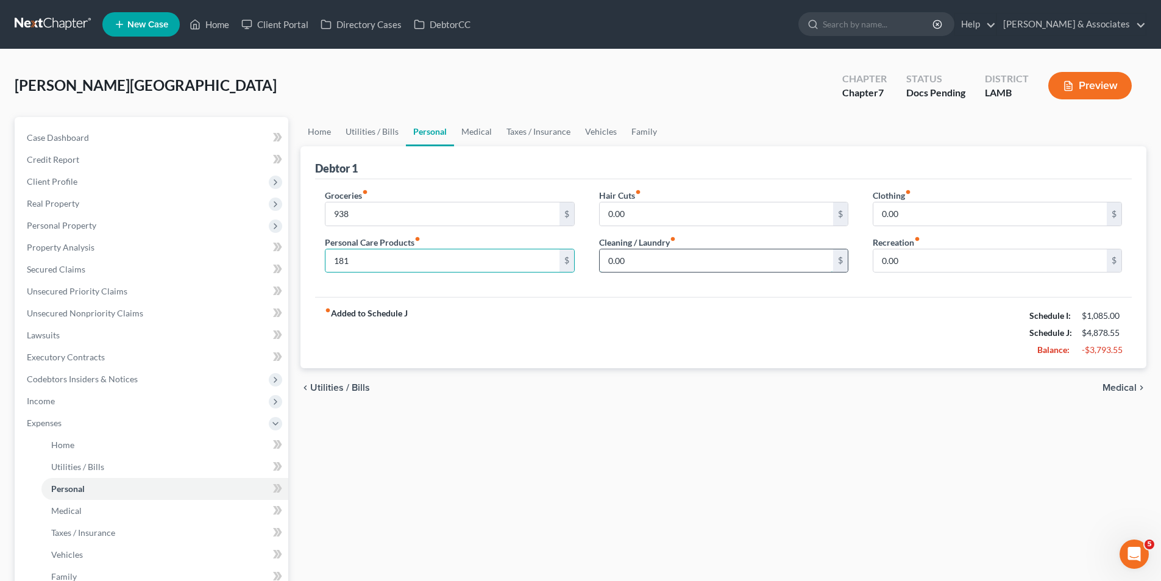
click at [672, 259] on input "0.00" at bounding box center [716, 260] width 233 height 23
type input "91"
click at [638, 371] on div "chevron_left Utilities / Bills Medical chevron_right" at bounding box center [723, 387] width 846 height 39
click at [1123, 383] on span "Medical" at bounding box center [1119, 388] width 34 height 10
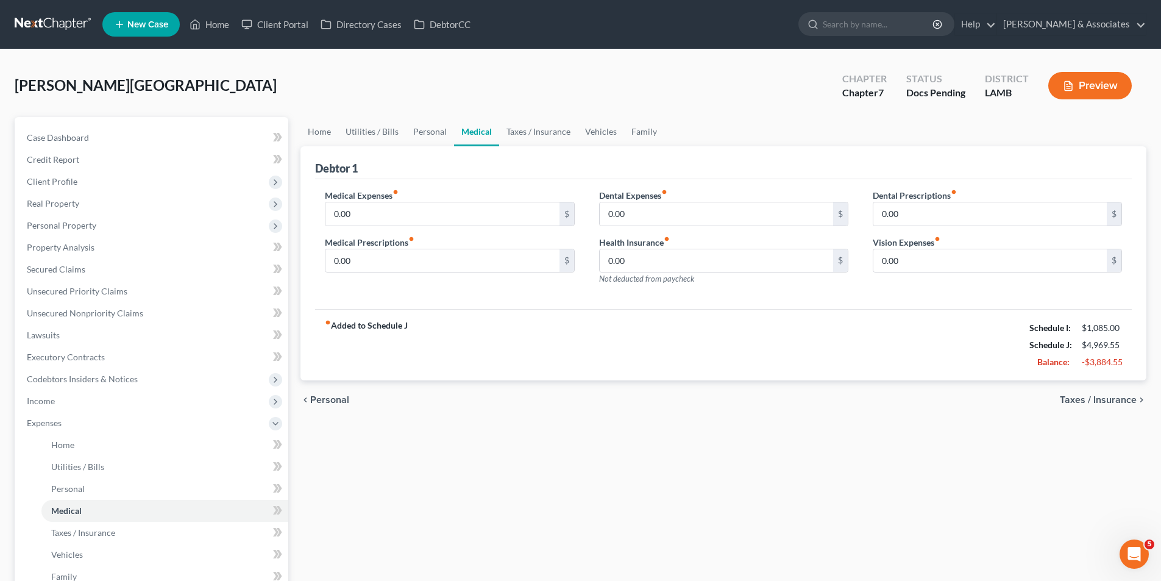
click at [584, 435] on div "Home Utilities / Bills Personal Medical Taxes / Insurance Vehicles Family Debto…" at bounding box center [723, 420] width 858 height 606
click at [400, 263] on input "0.00" at bounding box center [441, 260] width 233 height 23
type input "150.00"
click at [483, 308] on div "Medical Expenses fiber_manual_record 0.00 $ Medical Prescriptions fiber_manual_…" at bounding box center [723, 244] width 817 height 130
click at [1095, 403] on span "Taxes / Insurance" at bounding box center [1098, 400] width 77 height 10
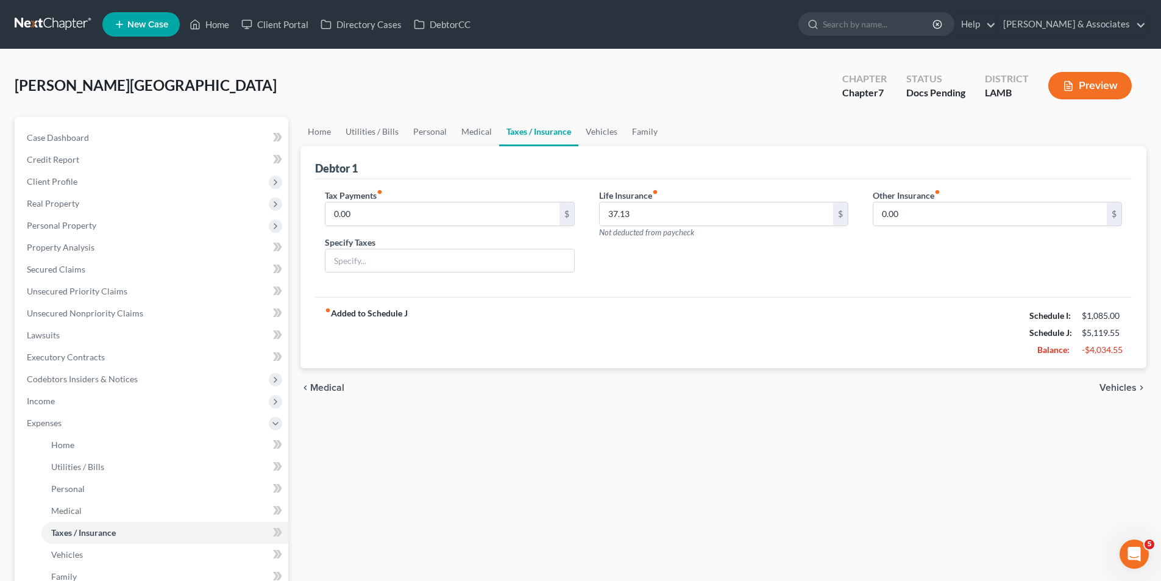
click at [1107, 390] on span "Vehicles" at bounding box center [1117, 388] width 37 height 10
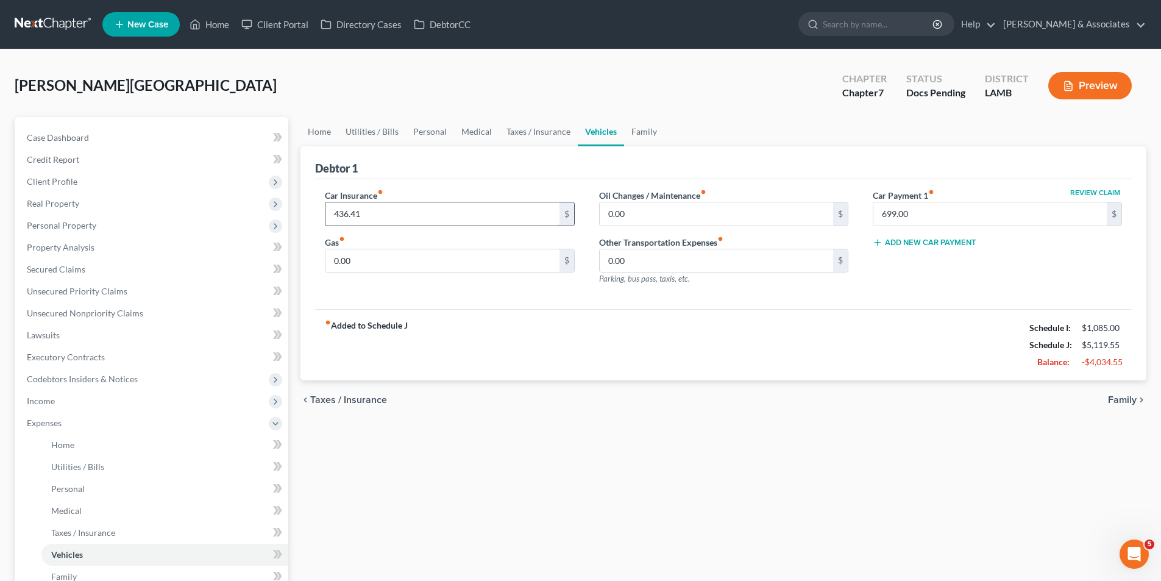
click at [397, 210] on input "436.41" at bounding box center [441, 213] width 233 height 23
click at [341, 215] on input "236.41" at bounding box center [441, 213] width 233 height 23
click at [488, 214] on input "236.41" at bounding box center [441, 213] width 233 height 23
type input "236.41"
click at [419, 250] on input "0.00" at bounding box center [441, 260] width 233 height 23
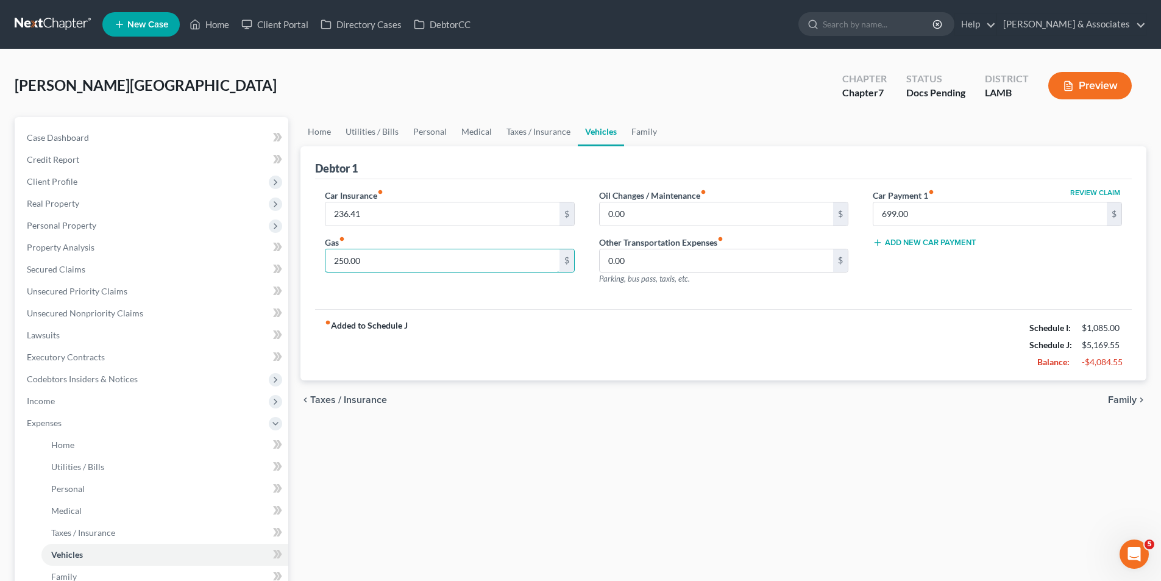
type input "250.00"
click at [748, 213] on input "0.00" at bounding box center [716, 213] width 233 height 23
type input "30.00"
click at [694, 363] on div "fiber_manual_record Added to Schedule J Schedule I: $1,085.00 Schedule J: $5,19…" at bounding box center [723, 344] width 817 height 71
click at [1126, 400] on span "Family" at bounding box center [1122, 400] width 29 height 10
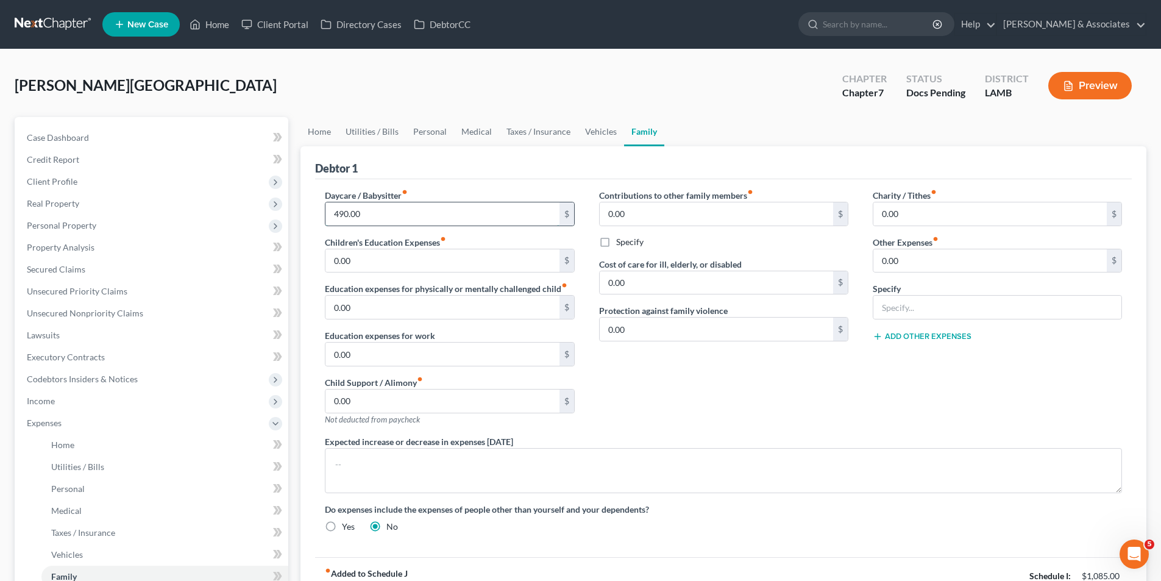
click at [381, 209] on input "490.00" at bounding box center [441, 213] width 233 height 23
click at [829, 405] on div "Contributions to other family members fiber_manual_record 0.00 $ Specify Cost o…" at bounding box center [724, 312] width 274 height 246
click at [956, 219] on input "0.00" at bounding box center [989, 213] width 233 height 23
click at [776, 362] on div "Contributions to other family members fiber_manual_record 0.00 $ Specify Cost o…" at bounding box center [724, 312] width 274 height 246
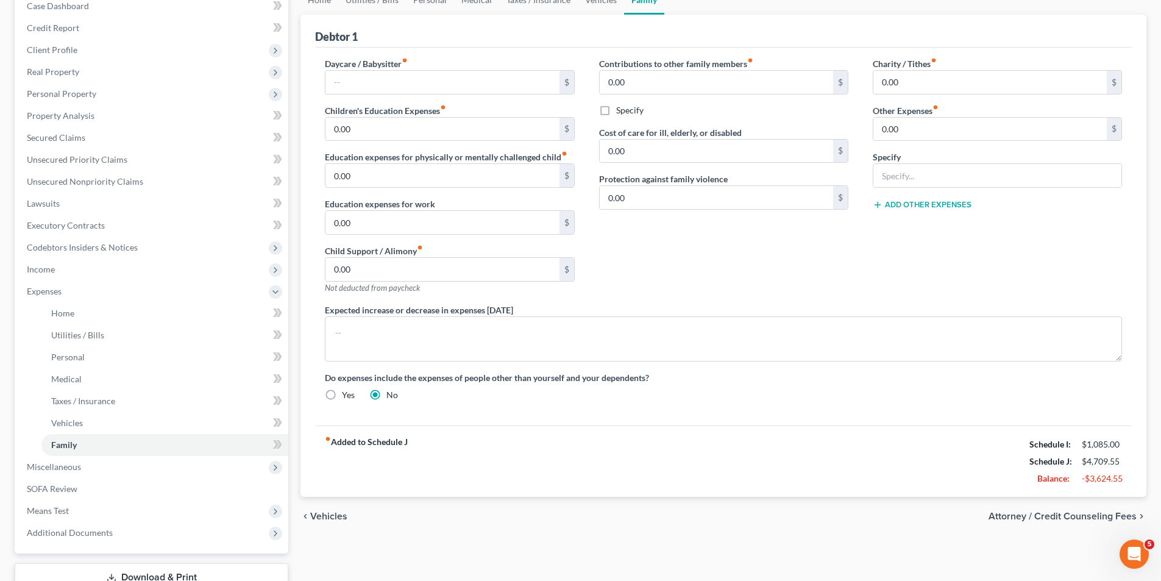
scroll to position [189, 0]
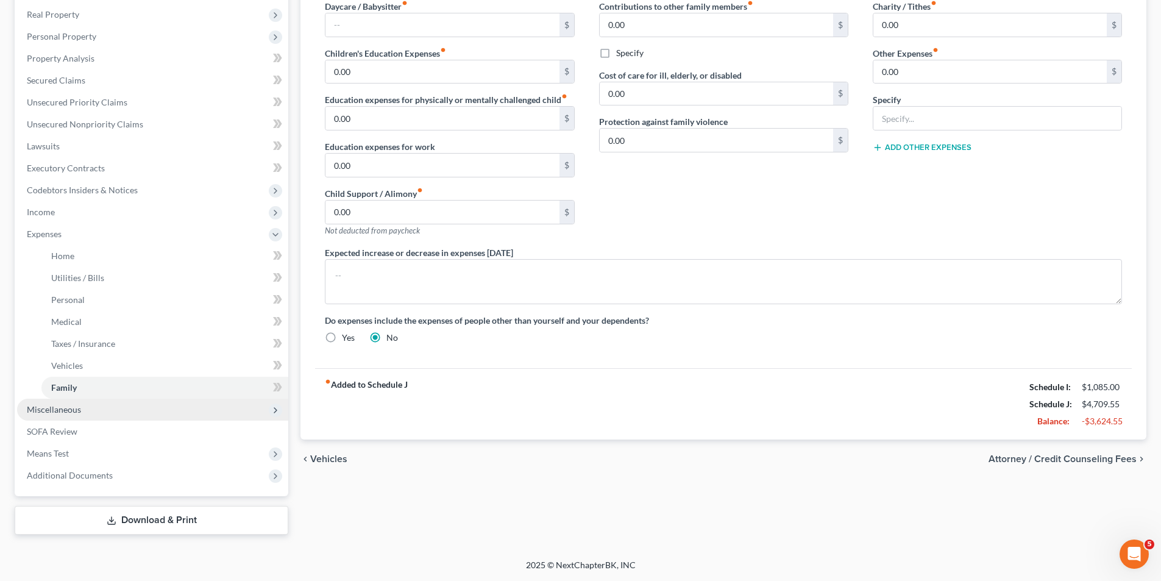
click at [77, 413] on span "Miscellaneous" at bounding box center [54, 409] width 54 height 10
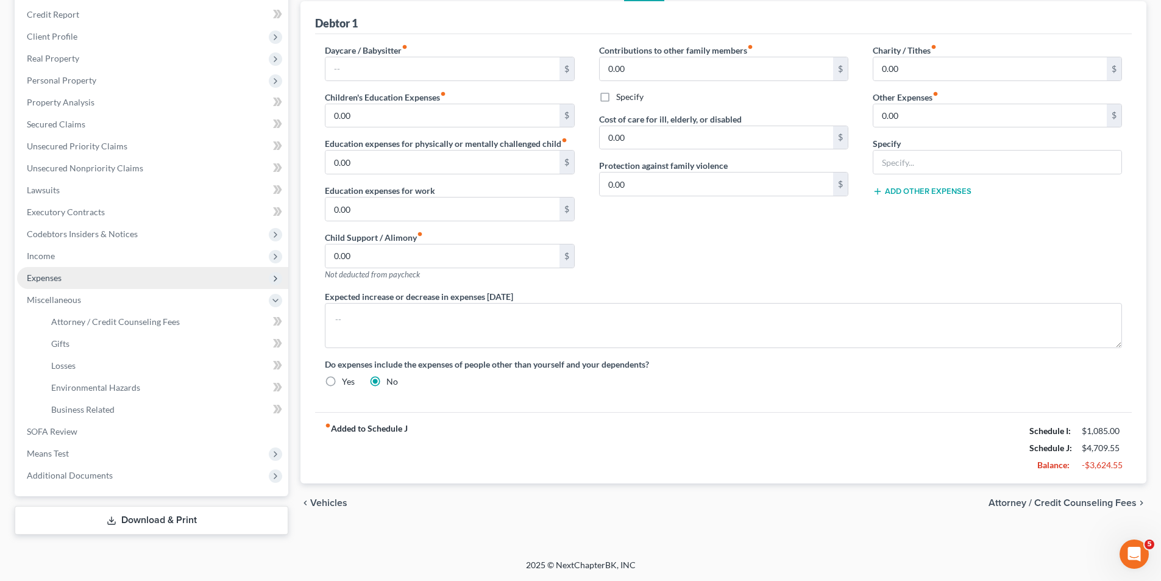
scroll to position [145, 0]
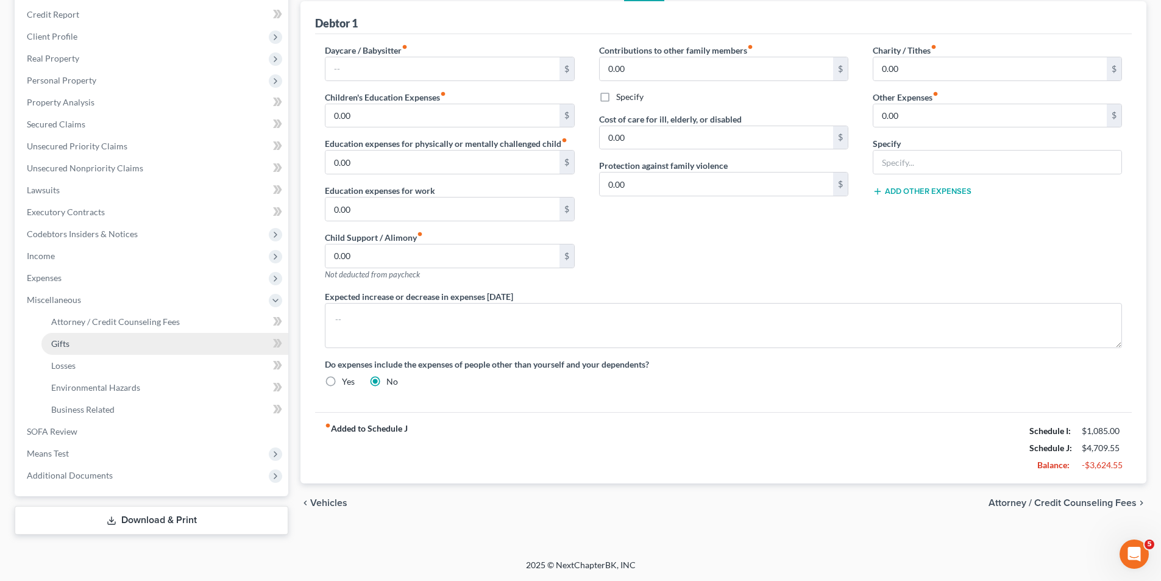
click at [65, 346] on span "Gifts" at bounding box center [60, 343] width 18 height 10
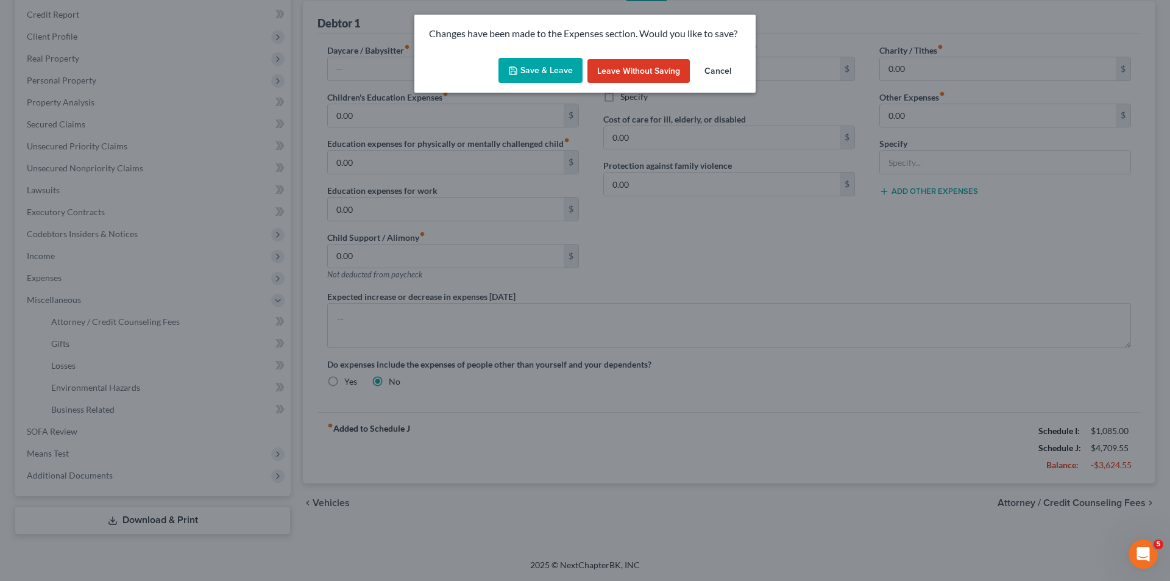
click at [524, 68] on button "Save & Leave" at bounding box center [541, 71] width 84 height 26
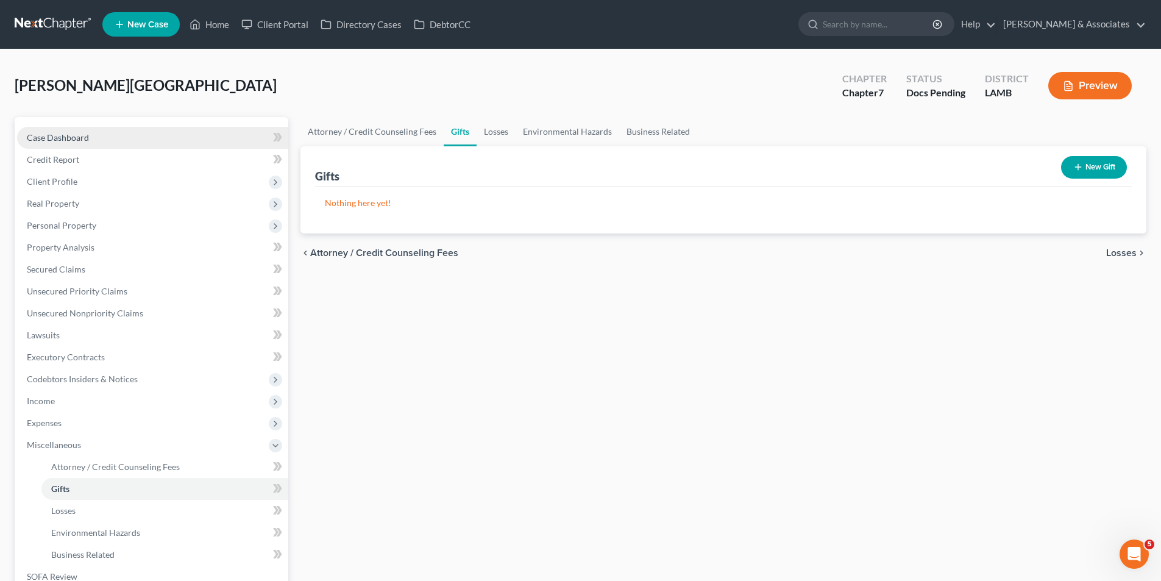
click at [190, 135] on link "Case Dashboard" at bounding box center [152, 138] width 271 height 22
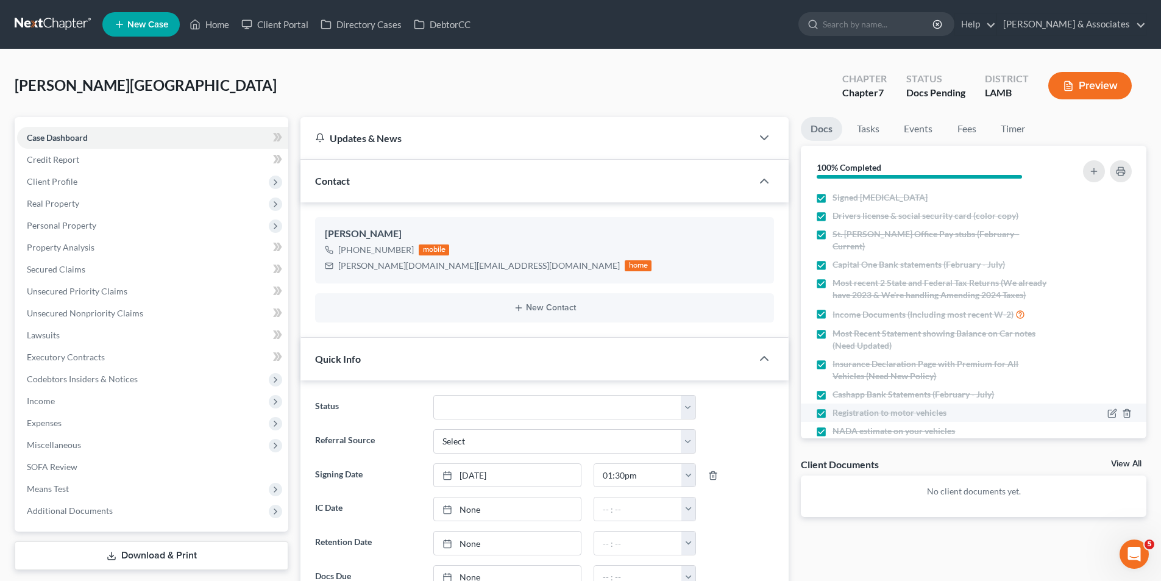
scroll to position [249, 0]
